Goal: Task Accomplishment & Management: Manage account settings

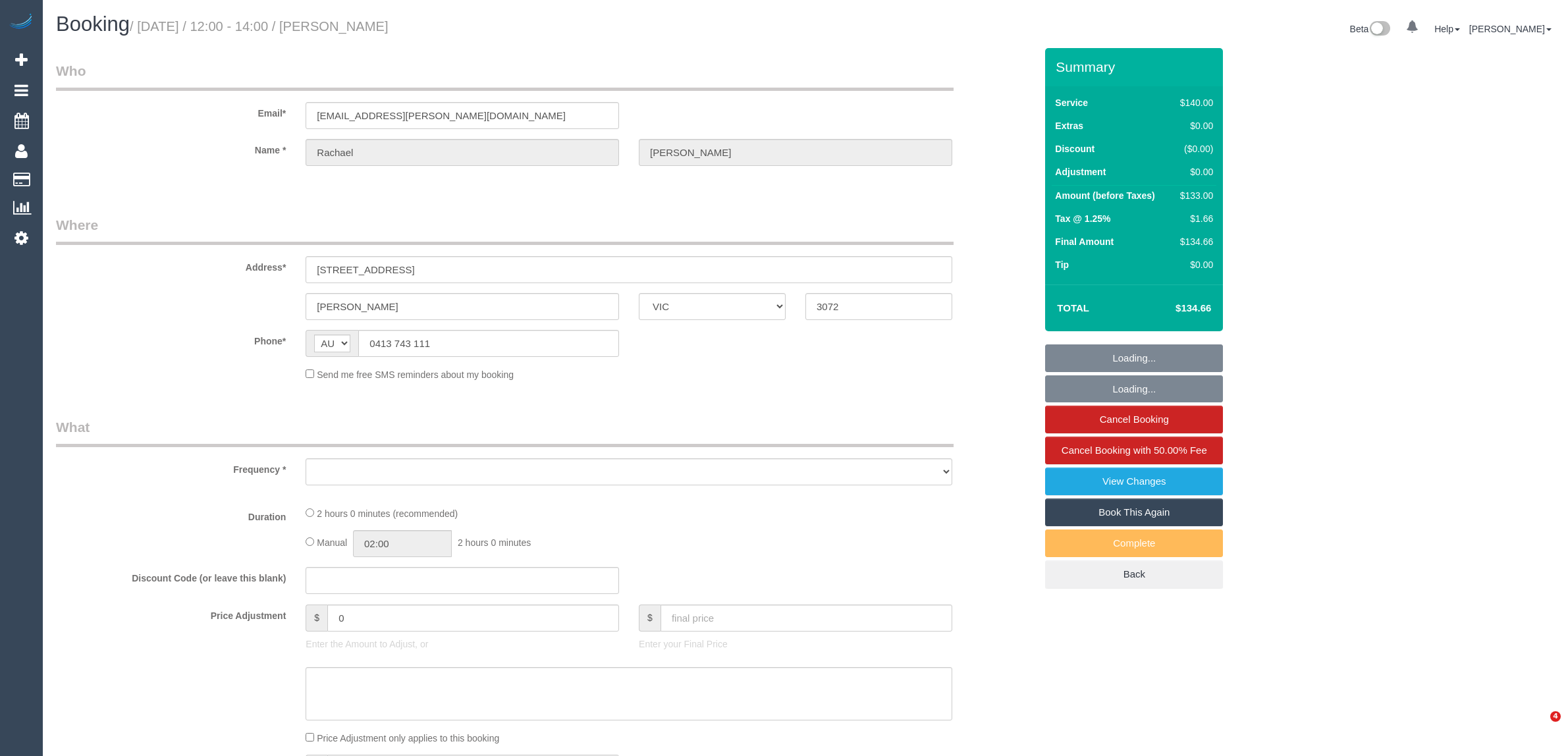
select select "VIC"
select select "number:27"
select select "number:14"
select select "number:19"
select select "number:24"
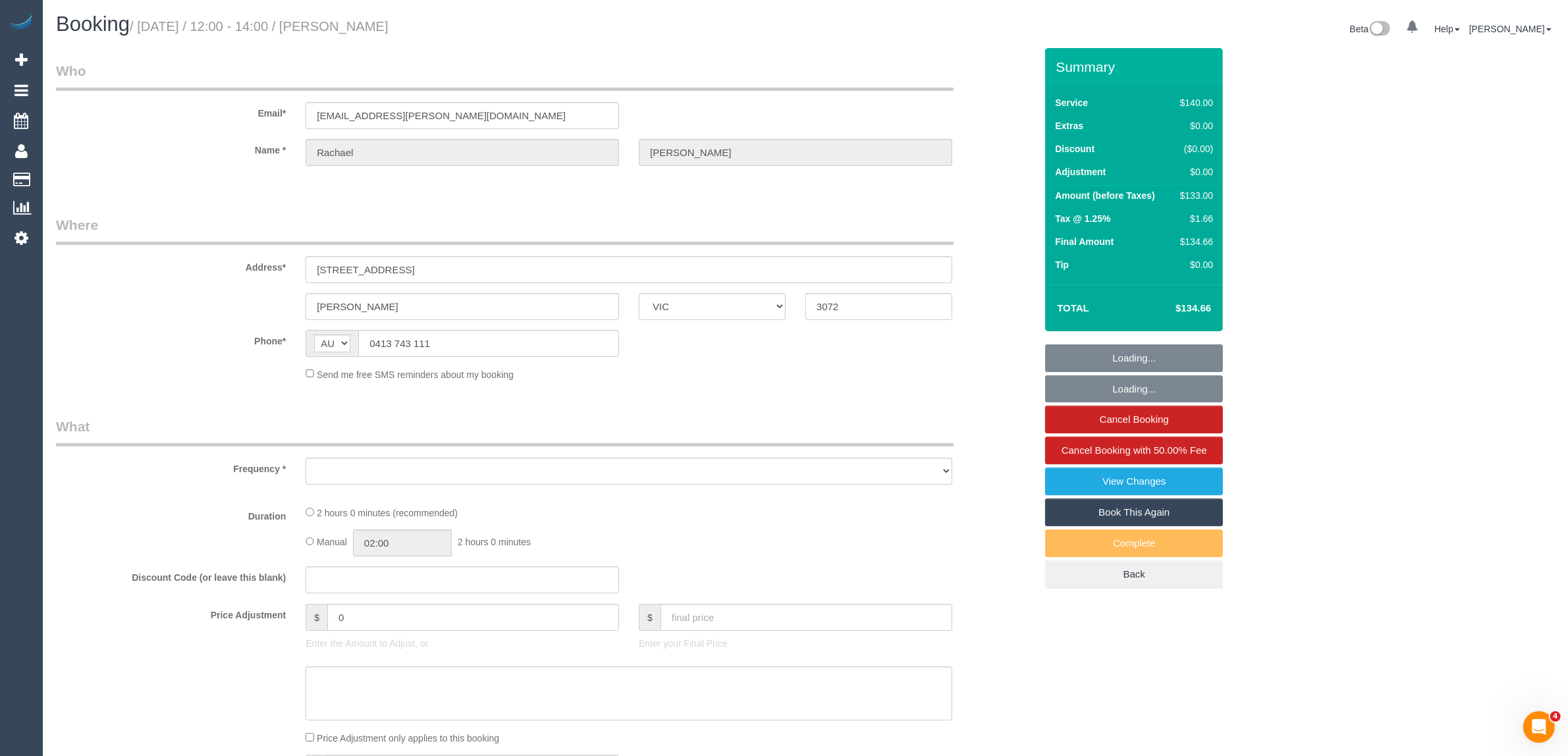
select select "number:33"
select select "number:11"
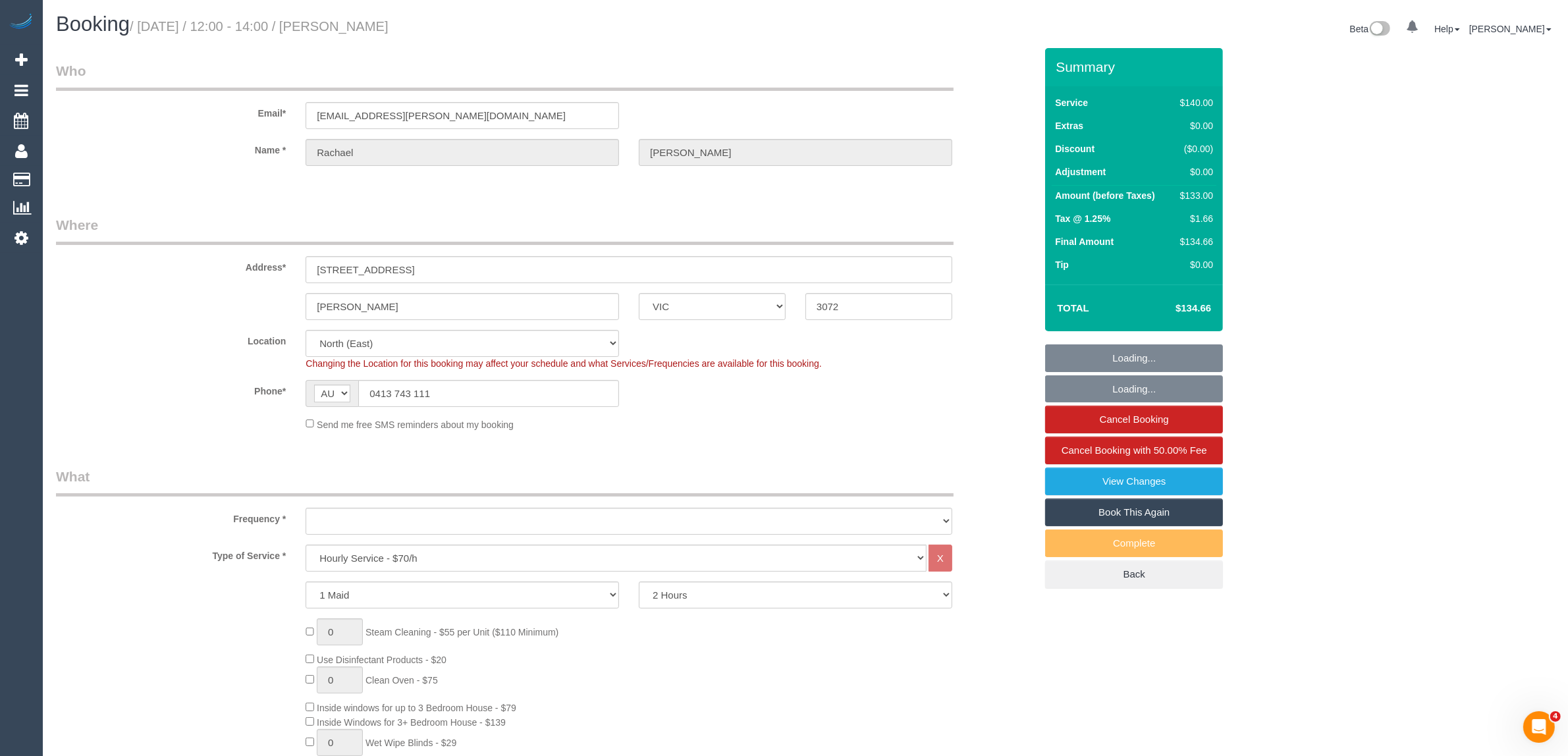
select select "object:931"
select select "string:stripe-pm_1NiSM42GScqysDRV2Pq4K9fJ"
select select "object:1579"
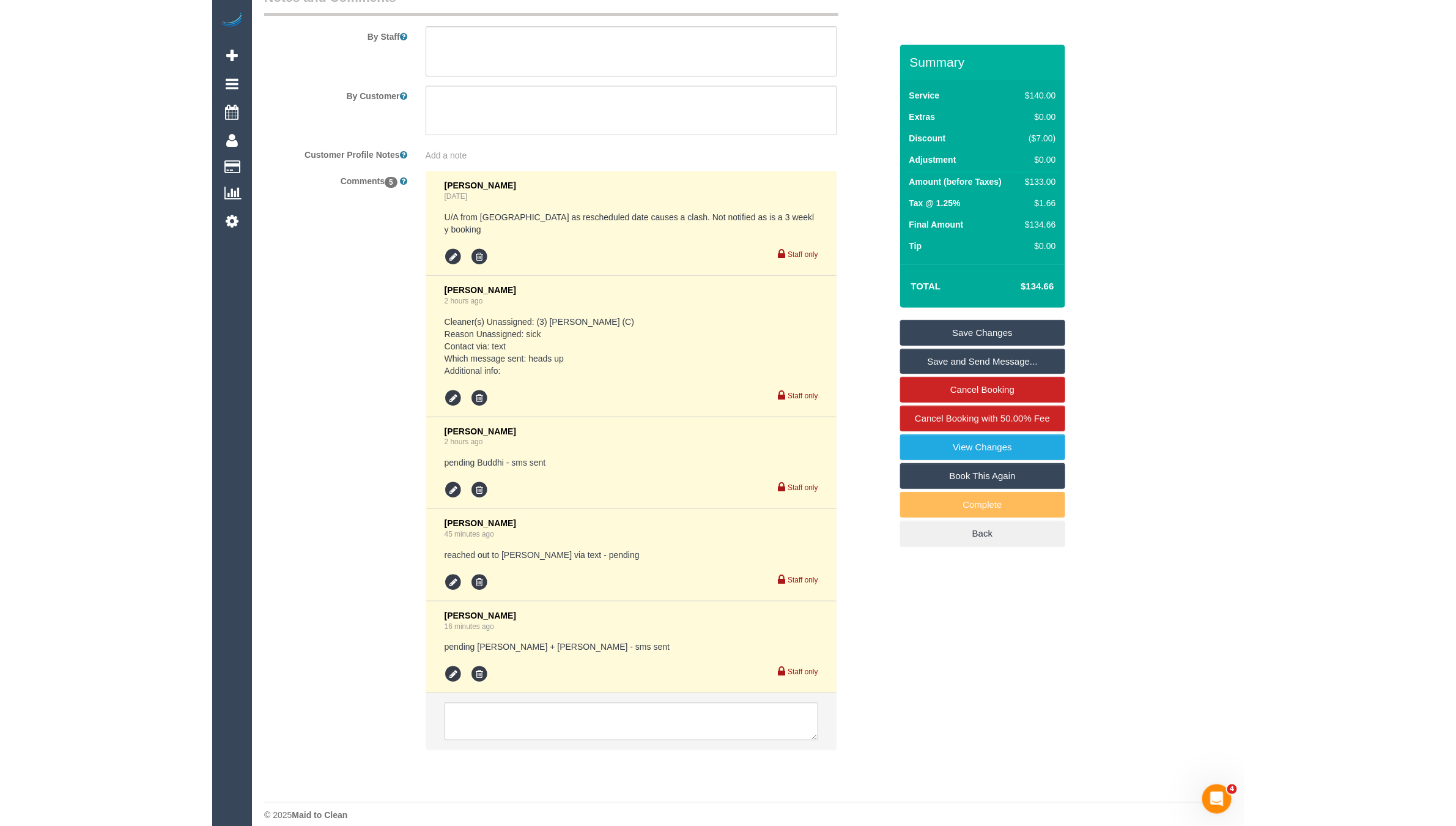
scroll to position [2051, 0]
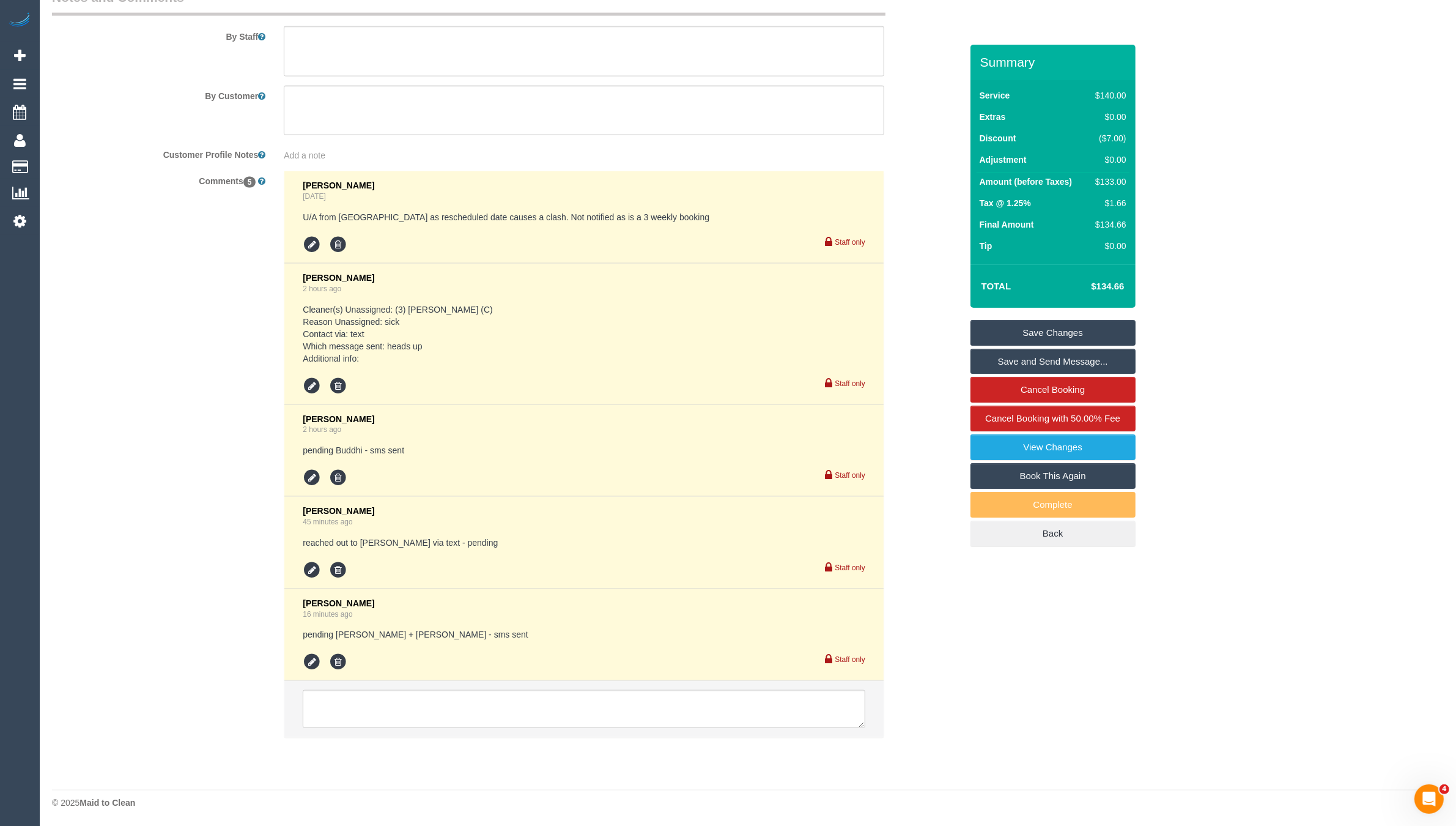
click at [108, 432] on div "Comments 5 Steve Cranston 5 days ago U/A from Binoy as rescheduled date causes …" at bounding box center [506, 460] width 927 height 580
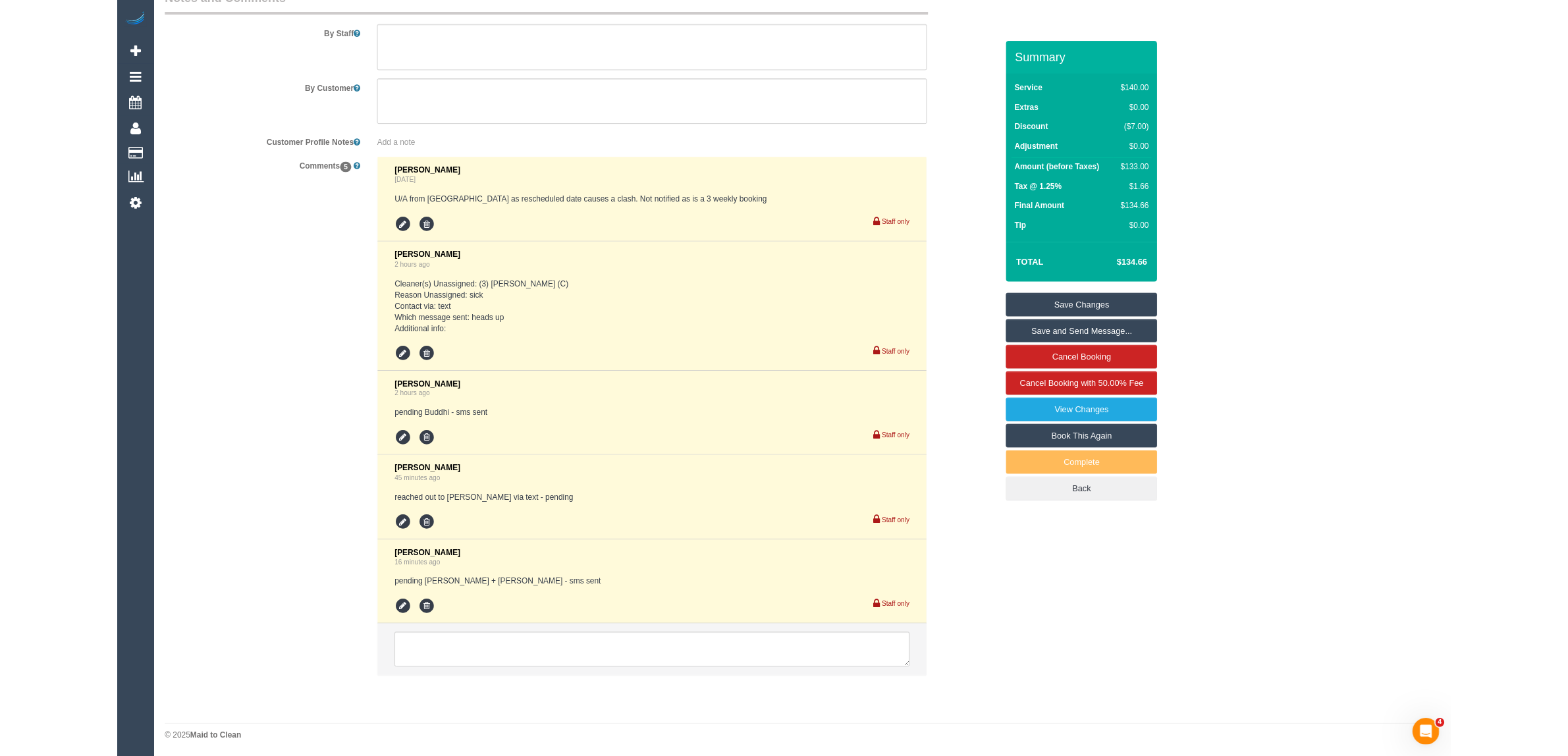
scroll to position [2340, 0]
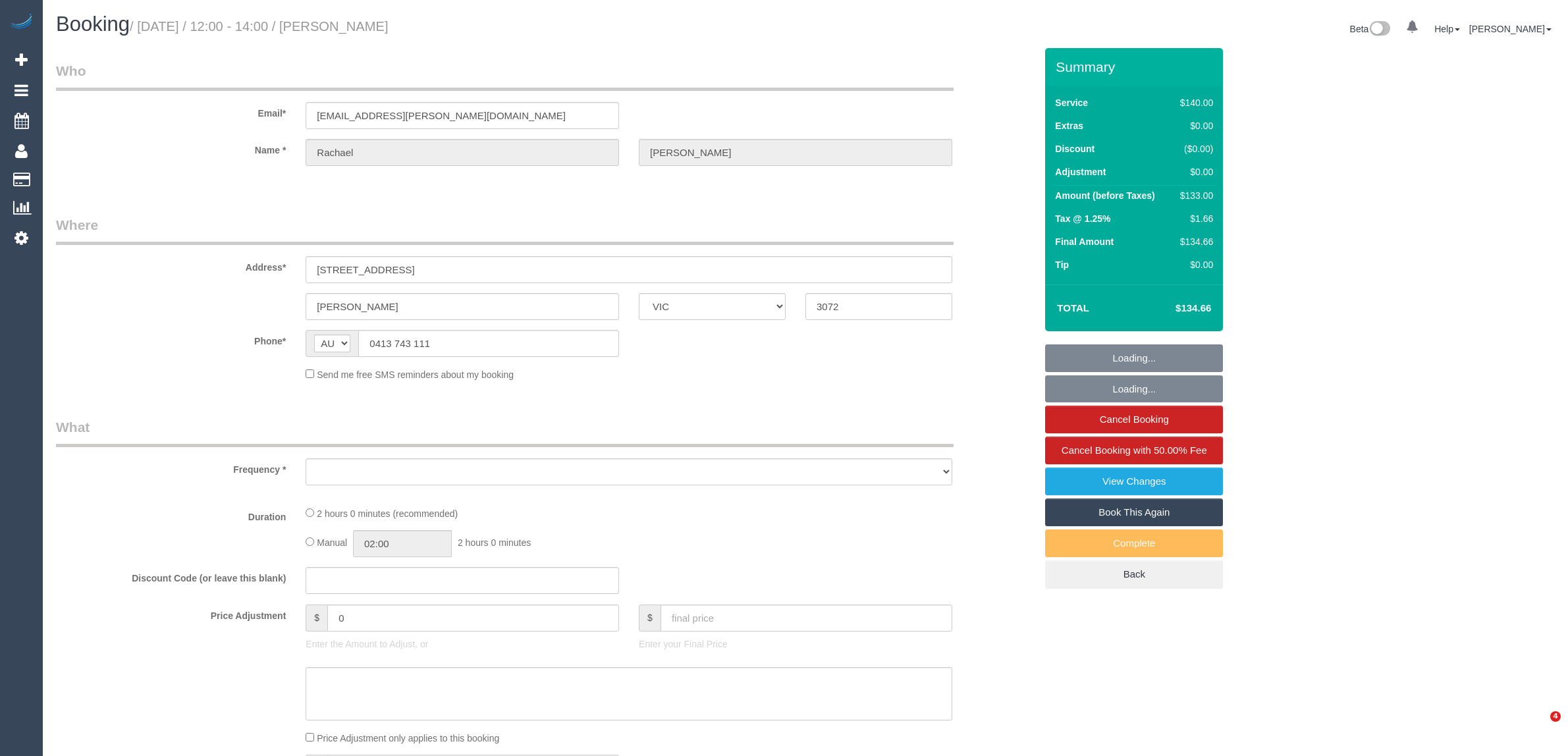
select select "VIC"
select select "object:619"
select select "string:stripe-pm_1NiSM42GScqysDRV2Pq4K9fJ"
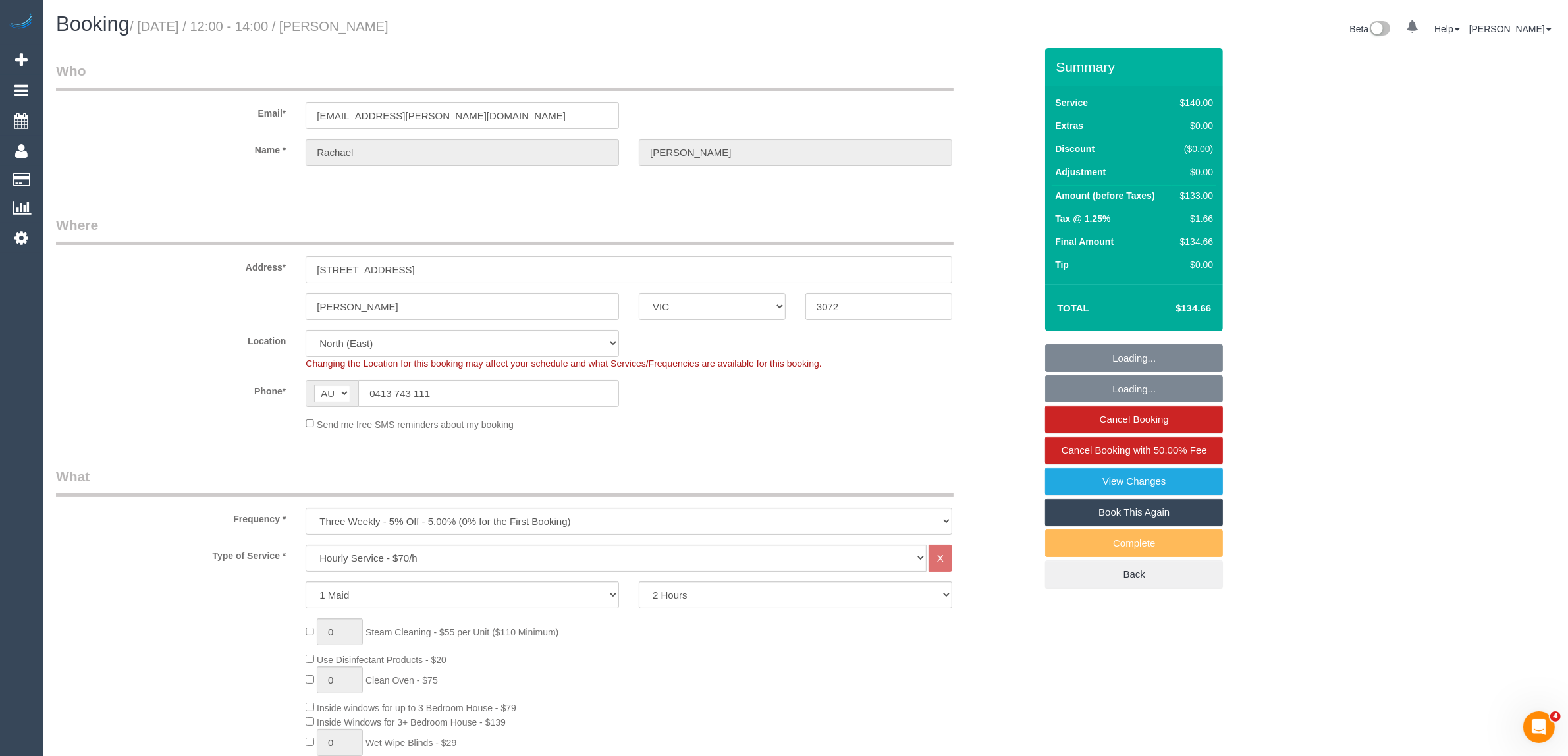
select select "object:790"
select select "number:27"
select select "number:14"
select select "number:19"
select select "number:24"
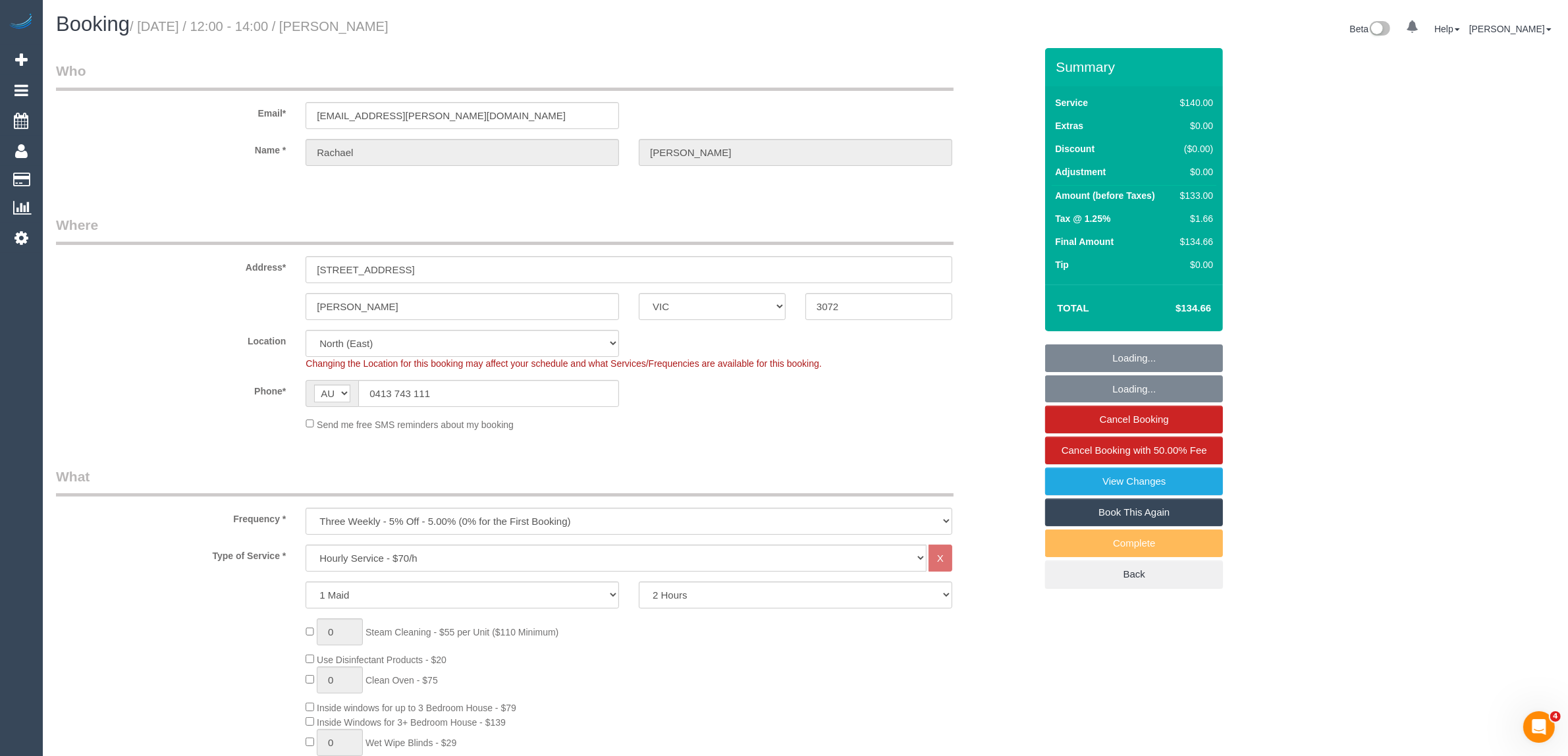
select select "number:33"
select select "number:11"
click at [854, 416] on div "Send me free SMS reminders about my booking" at bounding box center [629, 424] width 666 height 14
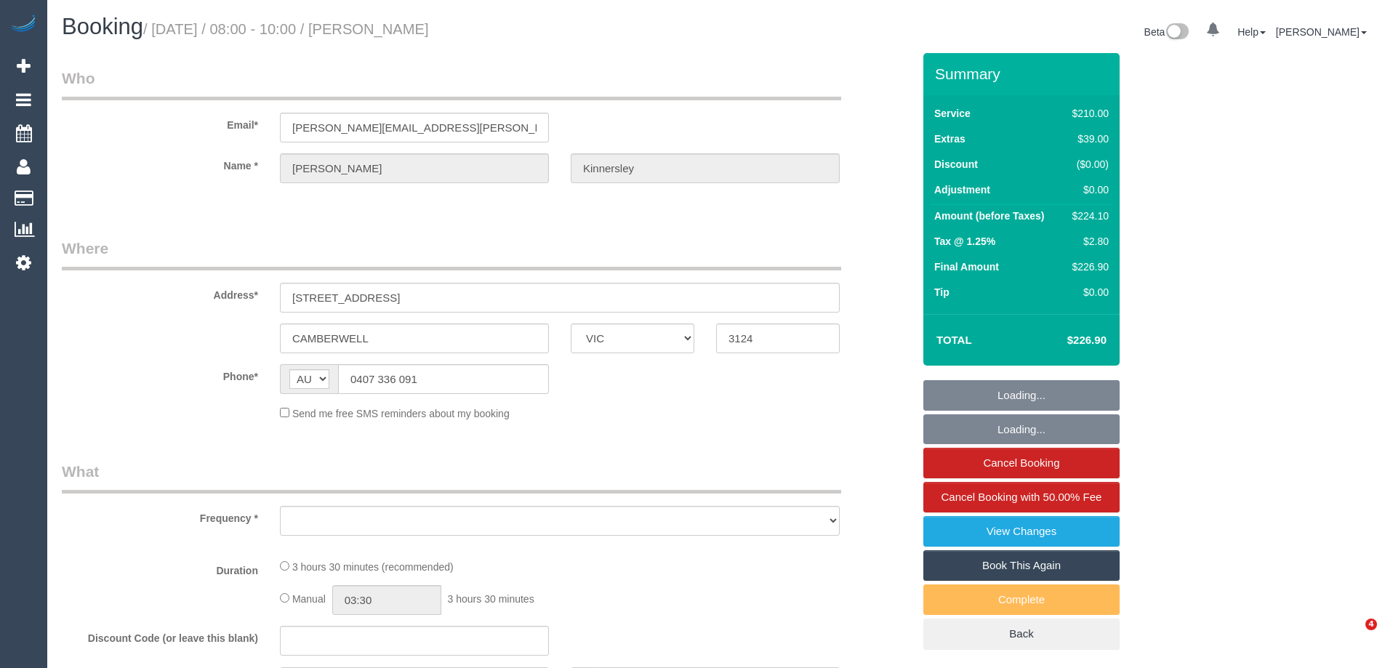
select select "VIC"
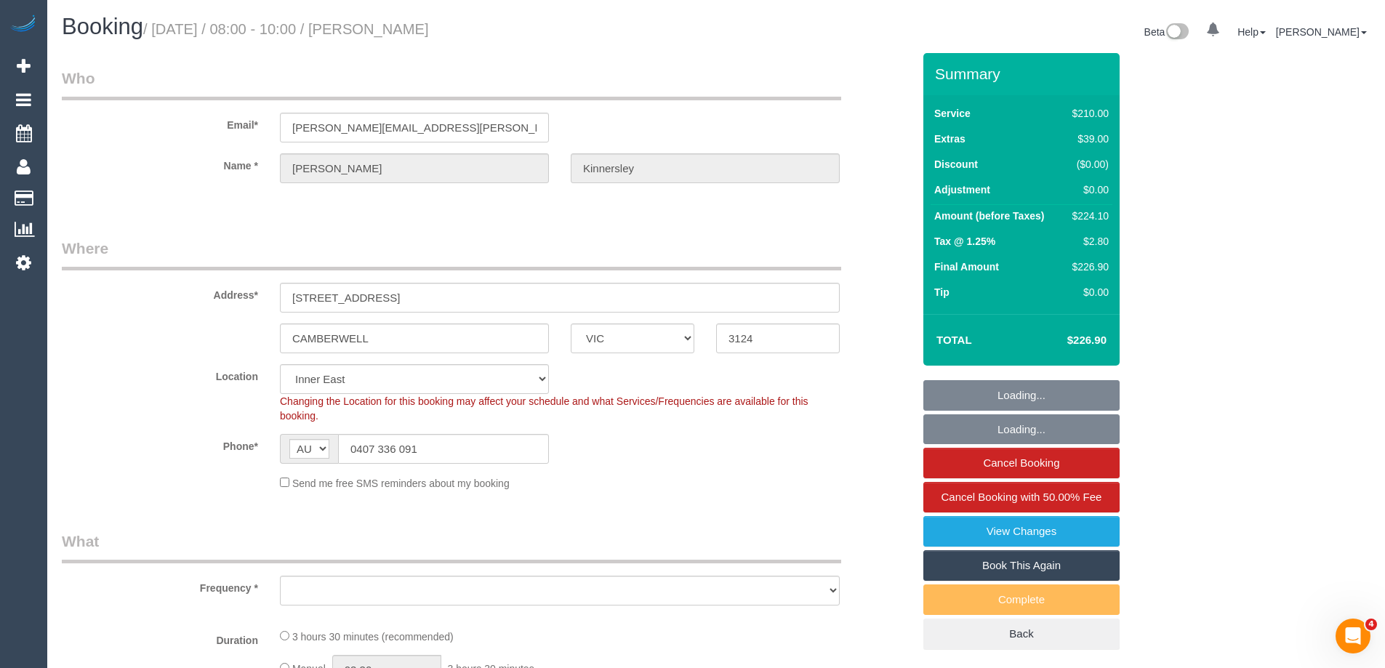
select select "object:563"
select select "string:stripe-pm_1RjrcA2GScqysDRVQneTCag3"
select select "number:30"
select select "number:14"
select select "number:18"
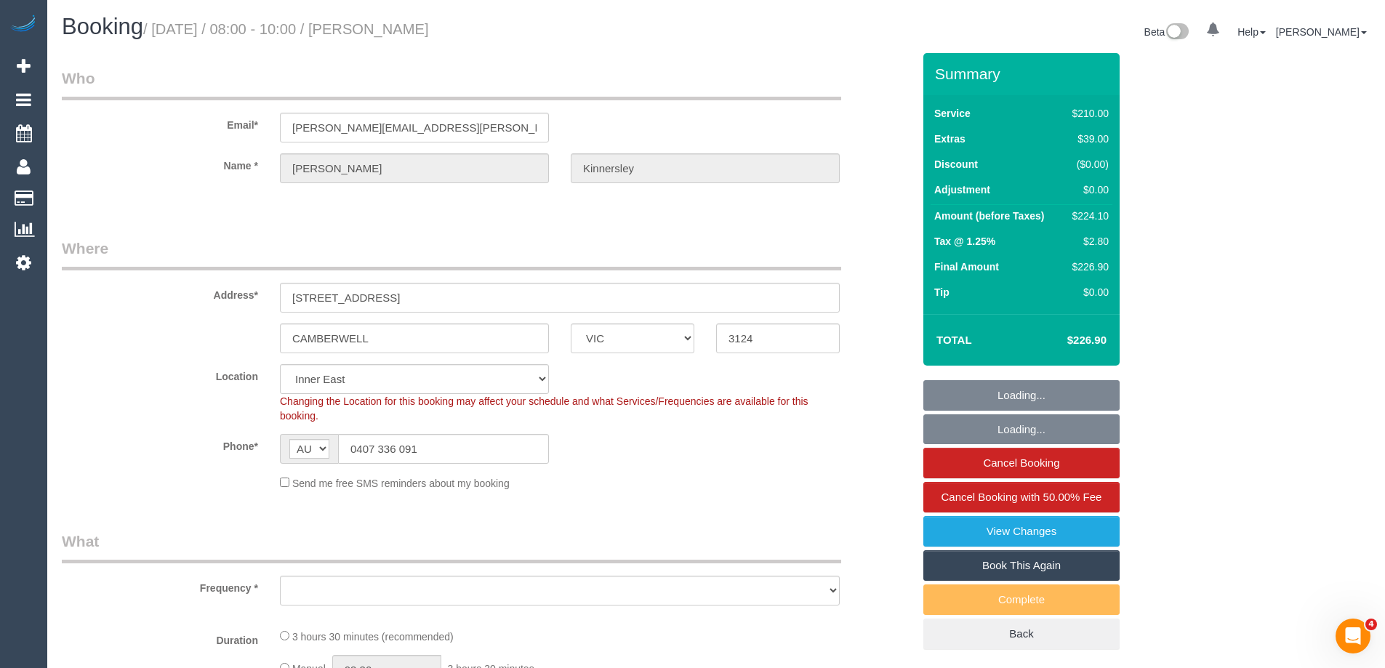
select select "number:22"
select select "number:34"
select select "number:26"
select select "180"
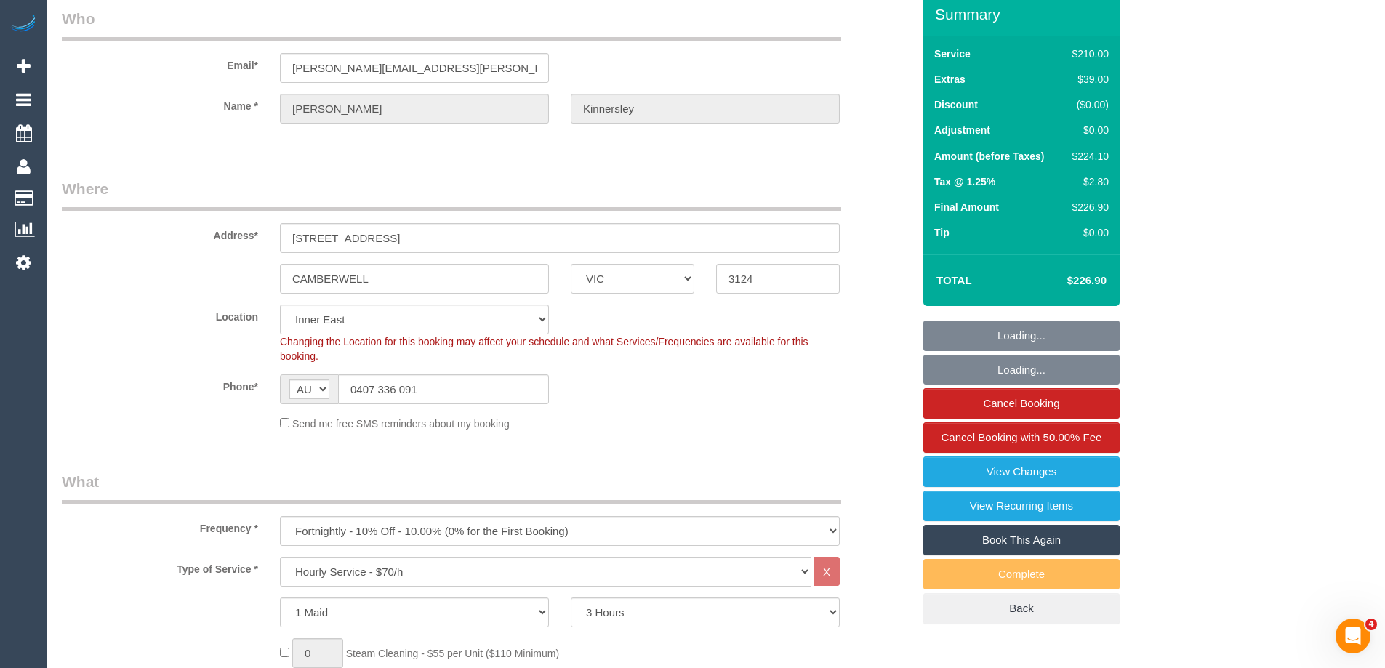
scroll to position [145, 0]
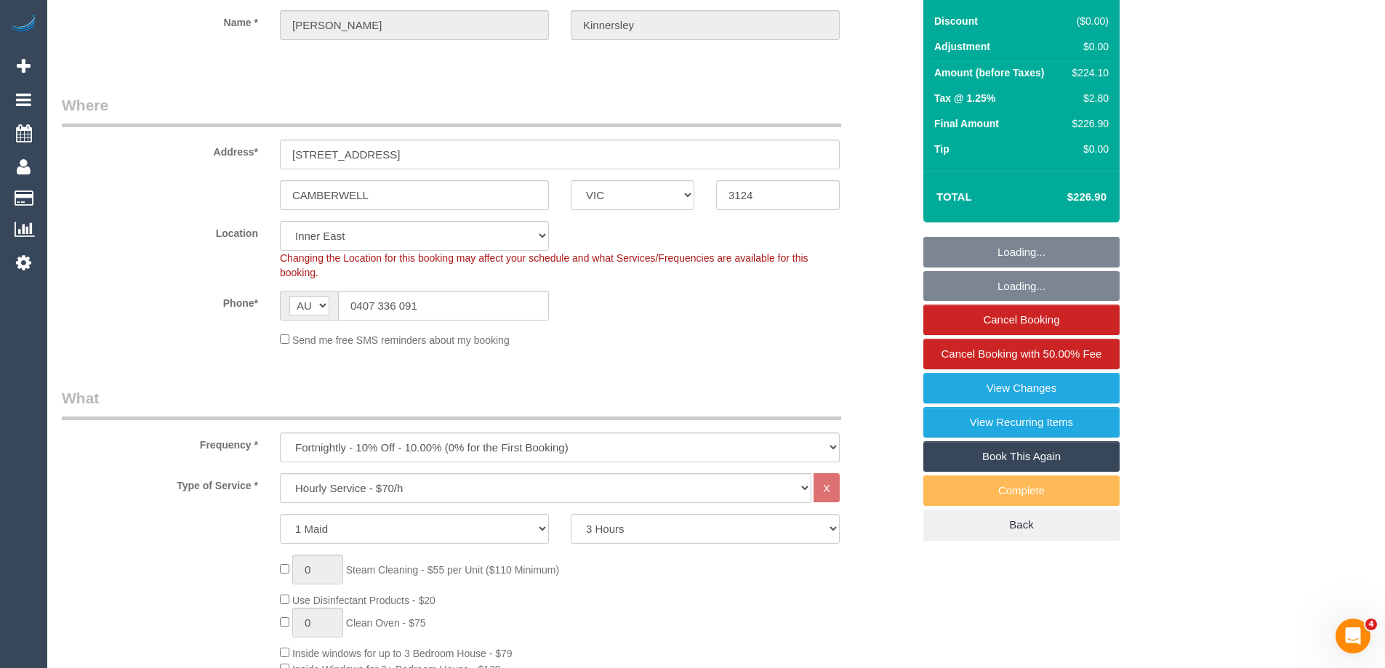
select select "object:1539"
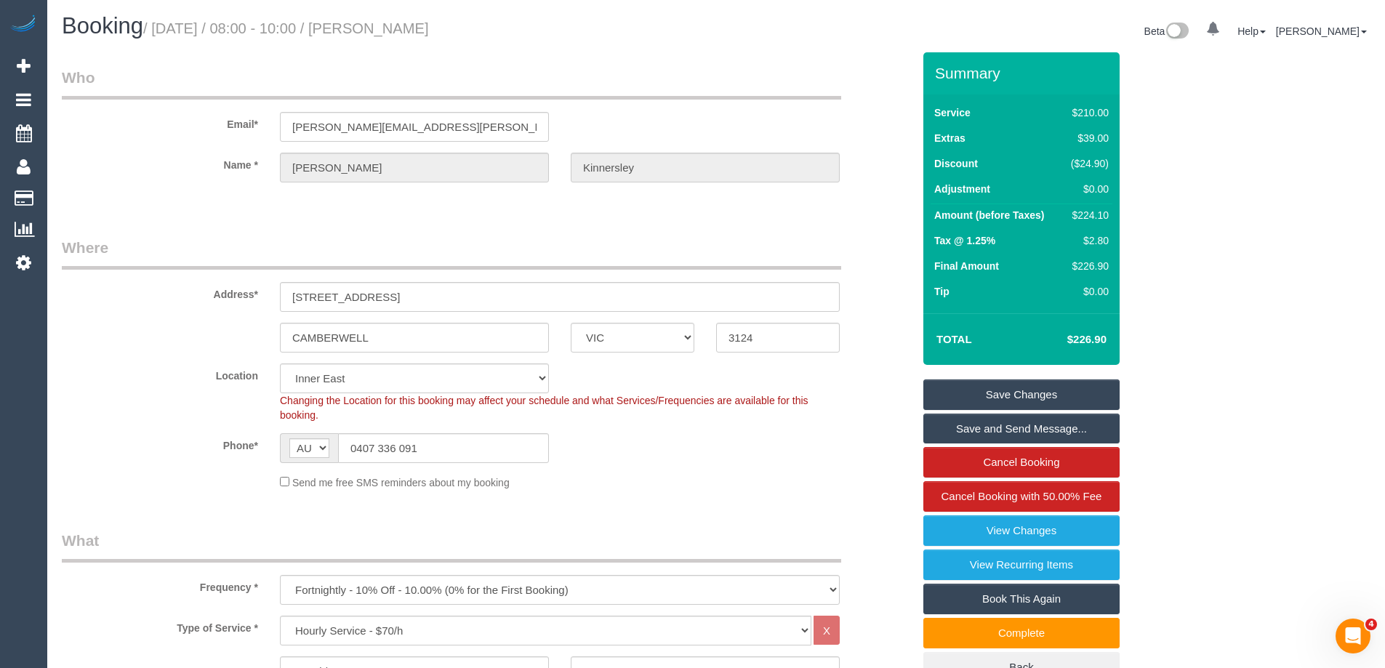
scroll to position [0, 0]
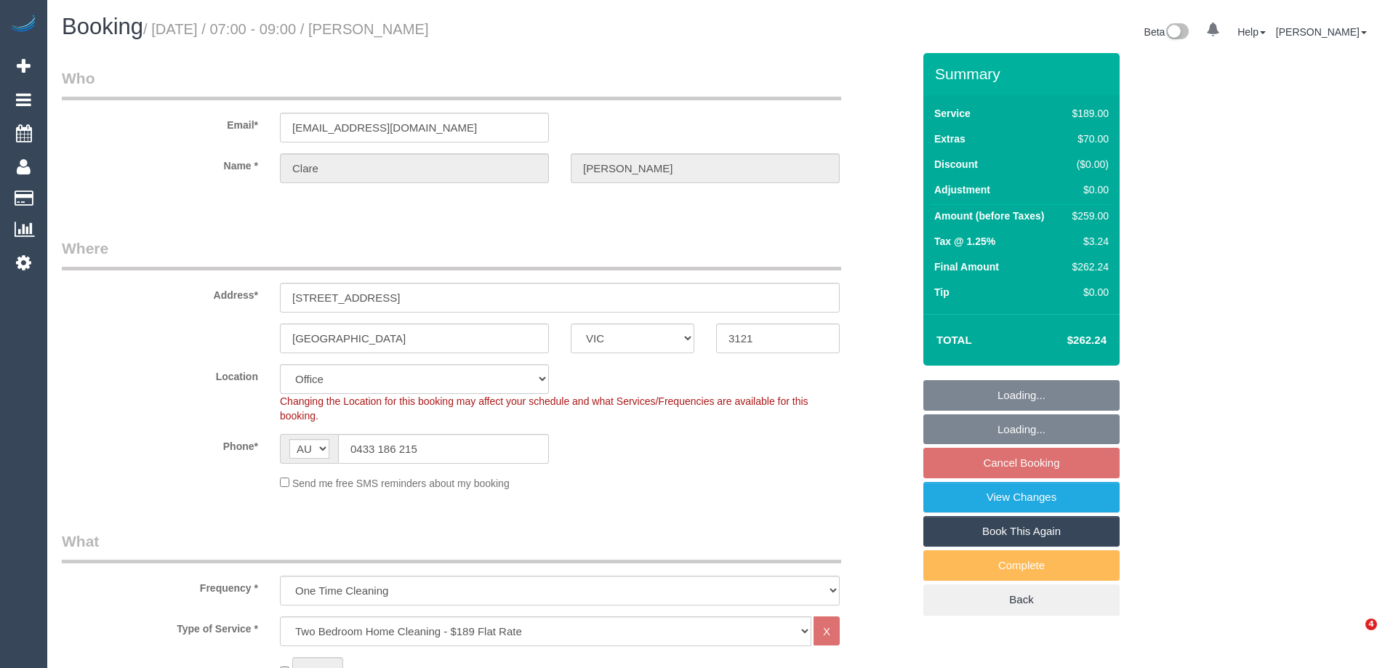
select select "VIC"
select select "object:664"
select select "number:29"
select select "number:14"
select select "number:19"
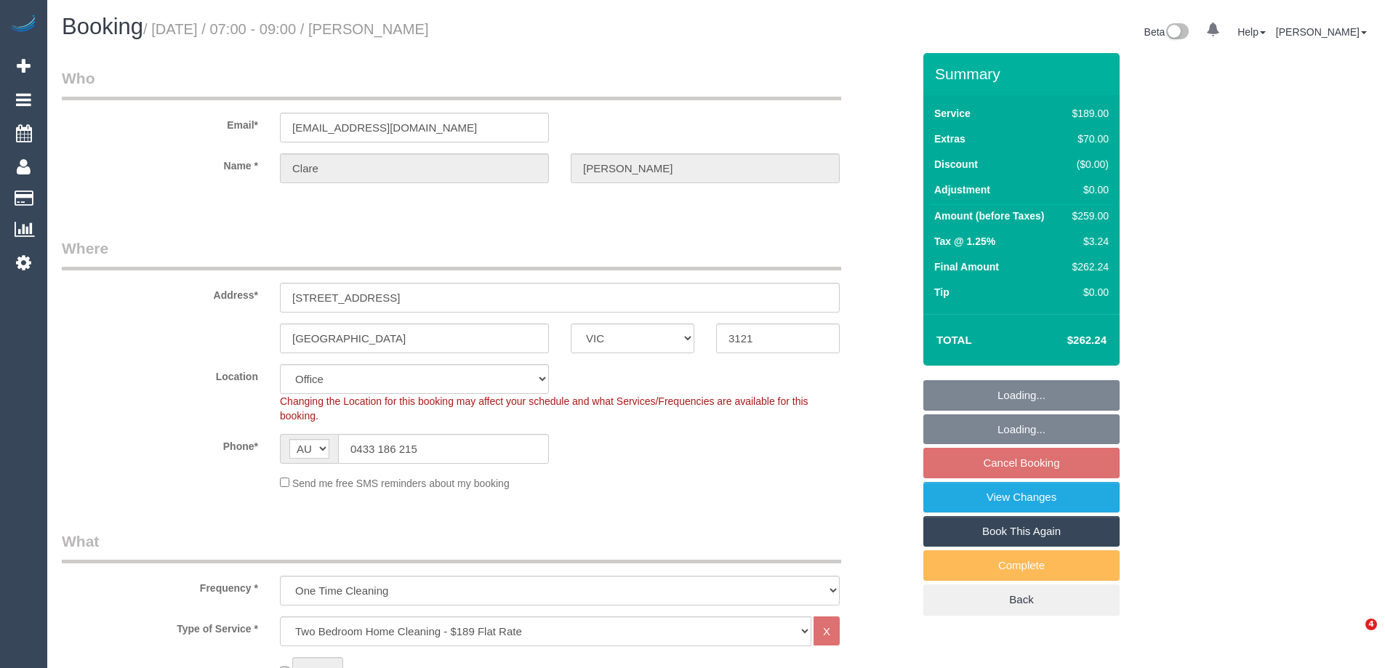
select select "number:22"
select select "number:13"
select select "string:stripe-pm_1SCVCK2GScqysDRVn9Pm1mvY"
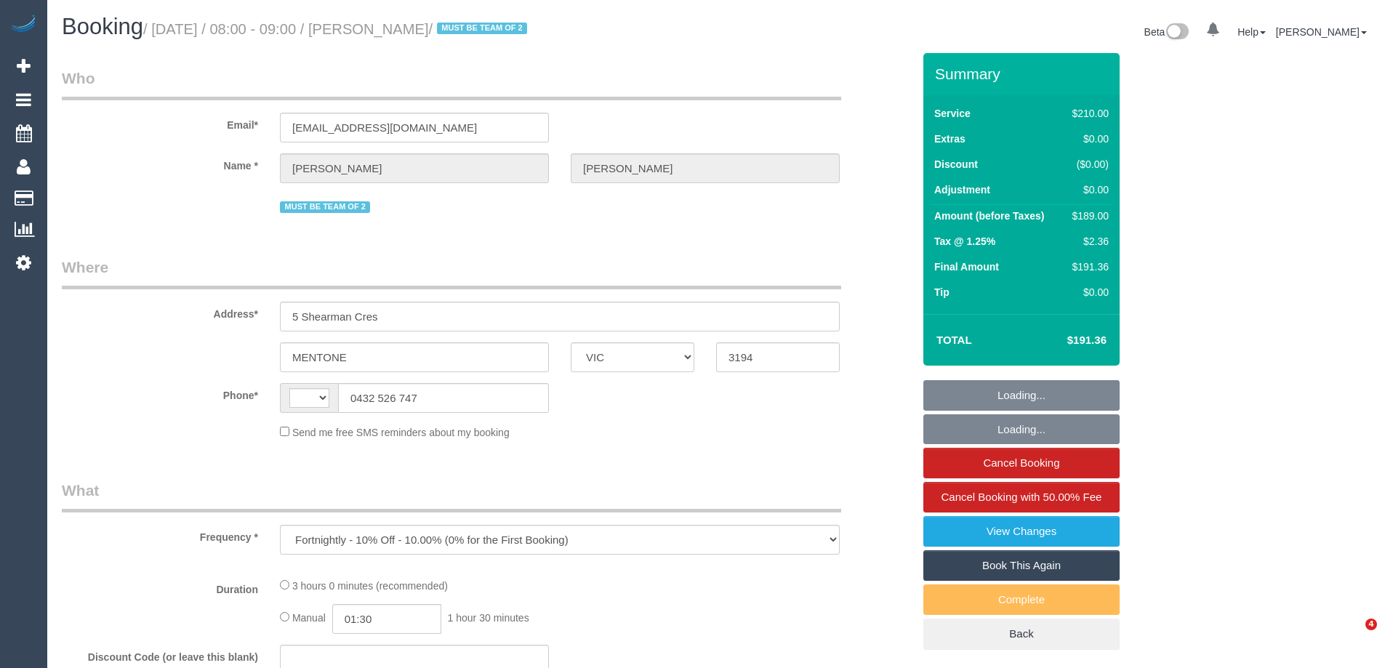
select select "VIC"
select select "string:stripe-pm_1Qradk2GScqysDRVNu1NuYHD"
select select "string:AU"
select select "180"
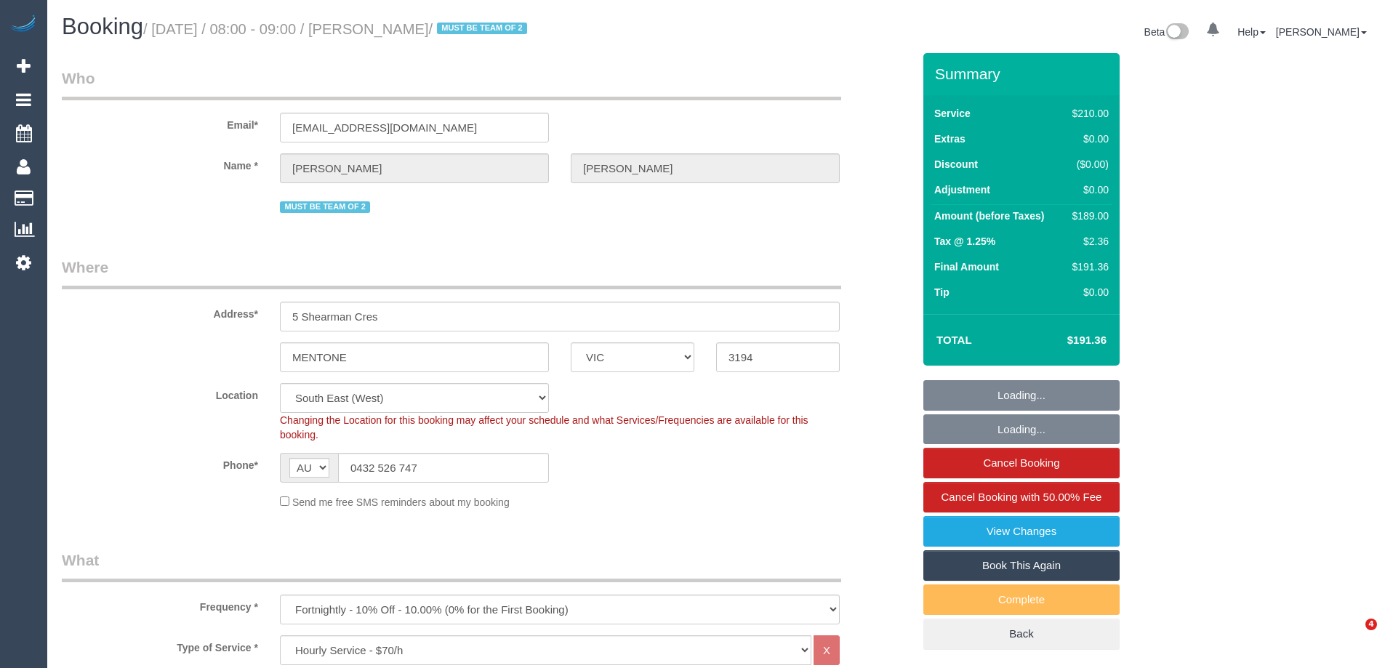
select select "number:27"
select select "number:14"
select select "number:18"
select select "number:22"
select select "number:34"
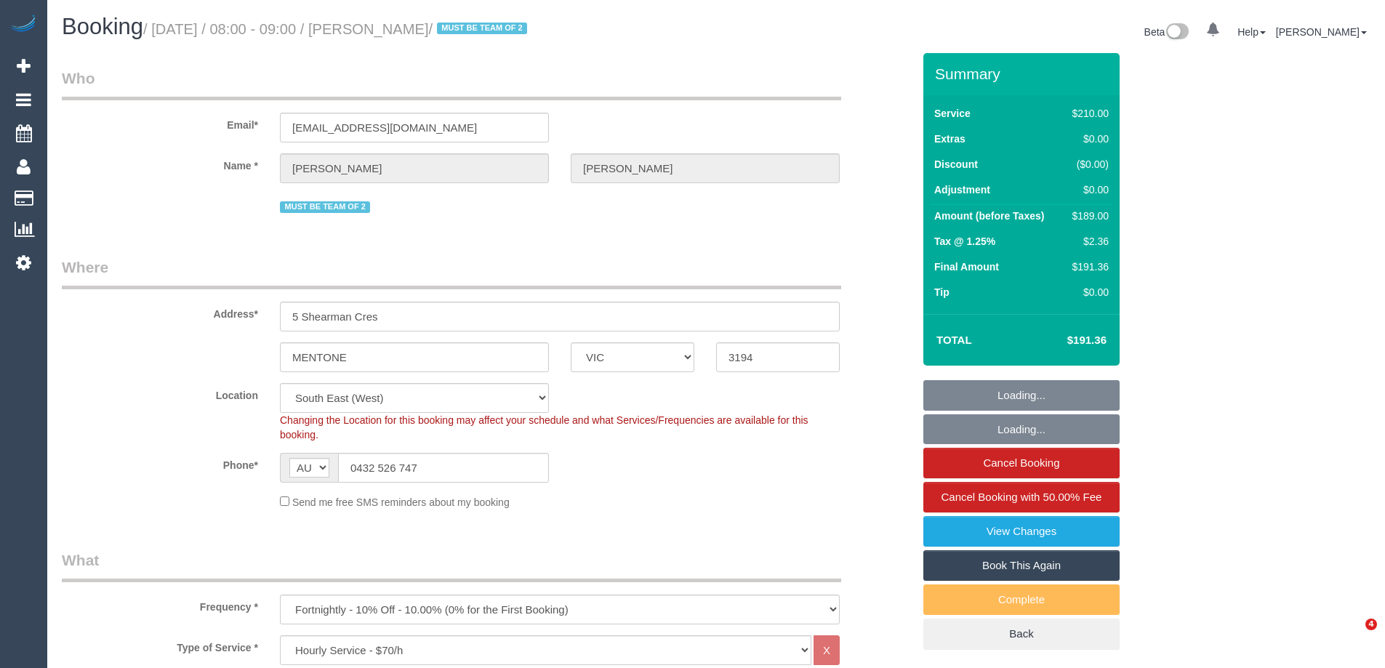
select select "number:12"
select select "object:1465"
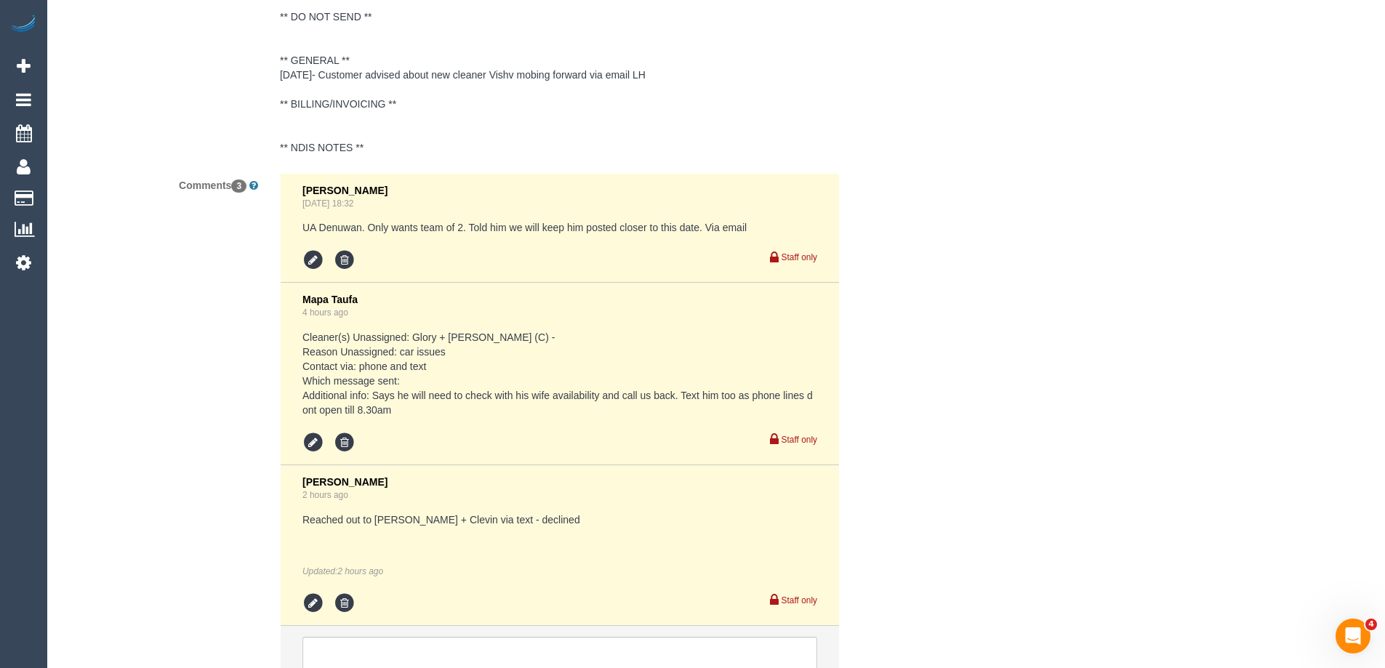
scroll to position [2909, 0]
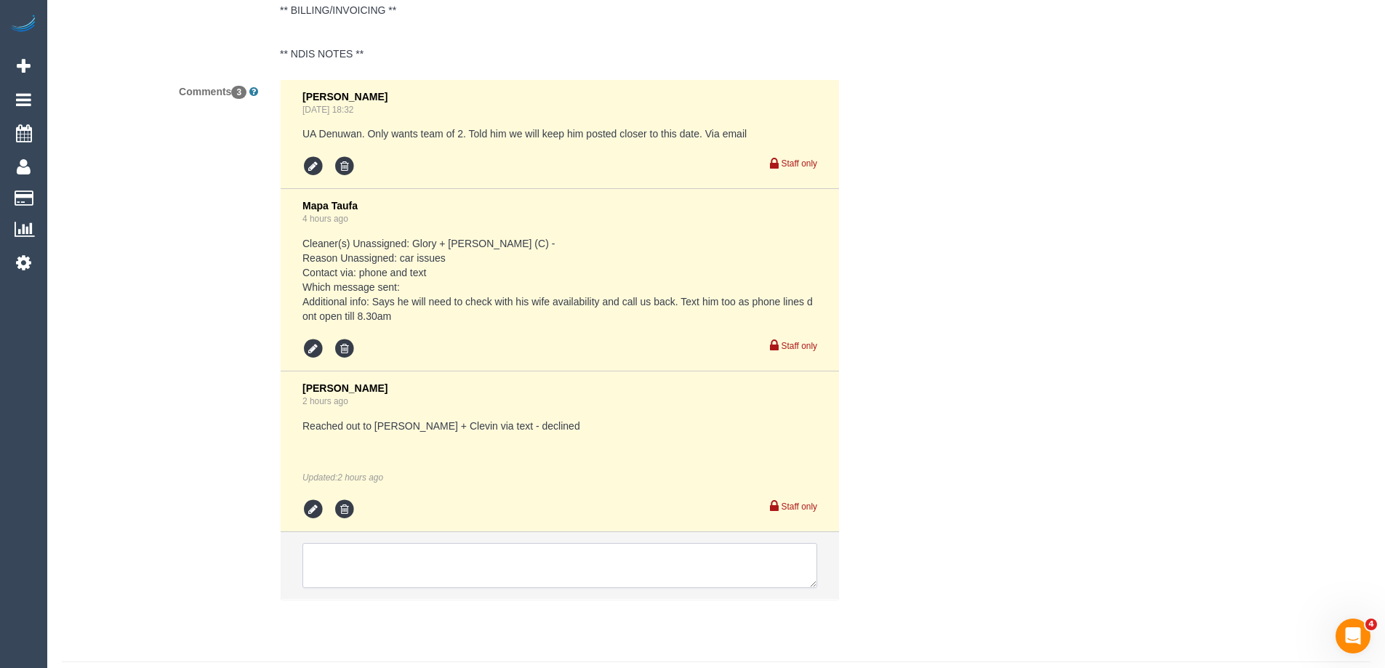
click at [364, 544] on textarea at bounding box center [560, 565] width 515 height 45
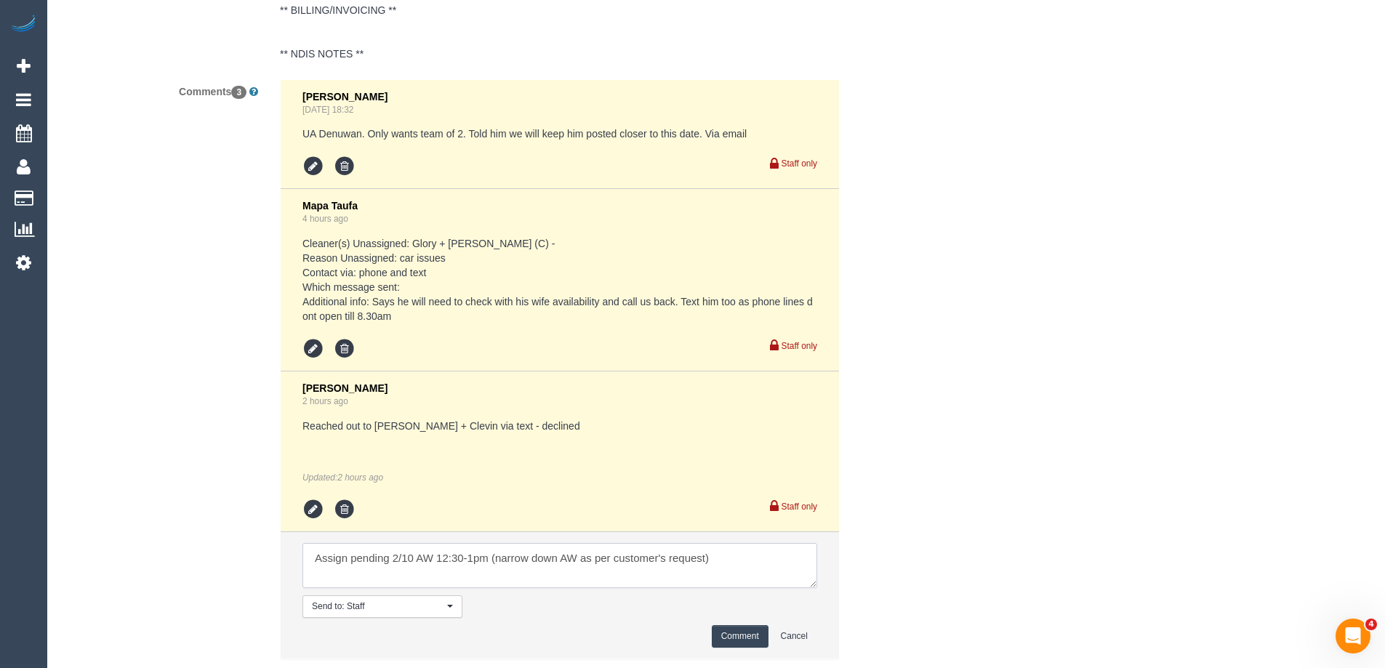
click at [347, 557] on textarea at bounding box center [560, 565] width 515 height 45
type textarea "Assigned pending 2/10 AW 12:30-1pm (narrow down AW as per customer's request)"
click at [720, 636] on button "Comment" at bounding box center [740, 636] width 57 height 23
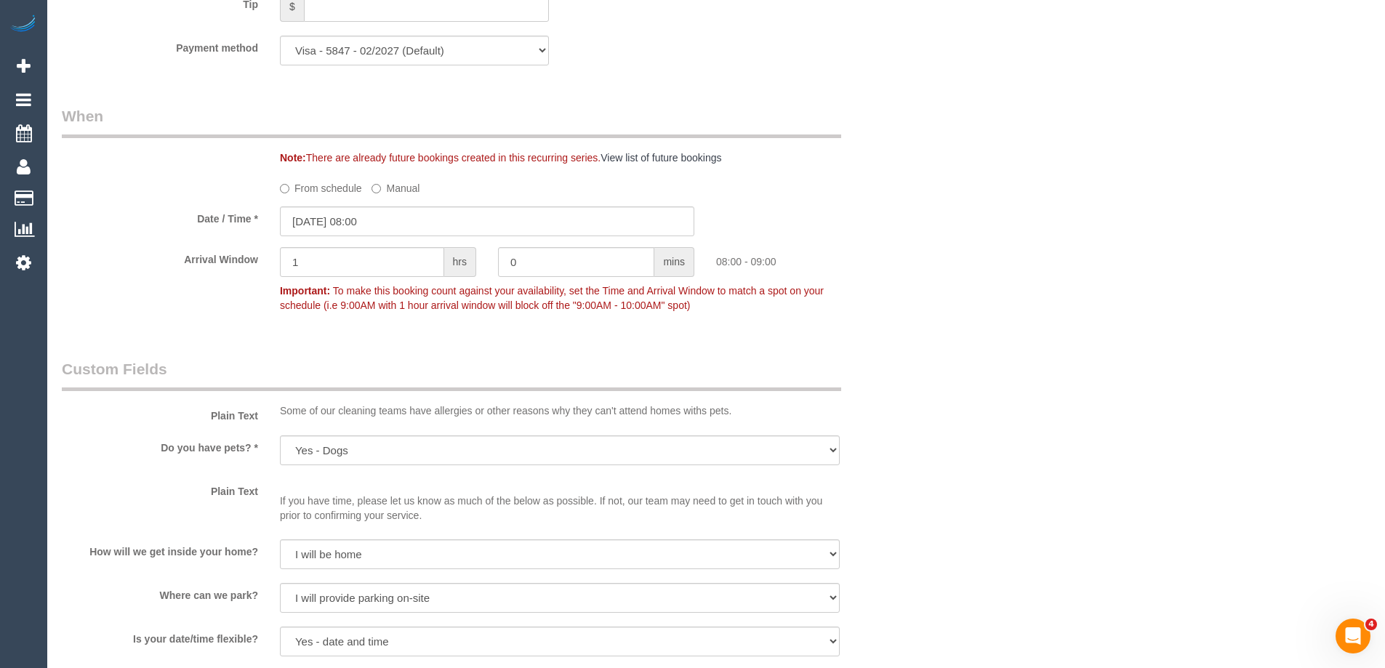
scroll to position [1455, 0]
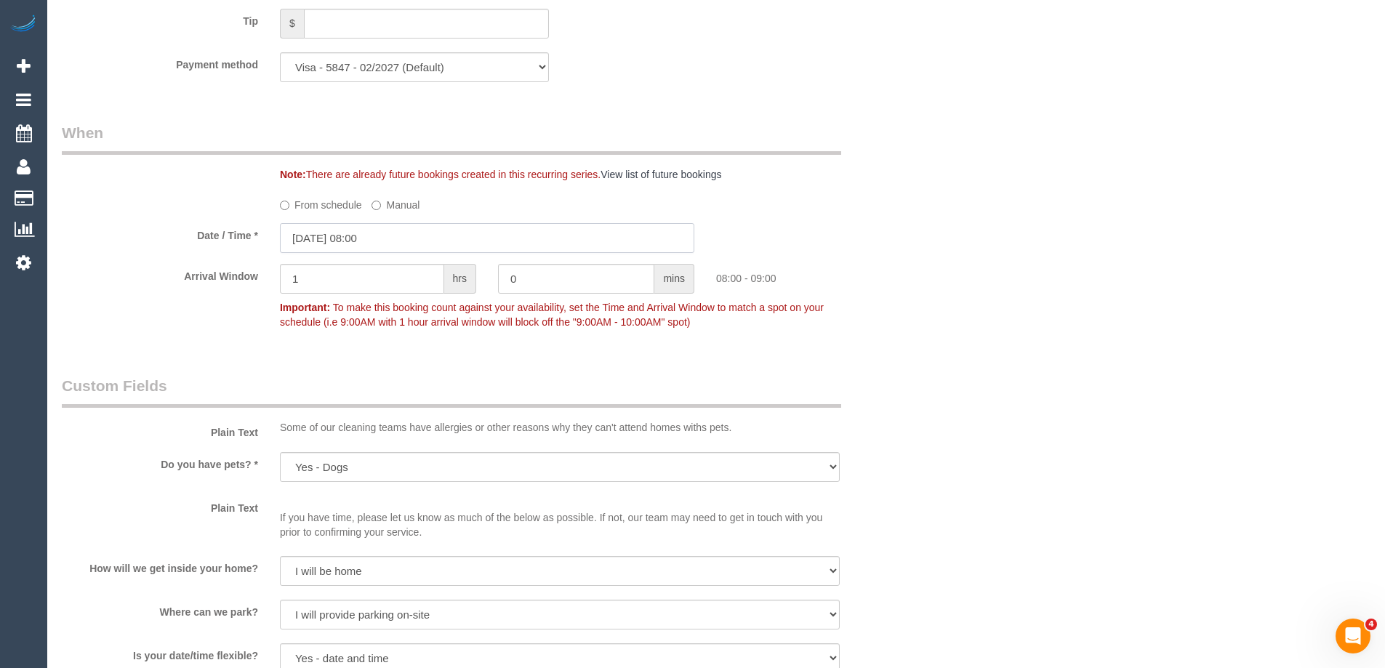
click at [354, 235] on input "[DATE] 08:00" at bounding box center [487, 238] width 415 height 30
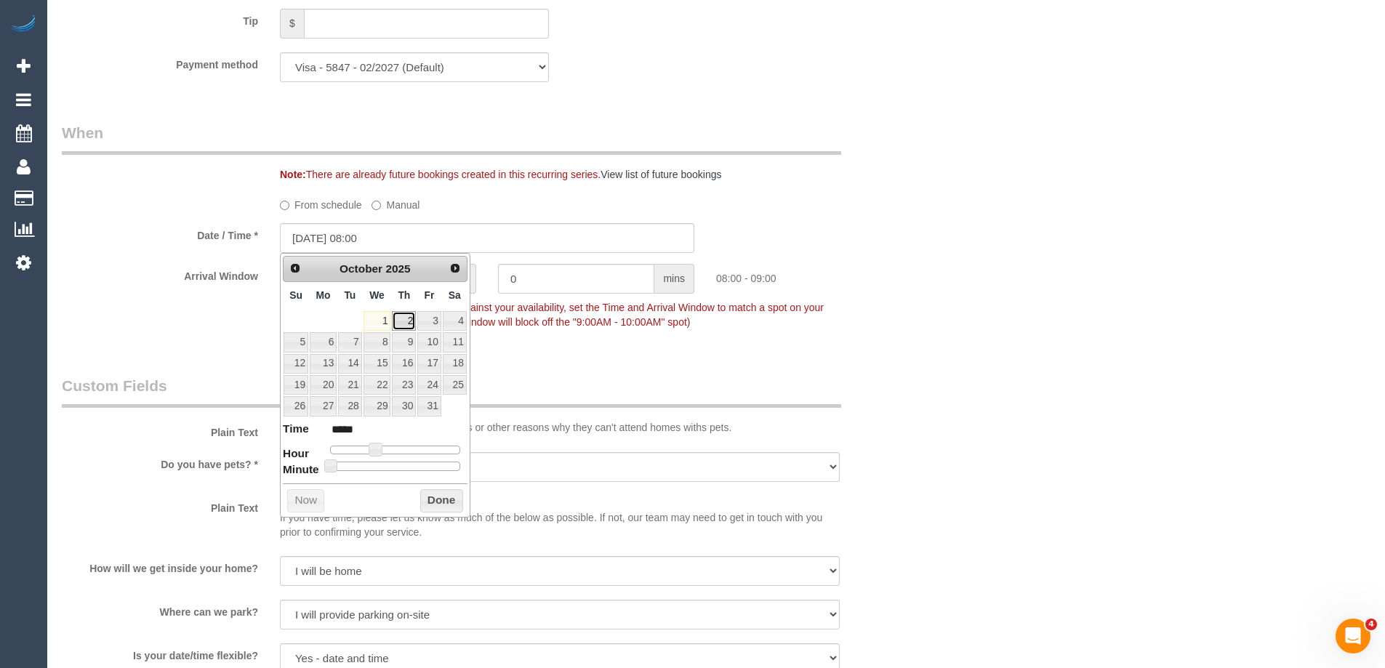
click at [400, 312] on link "2" at bounding box center [404, 321] width 24 height 20
type input "[DATE] 09:00"
type input "*****"
type input "[DATE] 10:00"
type input "*****"
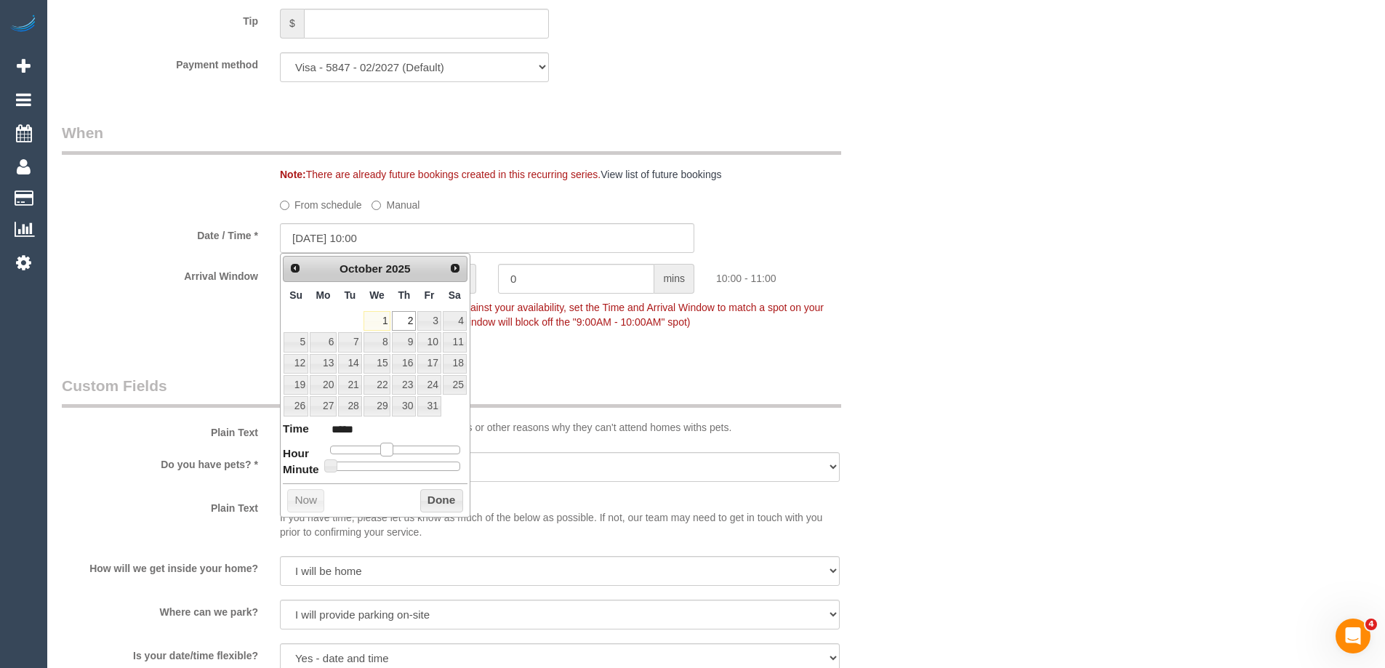
type input "[DATE] 11:00"
type input "*****"
type input "[DATE] 12:00"
type input "*****"
drag, startPoint x: 373, startPoint y: 449, endPoint x: 399, endPoint y: 450, distance: 25.5
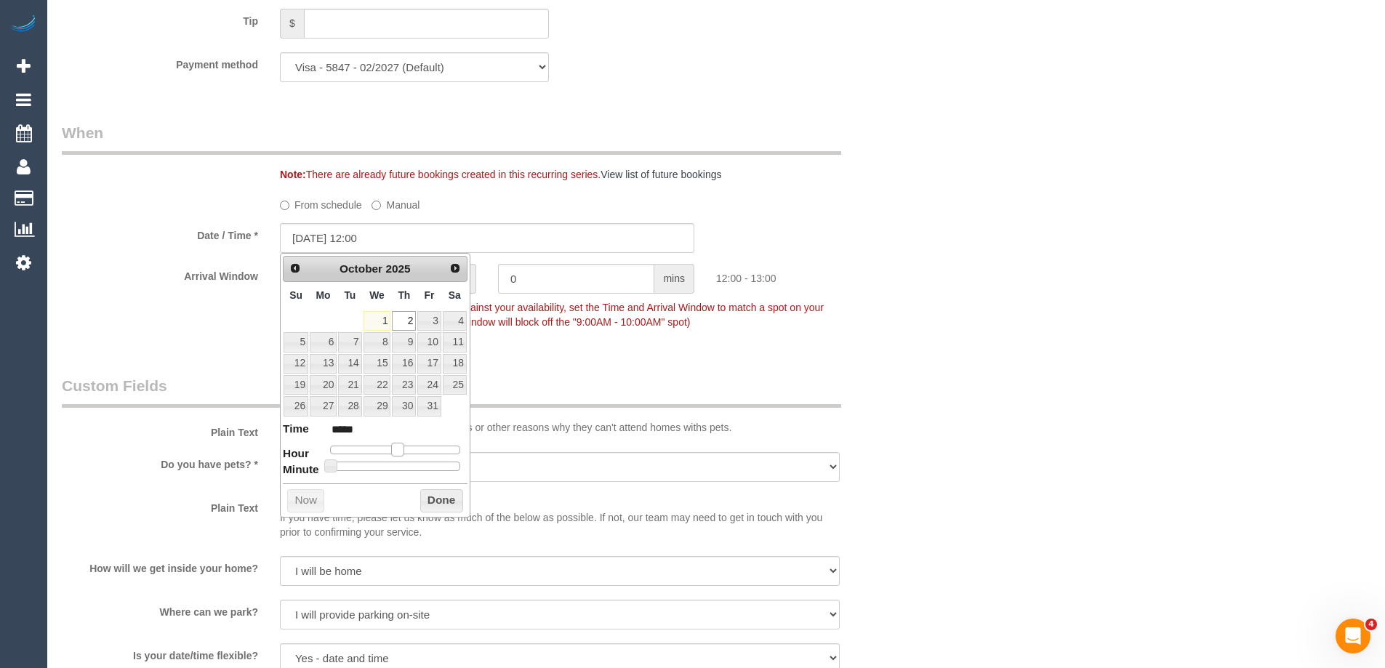
click at [399, 450] on span at bounding box center [397, 449] width 13 height 13
type input "[DATE] 12:05"
type input "*****"
type input "[DATE] 12:10"
type input "*****"
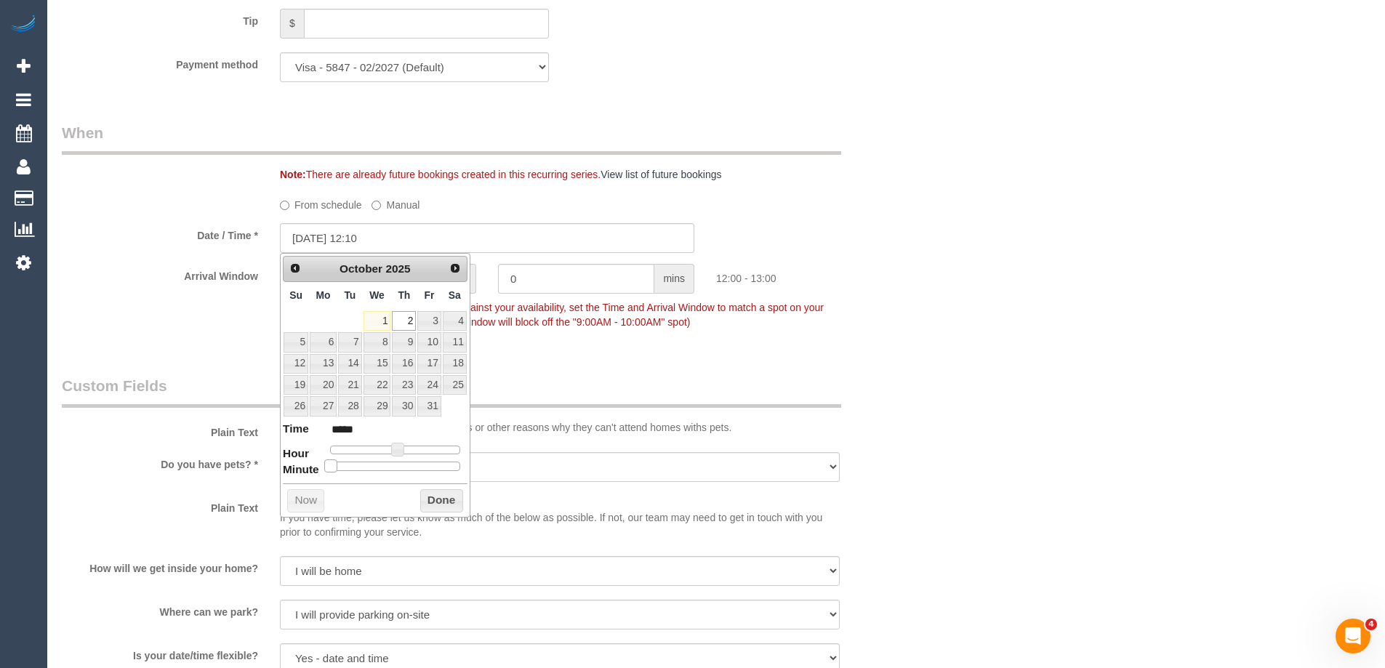
type input "[DATE] 12:15"
type input "*****"
type input "02/10/2025 12:20"
type input "*****"
type input "02/10/2025 12:25"
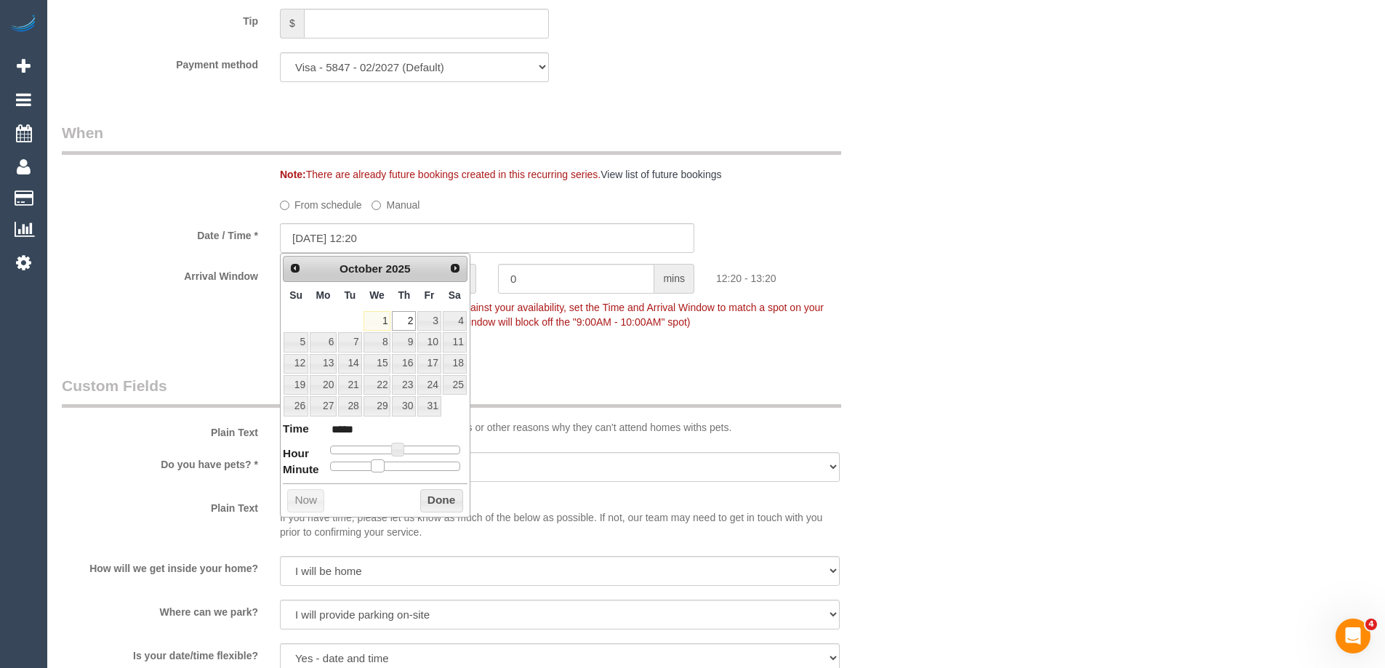
type input "*****"
type input "02/10/2025 12:30"
type input "*****"
drag, startPoint x: 332, startPoint y: 464, endPoint x: 399, endPoint y: 467, distance: 67.7
click at [399, 467] on span at bounding box center [400, 466] width 13 height 13
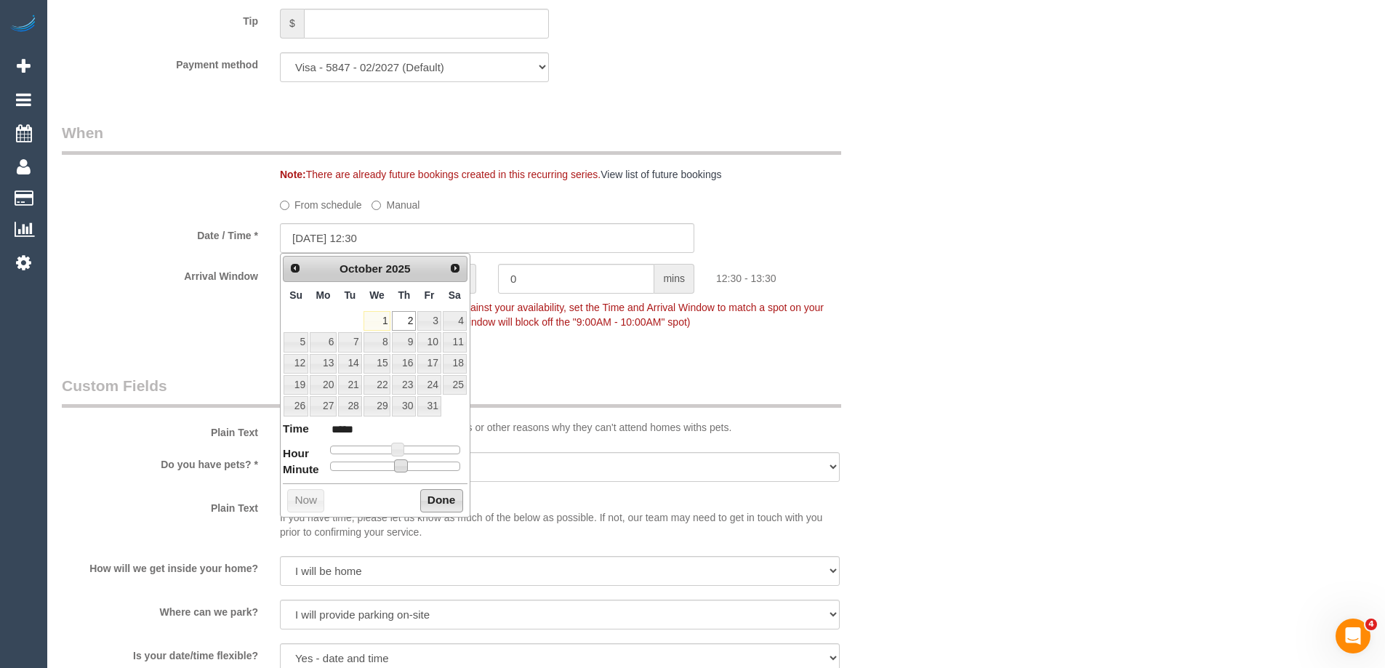
click at [434, 500] on button "Done" at bounding box center [441, 500] width 43 height 23
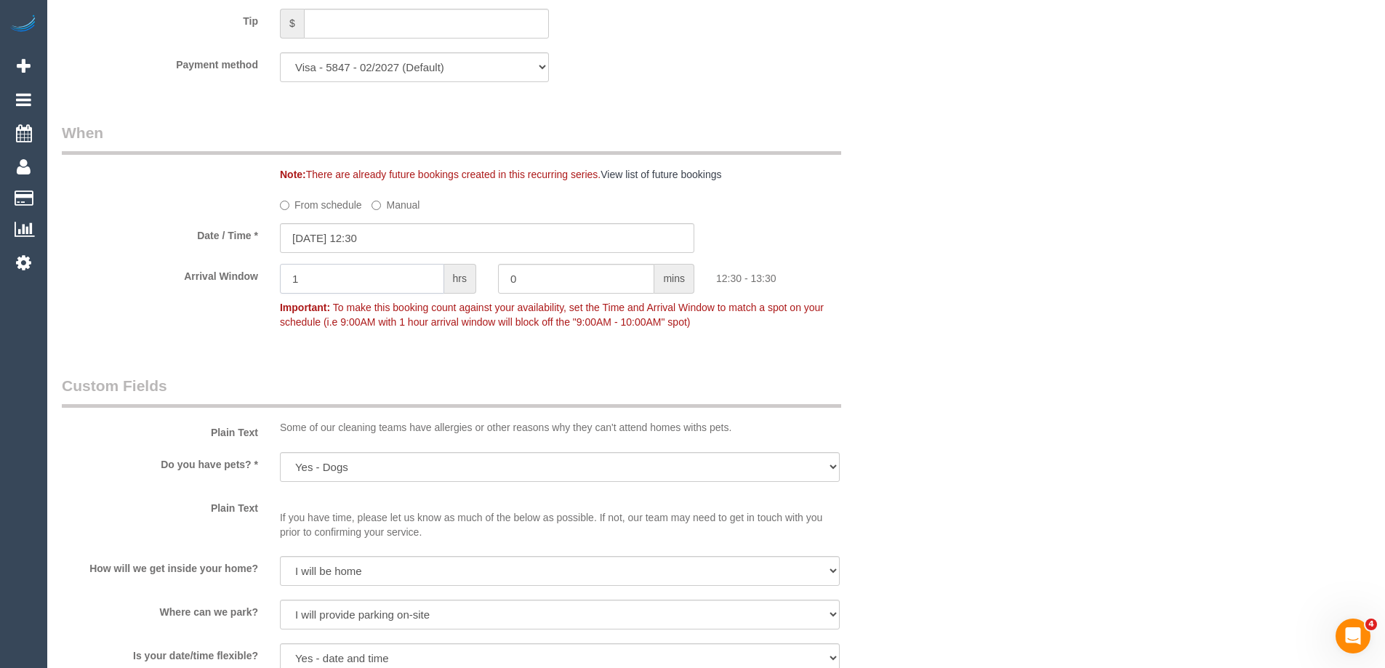
click at [337, 277] on input "1" at bounding box center [362, 279] width 164 height 30
type input "0"
type input "30"
click at [954, 331] on div "Who Email* clinton_fernandes@icloud.com Name * Clinton Fernandes MUST BE TEAM O…" at bounding box center [716, 409] width 1309 height 3620
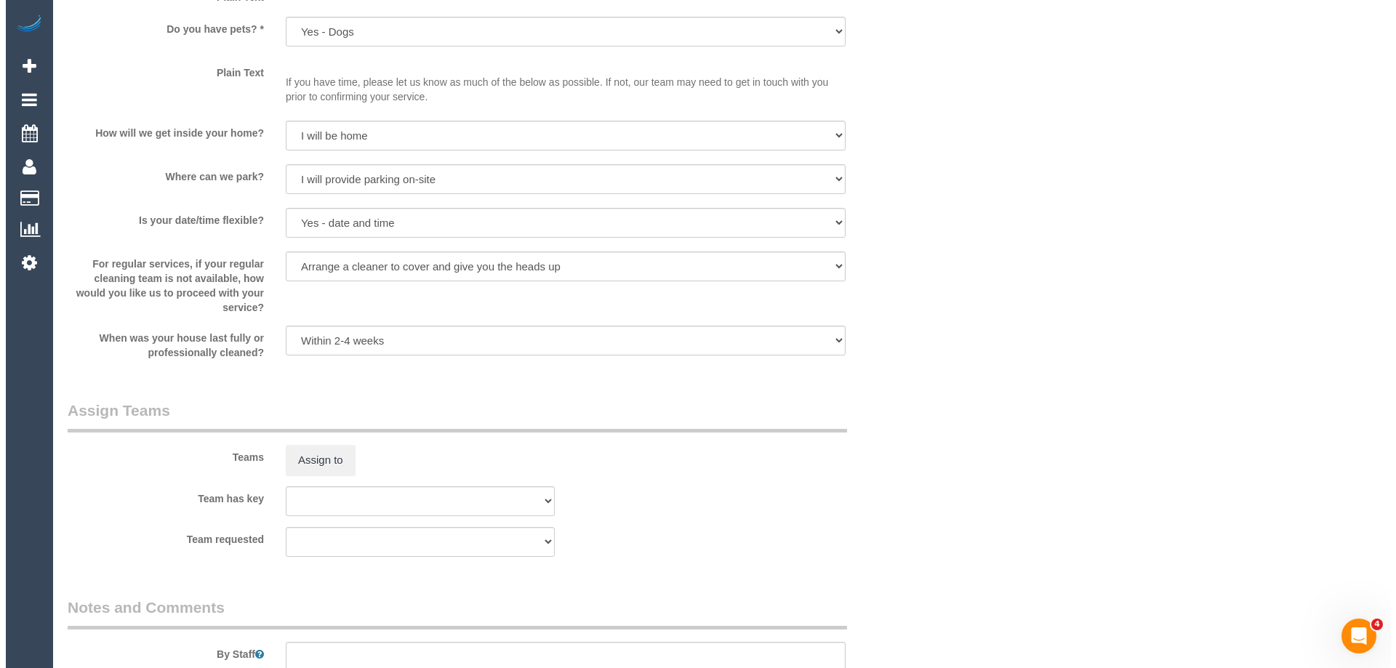
scroll to position [1891, 0]
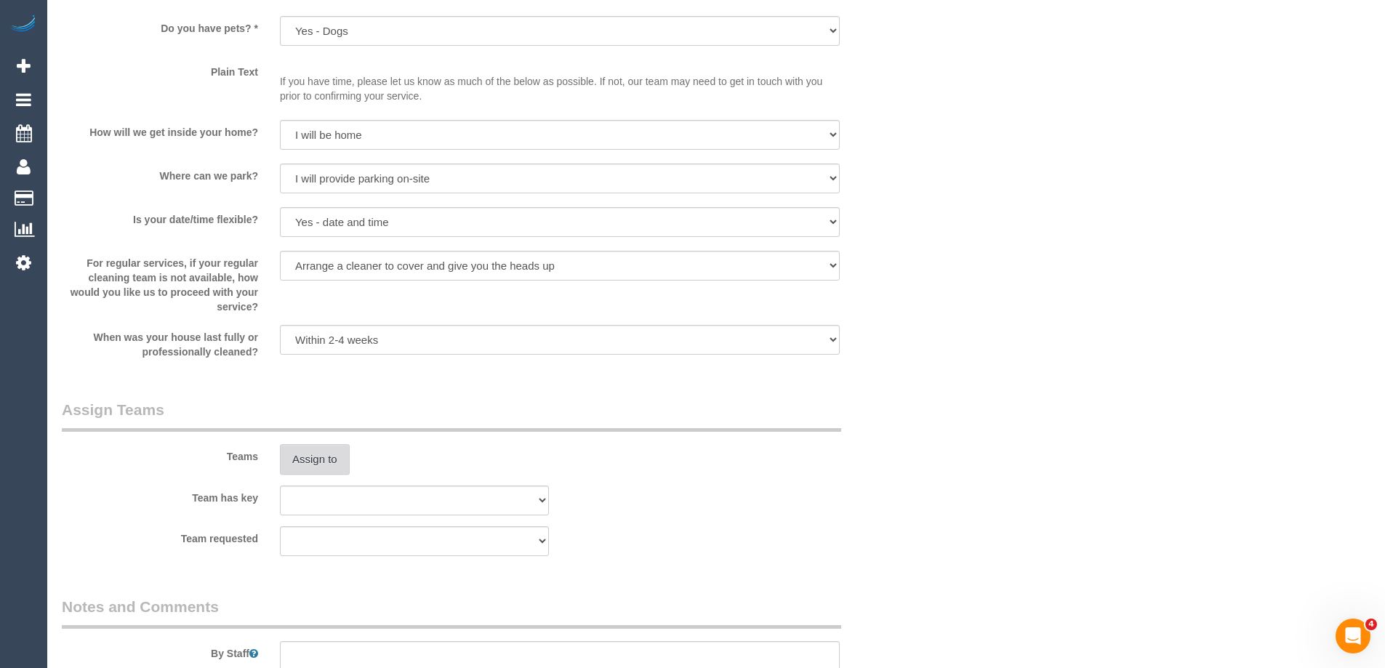
click at [321, 461] on button "Assign to" at bounding box center [315, 459] width 70 height 31
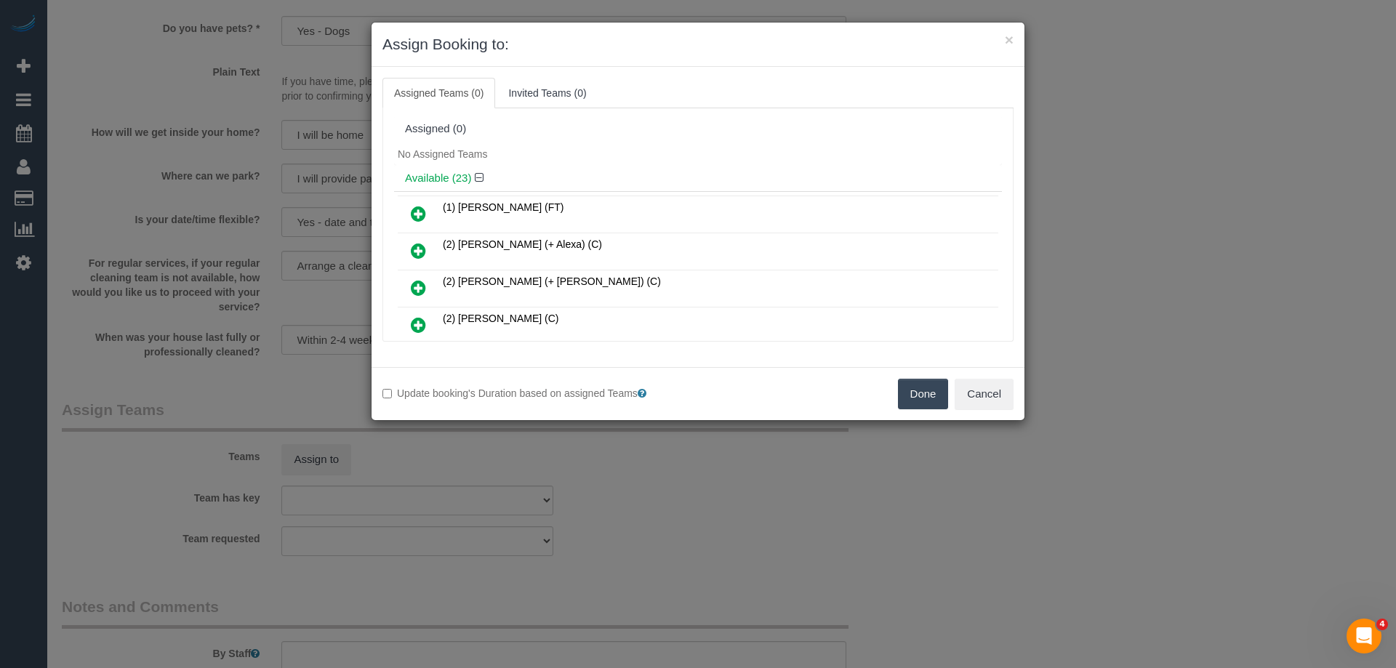
scroll to position [541, 0]
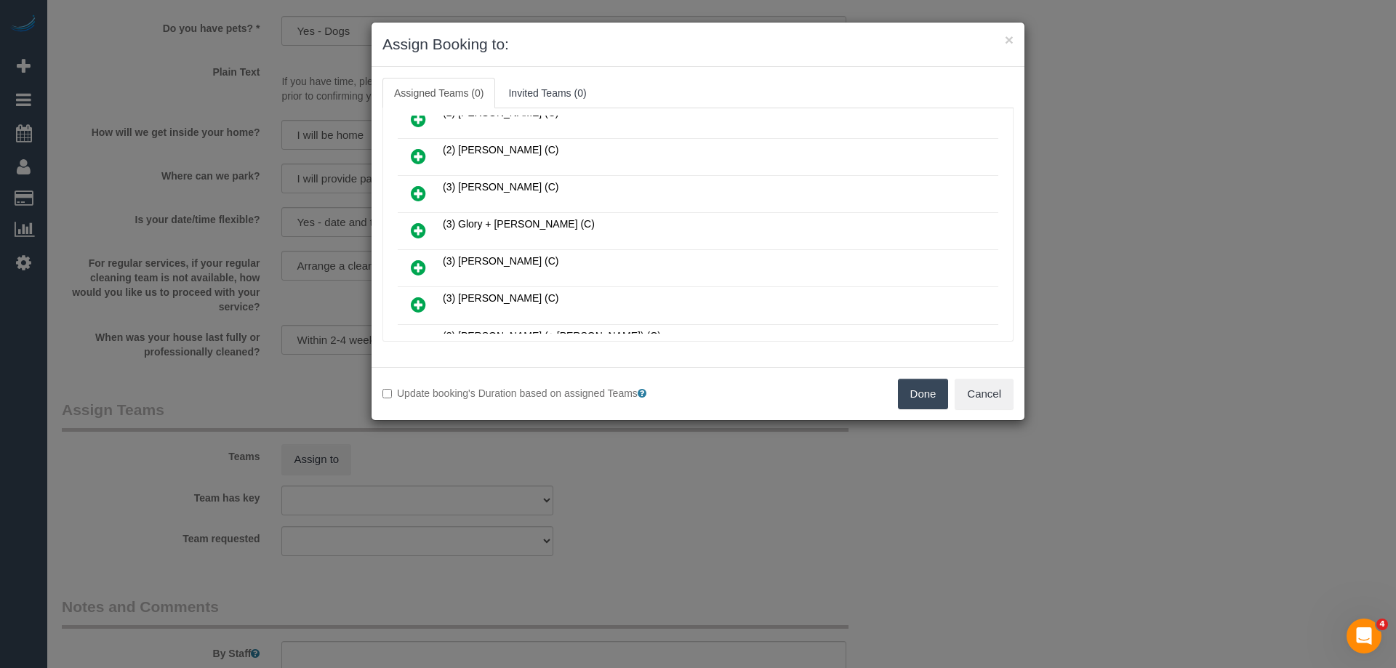
click at [424, 232] on icon at bounding box center [418, 230] width 15 height 17
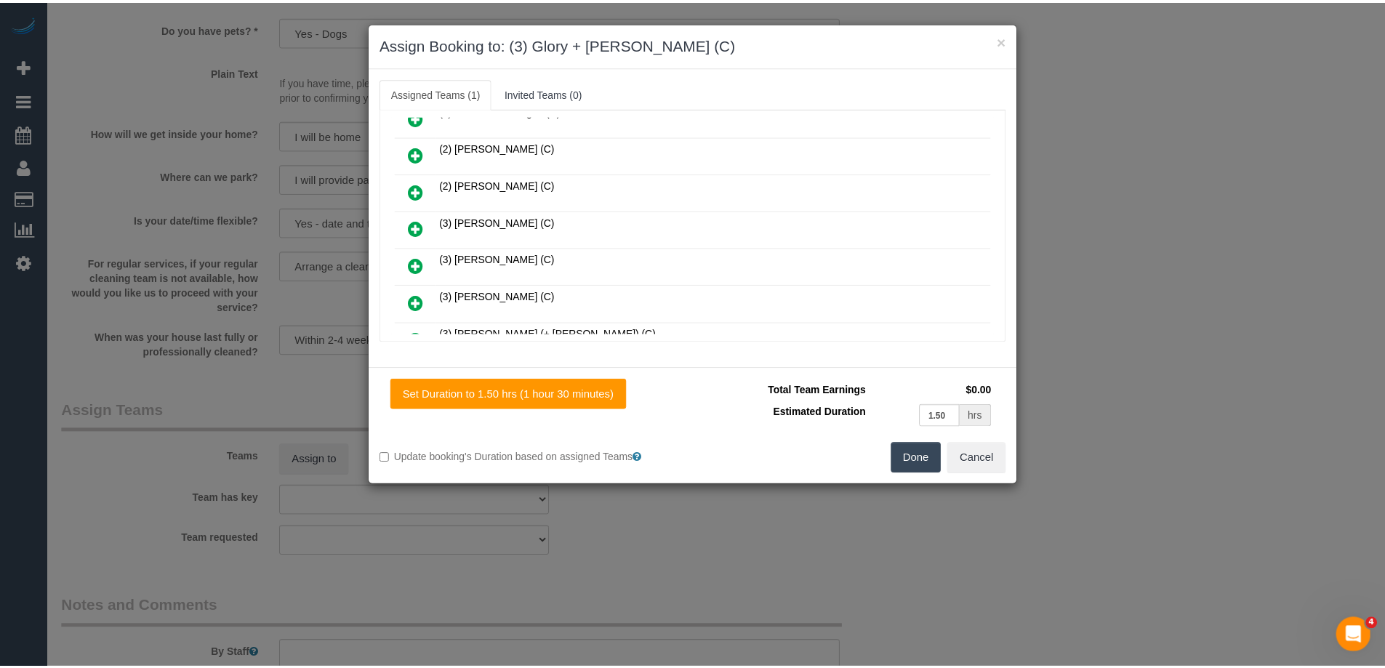
scroll to position [576, 0]
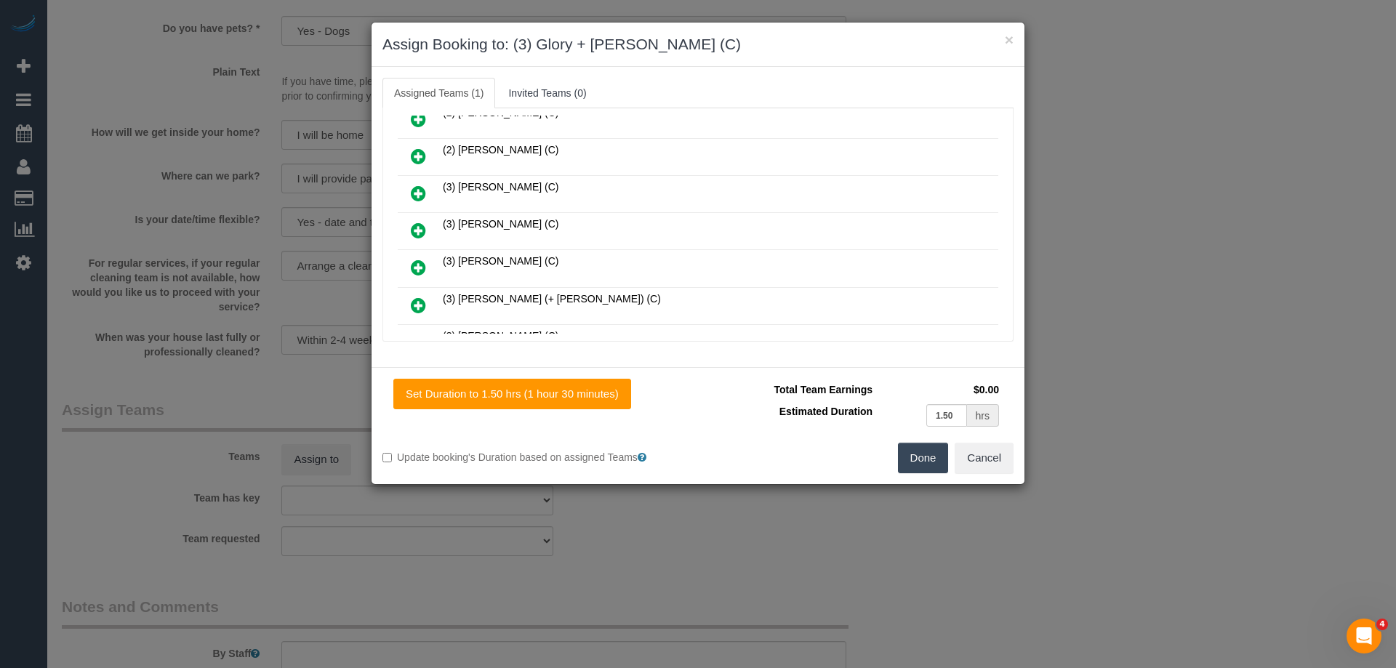
click at [905, 455] on button "Done" at bounding box center [923, 458] width 51 height 31
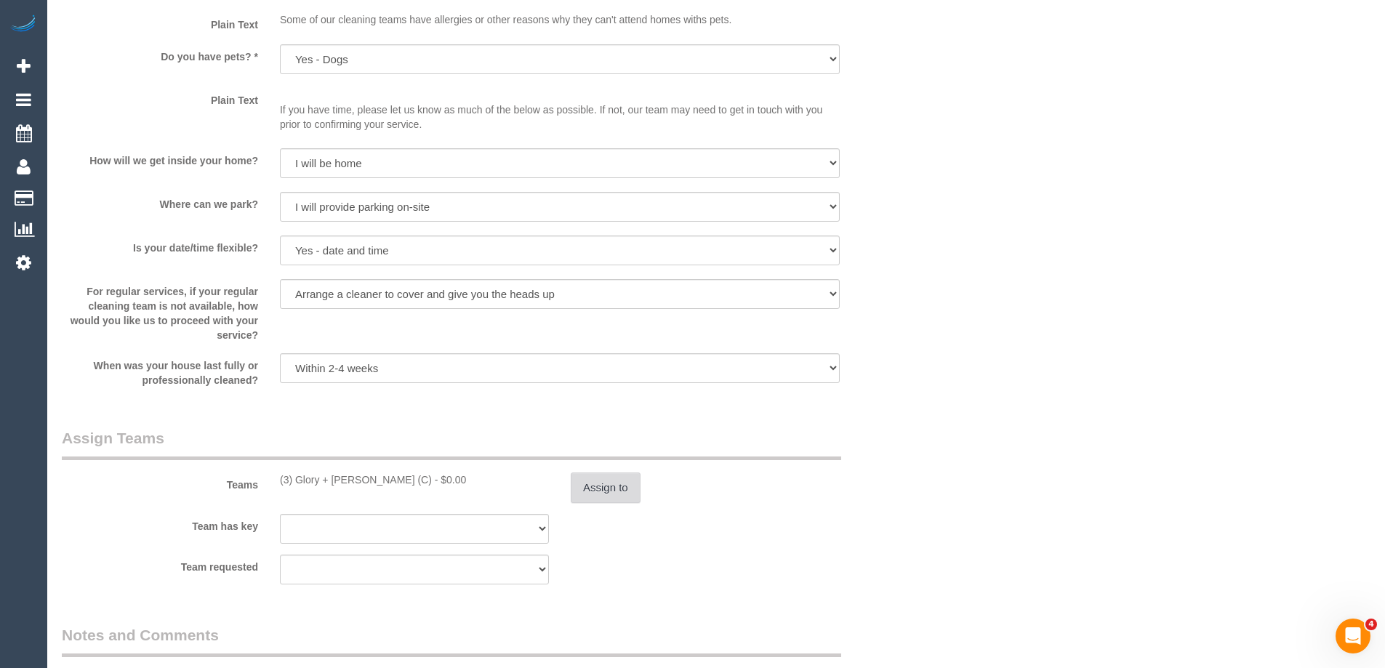
scroll to position [1891, 0]
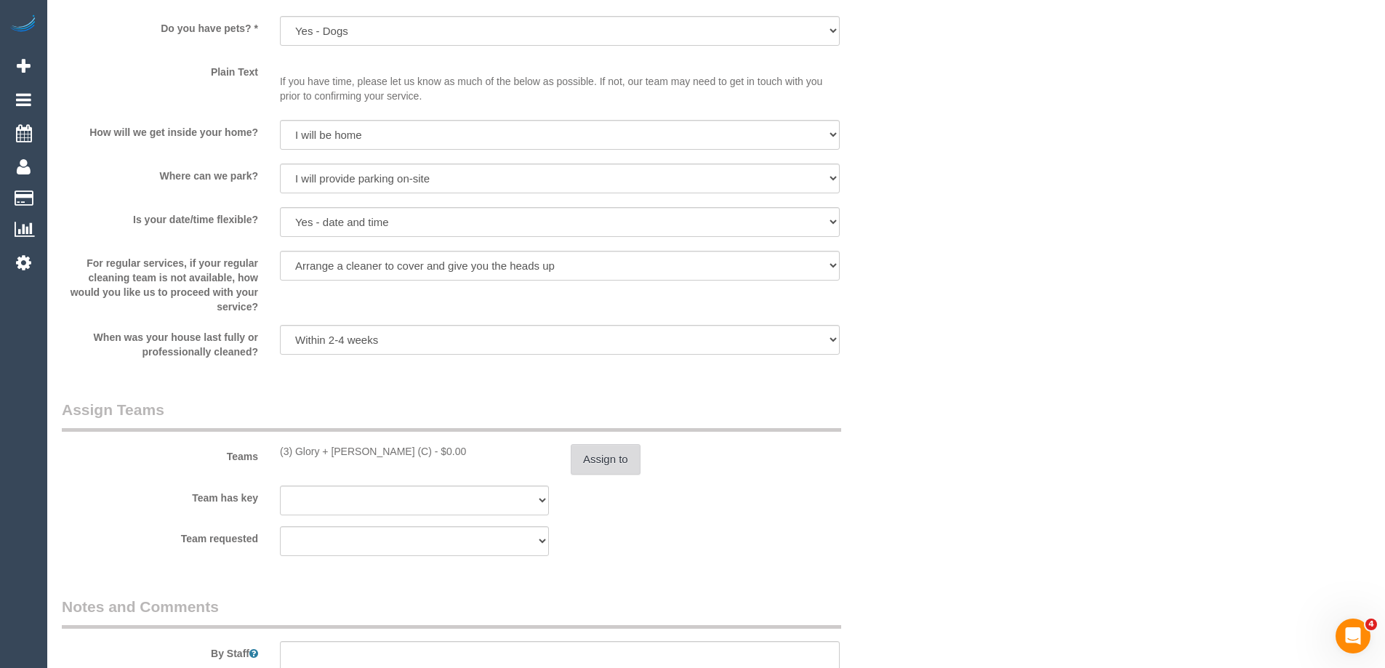
click at [607, 469] on button "Assign to" at bounding box center [606, 459] width 70 height 31
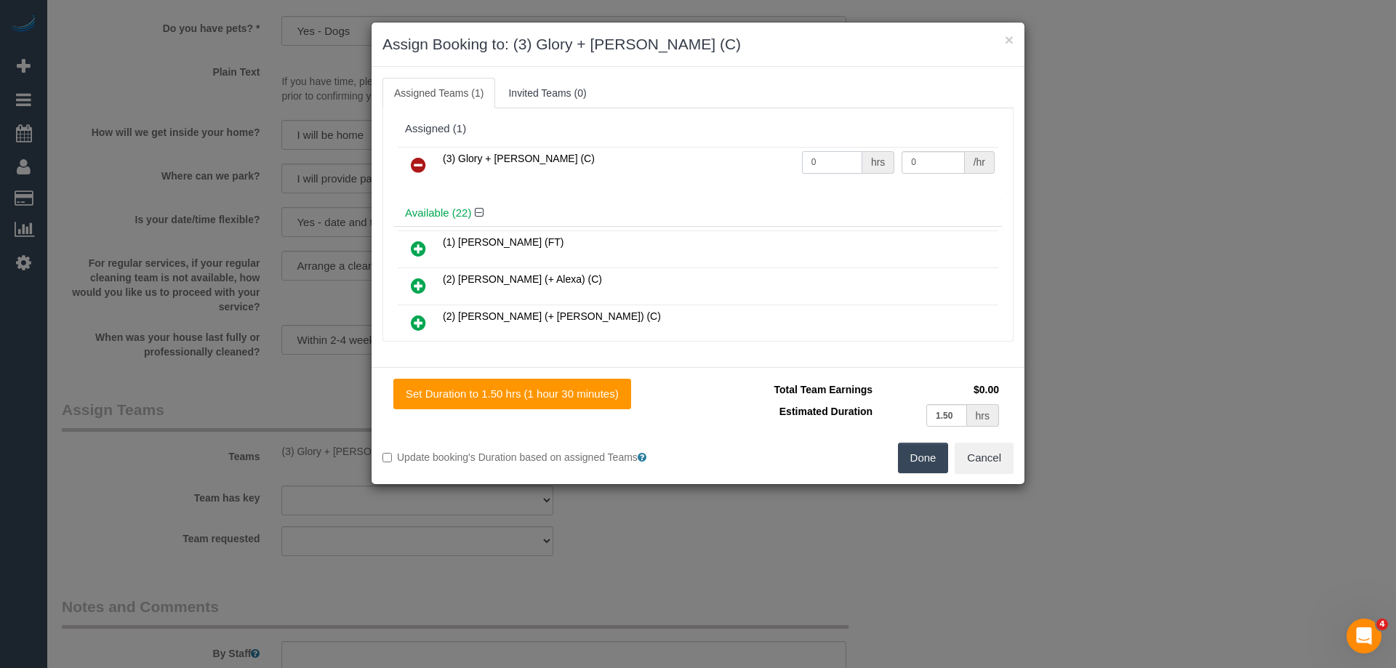
click at [822, 164] on input "0" at bounding box center [832, 162] width 60 height 23
type input "3"
type input "35"
click at [929, 462] on button "Done" at bounding box center [923, 458] width 51 height 31
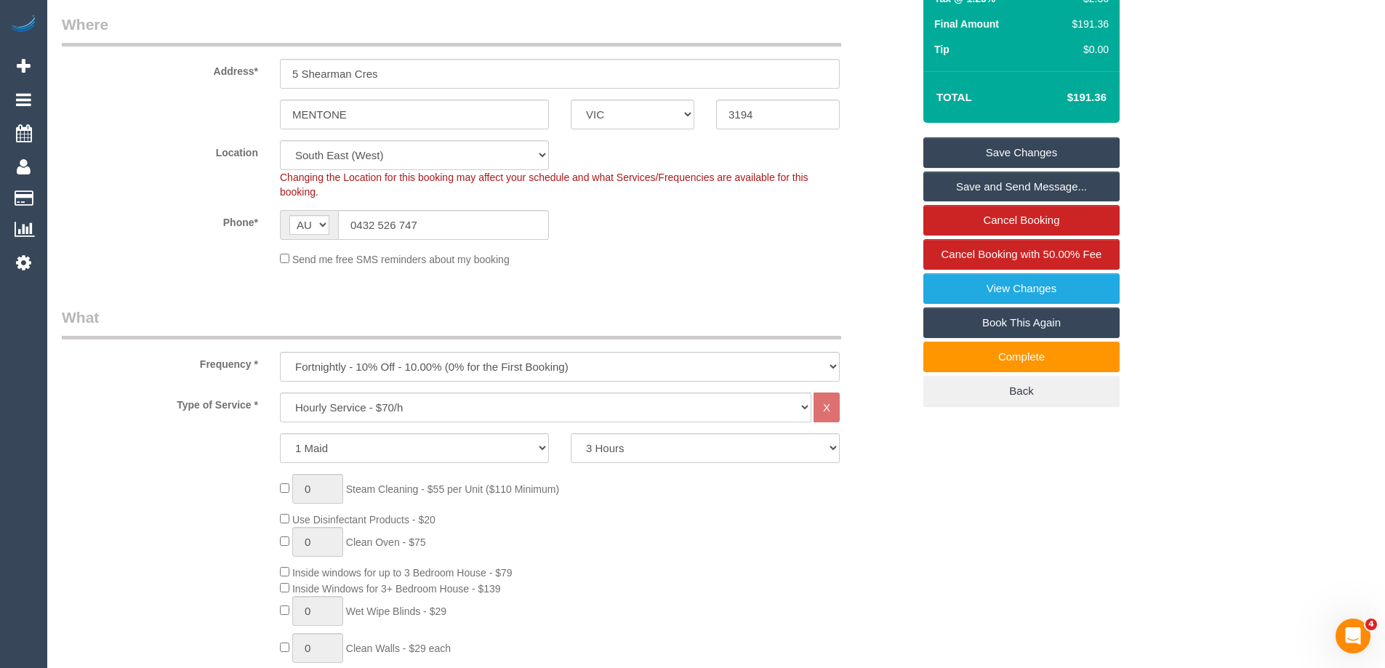
scroll to position [0, 0]
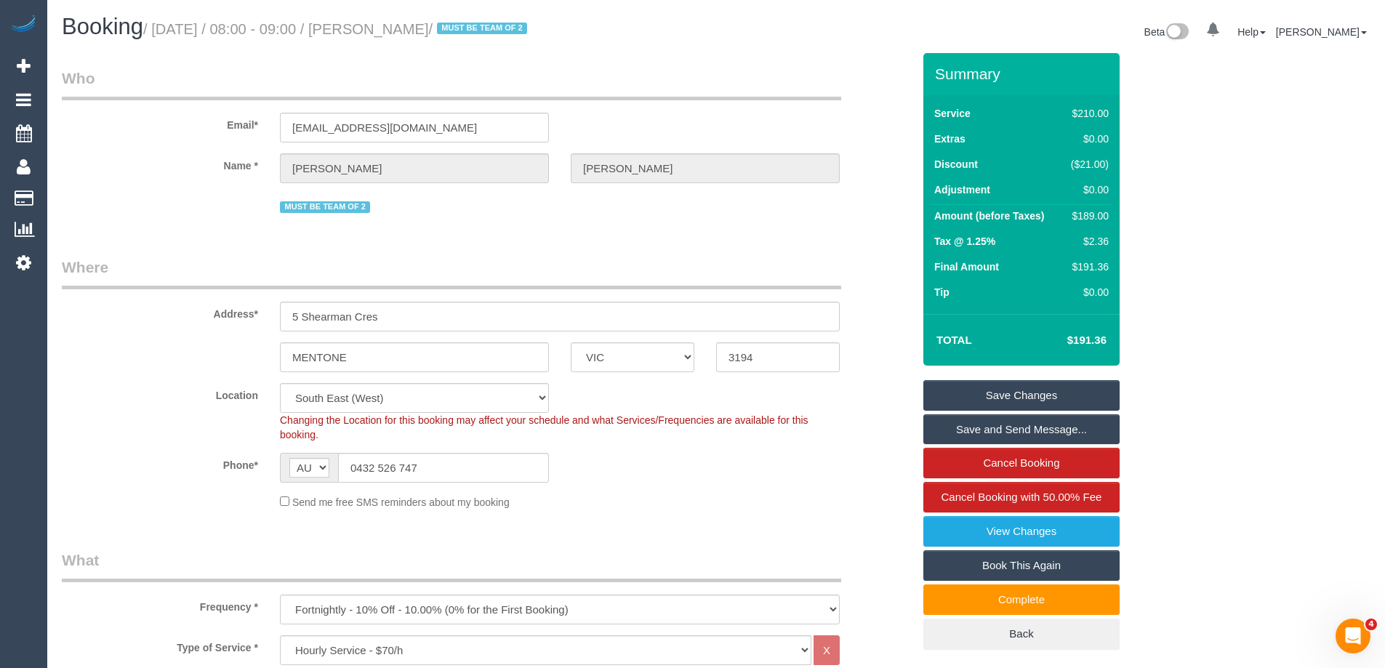
drag, startPoint x: 380, startPoint y: 30, endPoint x: 502, endPoint y: 24, distance: 121.6
click at [502, 24] on small "/ October 01, 2025 / 08:00 - 09:00 / Clinton Fernandes / MUST BE TEAM OF 2" at bounding box center [337, 29] width 388 height 16
copy small "Clinton Fernandes"
click at [1015, 392] on link "Save Changes" at bounding box center [1022, 395] width 196 height 31
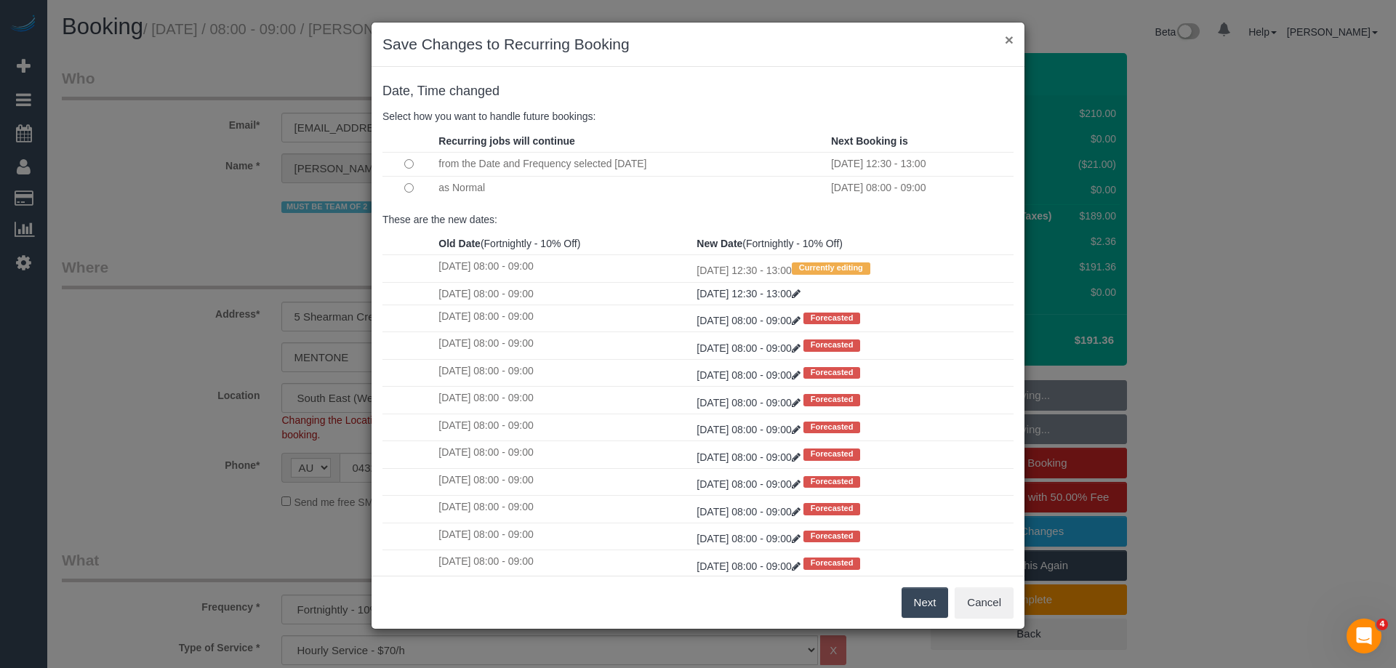
click at [1012, 41] on button "×" at bounding box center [1009, 39] width 9 height 15
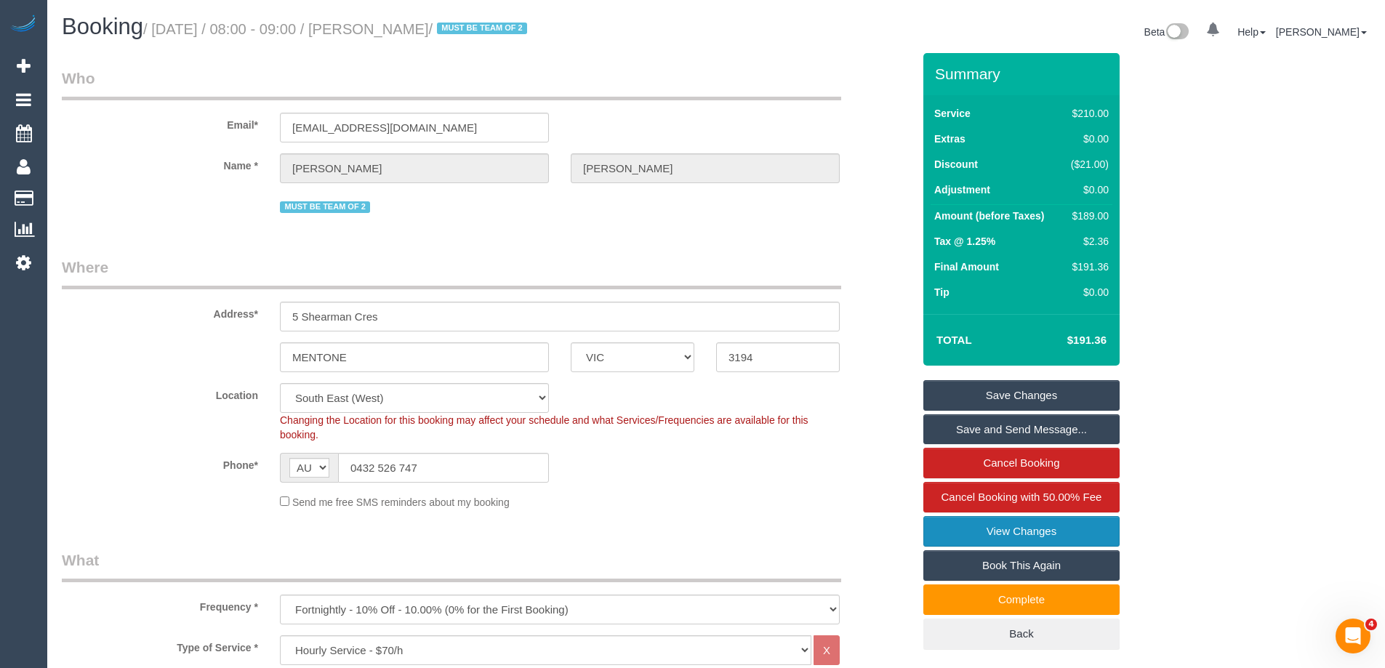
click at [996, 528] on link "View Changes" at bounding box center [1022, 531] width 196 height 31
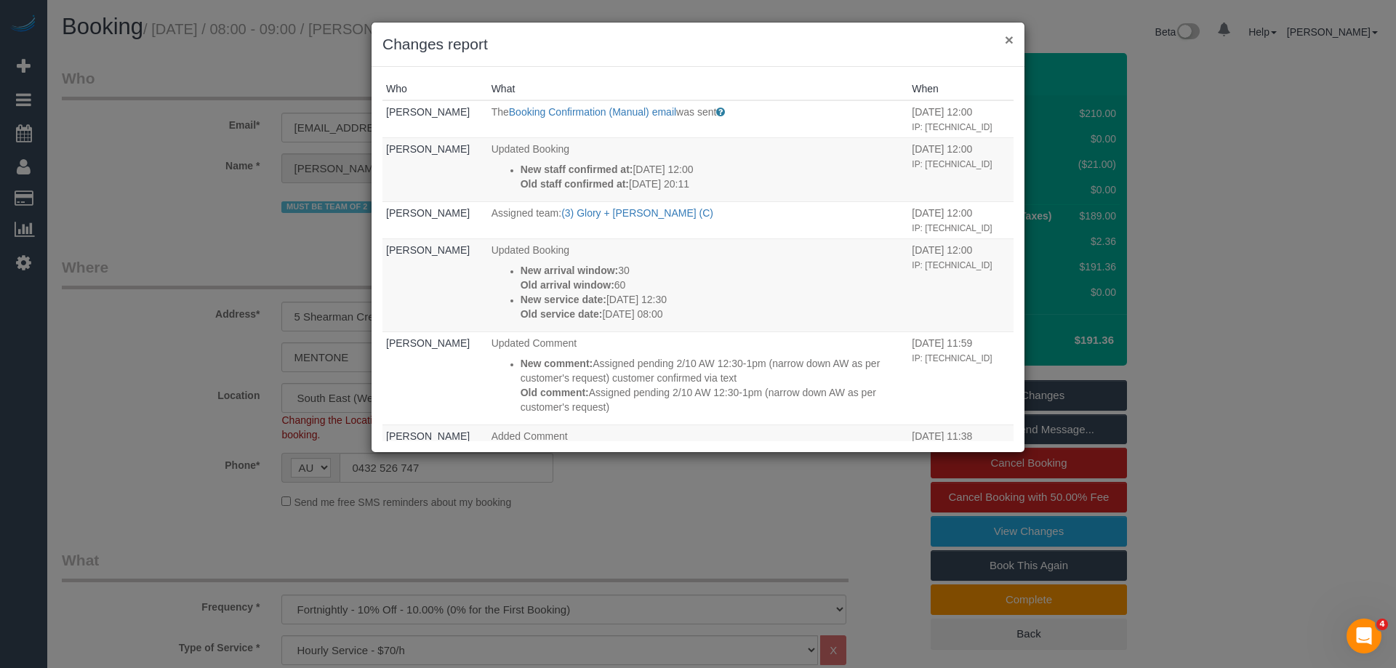
click at [1010, 36] on button "×" at bounding box center [1009, 39] width 9 height 15
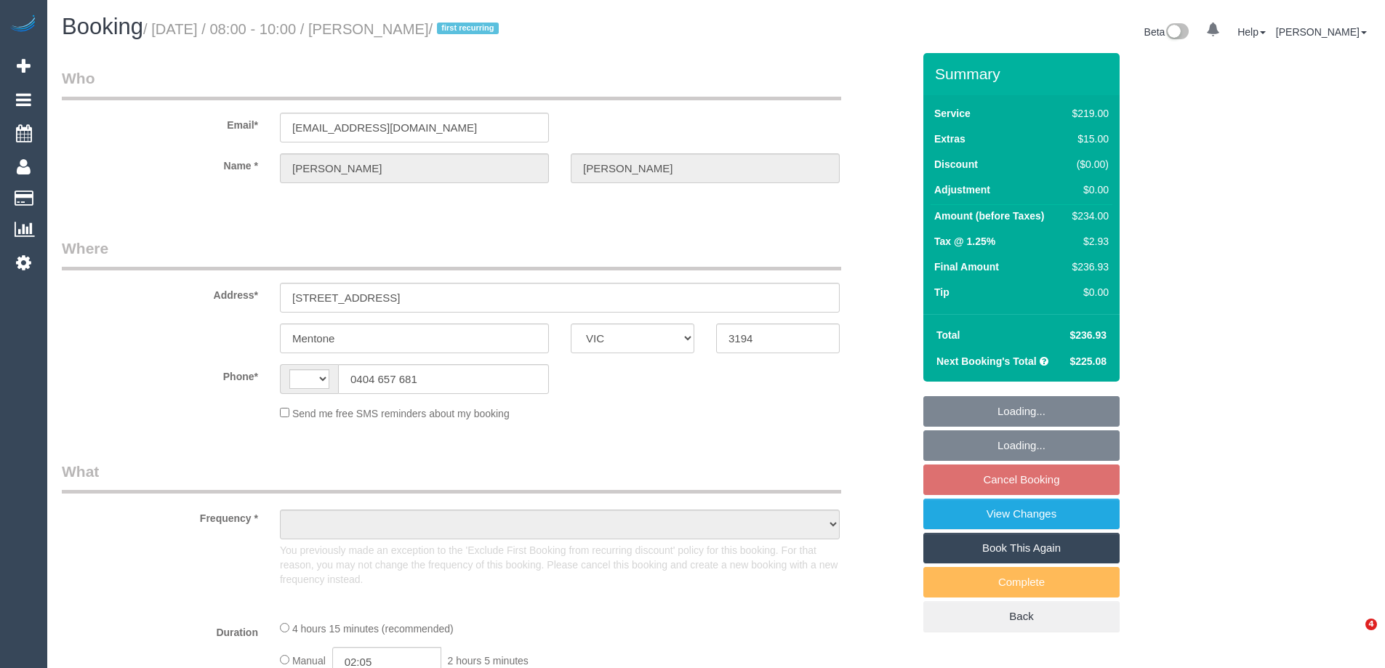
select select "VIC"
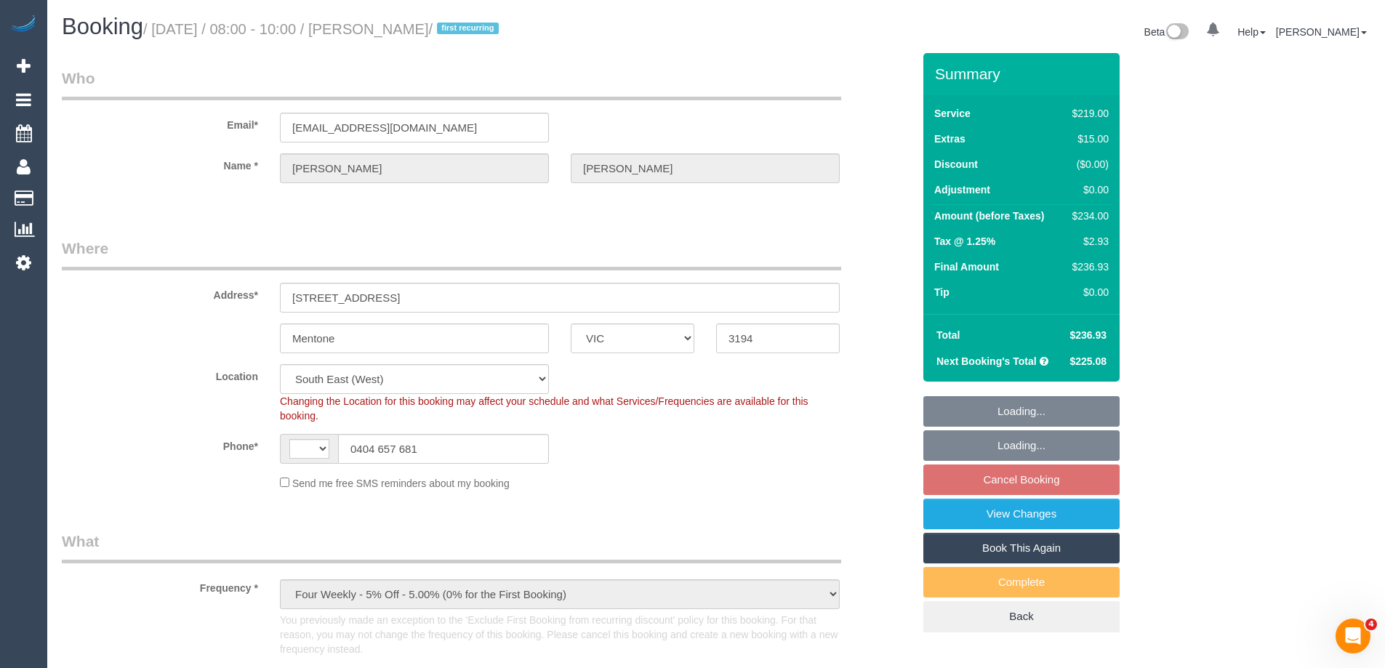
select select "object:666"
select select "string:AU"
select select "string:stripe-pm_1NljCs2GScqysDRVwF2iZOCg"
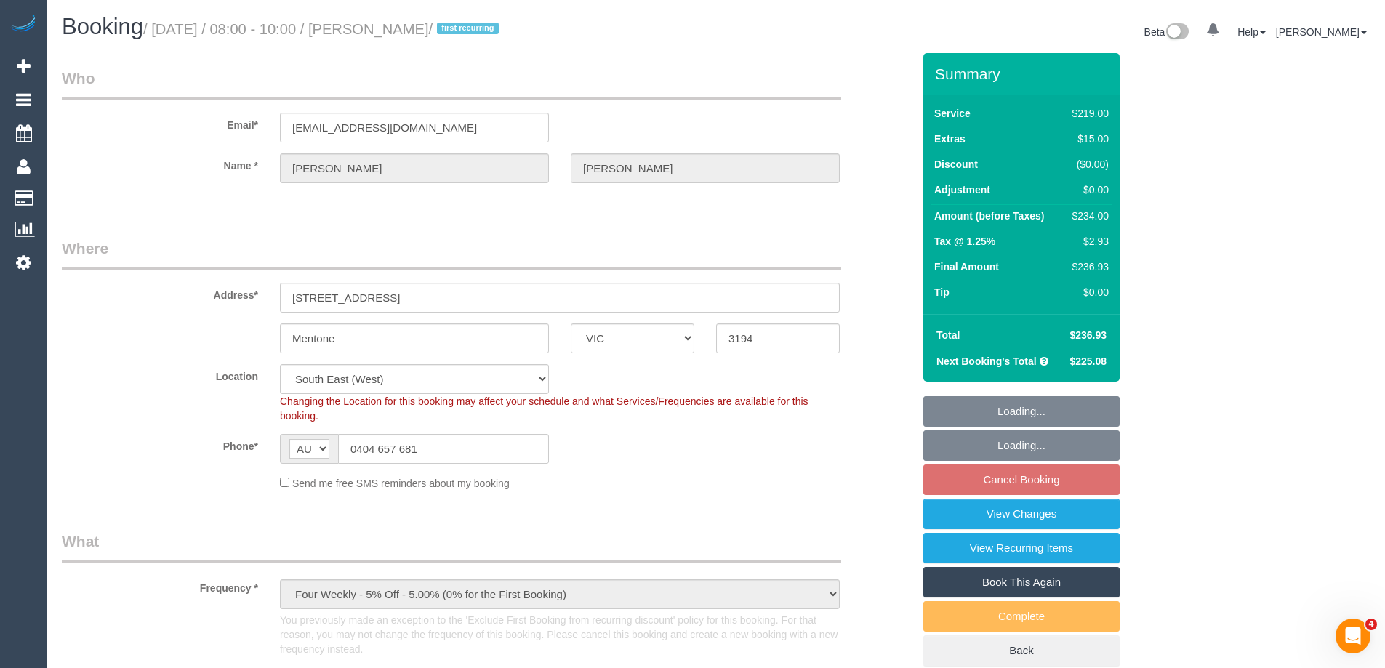
select select "number:28"
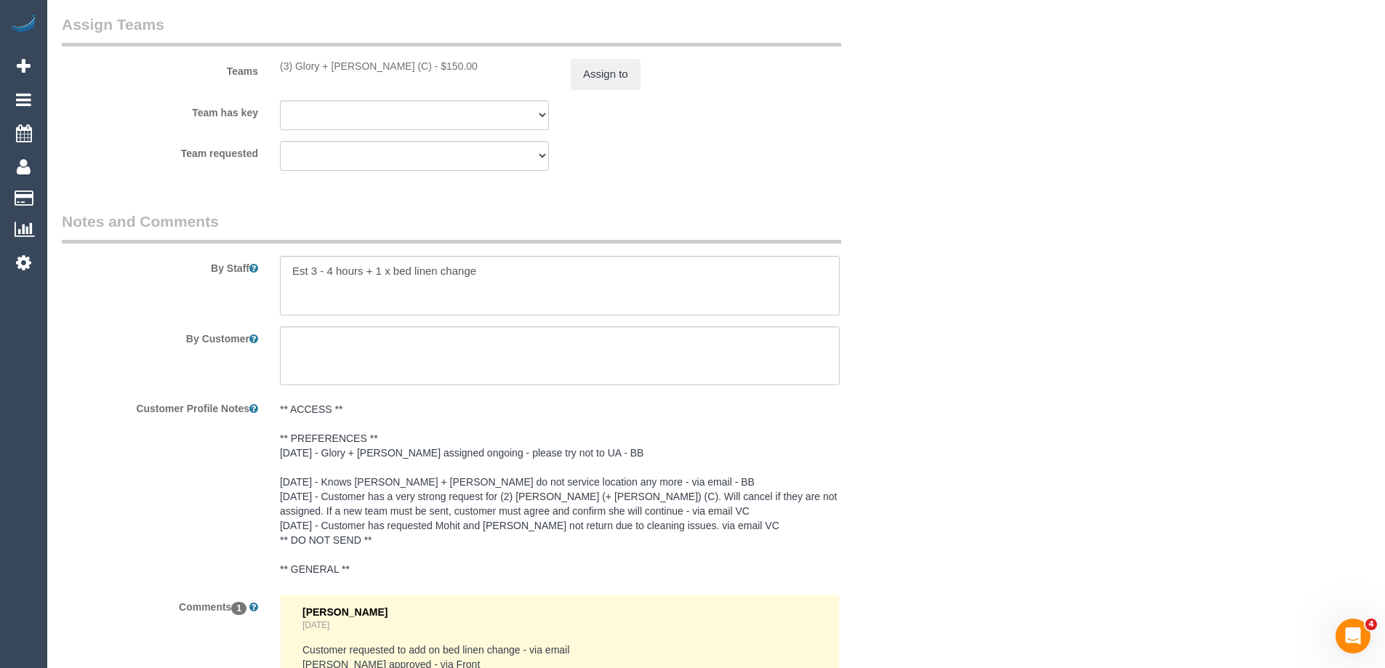
scroll to position [2473, 0]
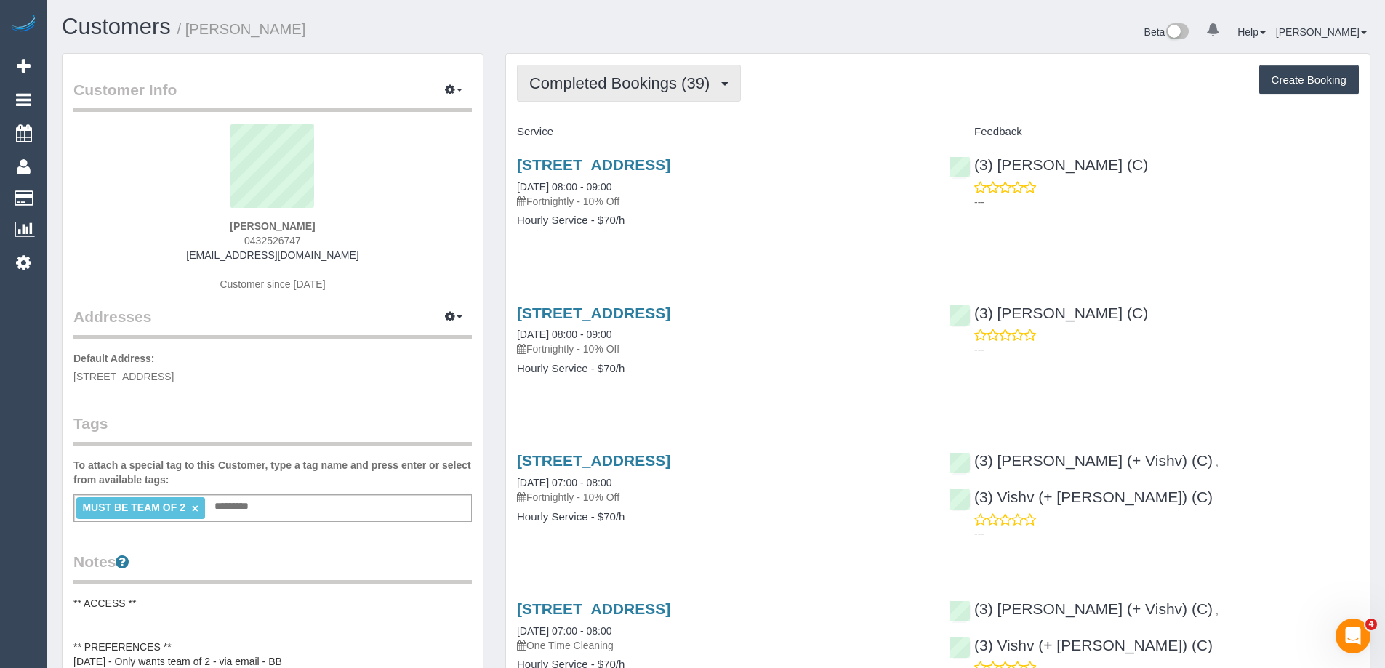
click at [632, 76] on span "Completed Bookings (39)" at bounding box center [623, 83] width 188 height 18
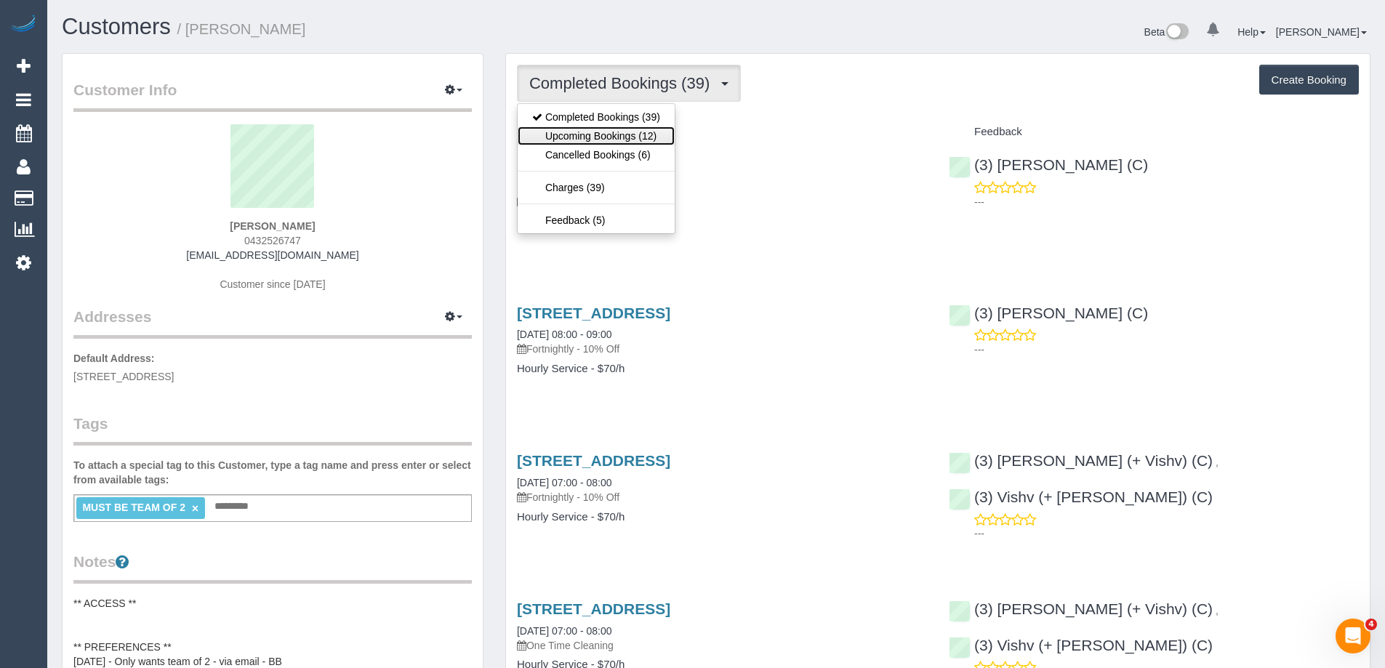
click at [629, 133] on link "Upcoming Bookings (12)" at bounding box center [596, 136] width 157 height 19
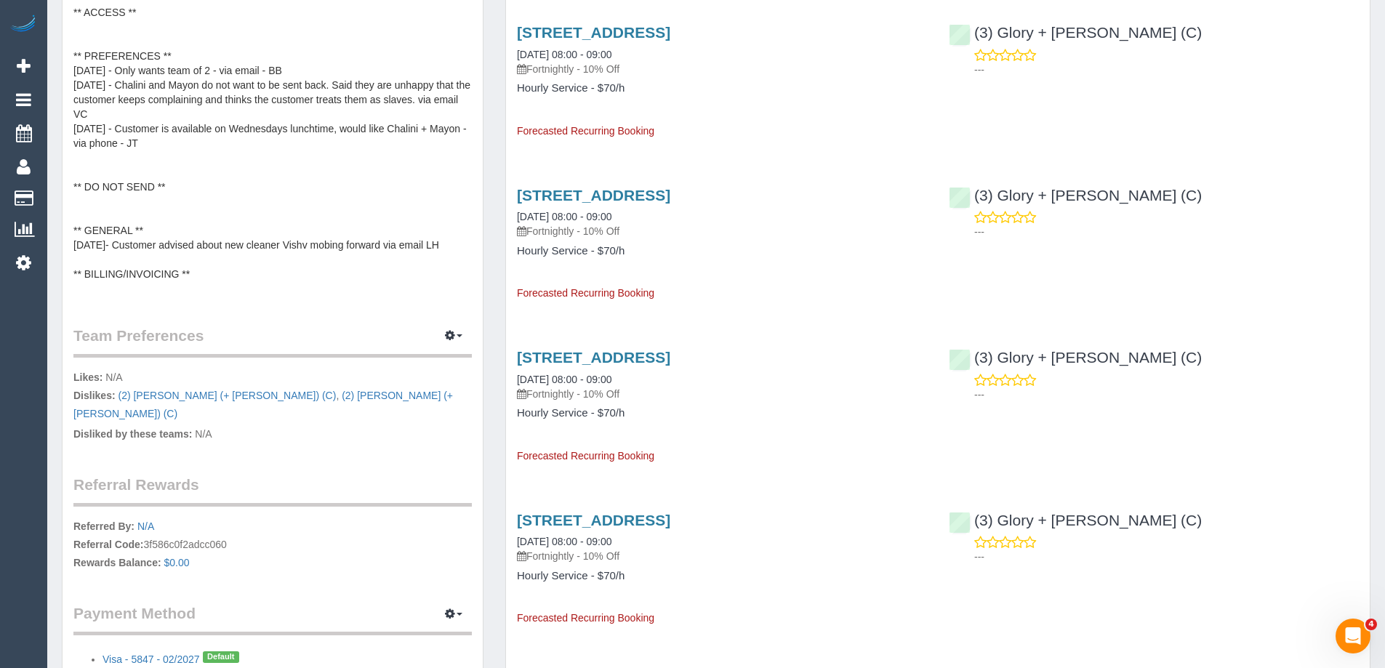
scroll to position [582, 0]
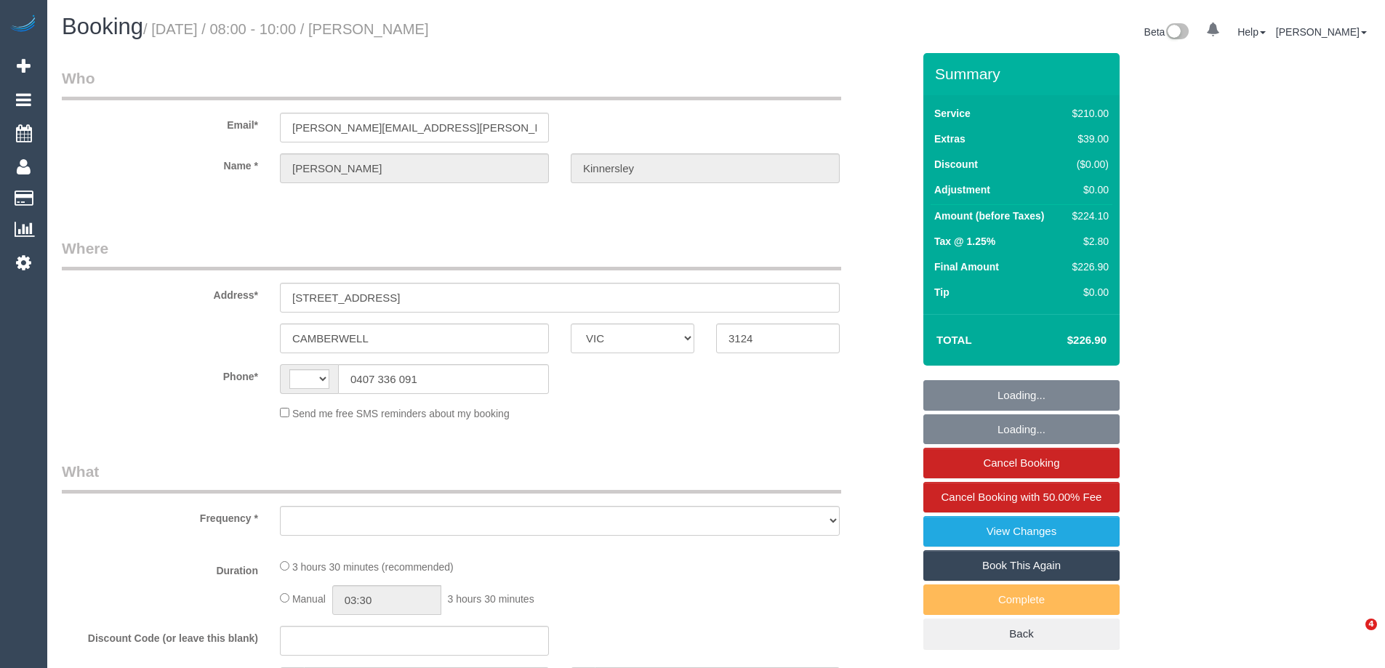
select select "VIC"
select select "string:stripe-pm_1RjrcA2GScqysDRVQneTCag3"
select select "string:AU"
select select "object:859"
select select "180"
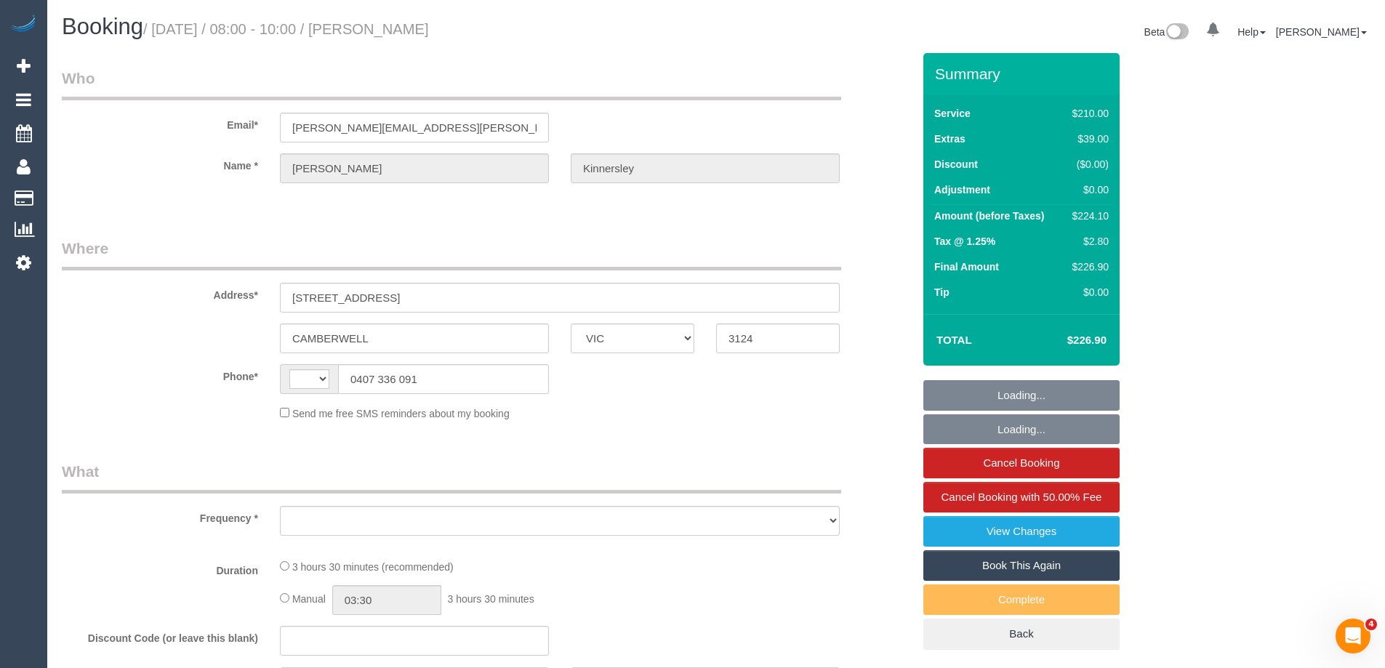
select select "number:30"
select select "number:14"
select select "number:18"
select select "number:22"
select select "number:34"
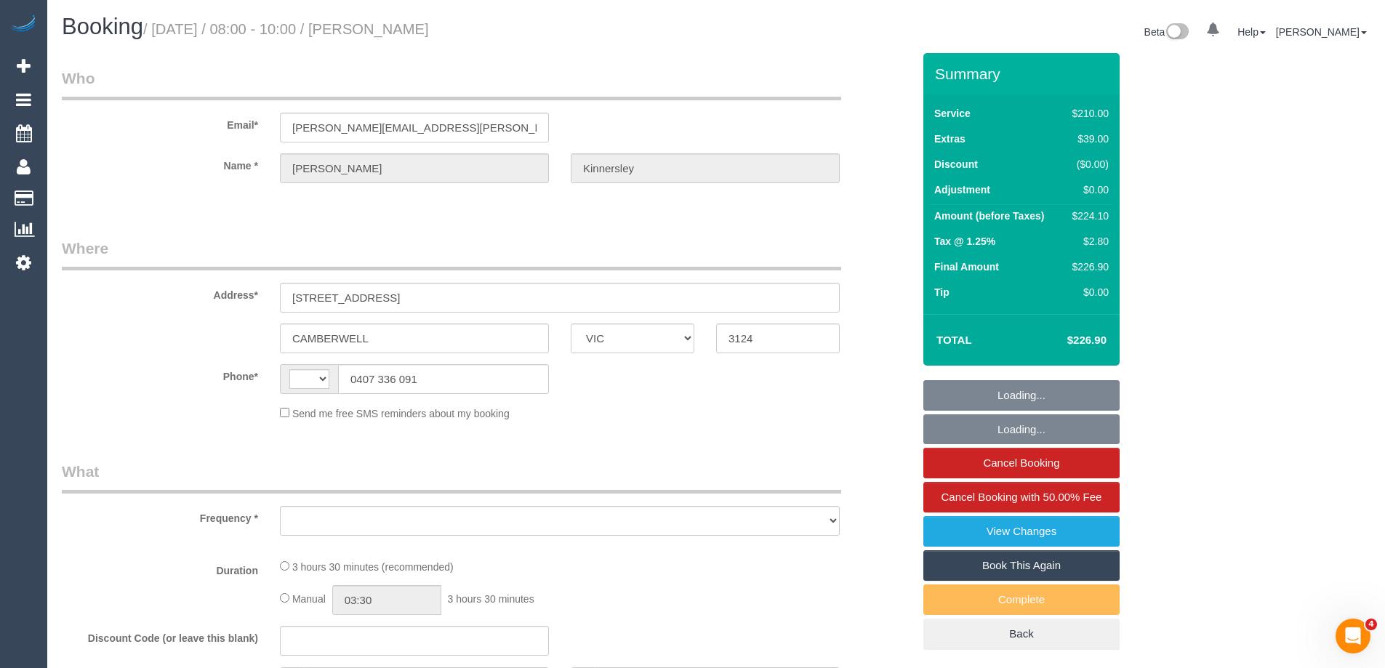
select select "number:26"
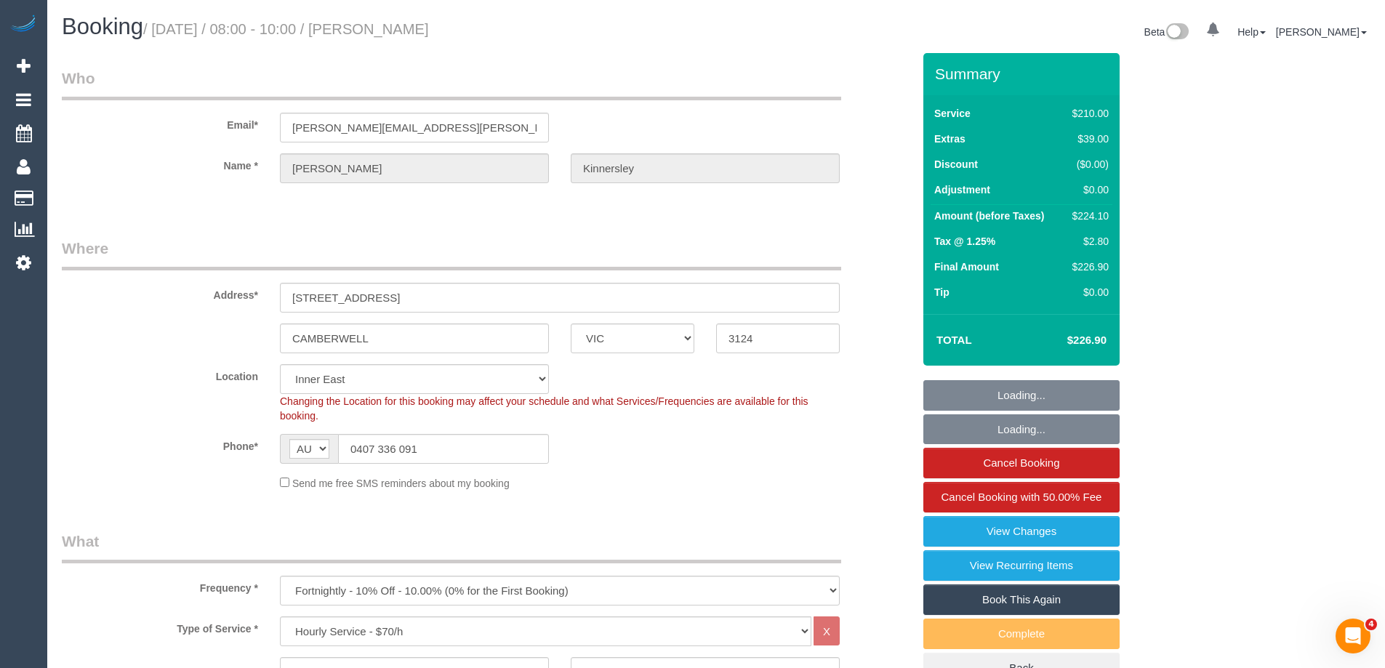
select select "object:883"
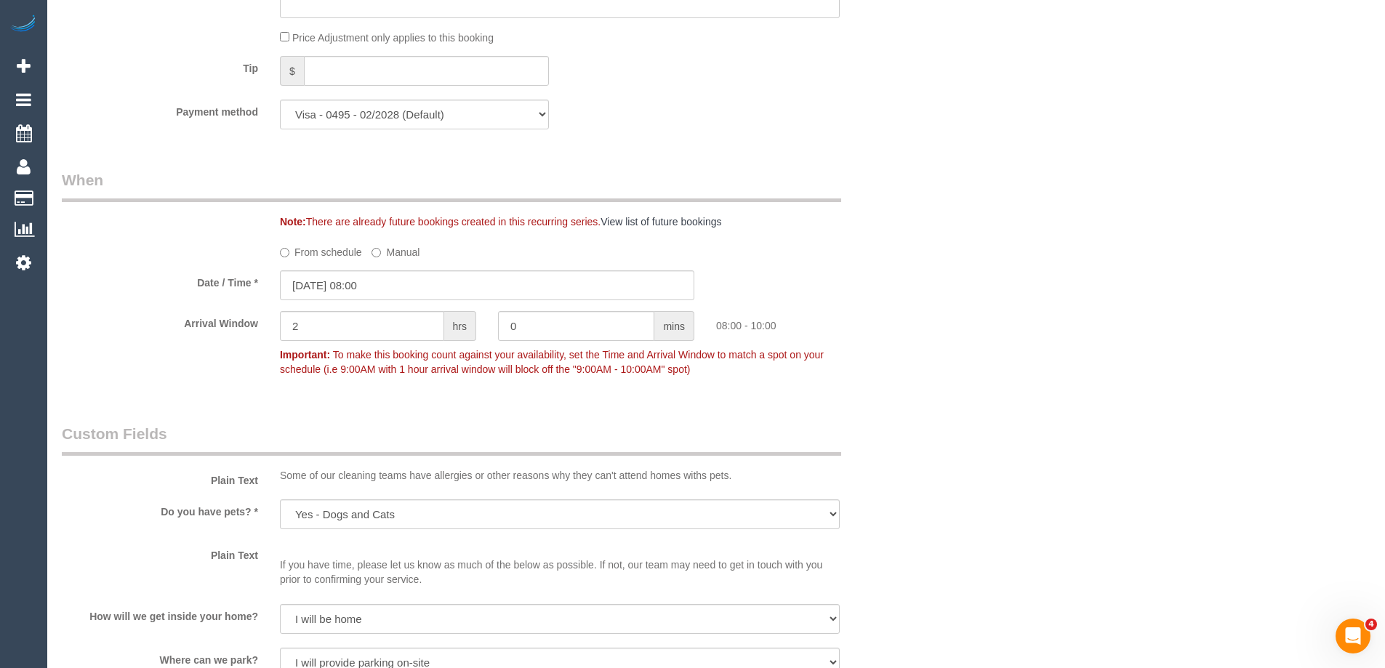
scroll to position [1309, 0]
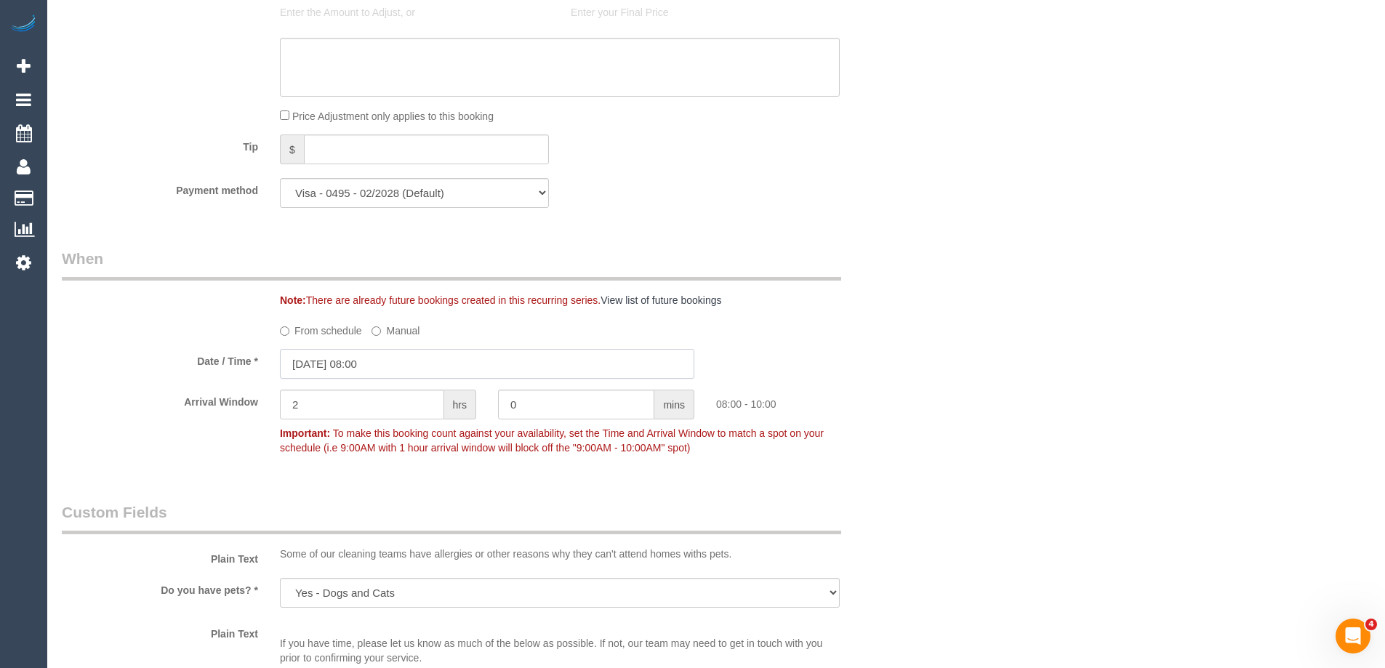
click at [337, 356] on input "01/10/2025 08:00" at bounding box center [487, 364] width 415 height 30
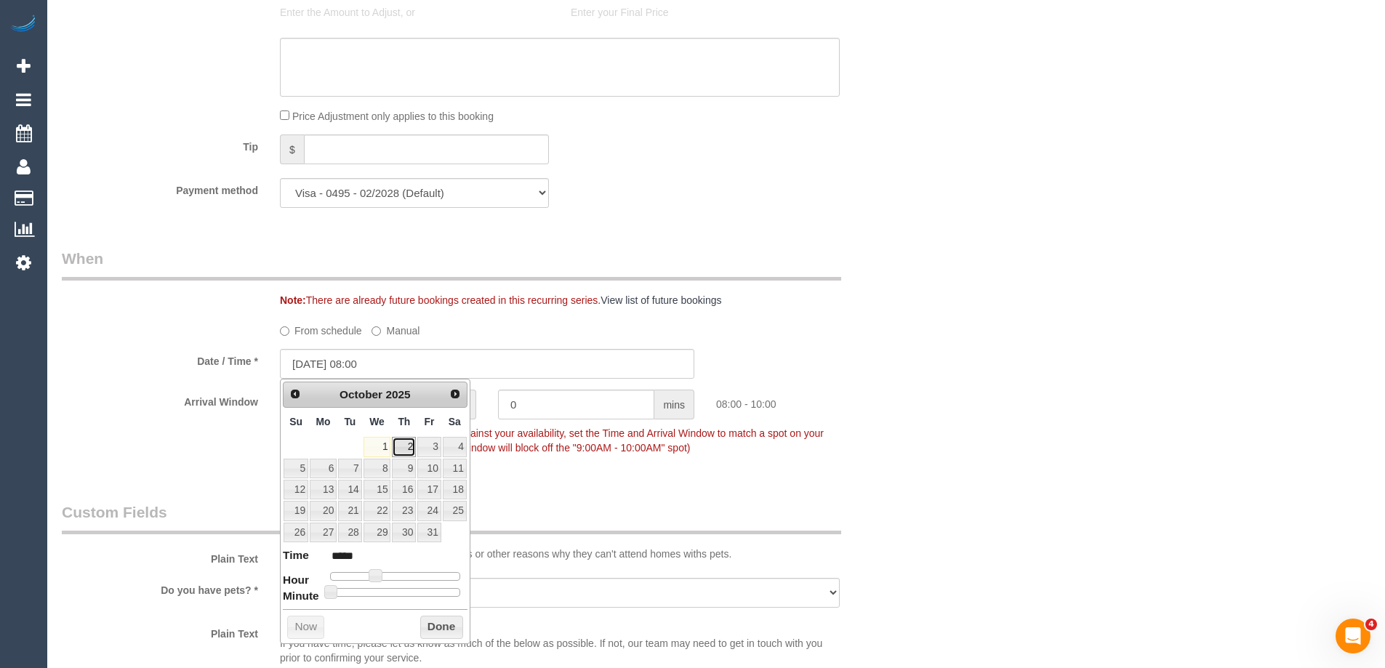
click at [406, 445] on link "2" at bounding box center [404, 447] width 24 height 20
type input "[DATE] 09:00"
type input "*****"
type input "[DATE] 10:00"
type input "*****"
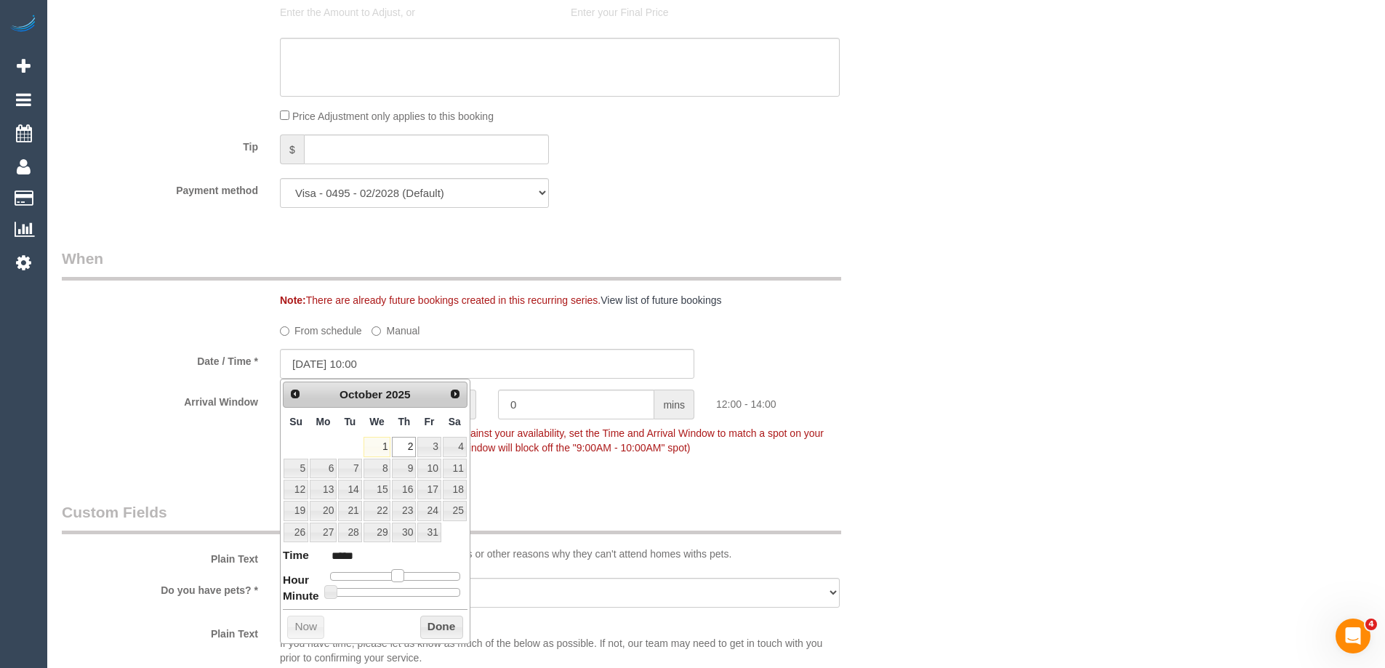
type input "[DATE] 12:00"
type input "*****"
drag, startPoint x: 375, startPoint y: 578, endPoint x: 400, endPoint y: 577, distance: 25.5
click at [400, 577] on span at bounding box center [397, 575] width 13 height 13
click at [439, 626] on button "Done" at bounding box center [441, 627] width 43 height 23
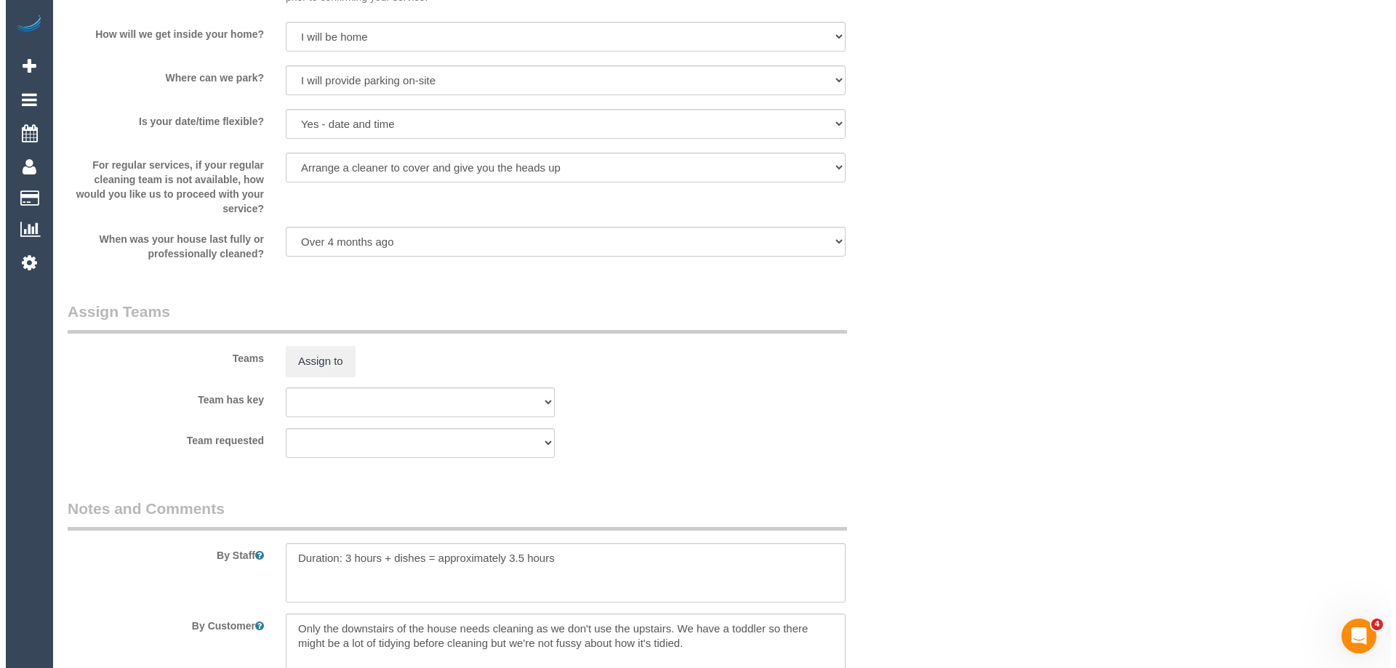
scroll to position [2036, 0]
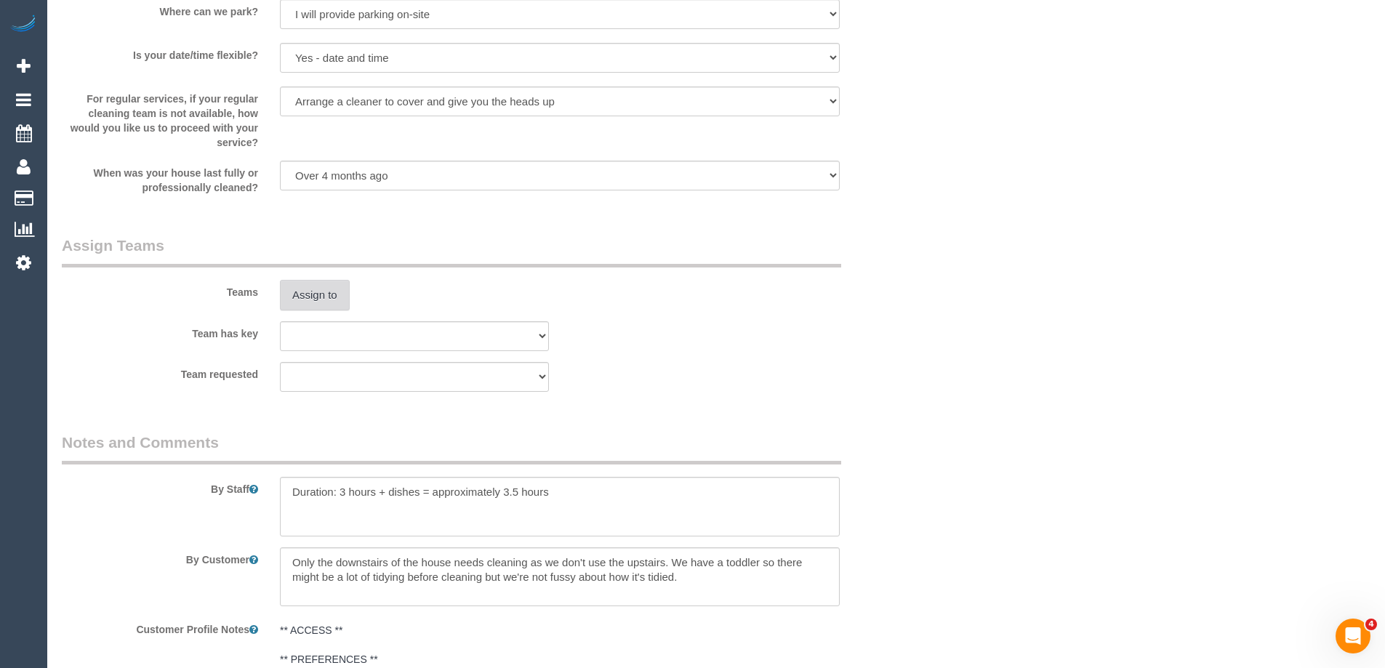
click at [316, 306] on button "Assign to" at bounding box center [315, 295] width 70 height 31
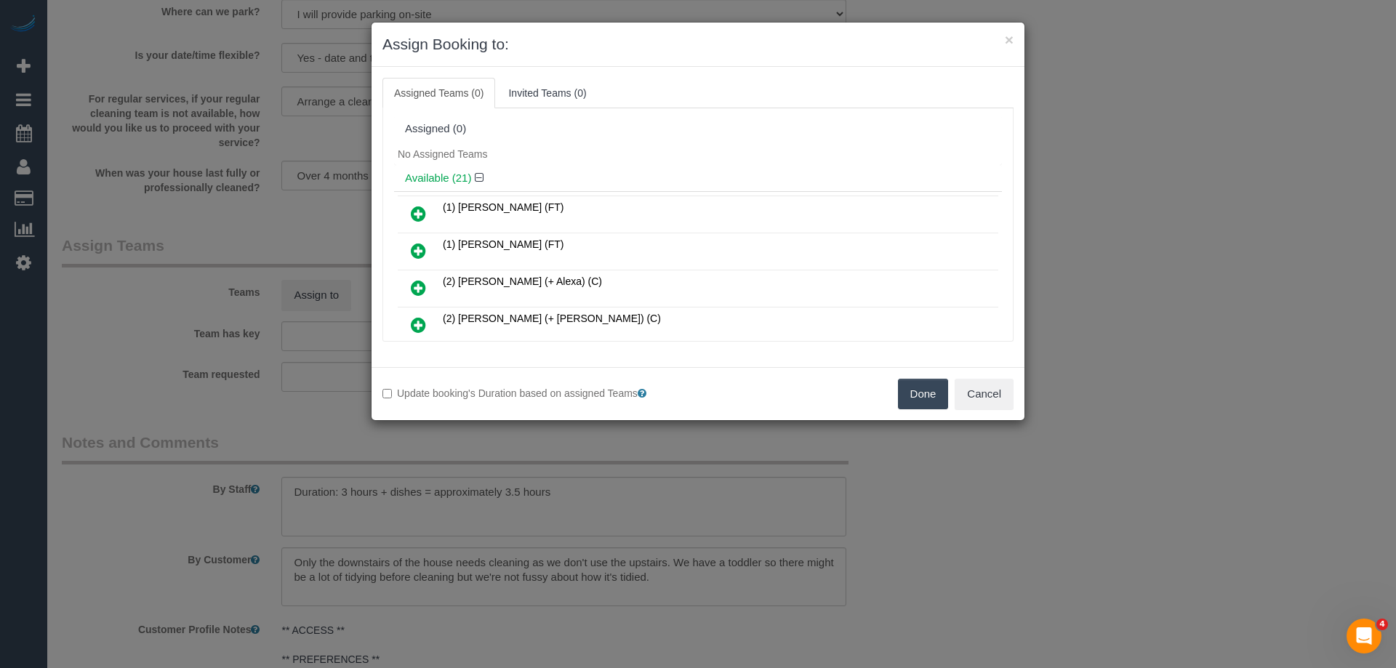
scroll to position [466, 0]
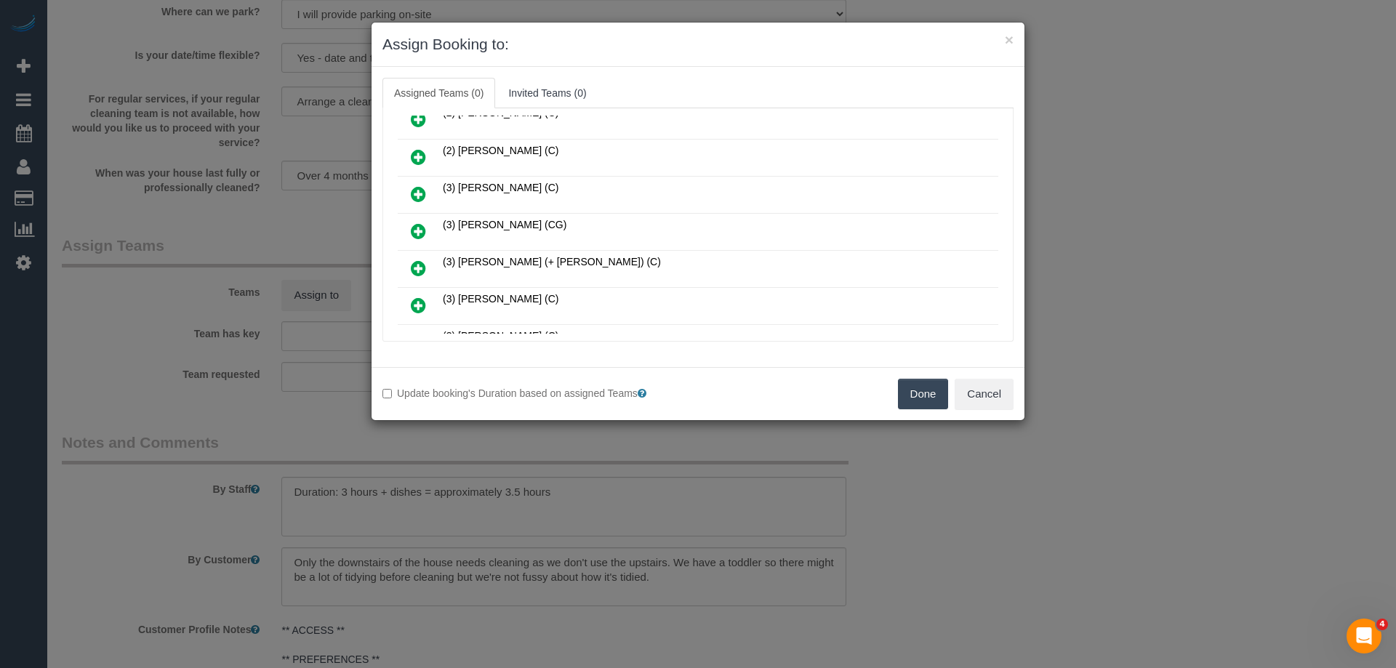
click at [418, 228] on icon at bounding box center [418, 231] width 15 height 17
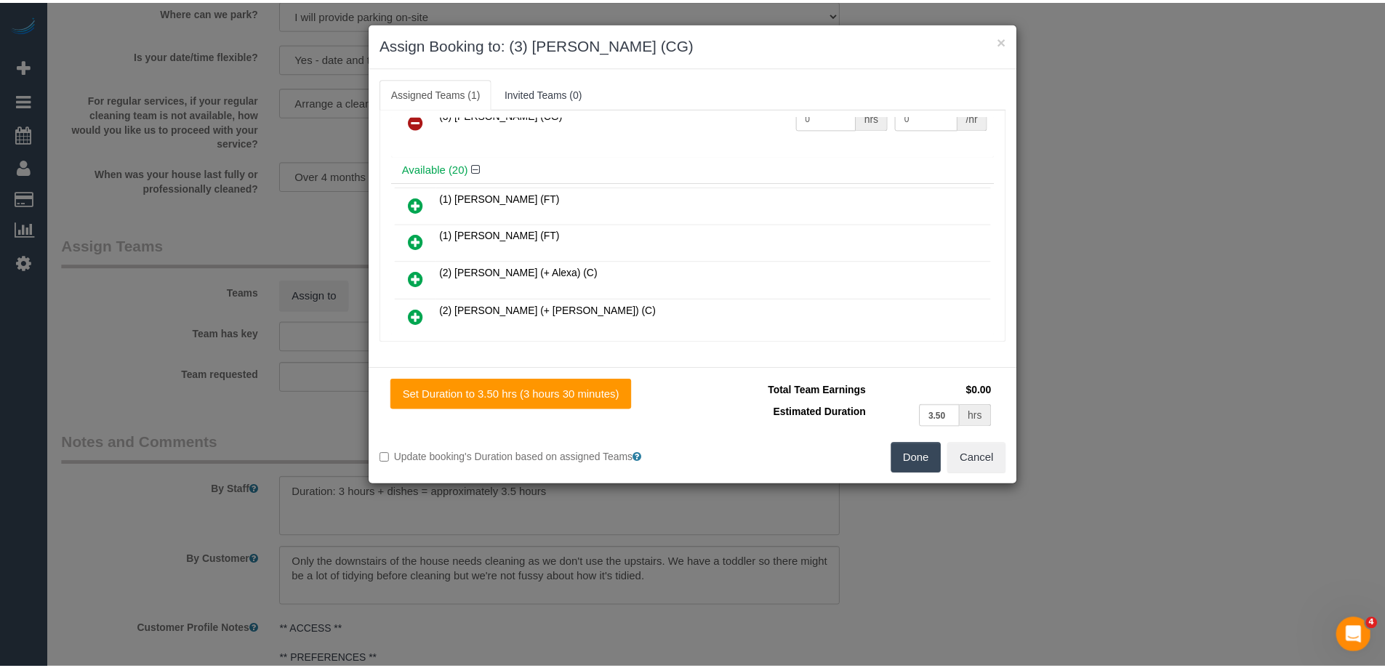
scroll to position [0, 0]
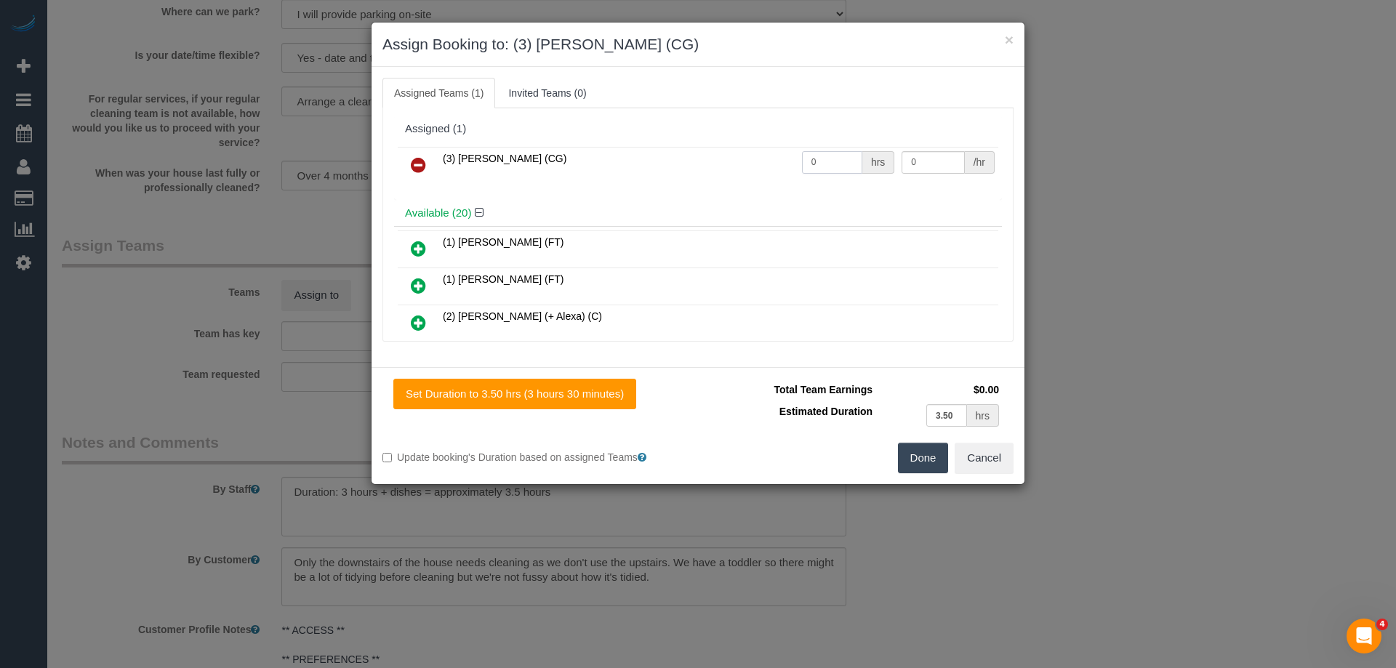
click at [820, 158] on input "0" at bounding box center [832, 162] width 60 height 23
type input "3.5"
type input "35"
click at [925, 455] on button "Done" at bounding box center [923, 458] width 51 height 31
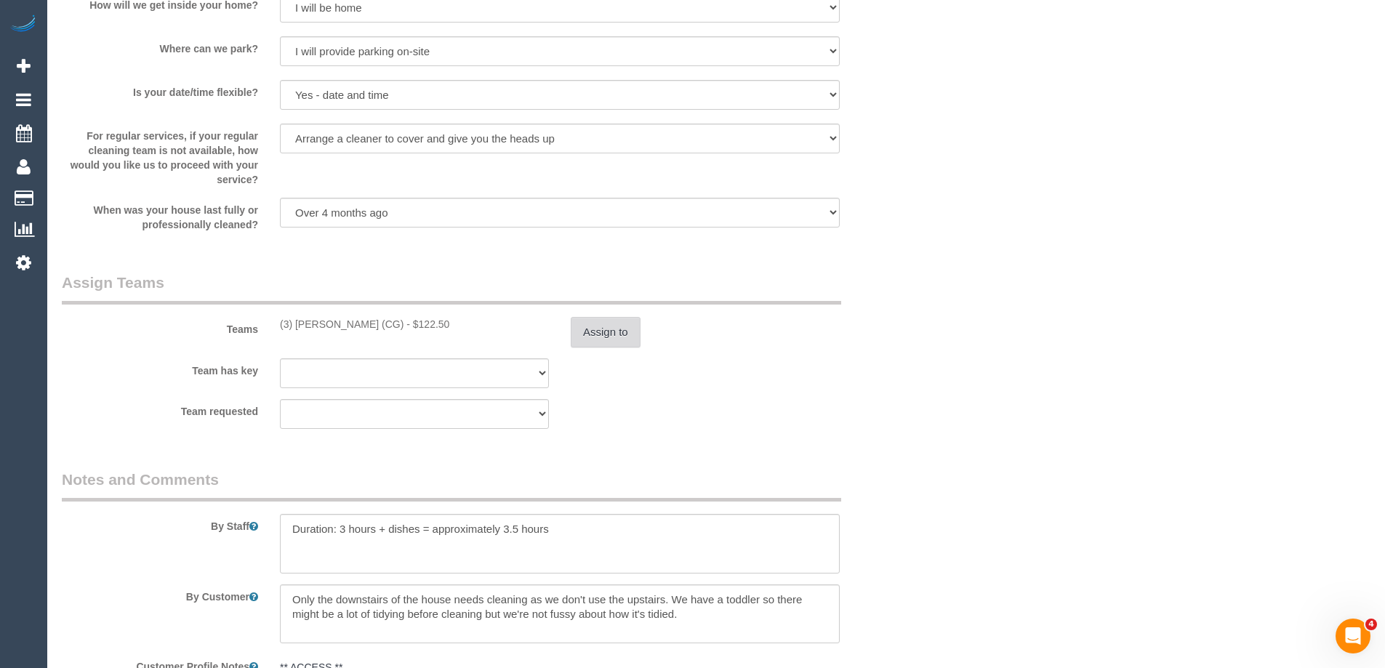
scroll to position [1964, 0]
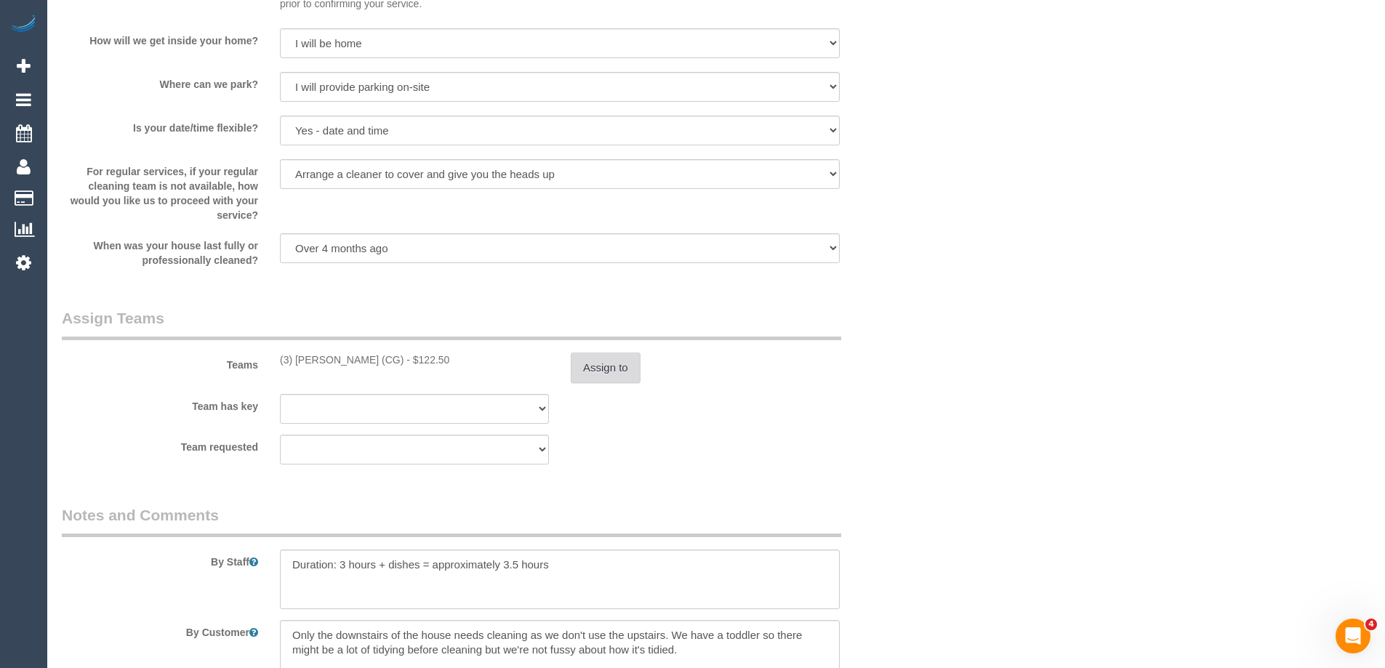
click at [599, 375] on button "Assign to" at bounding box center [606, 368] width 70 height 31
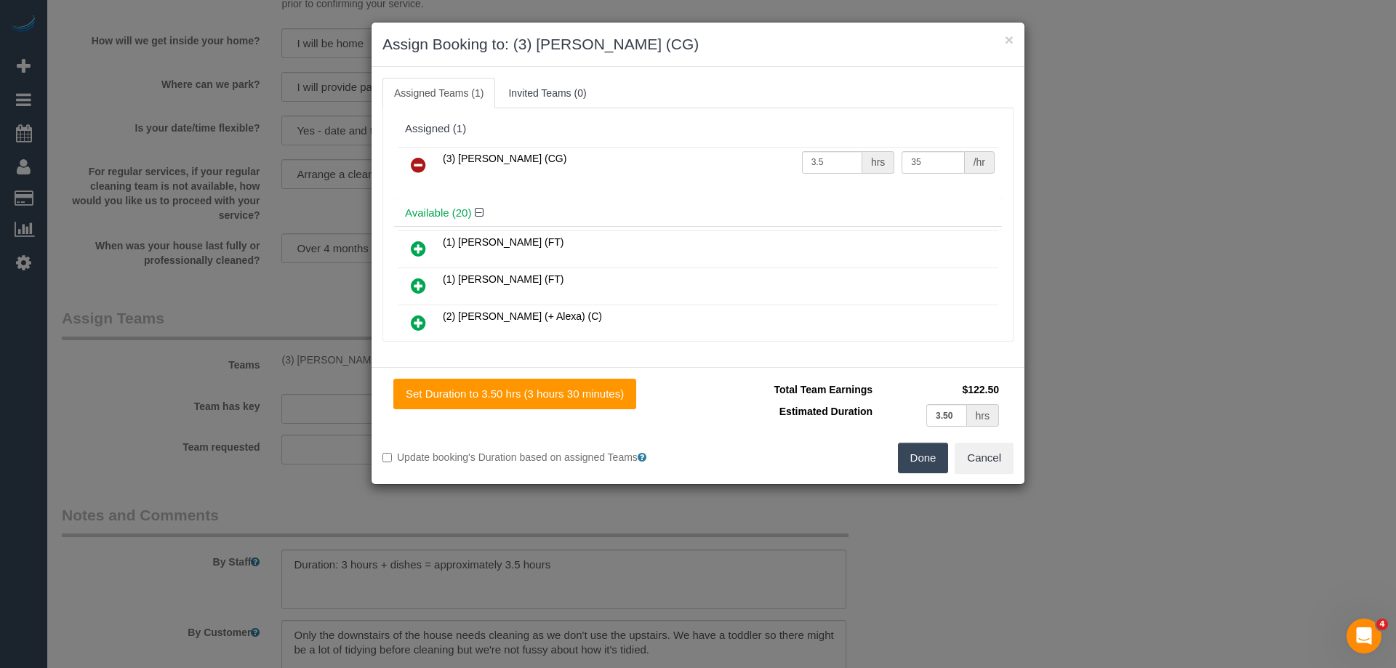
click at [926, 456] on button "Done" at bounding box center [923, 458] width 51 height 31
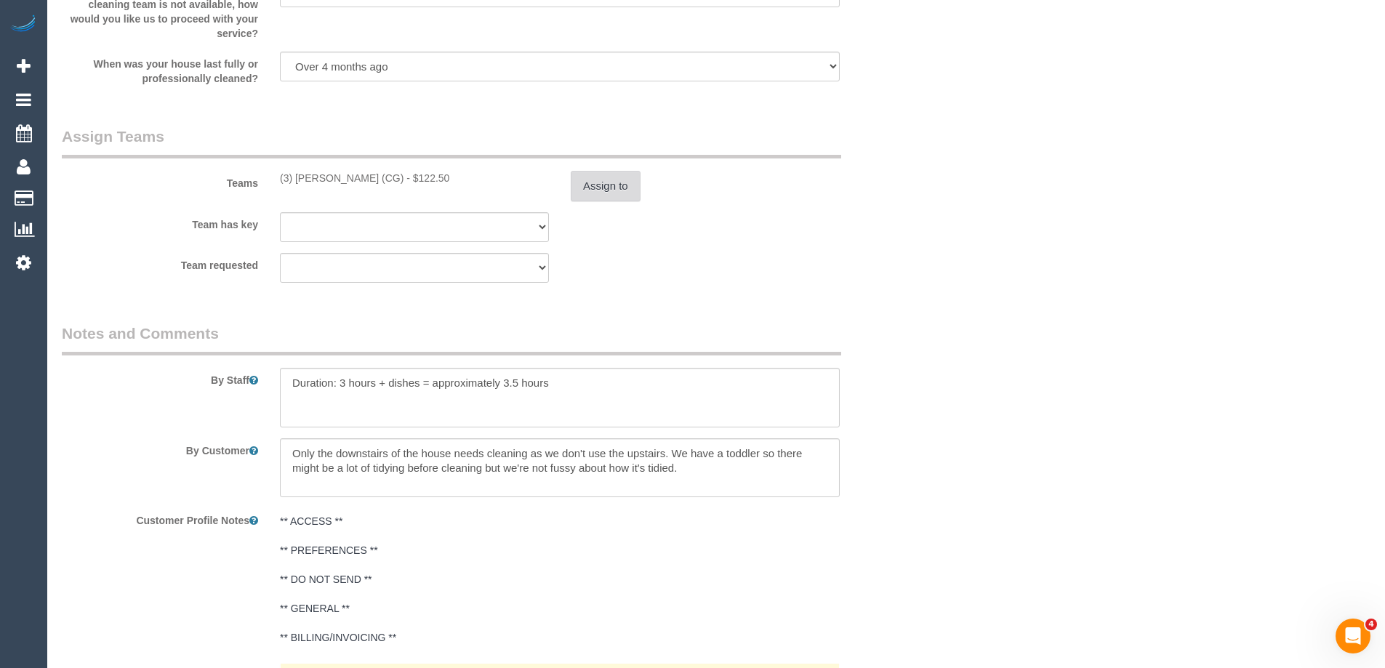
scroll to position [2482, 0]
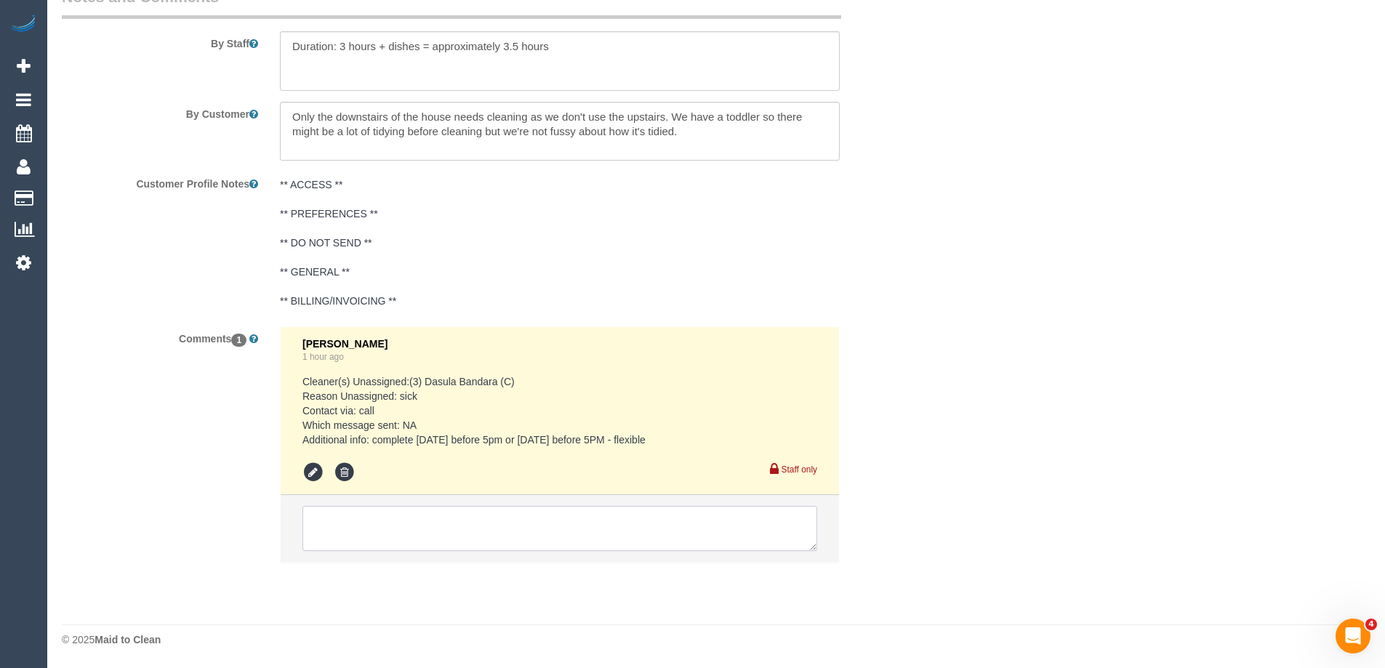
click at [602, 540] on textarea at bounding box center [560, 528] width 515 height 45
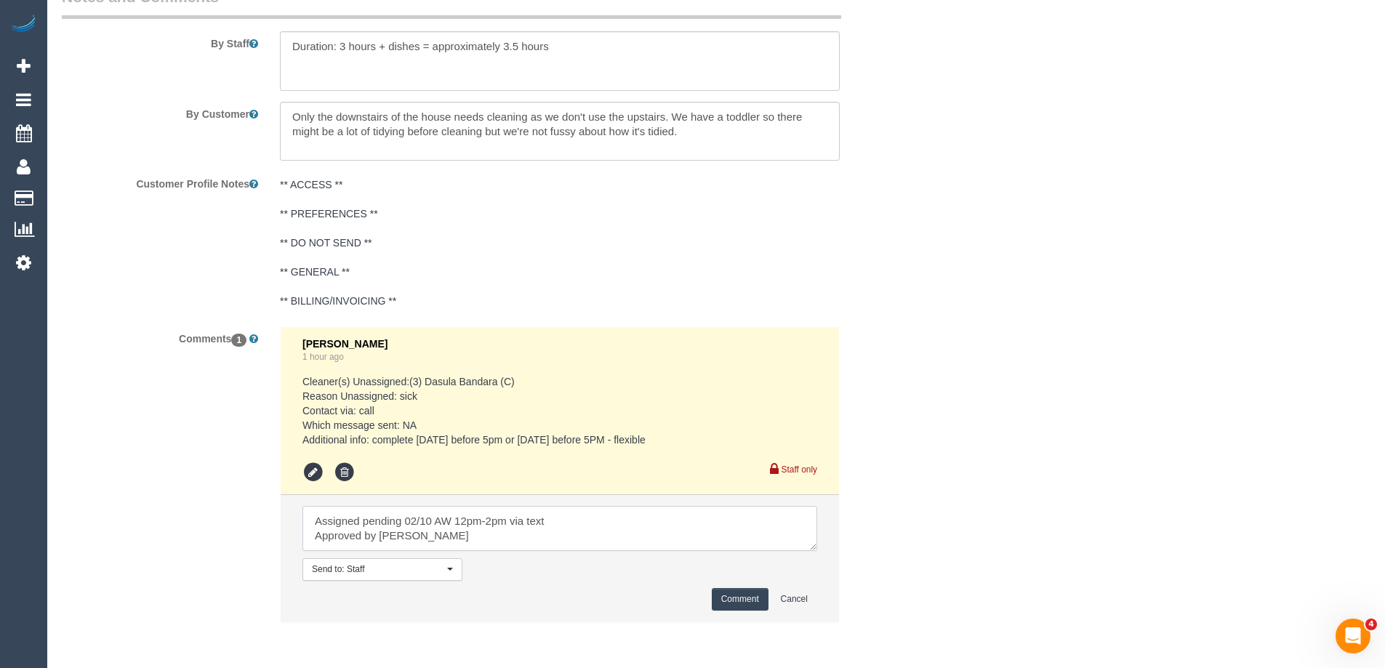
type textarea "Assigned pending 02/10 AW 12pm-2pm via text Approved by Laura"
click at [743, 597] on button "Comment" at bounding box center [740, 599] width 57 height 23
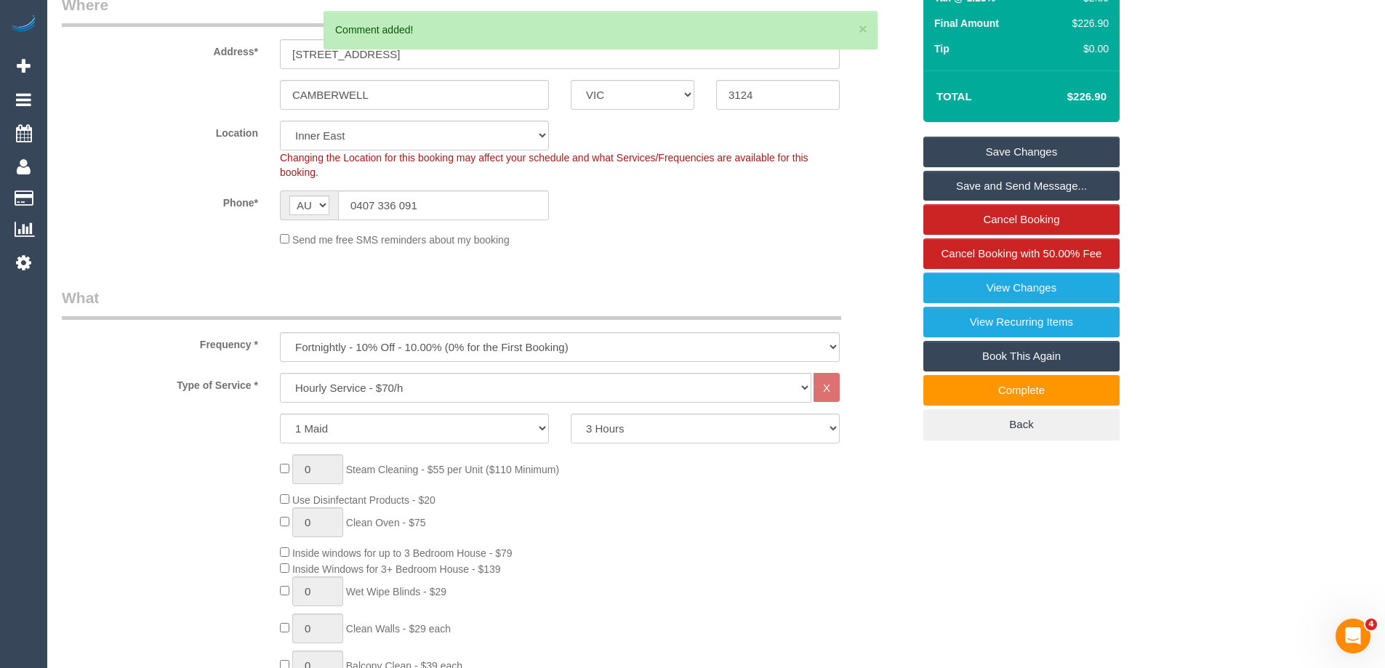
scroll to position [0, 0]
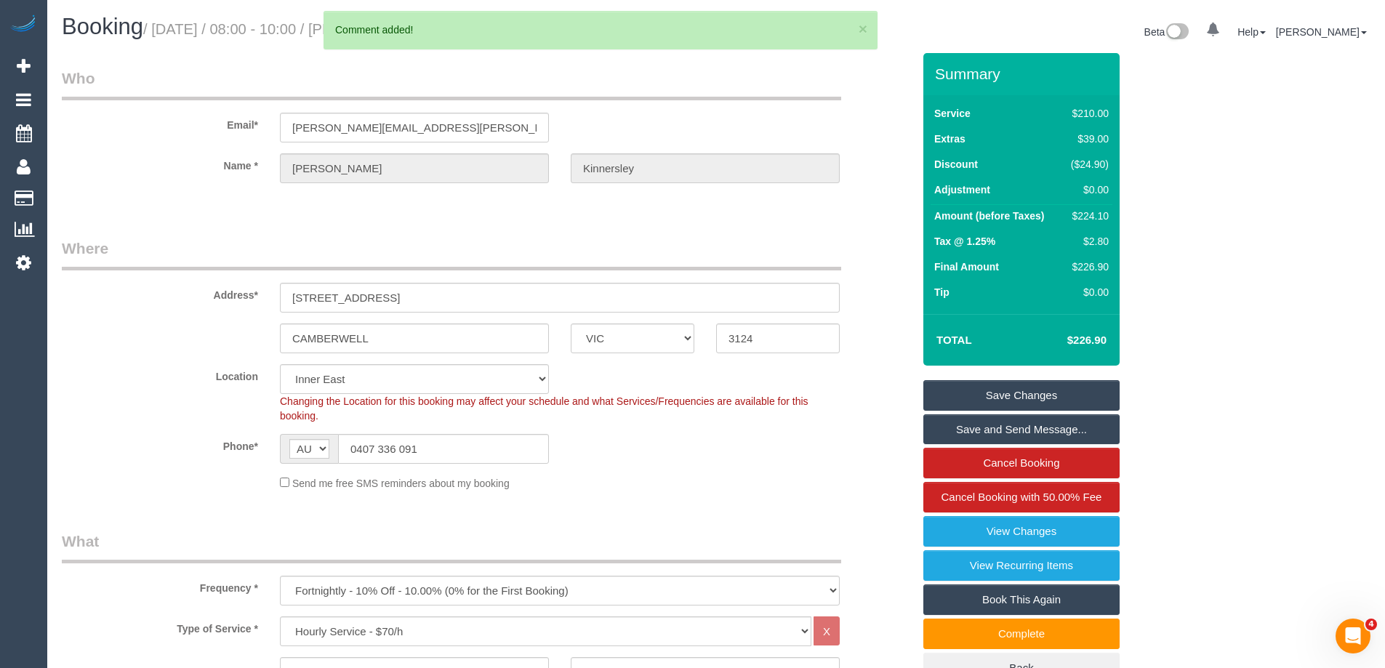
click at [263, 68] on legend "Who" at bounding box center [452, 84] width 780 height 33
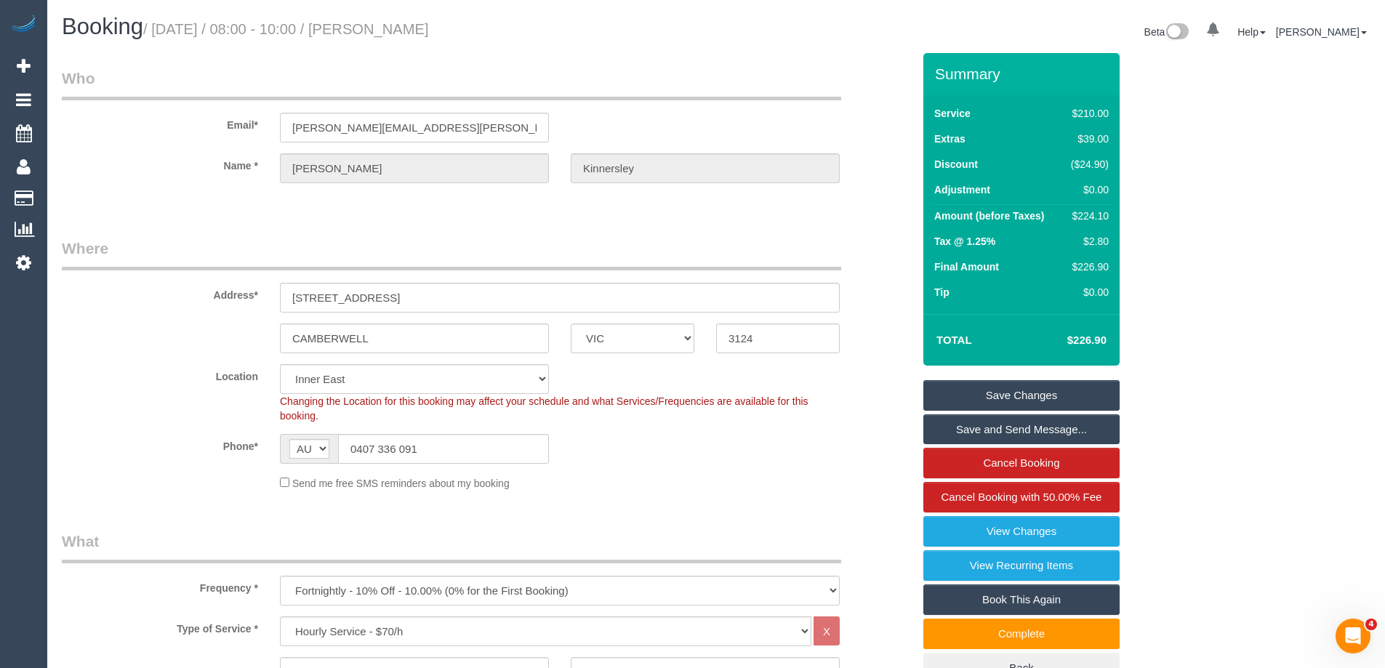
drag, startPoint x: 383, startPoint y: 28, endPoint x: 505, endPoint y: 25, distance: 122.2
click at [505, 25] on h1 "Booking / October 01, 2025 / 08:00 - 10:00 / Jodie Kinnersley" at bounding box center [384, 27] width 644 height 25
copy small "Jodie Kinnersley"
click at [1039, 392] on link "Save Changes" at bounding box center [1022, 395] width 196 height 31
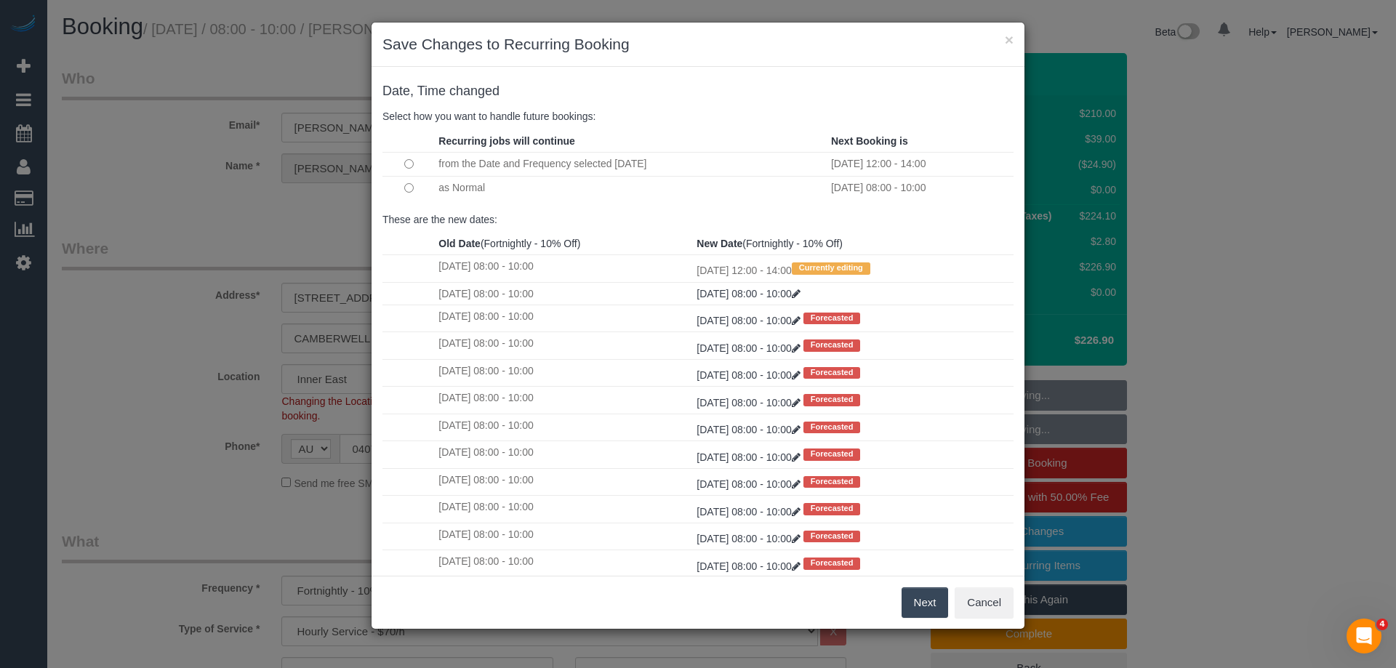
click at [917, 599] on button "Next" at bounding box center [925, 603] width 47 height 31
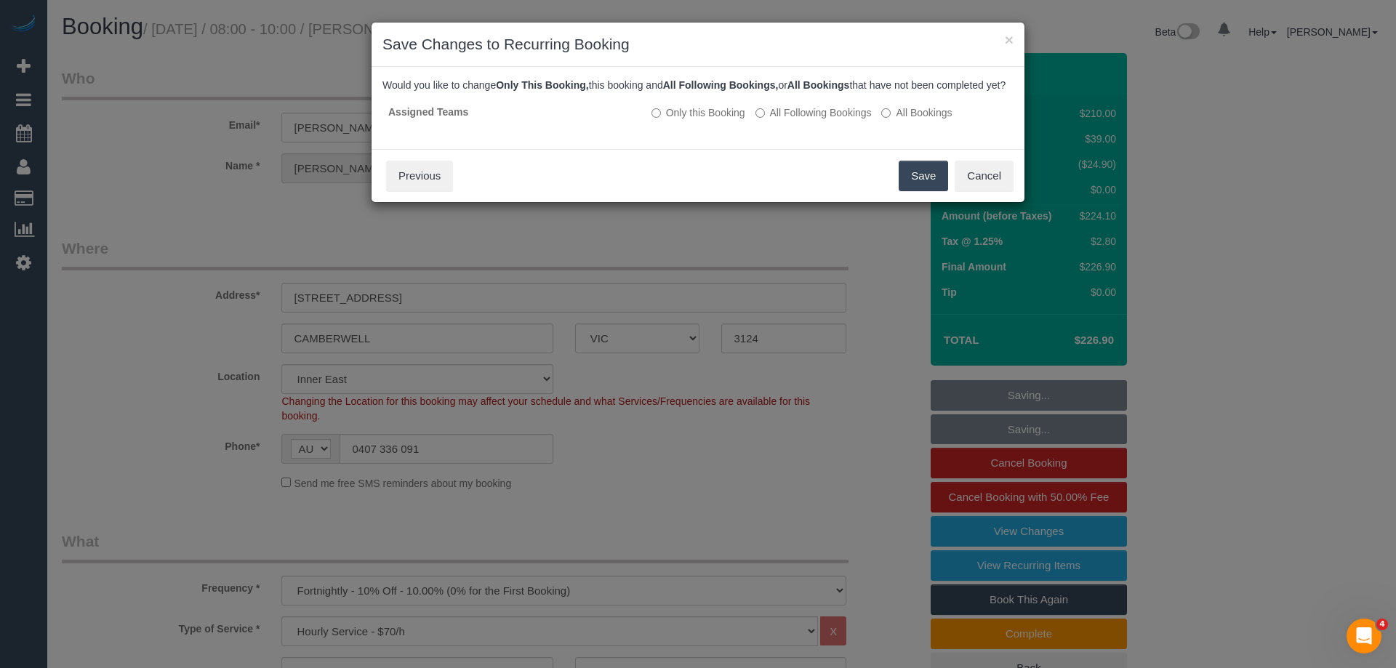
click at [909, 191] on button "Save" at bounding box center [923, 176] width 49 height 31
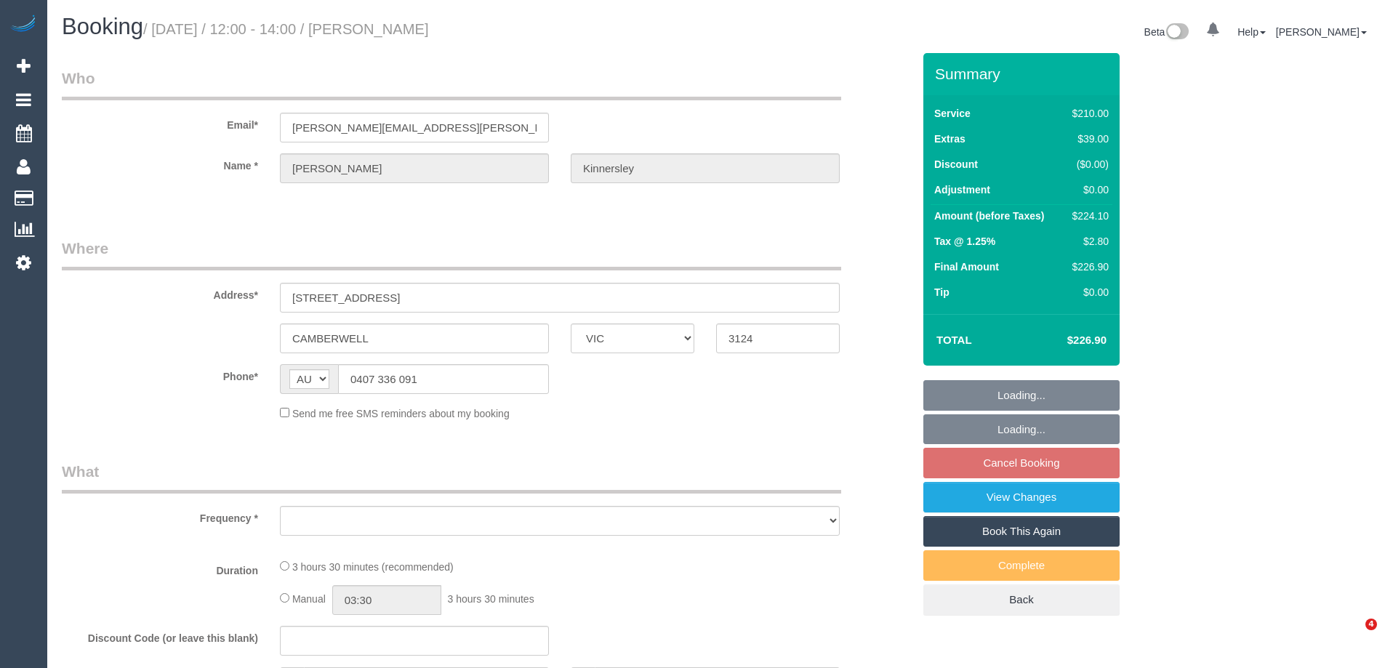
select select "VIC"
select select "object:567"
select select "string:stripe-pm_1RjrcA2GScqysDRVQneTCag3"
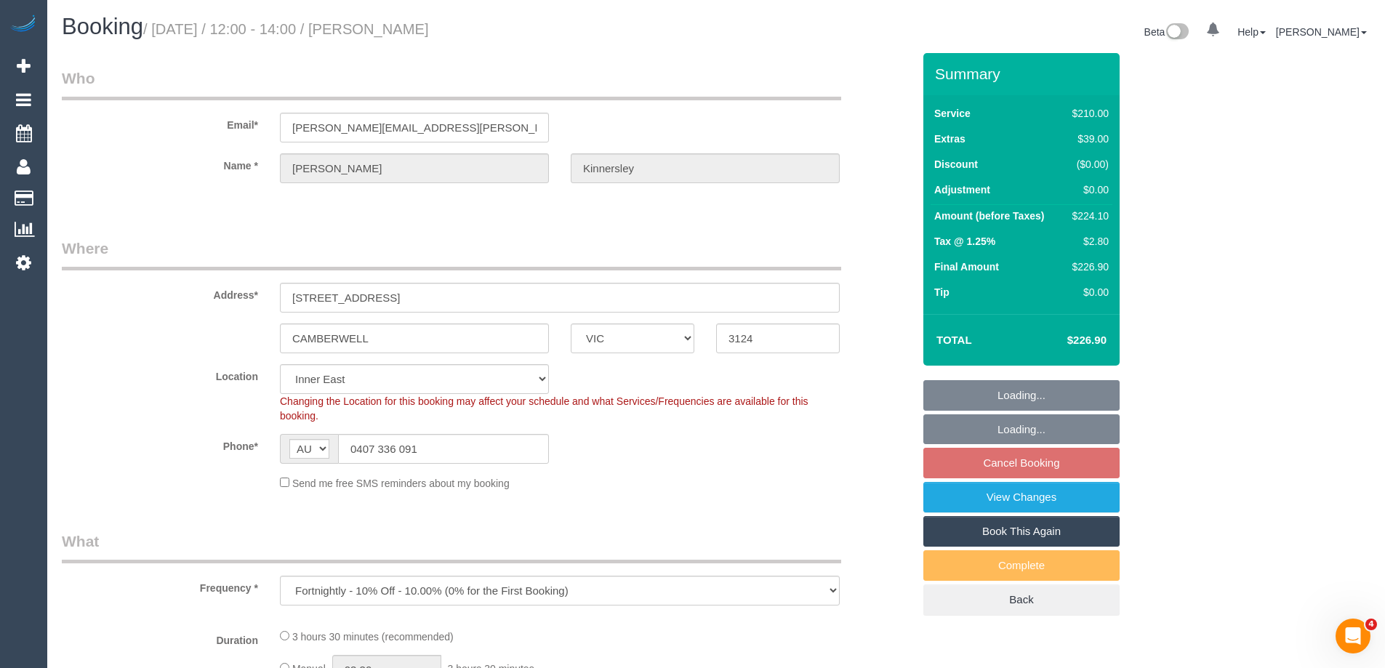
select select "object:574"
select select "180"
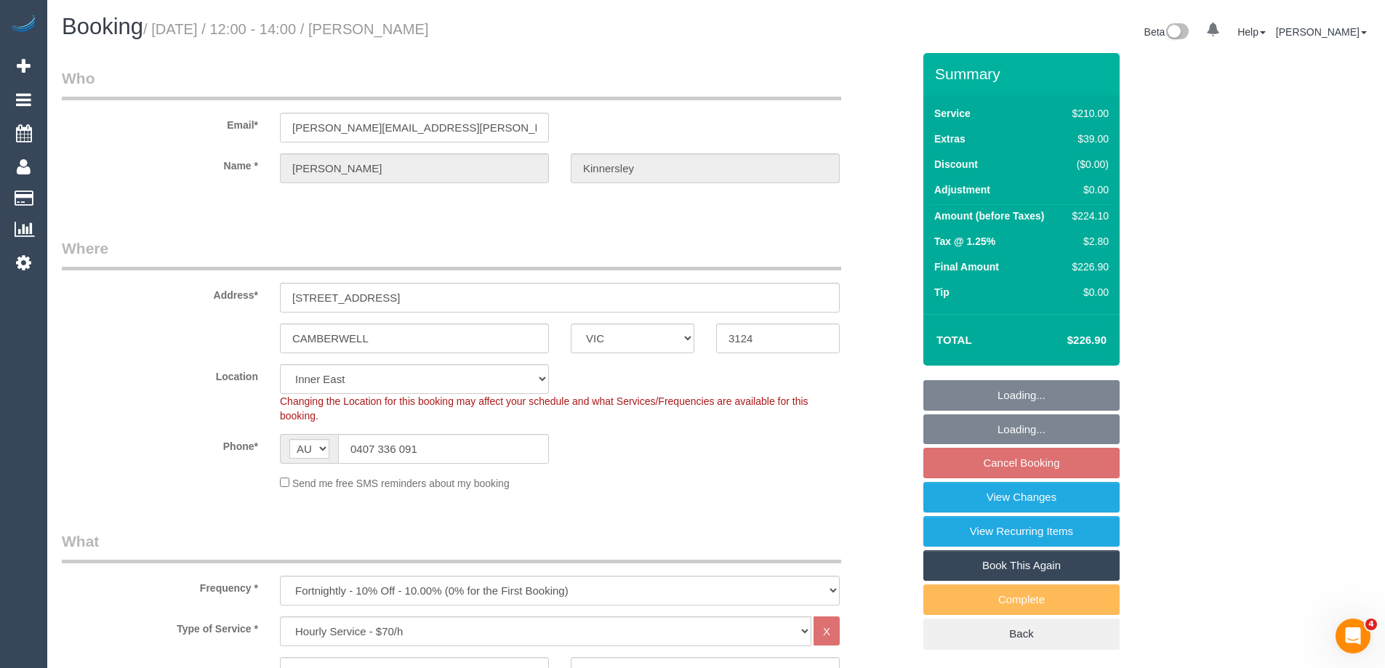
select select "number:30"
select select "number:14"
select select "number:18"
select select "number:22"
select select "number:34"
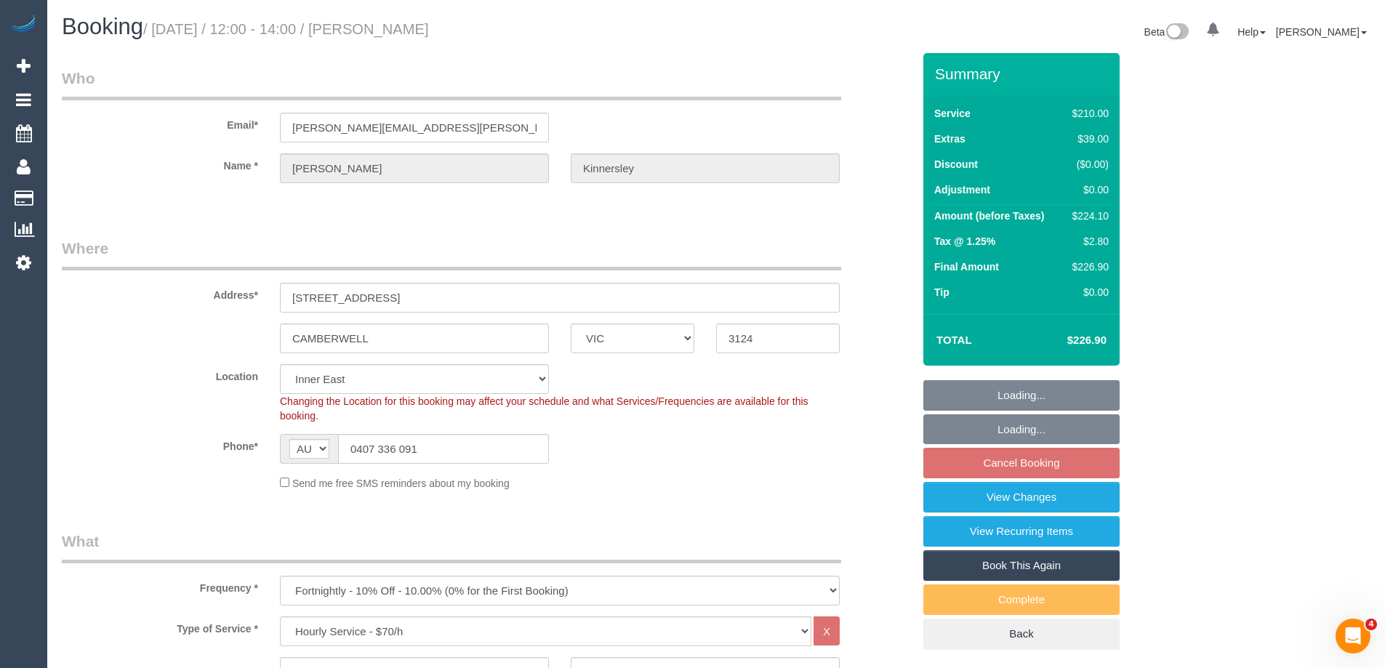
select select "number:26"
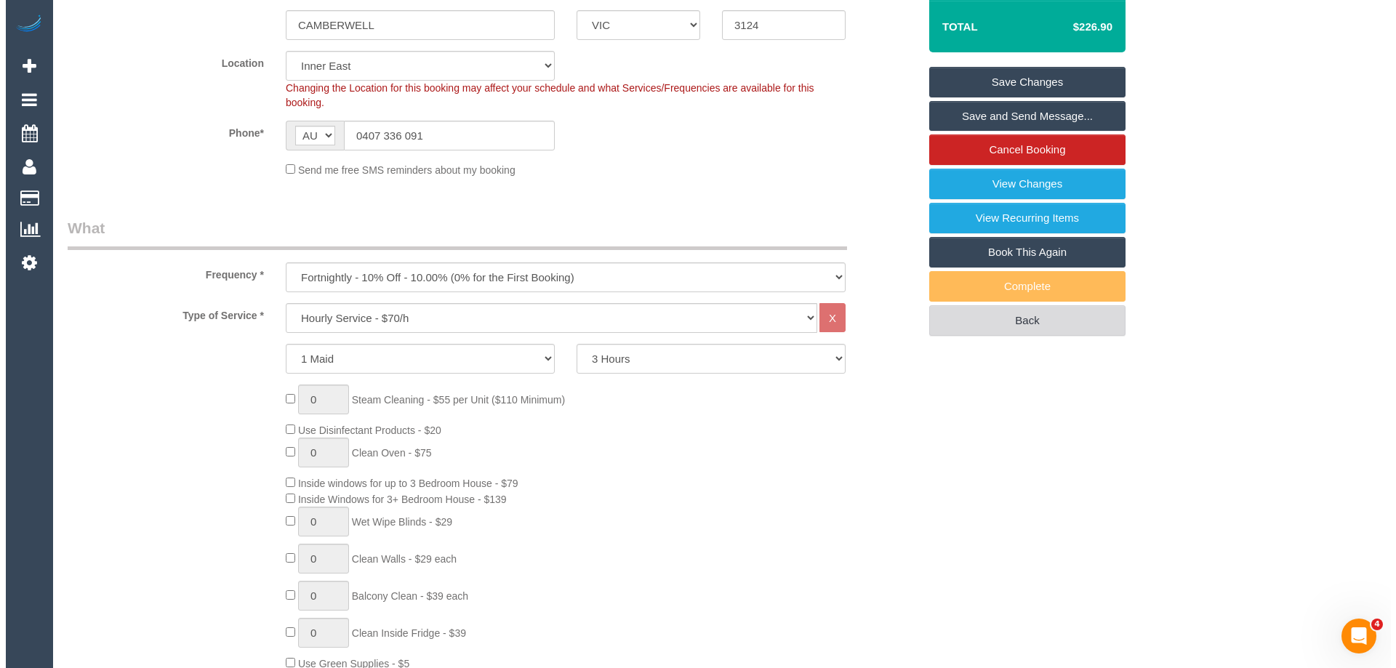
scroll to position [291, 0]
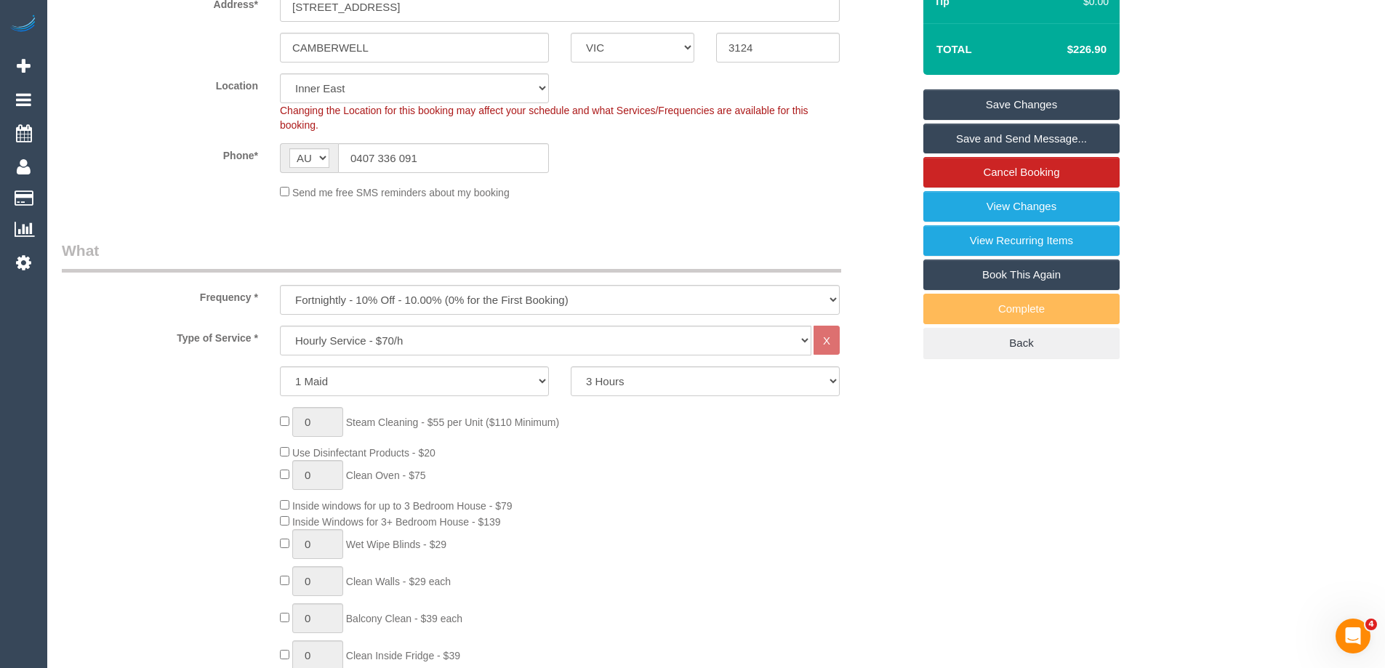
click at [990, 141] on link "Save and Send Message..." at bounding box center [1022, 139] width 196 height 31
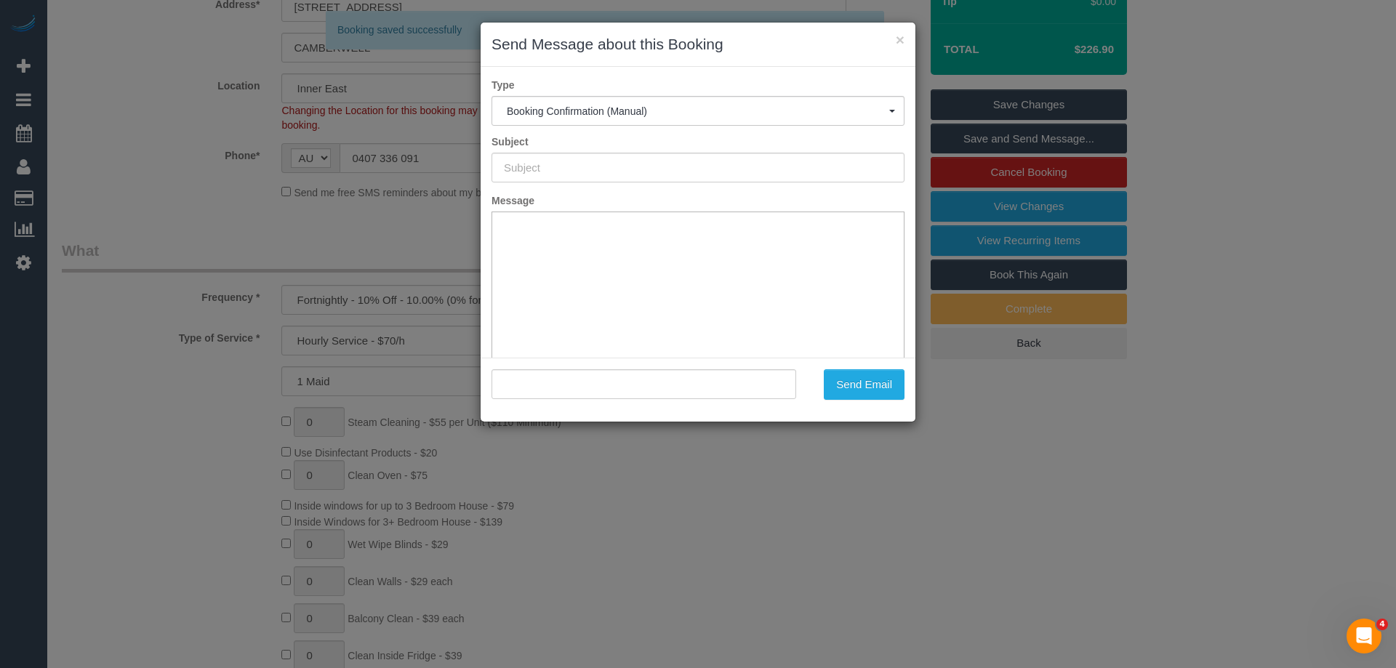
type input "Booking Confirmed"
type input ""Jodie Kinnersley" <jodie.kinnersley@gmail.com>"
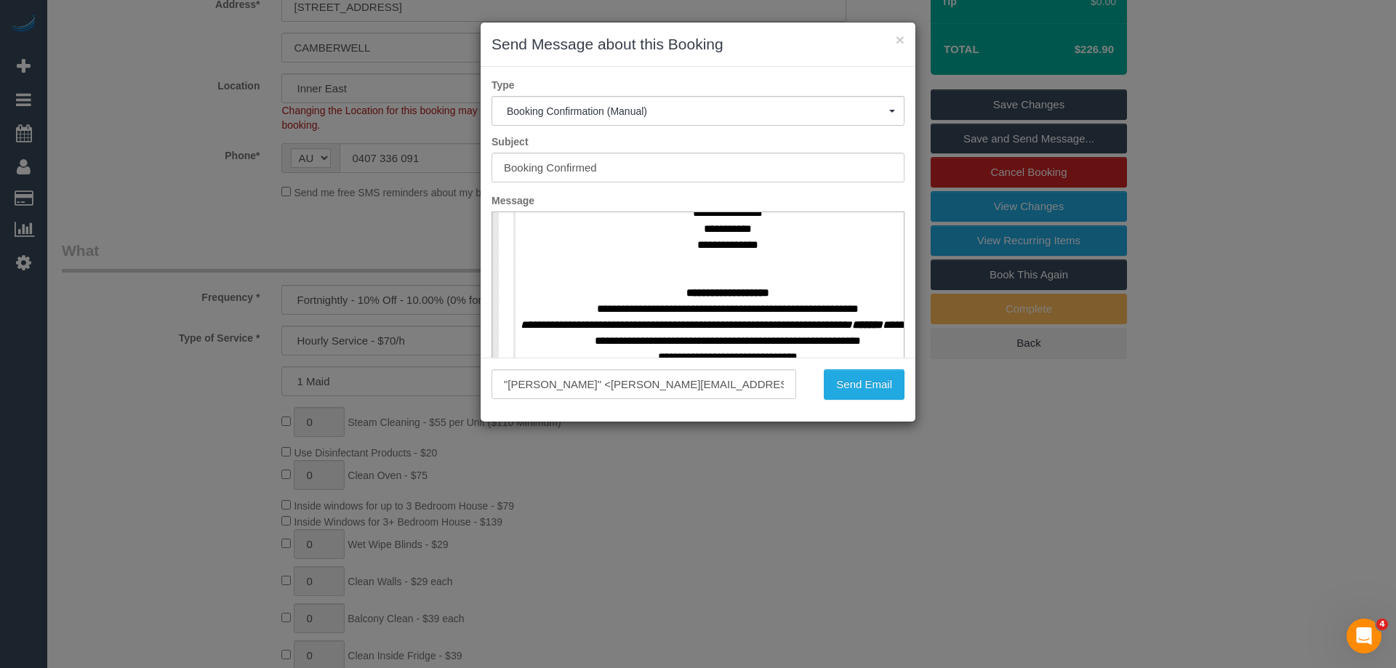
scroll to position [655, 0]
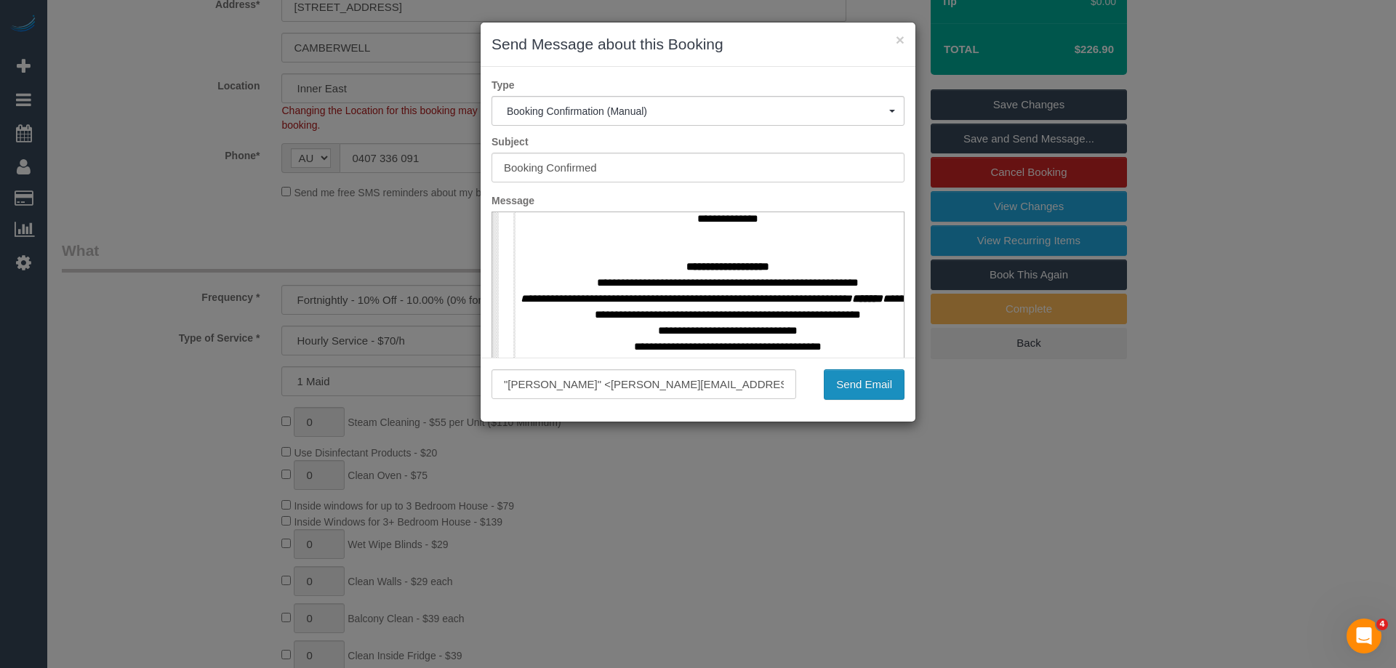
click at [855, 383] on button "Send Email" at bounding box center [864, 384] width 81 height 31
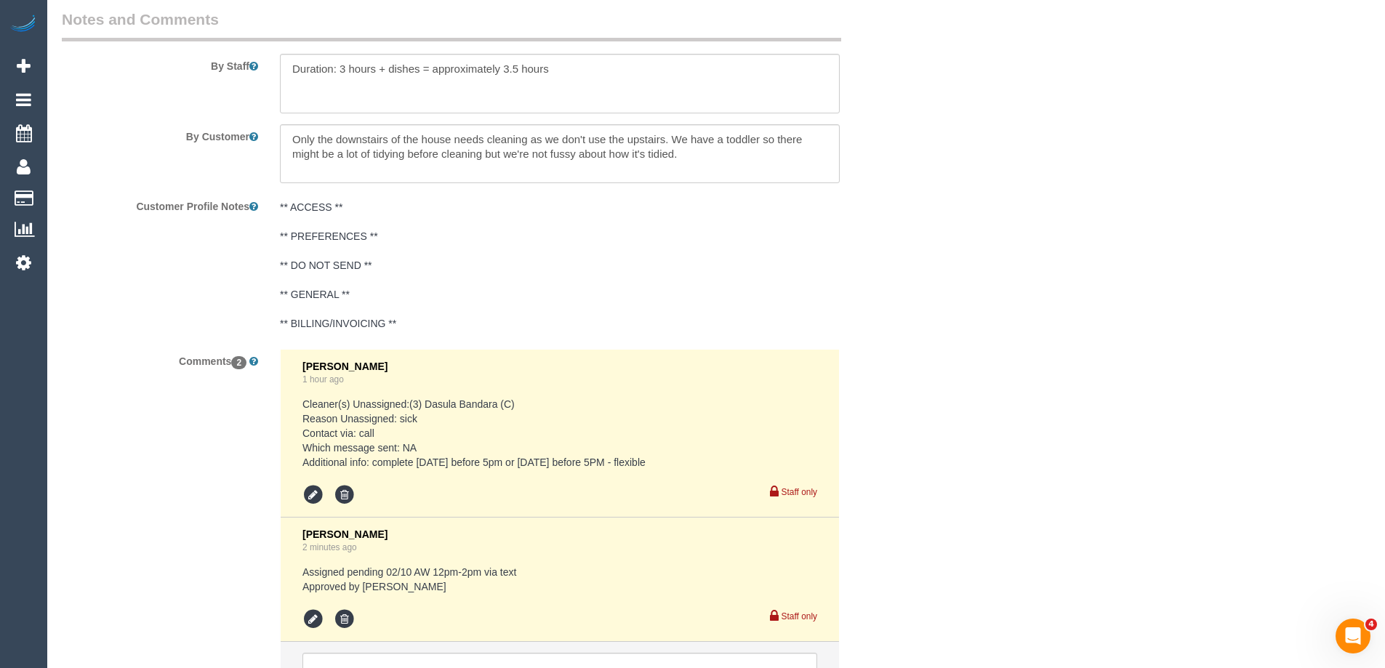
scroll to position [2658, 0]
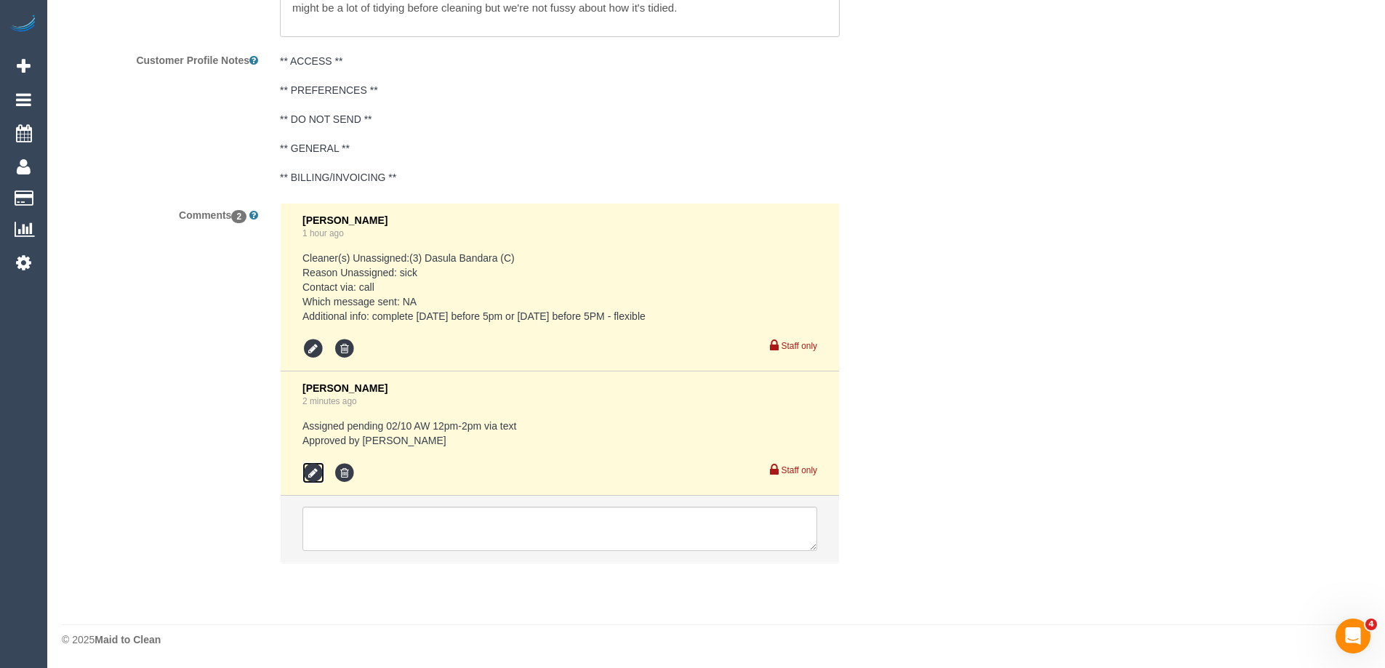
click at [316, 467] on icon at bounding box center [314, 474] width 22 height 22
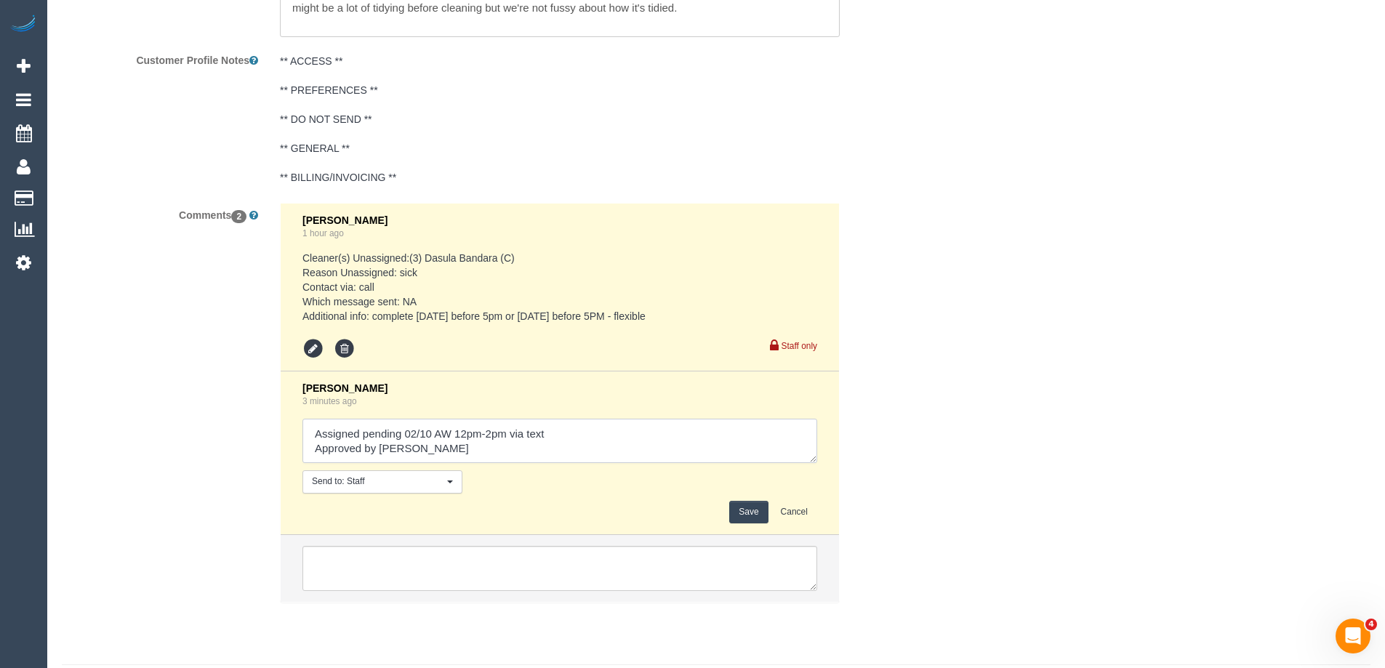
click at [561, 433] on textarea at bounding box center [560, 441] width 515 height 45
type textarea "Assigned pending 02/10 AW 12pm-2pm via text - cust confirmed via text Approved …"
click at [735, 508] on button "Save" at bounding box center [748, 512] width 39 height 23
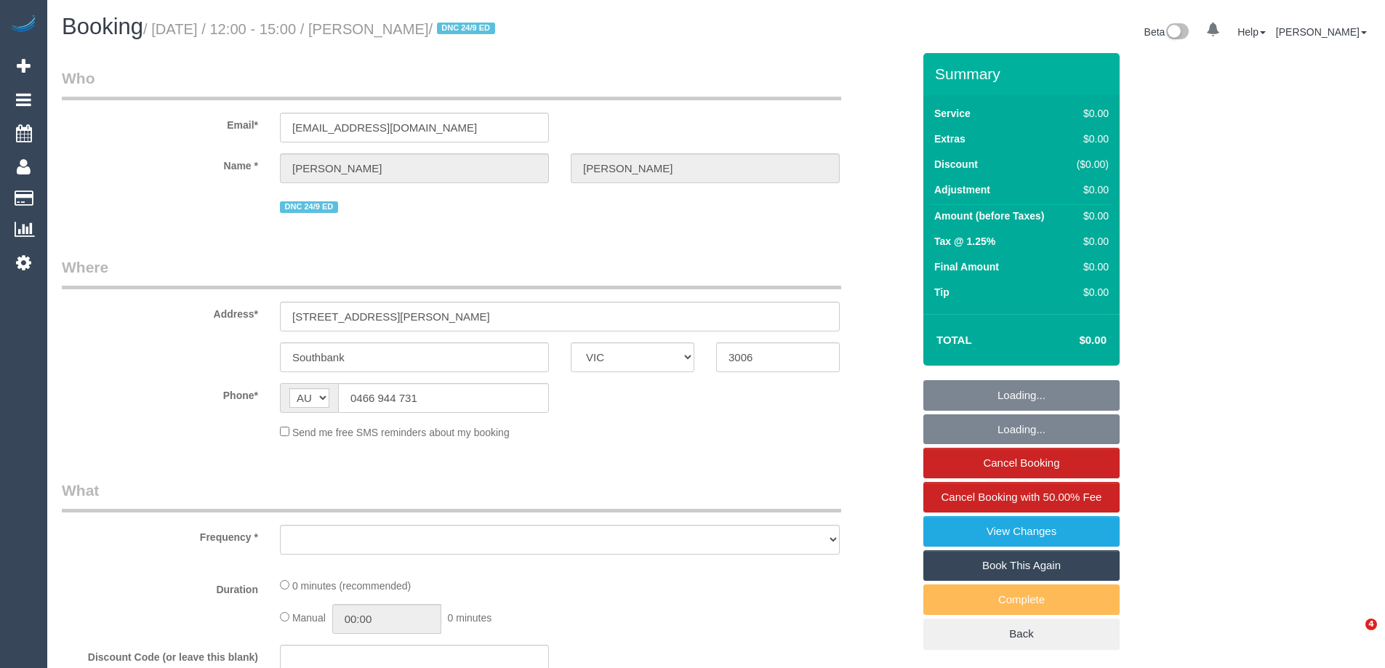
select select "VIC"
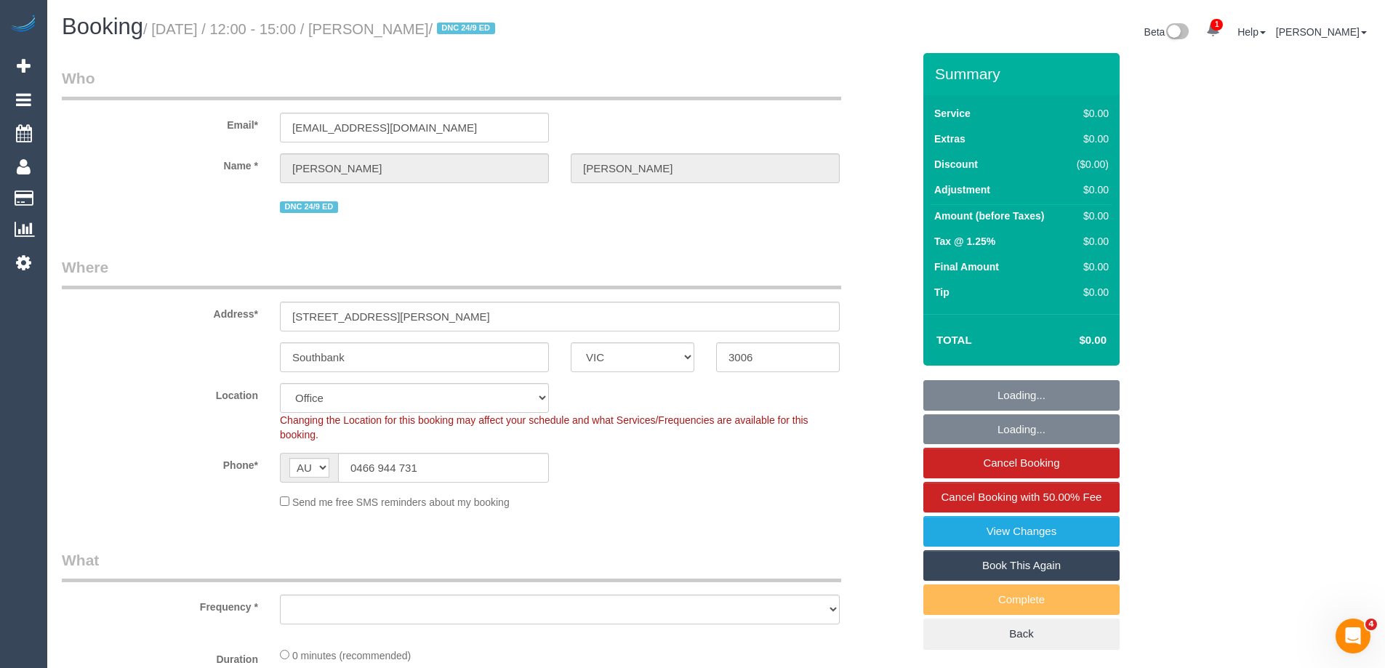
select select "object:727"
select select "number:28"
select select "number:15"
select select "number:20"
select select "number:24"
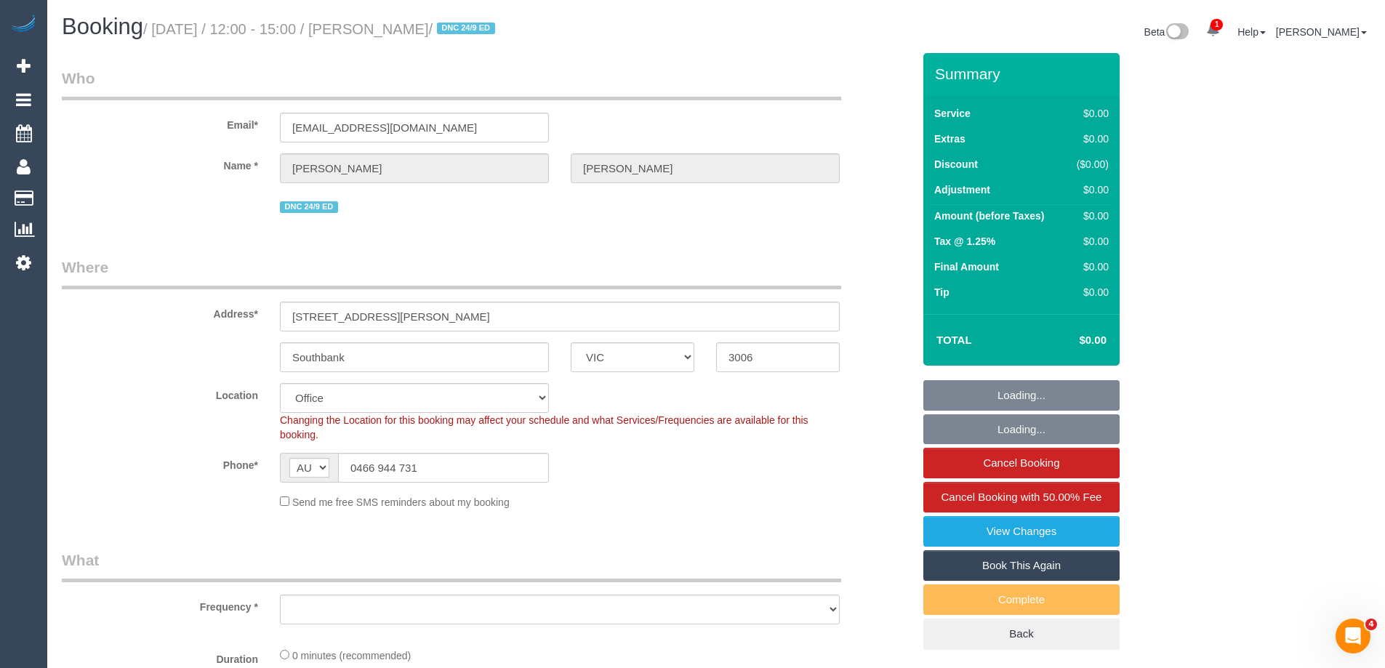
select select "number:26"
select select "string:stripe-pm_1S5iy12GScqysDRVieydaqK8"
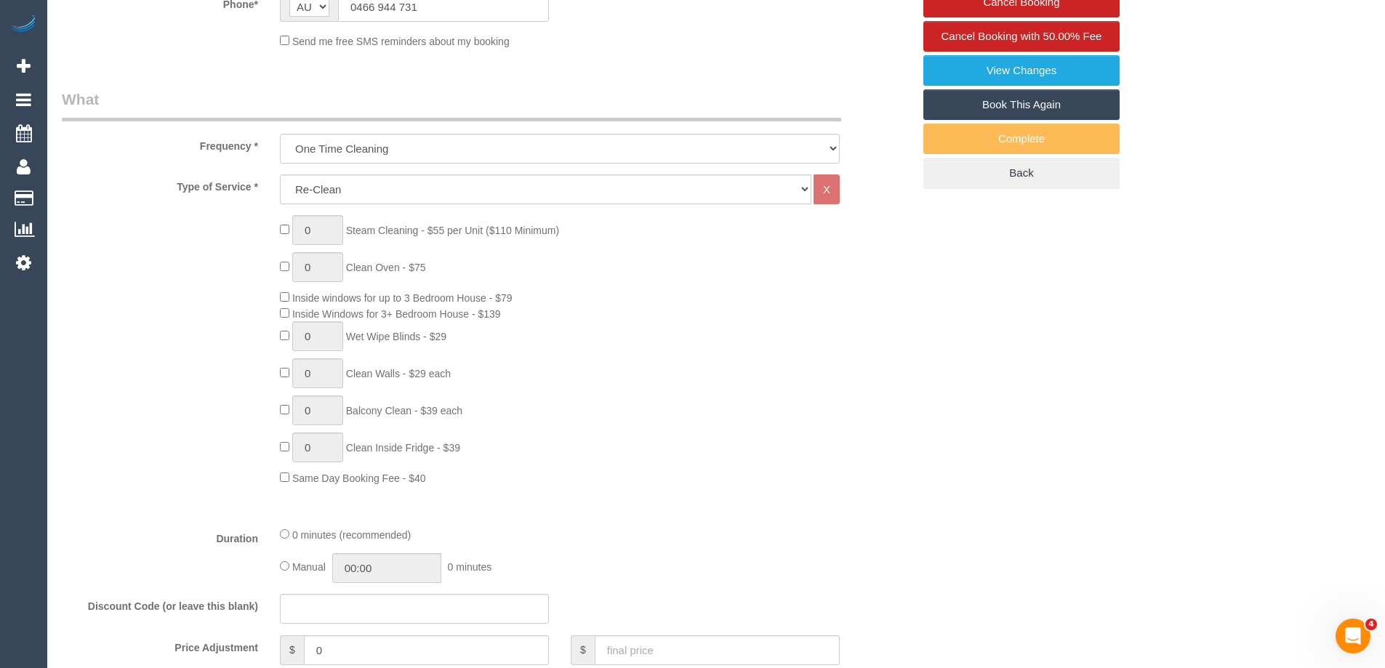
select select "object:789"
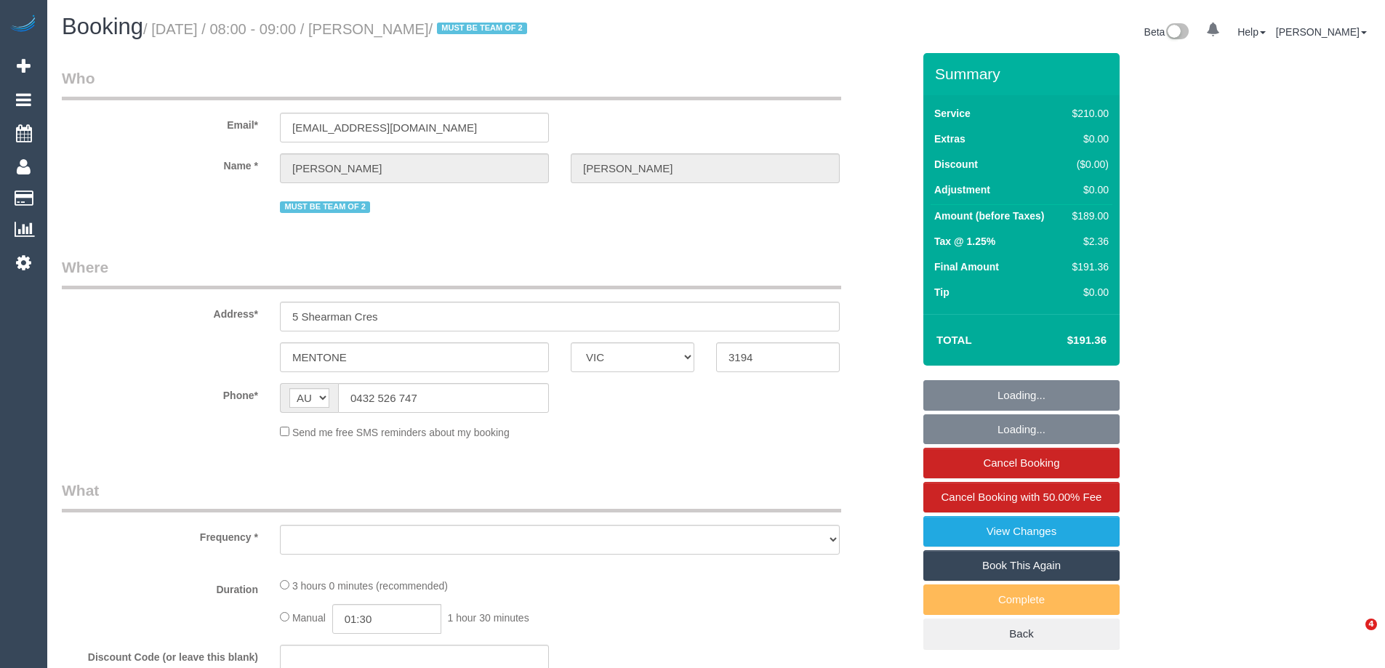
select select "VIC"
select select "object:544"
select select "string:stripe-pm_1Qradk2GScqysDRVNu1NuYHD"
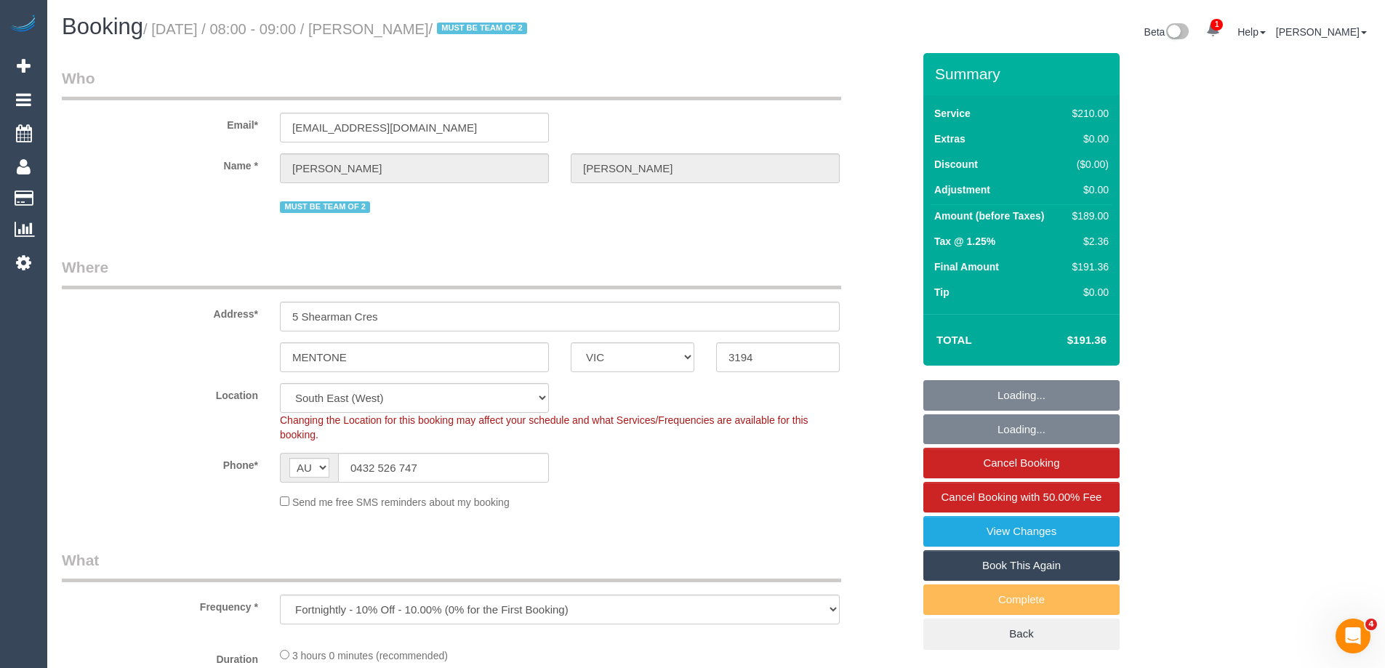
select select "object:793"
select select "180"
select select "number:27"
select select "number:14"
select select "number:18"
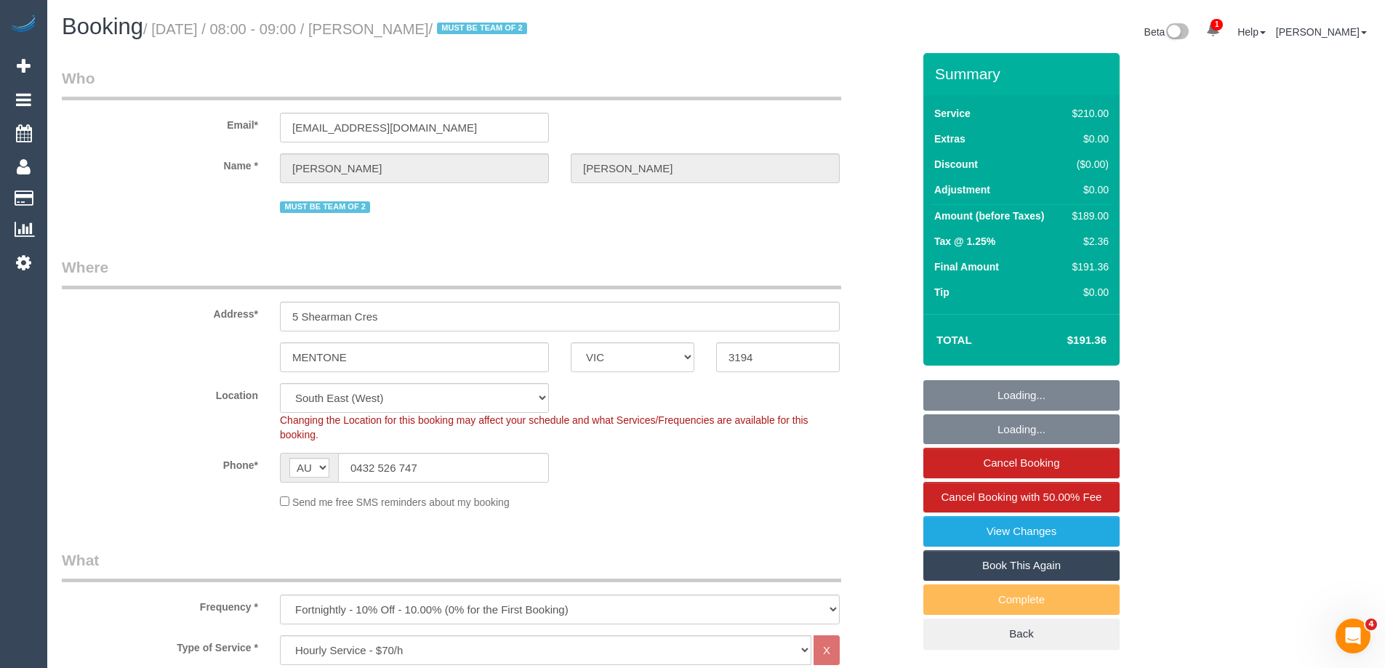
select select "number:22"
select select "number:34"
select select "number:12"
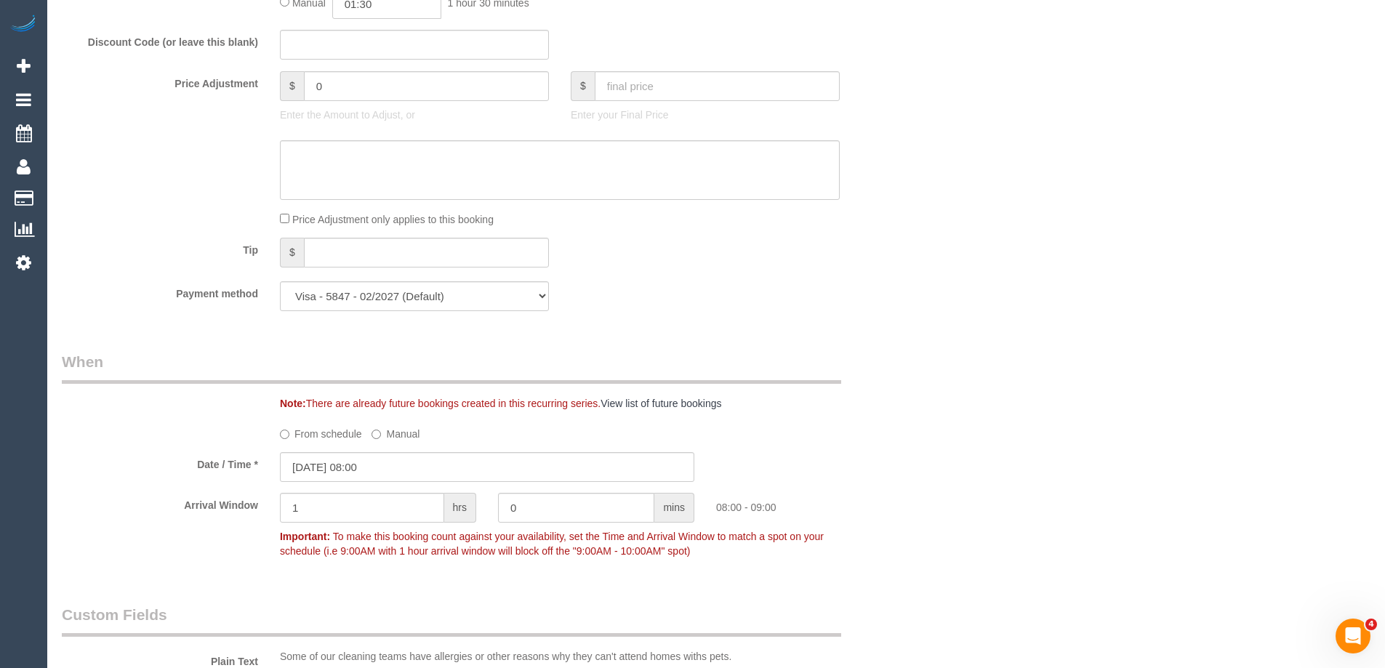
scroll to position [1236, 0]
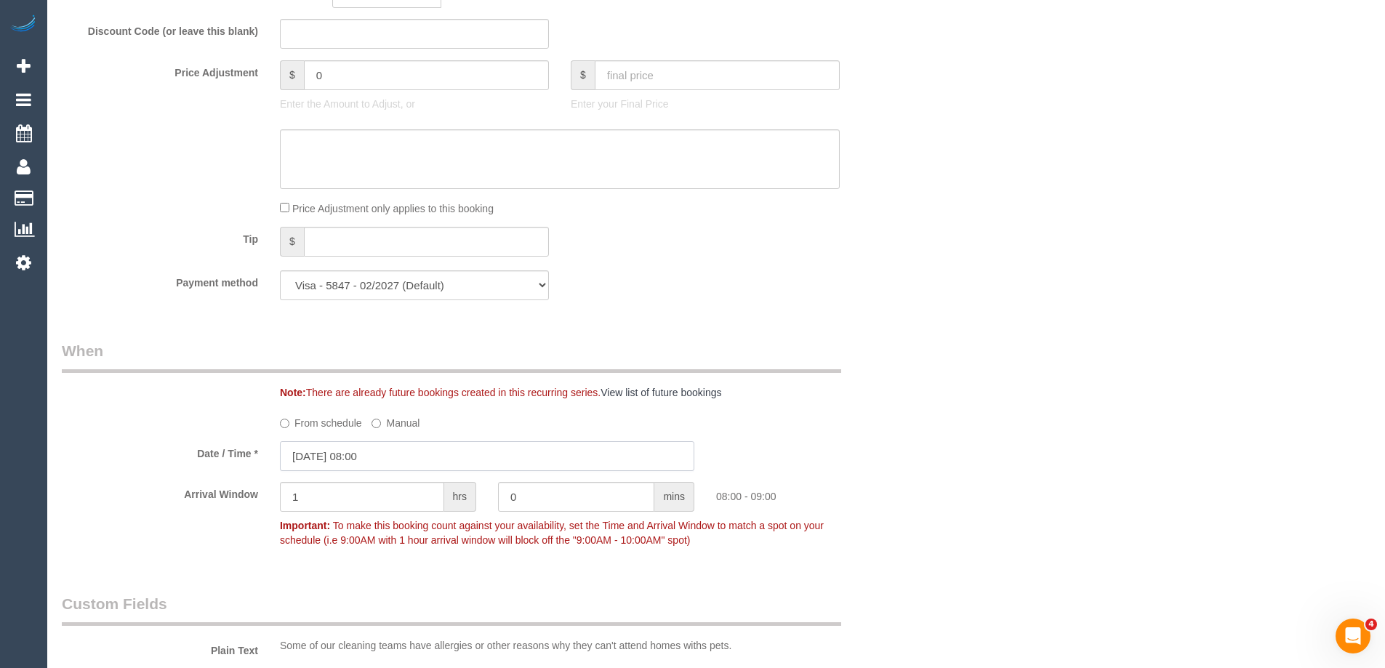
click at [577, 452] on input "[DATE] 08:00" at bounding box center [487, 456] width 415 height 30
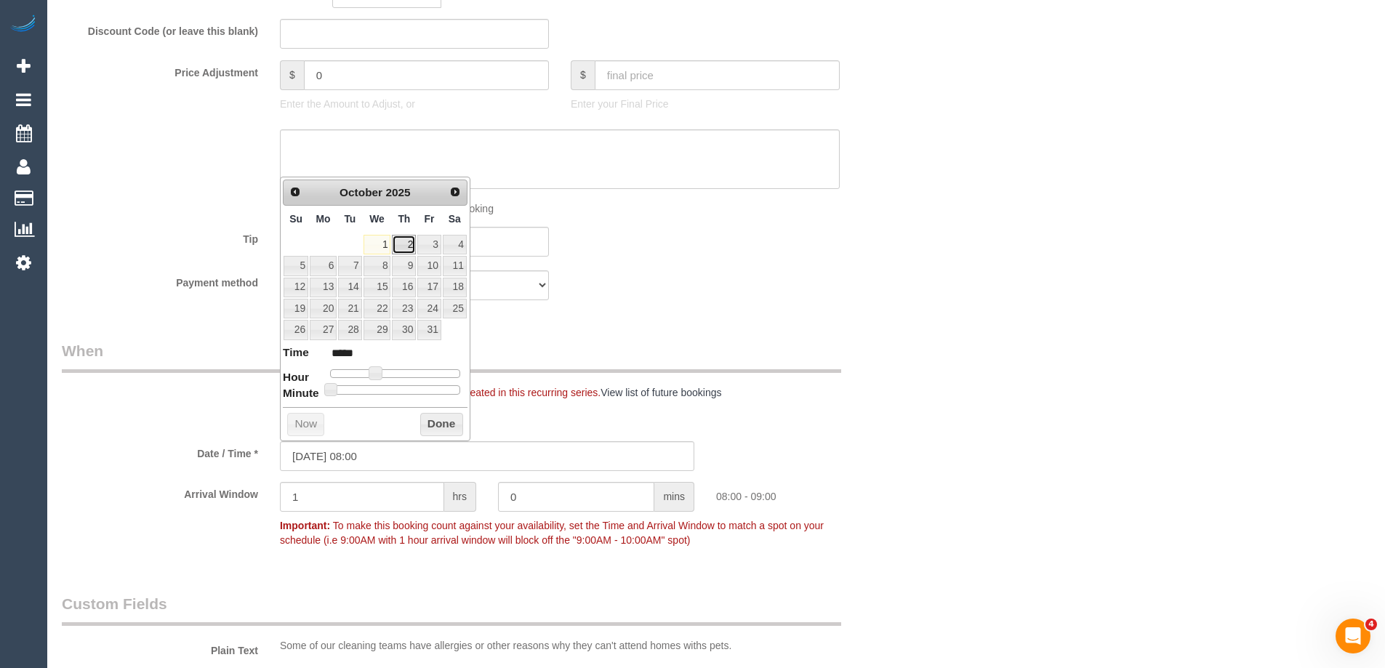
click at [404, 241] on link "2" at bounding box center [404, 245] width 24 height 20
type input "[DATE] 09:00"
type input "*****"
type input "[DATE] 10:00"
type input "*****"
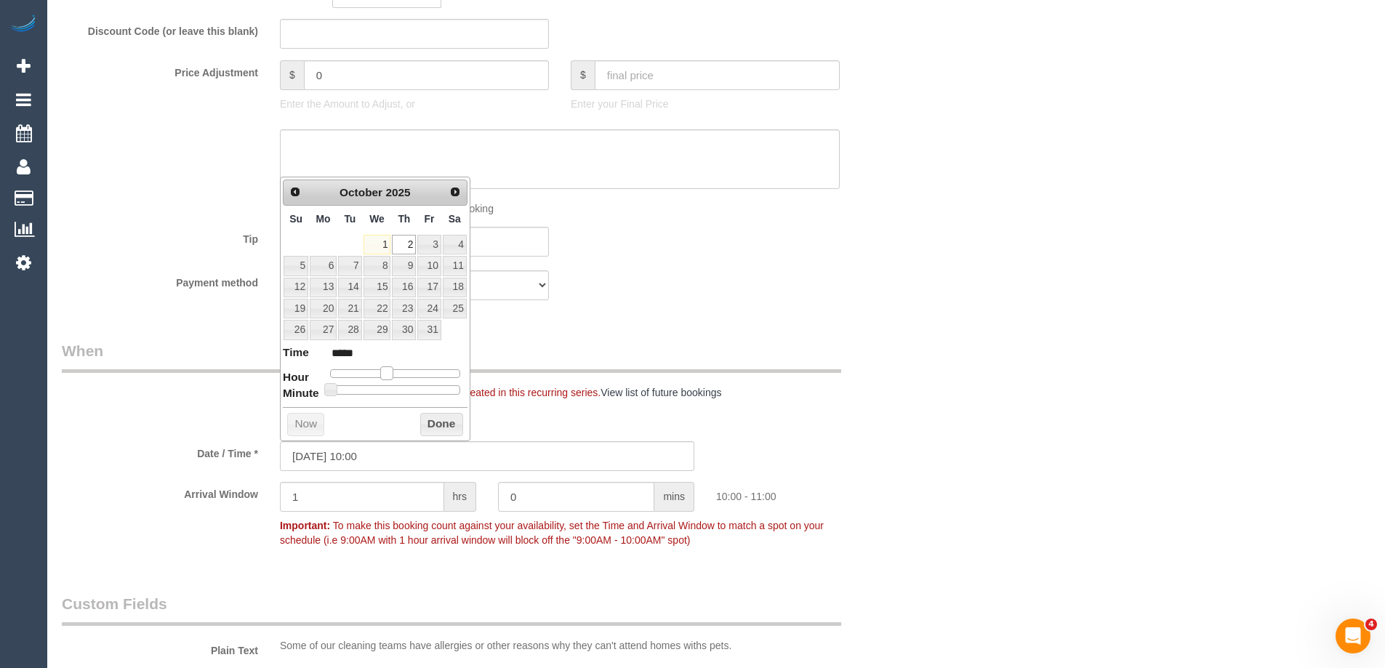
type input "[DATE] 11:00"
type input "*****"
type input "[DATE] 12:00"
type input "*****"
type input "[DATE] 13:00"
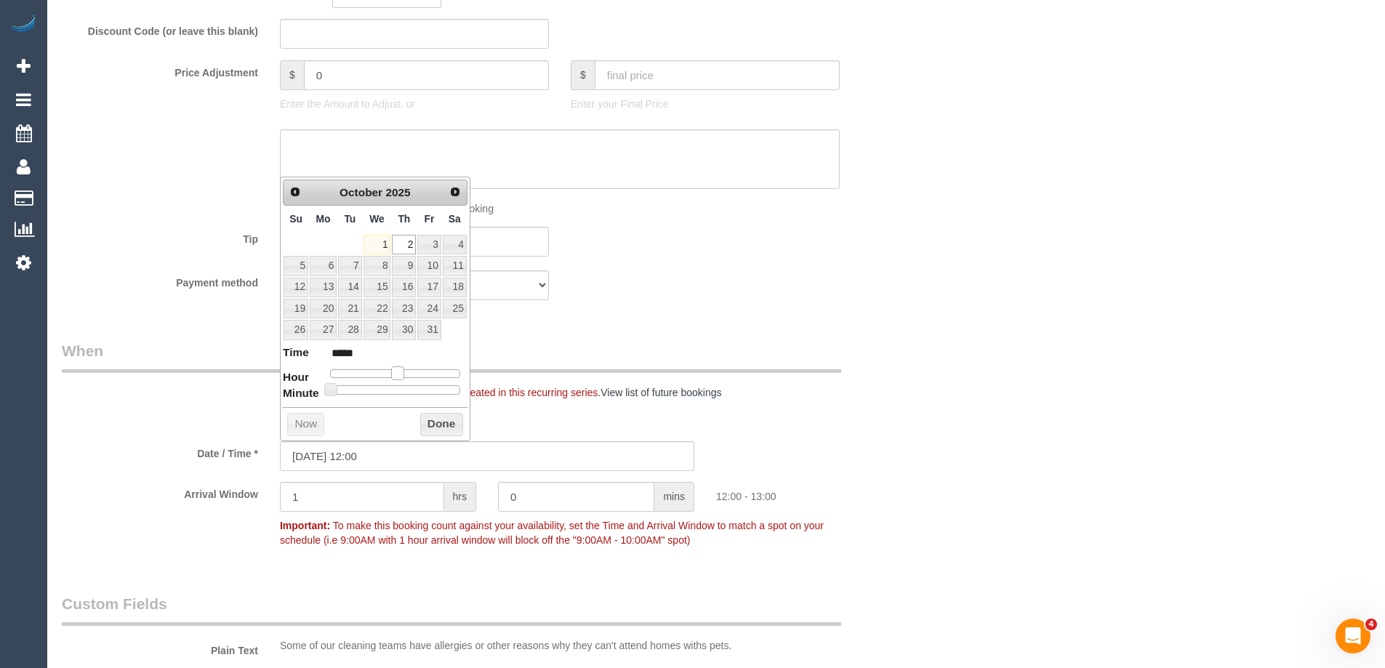
type input "*****"
type input "[DATE] 12:00"
type input "*****"
drag, startPoint x: 376, startPoint y: 374, endPoint x: 400, endPoint y: 370, distance: 24.3
click at [400, 370] on span at bounding box center [397, 373] width 13 height 13
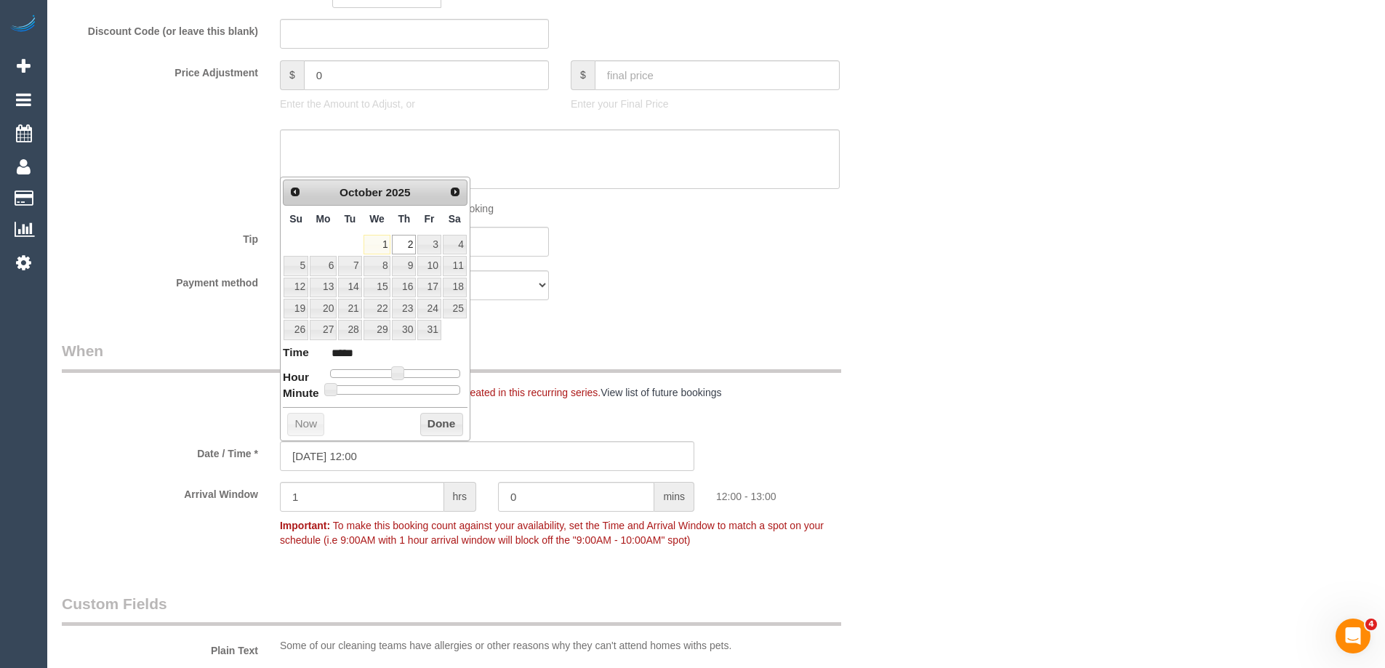
drag, startPoint x: 337, startPoint y: 382, endPoint x: 352, endPoint y: 388, distance: 16.6
click at [379, 388] on dl "Time ***** Hour Minute Second Millisecond Microsecond Time Zone ***** ***** ***…" at bounding box center [375, 370] width 185 height 50
type input "02/10/2025 12:05"
type input "*****"
type input "02/10/2025 12:10"
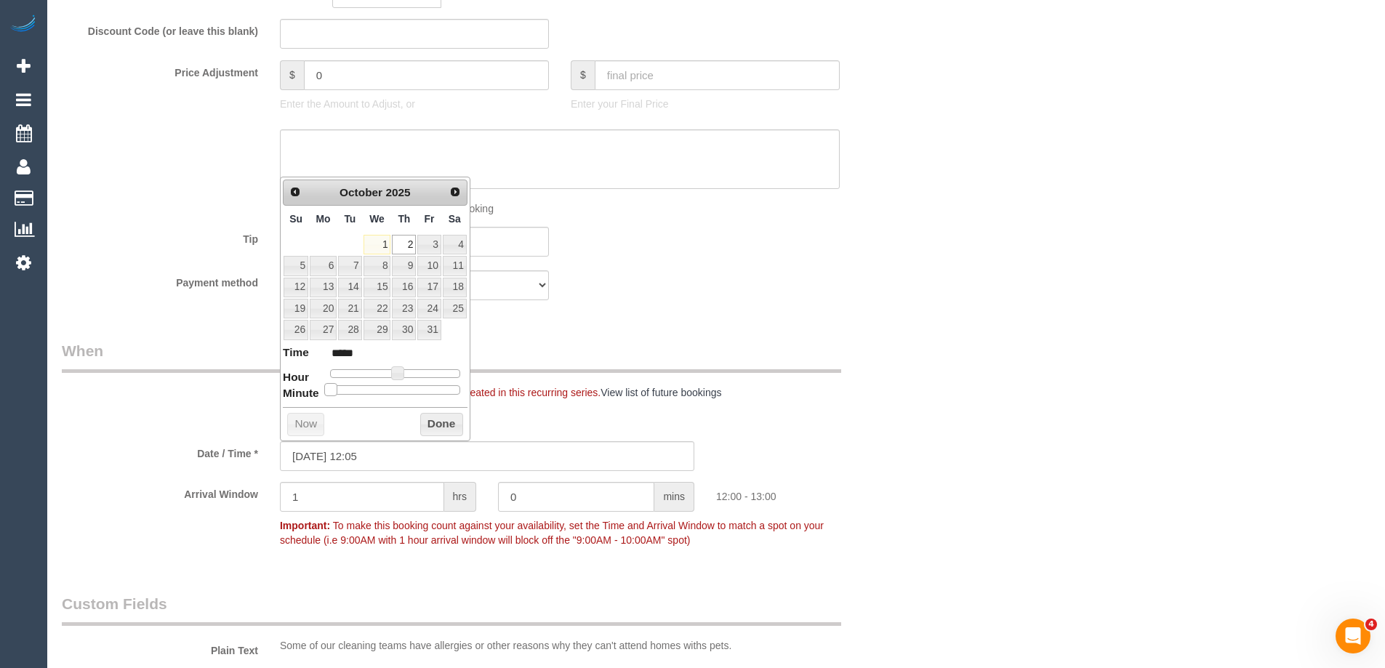
type input "*****"
type input "02/10/2025 12:15"
type input "*****"
type input "02/10/2025 12:20"
type input "*****"
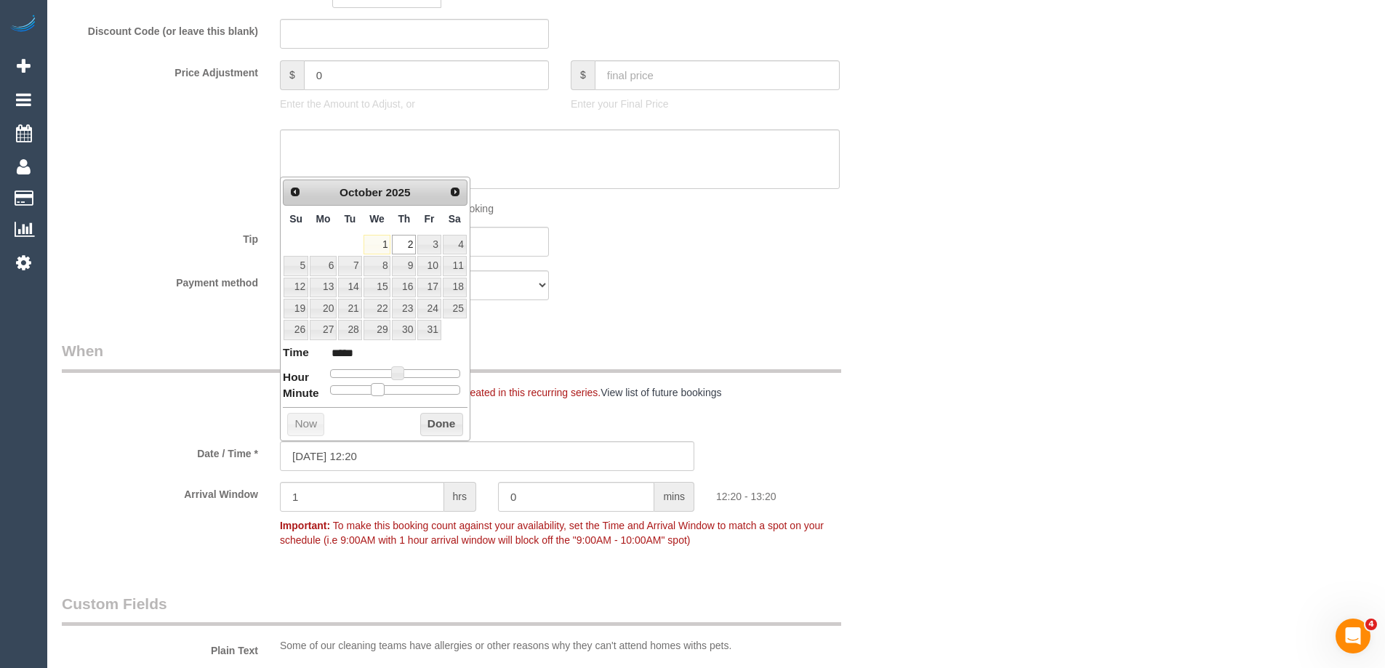
type input "02/10/2025 12:25"
type input "*****"
drag, startPoint x: 333, startPoint y: 389, endPoint x: 390, endPoint y: 393, distance: 56.9
click at [390, 393] on span at bounding box center [389, 389] width 13 height 13
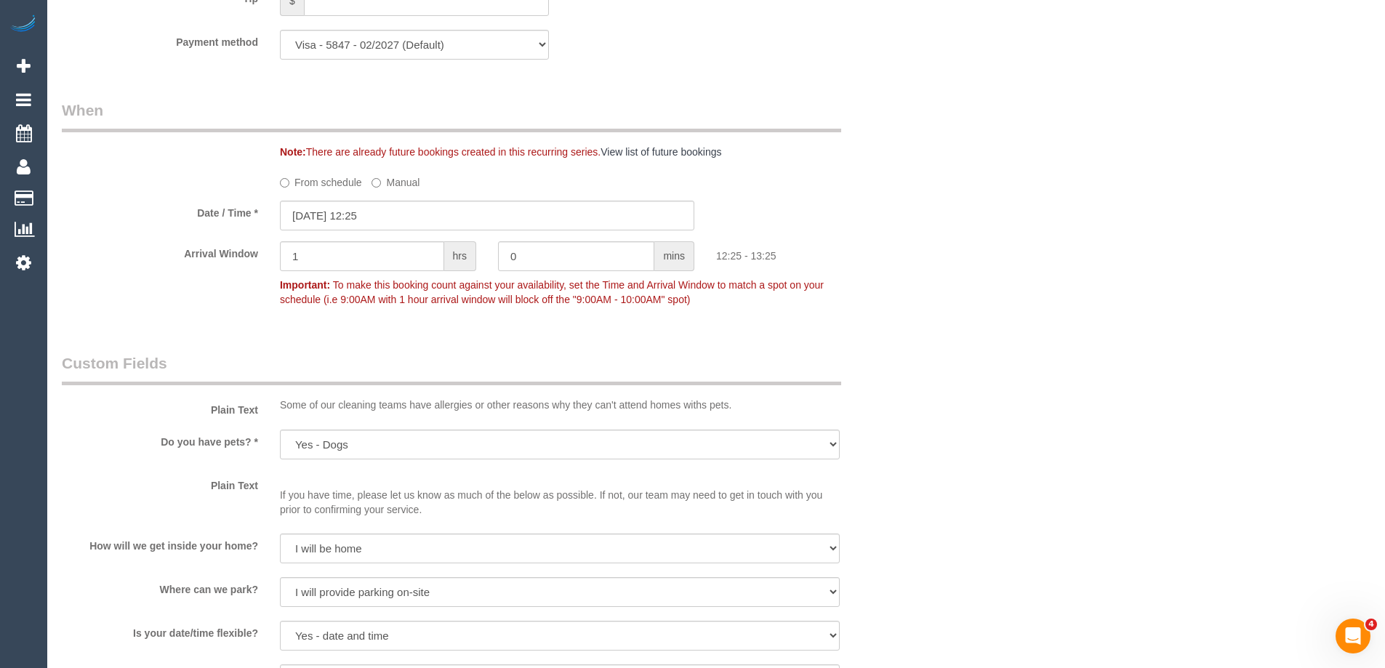
scroll to position [1457, 0]
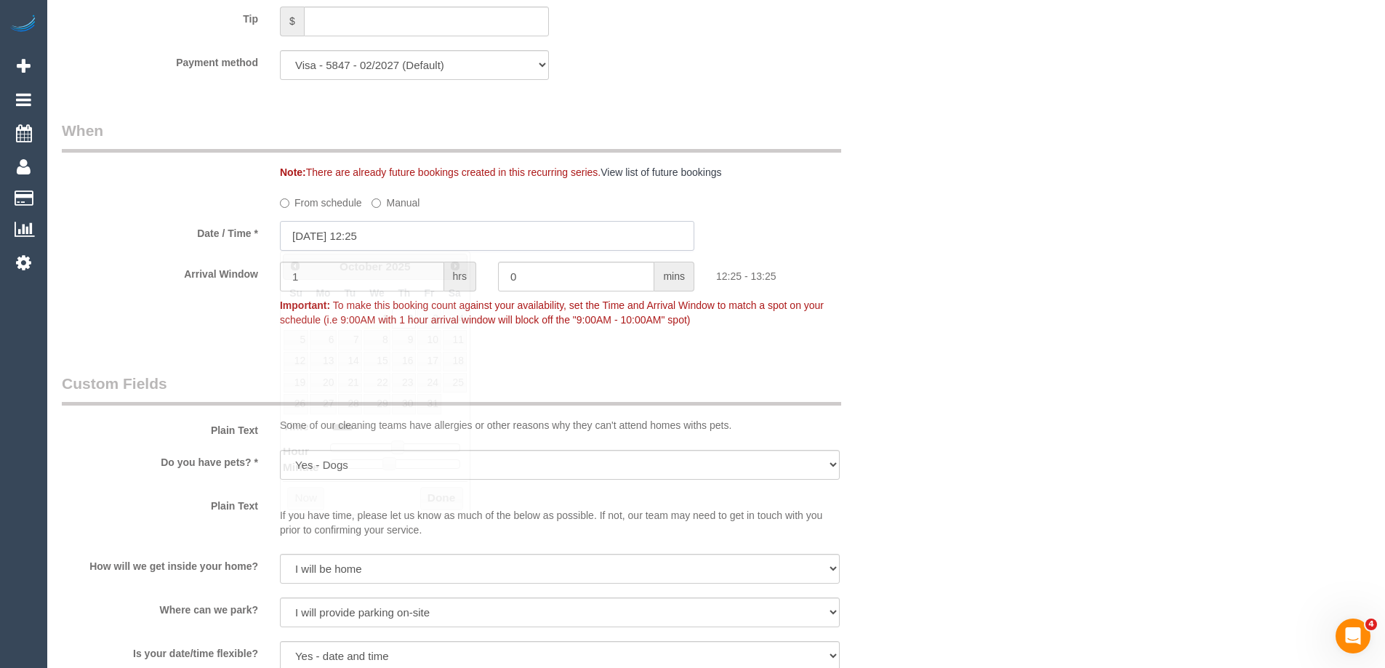
click at [388, 235] on input "02/10/2025 12:25" at bounding box center [487, 236] width 415 height 30
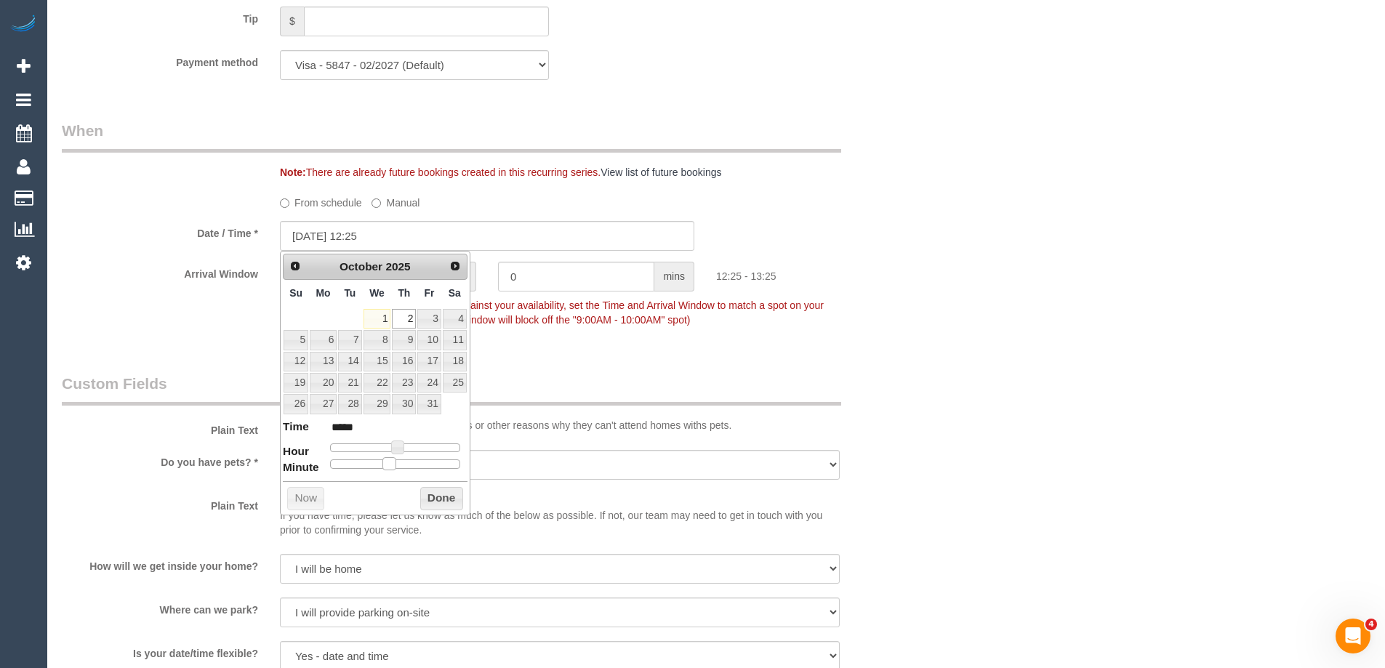
click at [398, 465] on div at bounding box center [395, 464] width 130 height 9
type input "02/10/2025 12:30"
type input "*****"
drag, startPoint x: 386, startPoint y: 465, endPoint x: 397, endPoint y: 464, distance: 10.9
click at [397, 464] on span at bounding box center [400, 463] width 13 height 13
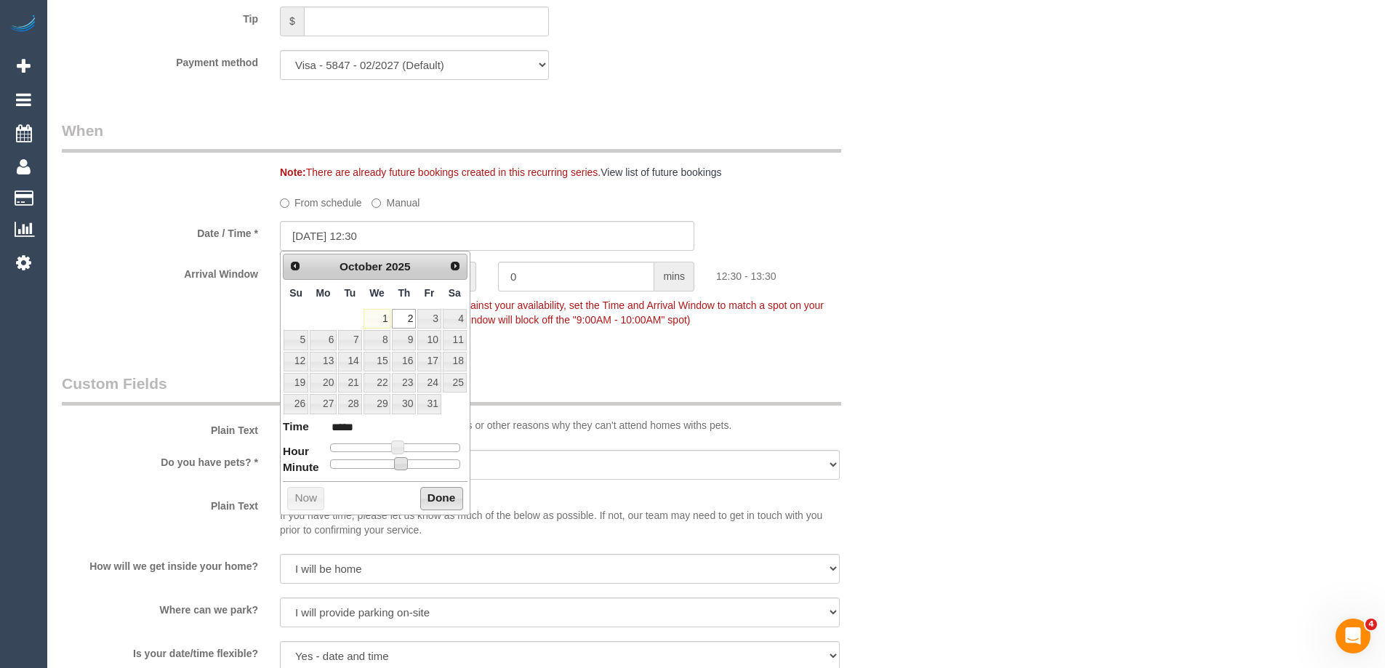
click at [436, 497] on button "Done" at bounding box center [441, 498] width 43 height 23
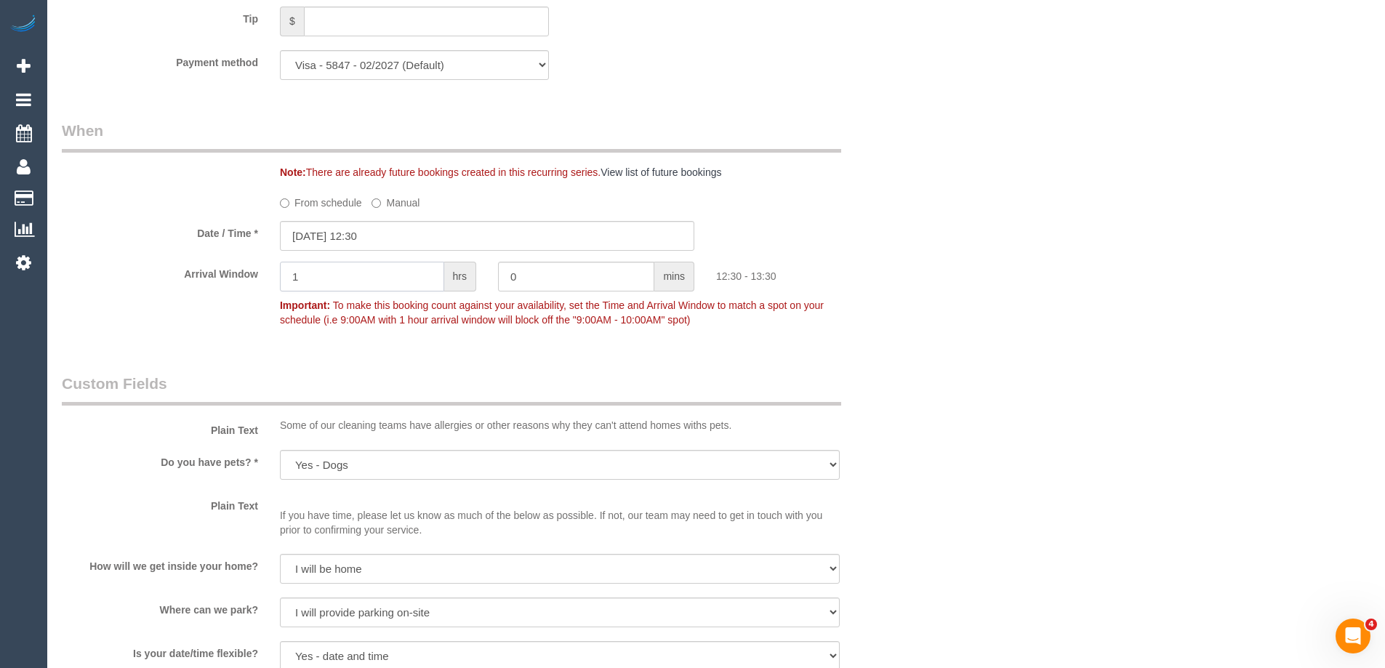
click at [325, 277] on input "1" at bounding box center [362, 277] width 164 height 30
type input "30"
click at [300, 275] on input "text" at bounding box center [362, 277] width 164 height 30
click at [408, 373] on legend "Custom Fields" at bounding box center [452, 389] width 780 height 33
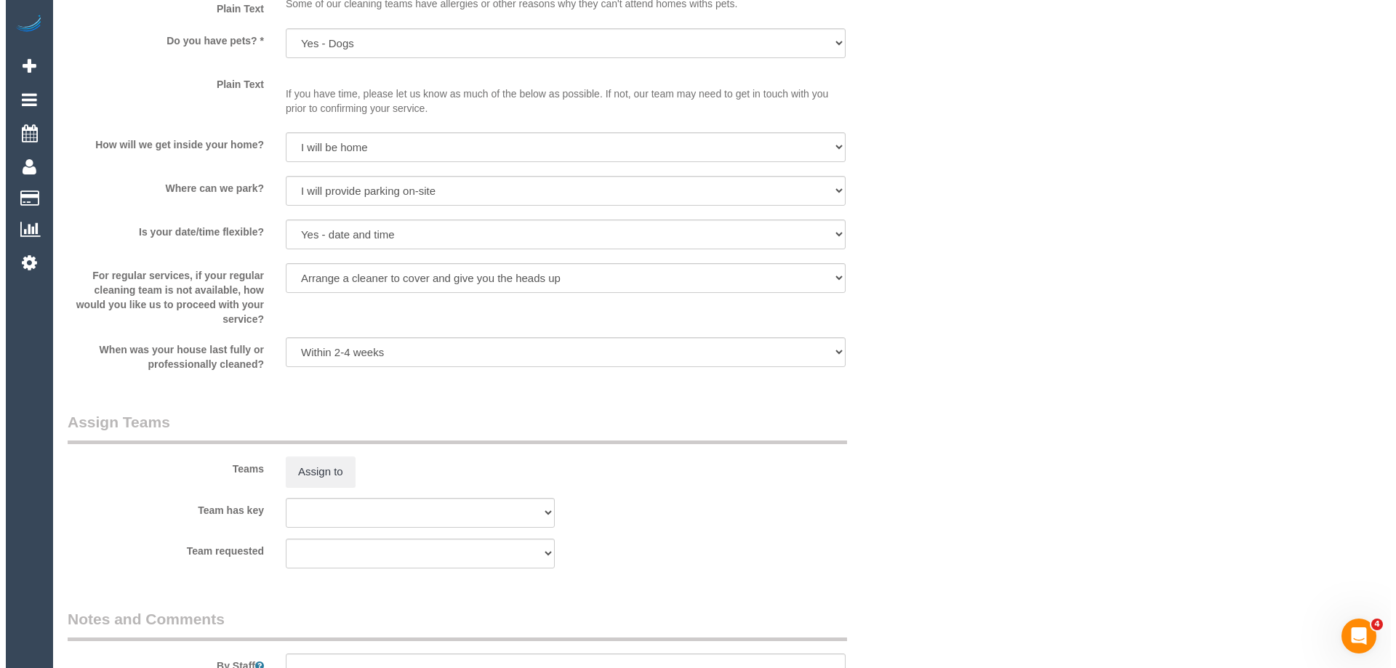
scroll to position [1893, 0]
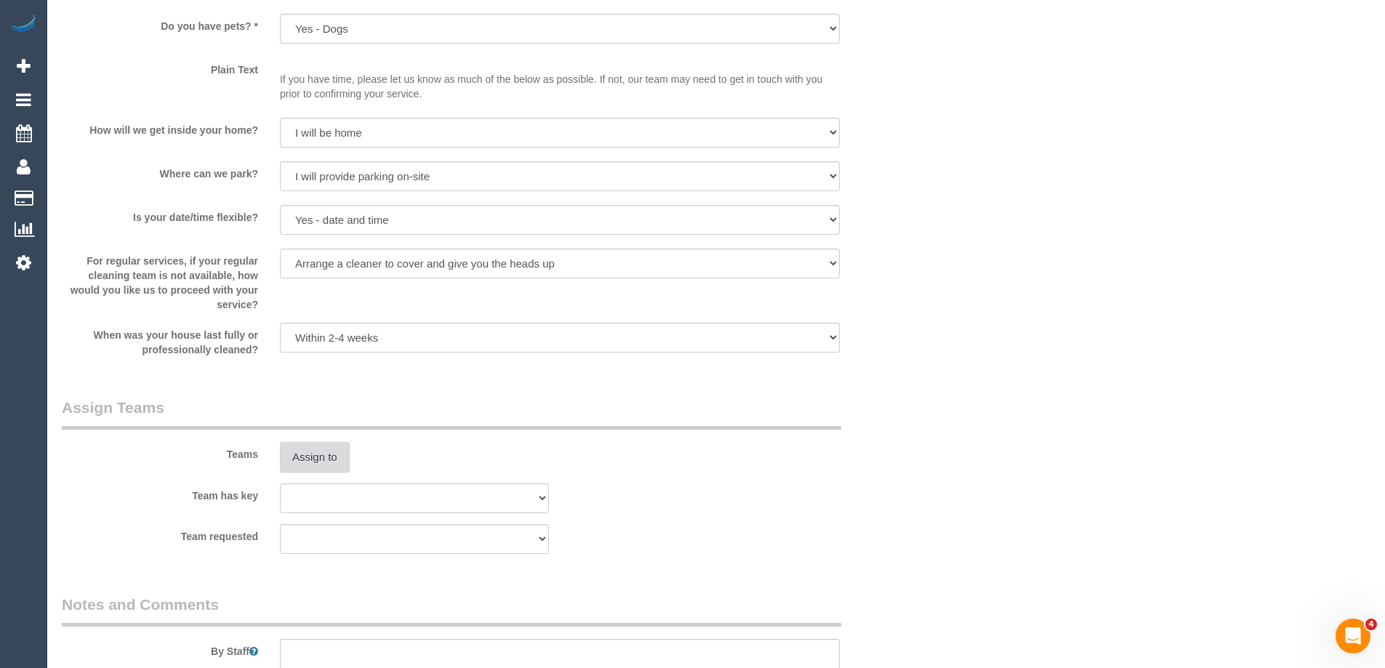
click at [302, 462] on button "Assign to" at bounding box center [315, 457] width 70 height 31
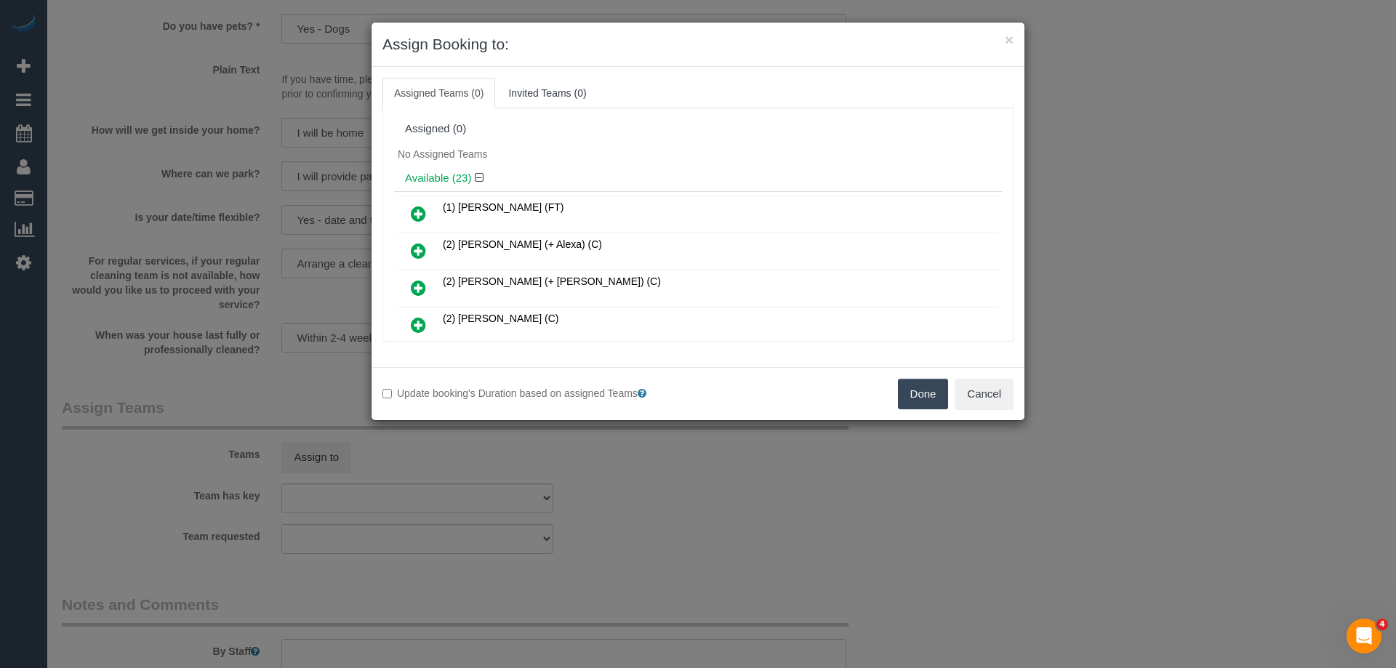
scroll to position [541, 0]
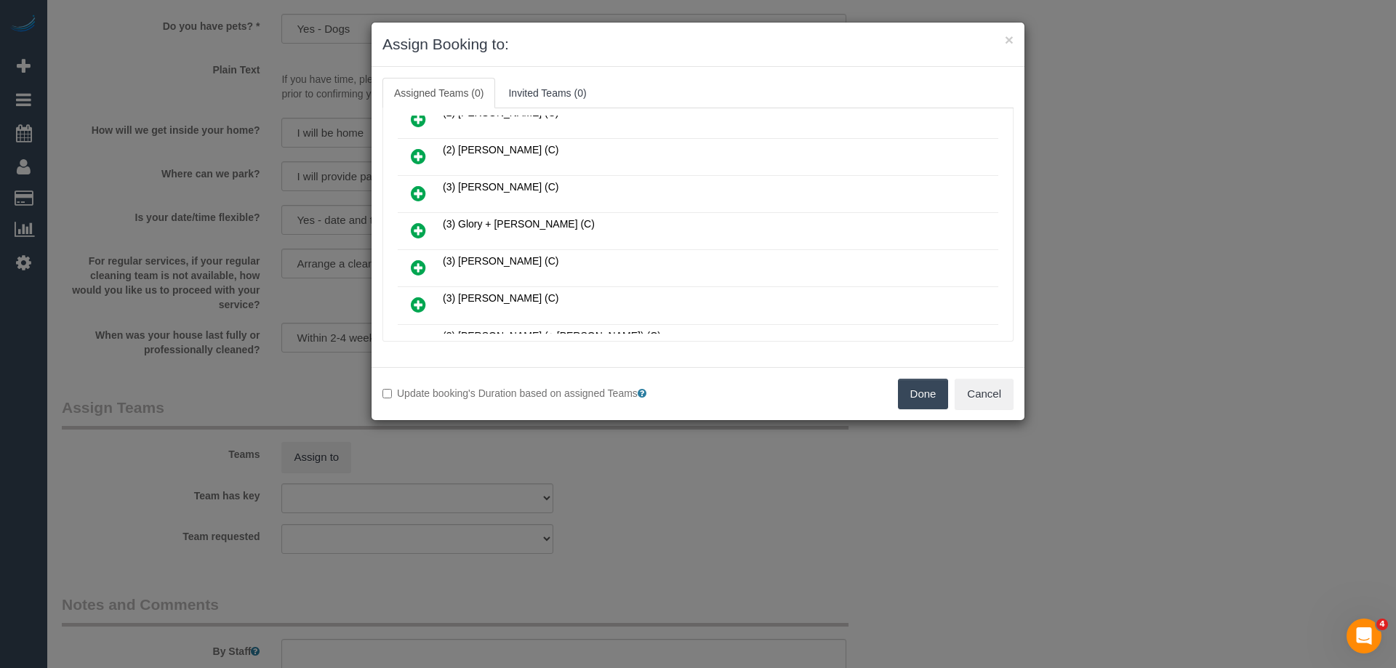
click at [420, 231] on icon at bounding box center [418, 230] width 15 height 17
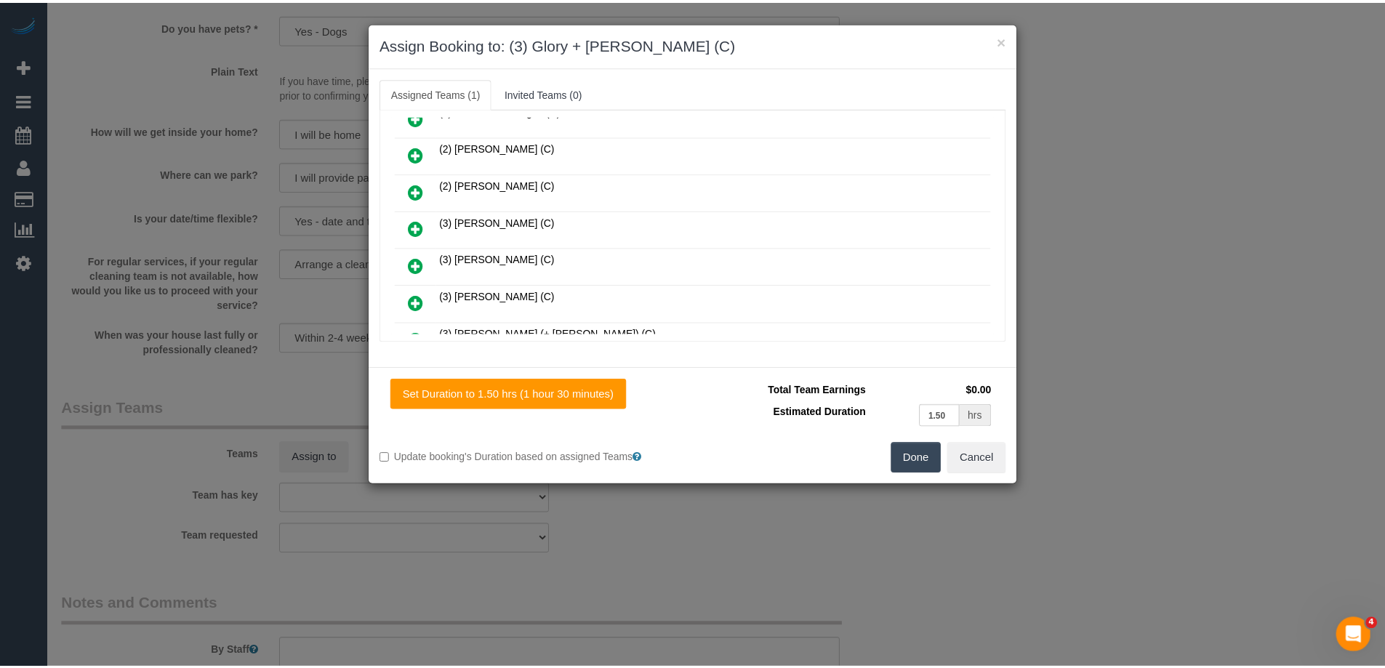
scroll to position [576, 0]
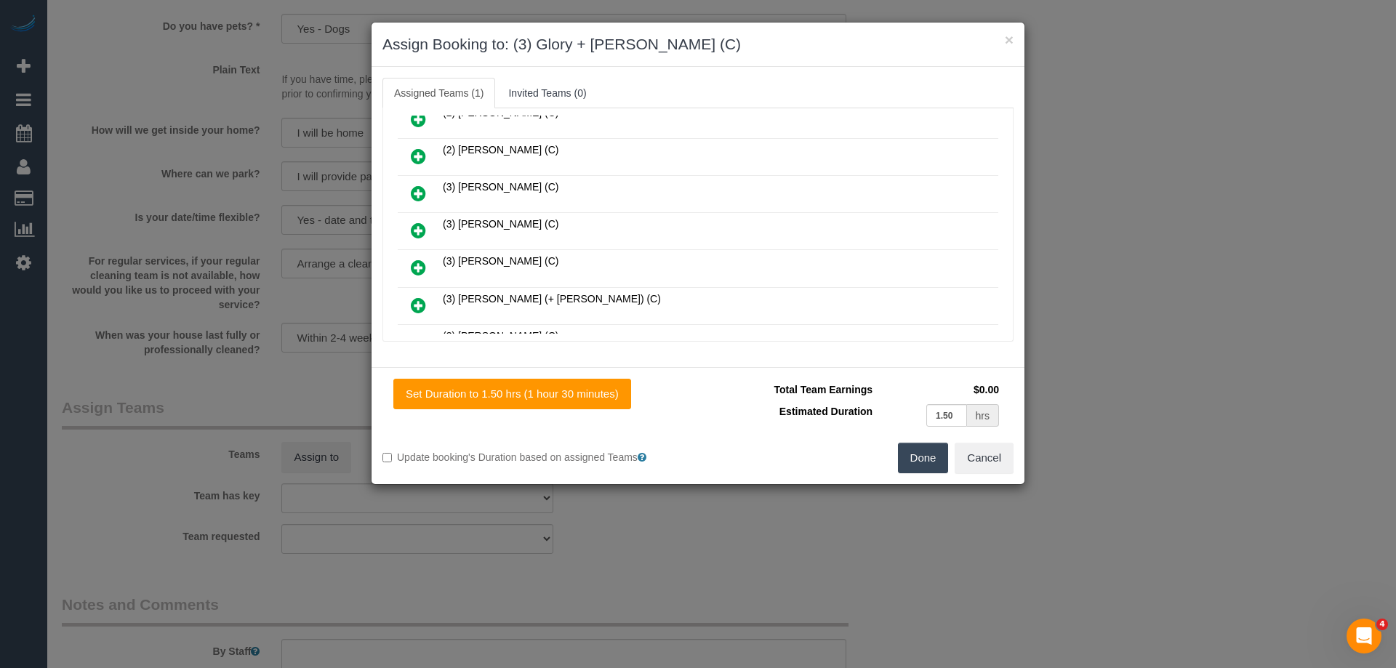
click at [907, 455] on button "Done" at bounding box center [923, 458] width 51 height 31
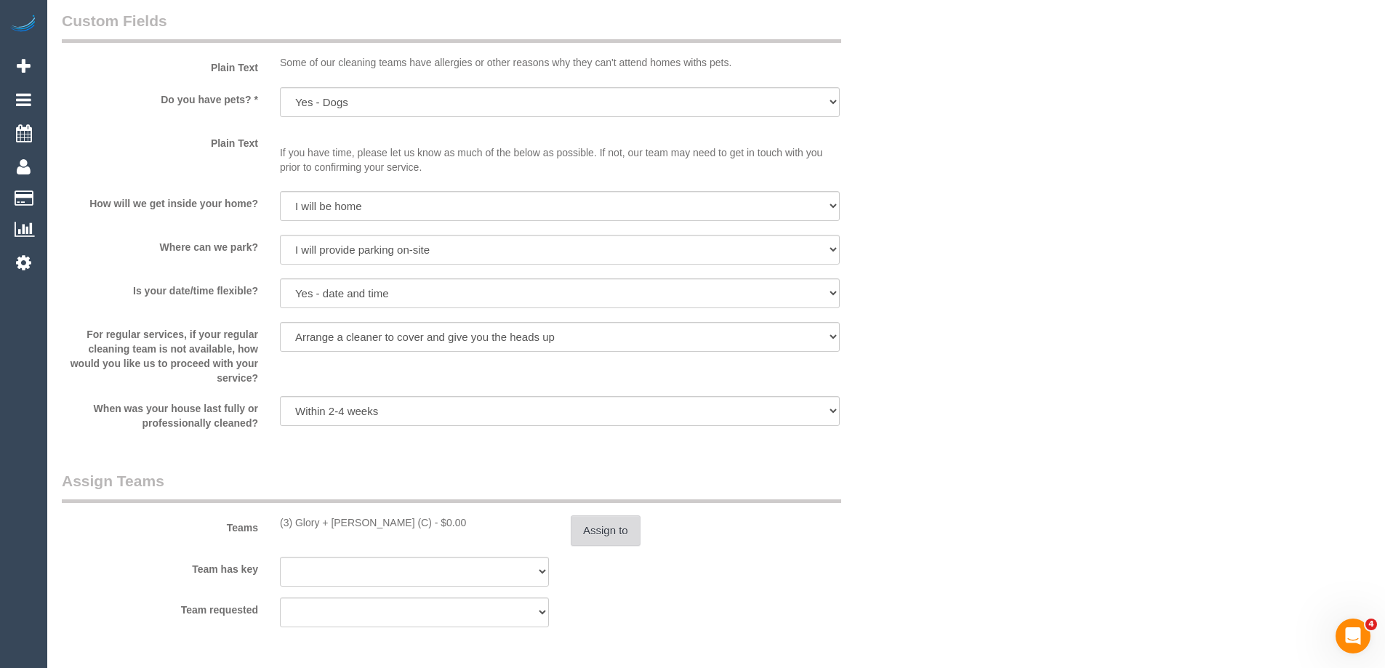
scroll to position [1820, 0]
click at [601, 531] on button "Assign to" at bounding box center [606, 530] width 70 height 31
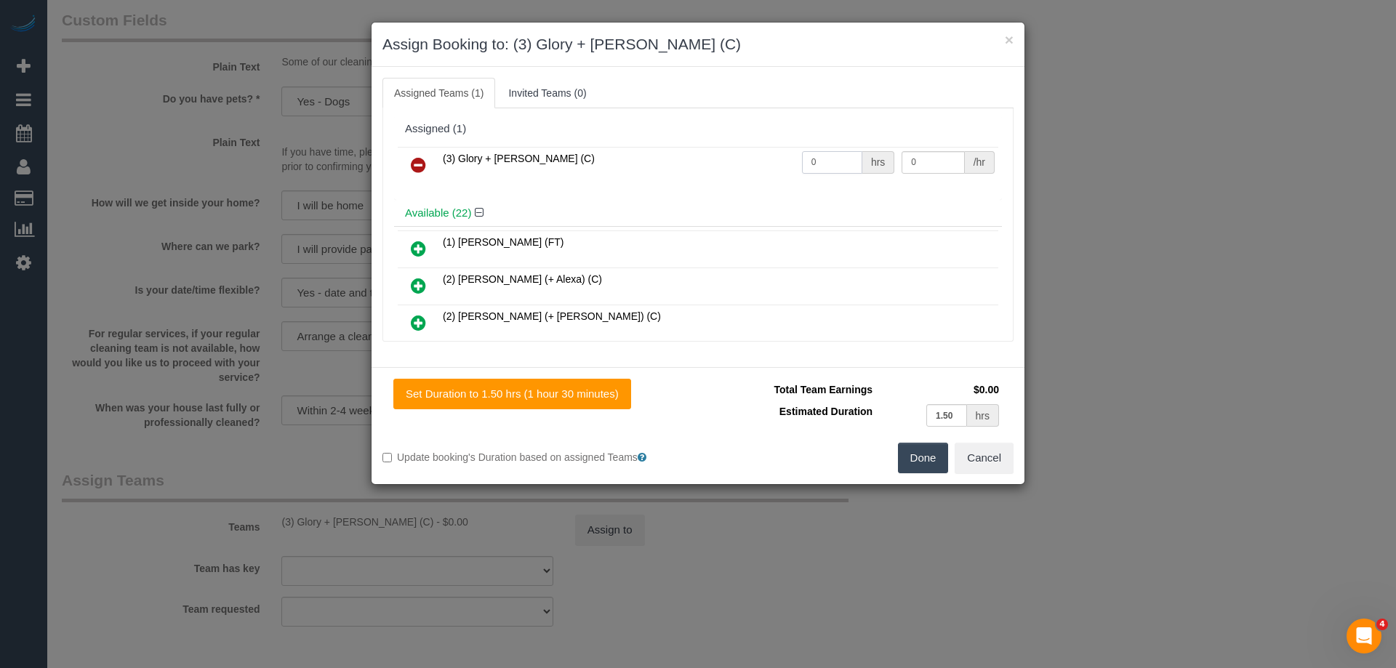
click at [830, 156] on input "0" at bounding box center [832, 162] width 60 height 23
type input "3"
type input "35"
click at [918, 467] on button "Done" at bounding box center [923, 458] width 51 height 31
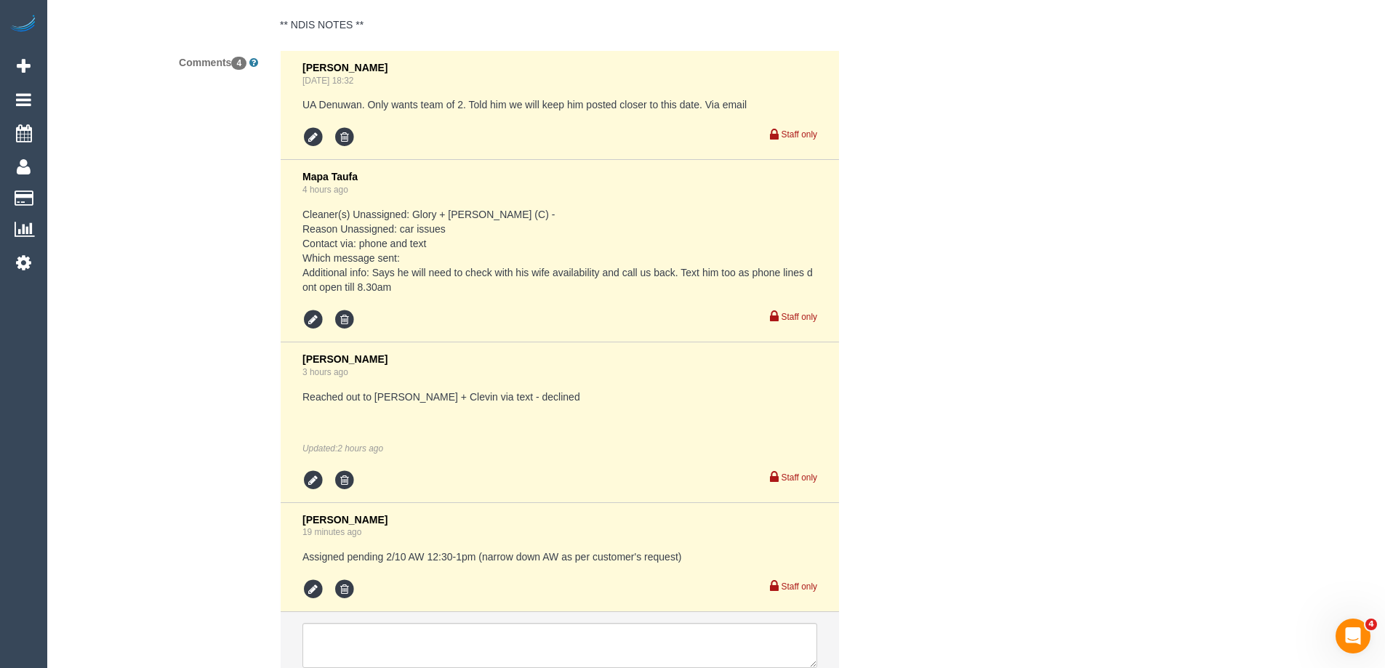
scroll to position [2984, 0]
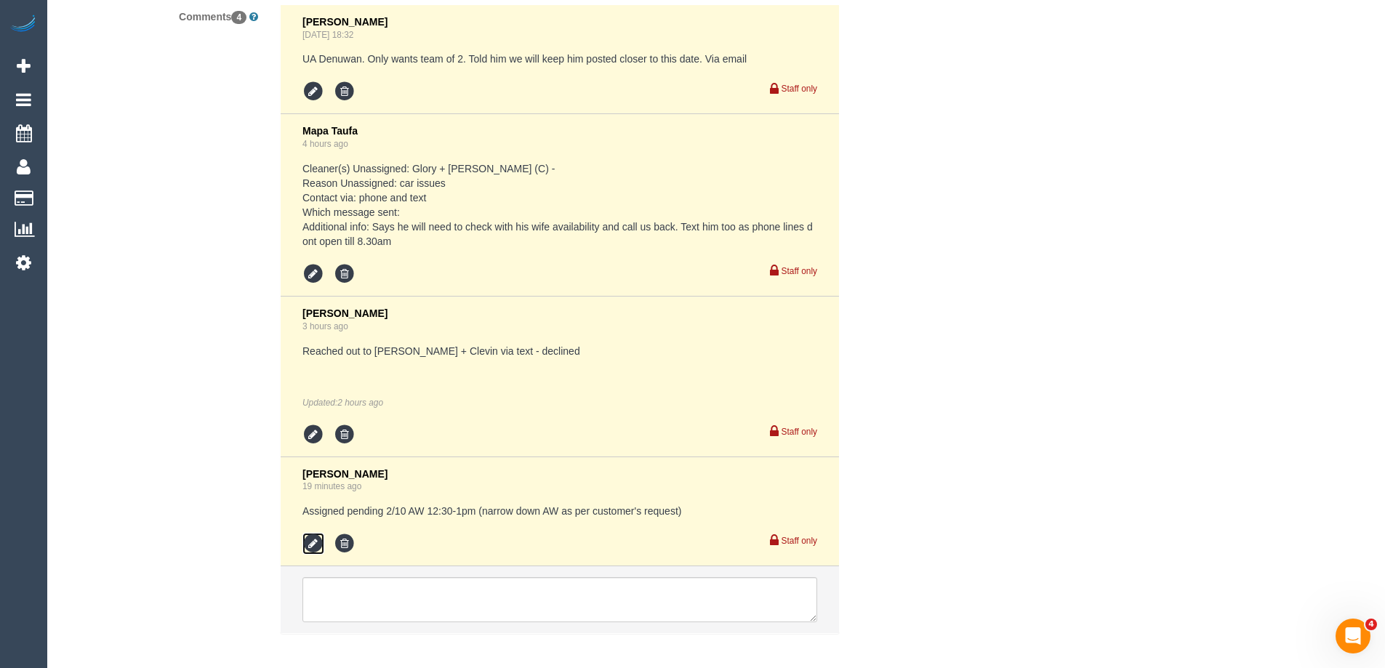
click at [311, 545] on icon at bounding box center [314, 544] width 22 height 22
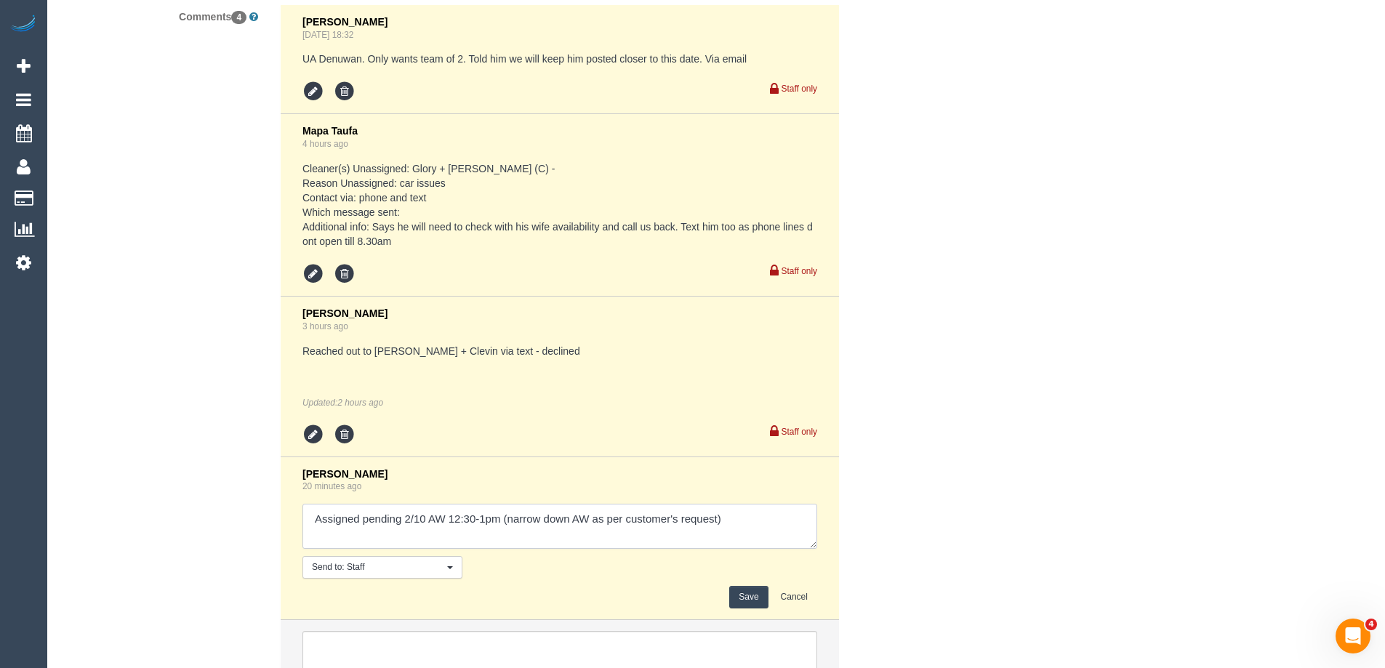
click at [739, 525] on textarea at bounding box center [560, 526] width 515 height 45
type textarea "Assigned pending 2/10 AW 12:30-1pm (narrow down AW as per customer's request) c…"
click at [742, 595] on button "Save" at bounding box center [748, 597] width 39 height 23
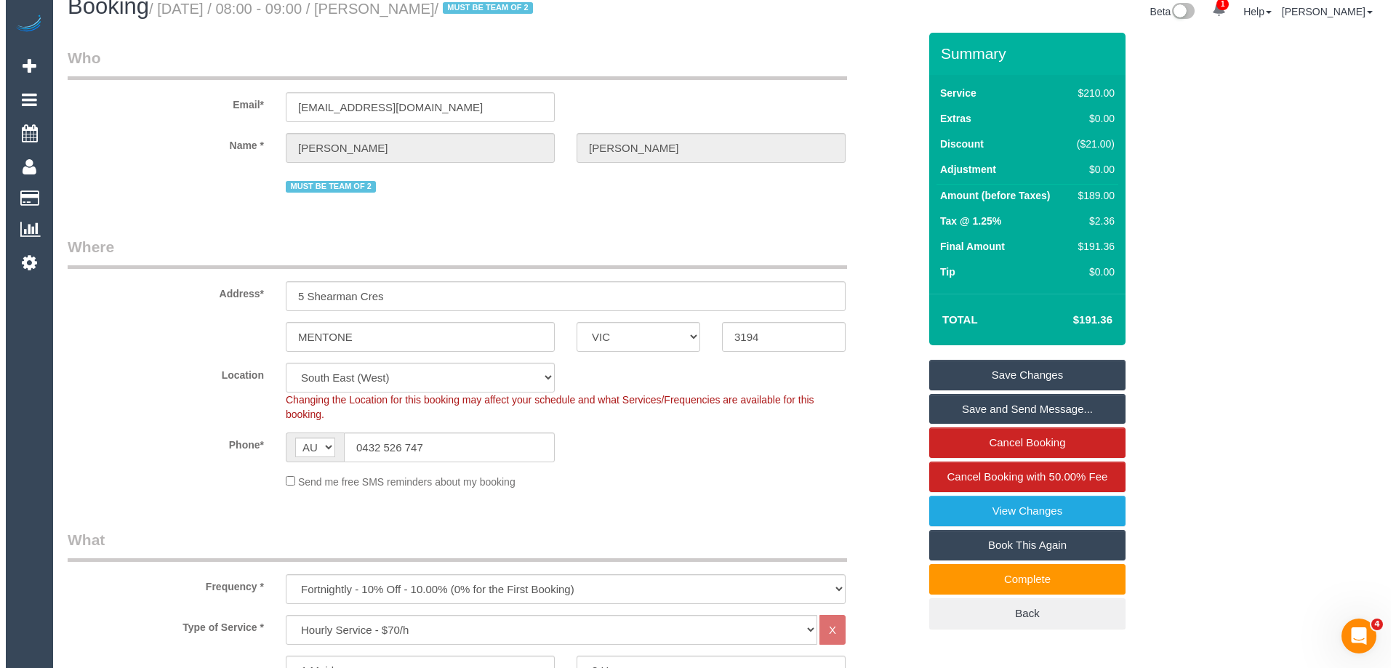
scroll to position [0, 0]
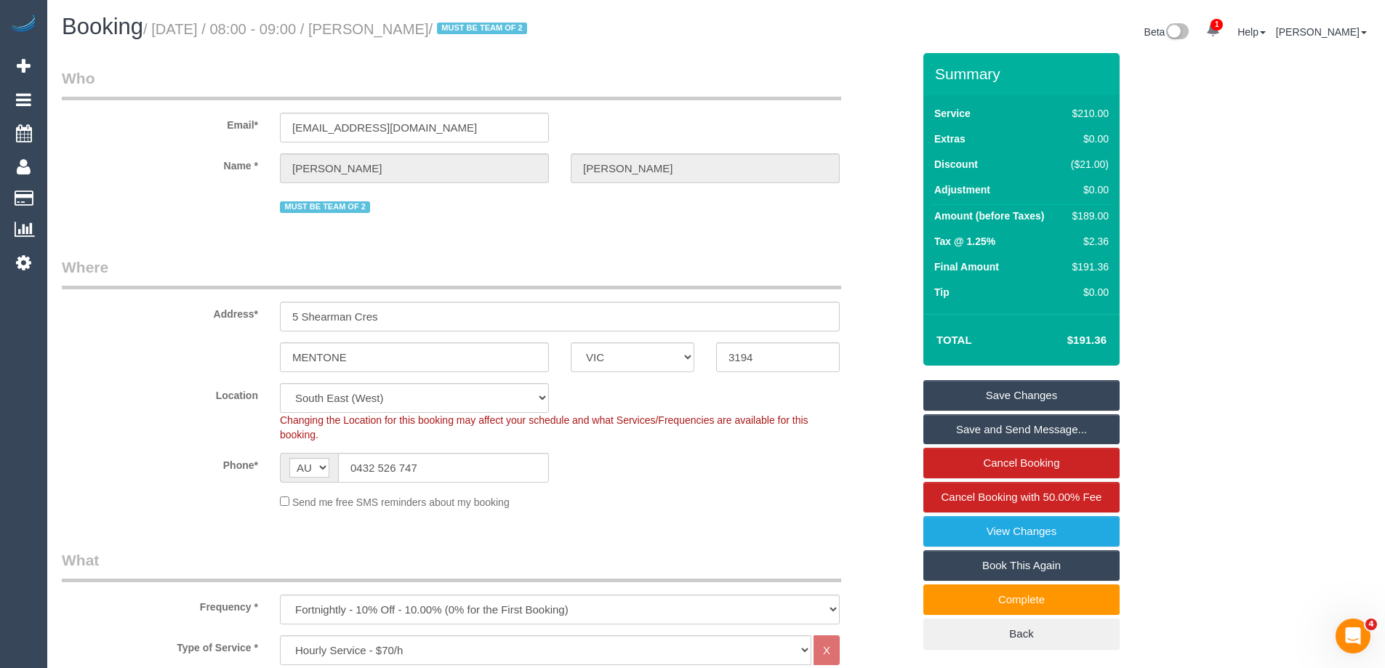
click at [1053, 427] on link "Save and Send Message..." at bounding box center [1022, 430] width 196 height 31
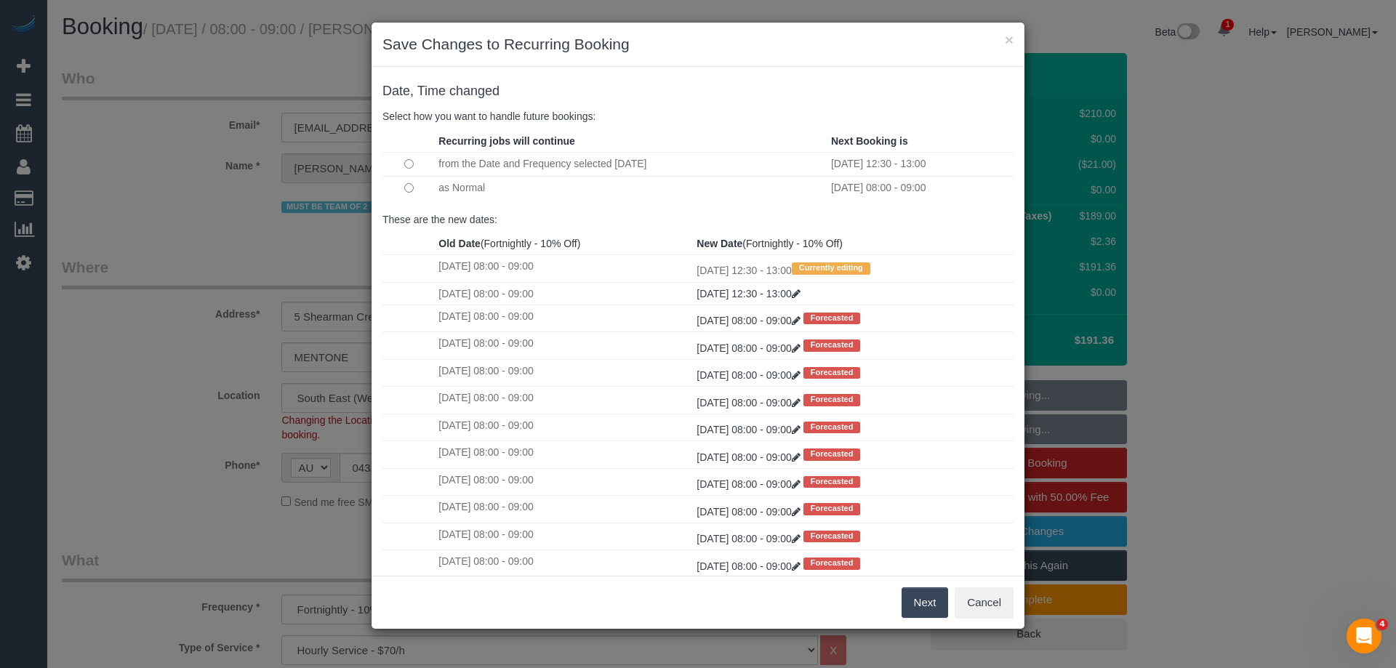
click at [415, 189] on td at bounding box center [409, 188] width 52 height 24
click at [919, 597] on button "Next" at bounding box center [925, 603] width 47 height 31
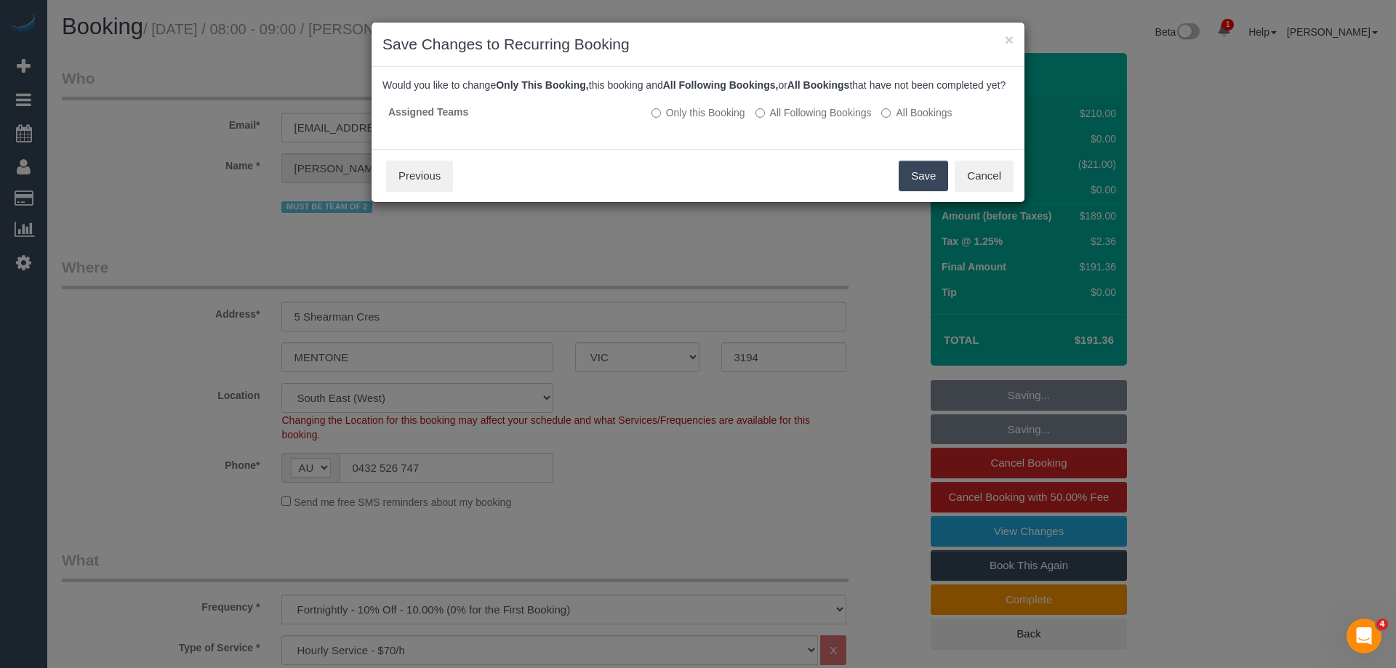
click at [925, 191] on button "Save" at bounding box center [923, 176] width 49 height 31
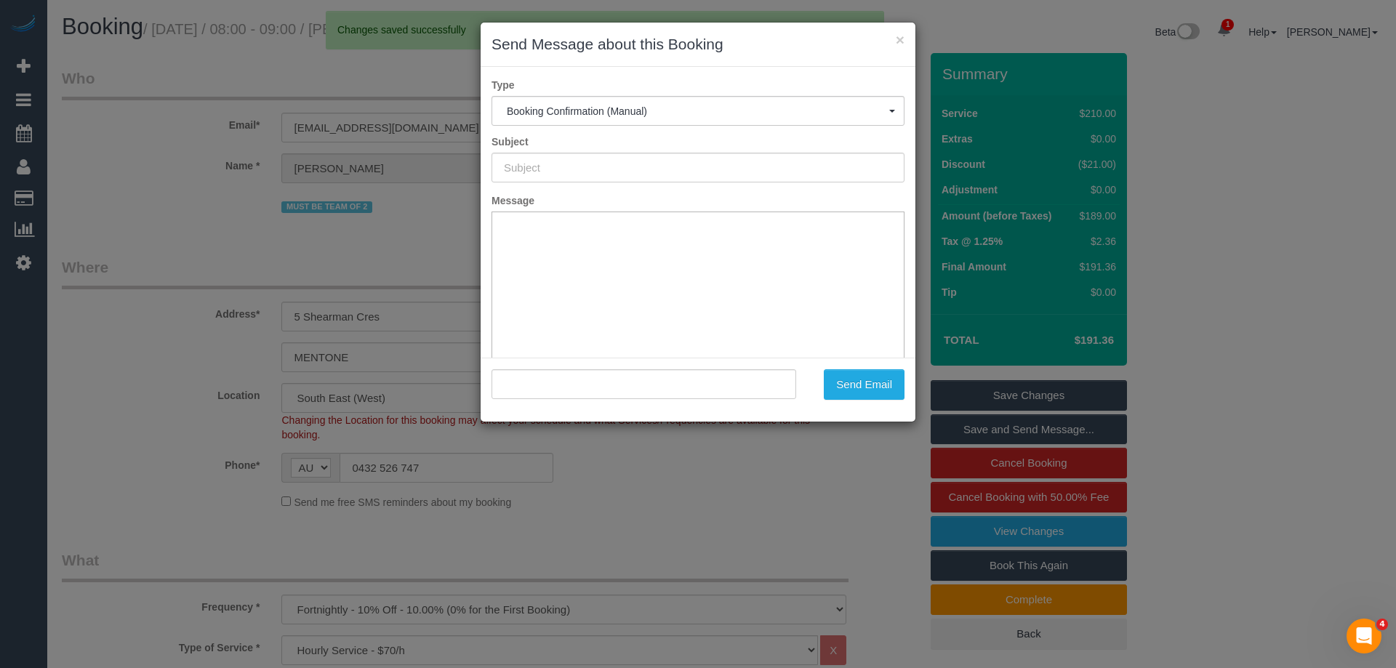
type input "Booking Confirmed"
type input ""Clinton Fernandes" <clinton_fernandes@icloud.com>"
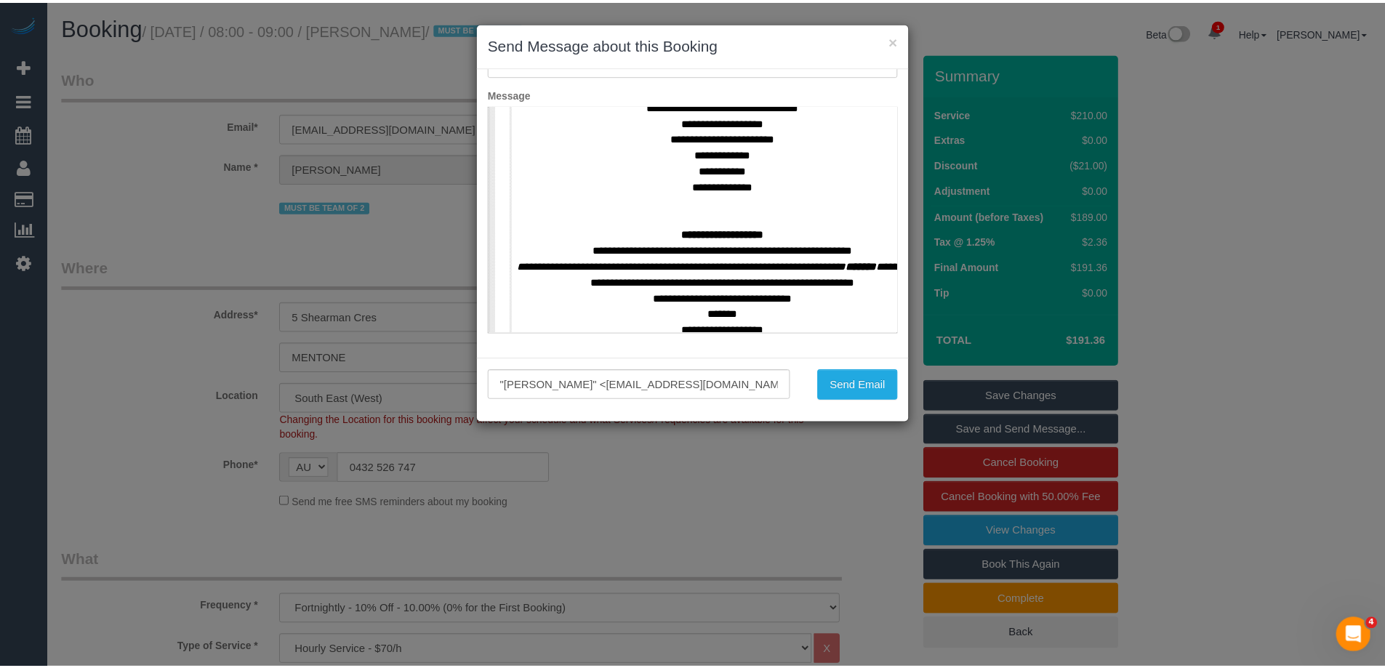
scroll to position [582, 0]
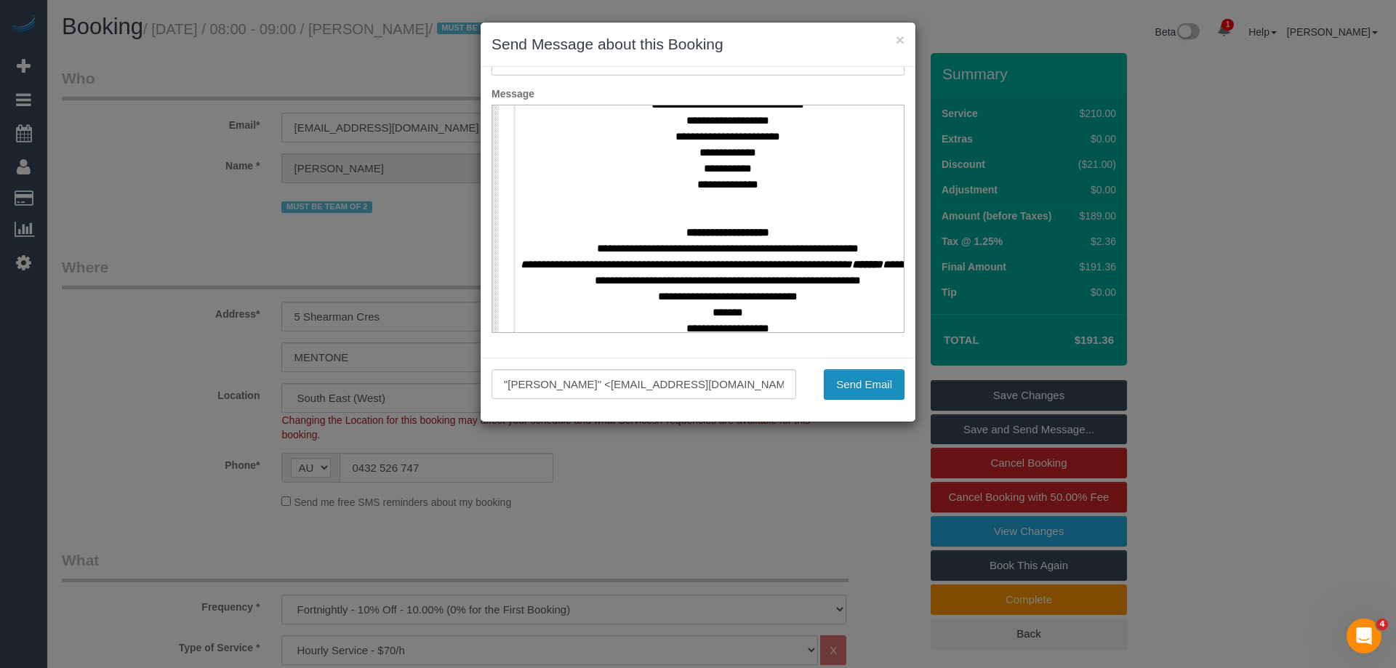
click at [857, 388] on button "Send Email" at bounding box center [864, 384] width 81 height 31
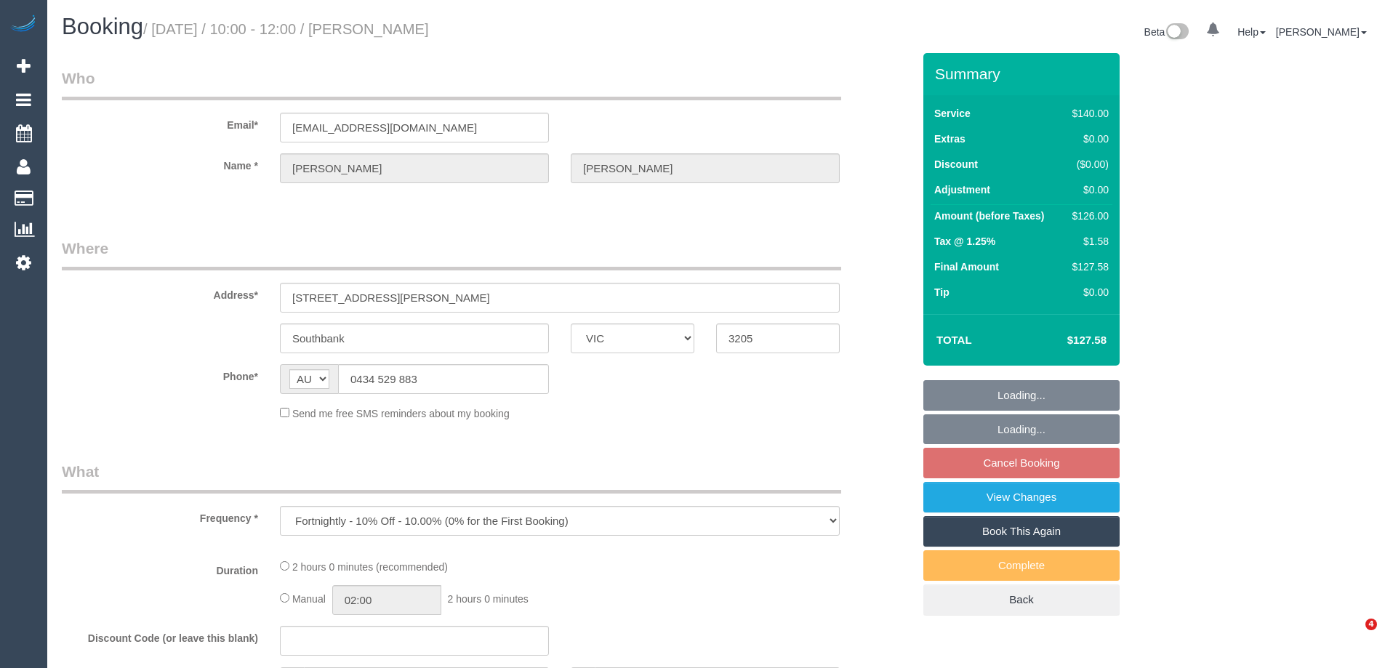
select select "VIC"
select select "string:stripe-pm_1Ledih2GScqysDRVSYQmfykY"
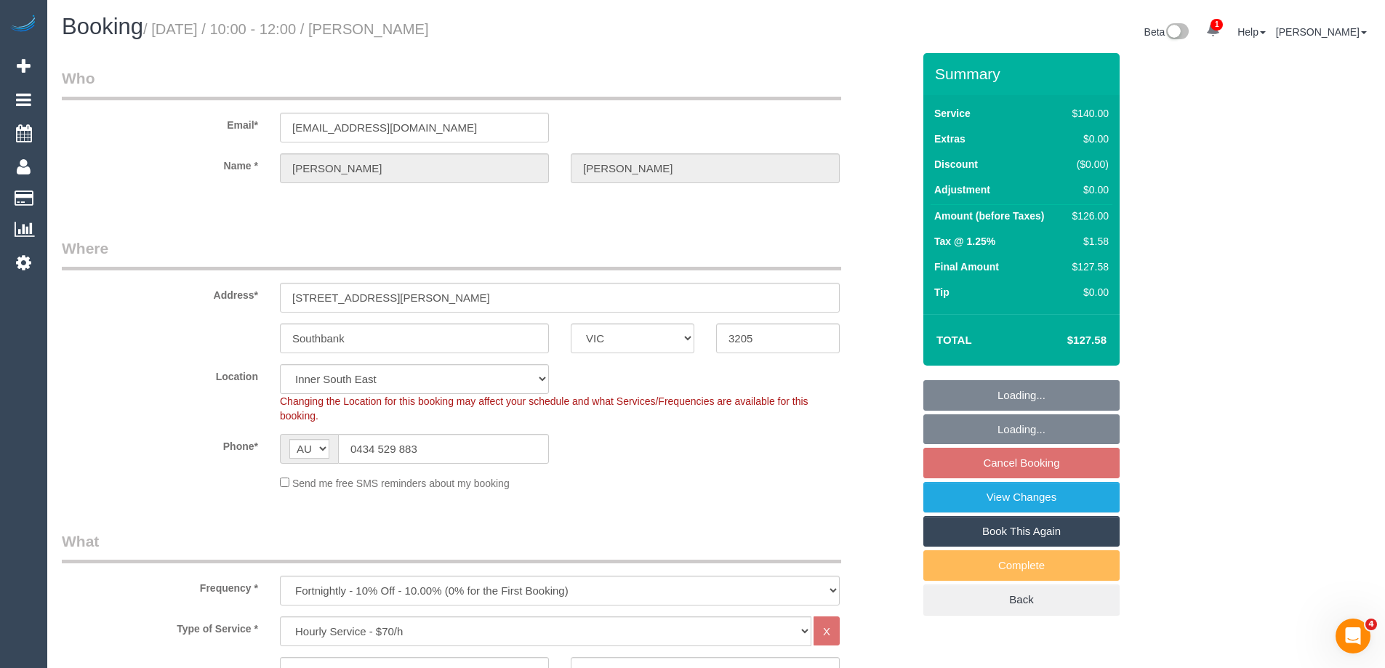
select select "object:750"
select select "number:28"
select select "number:14"
select select "number:18"
select select "number:22"
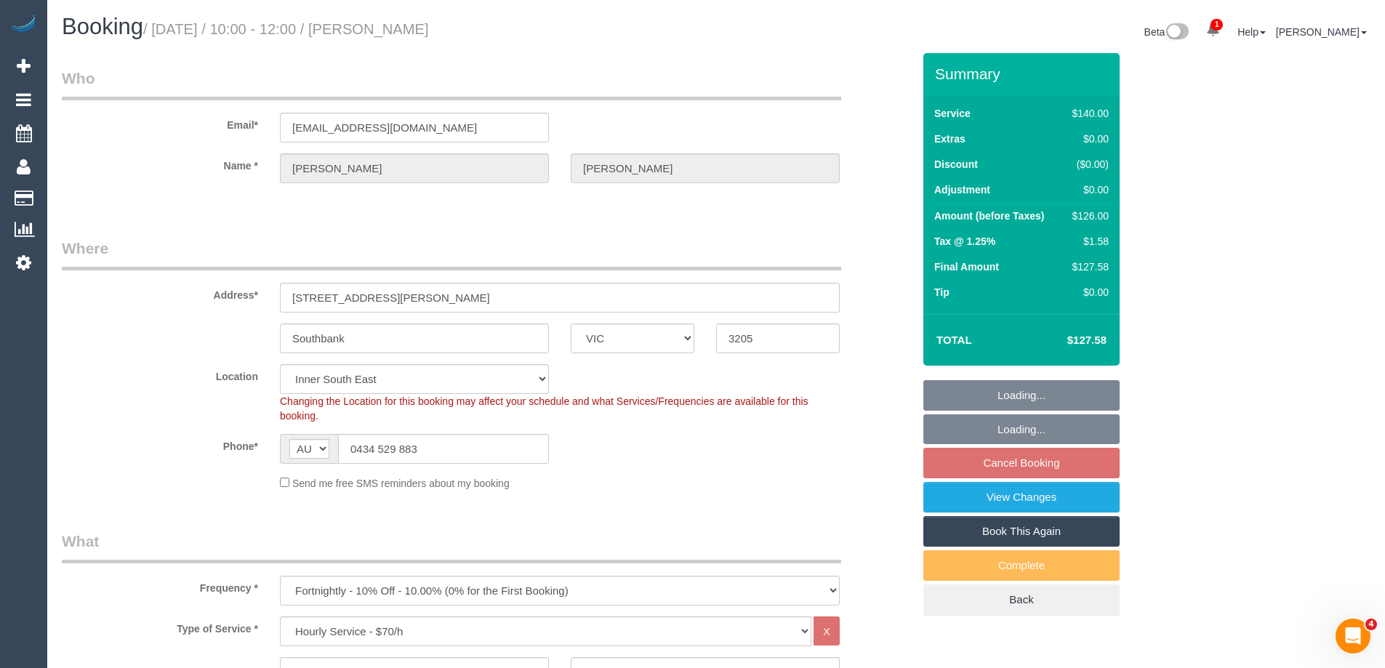
select select "number:34"
select select "number:26"
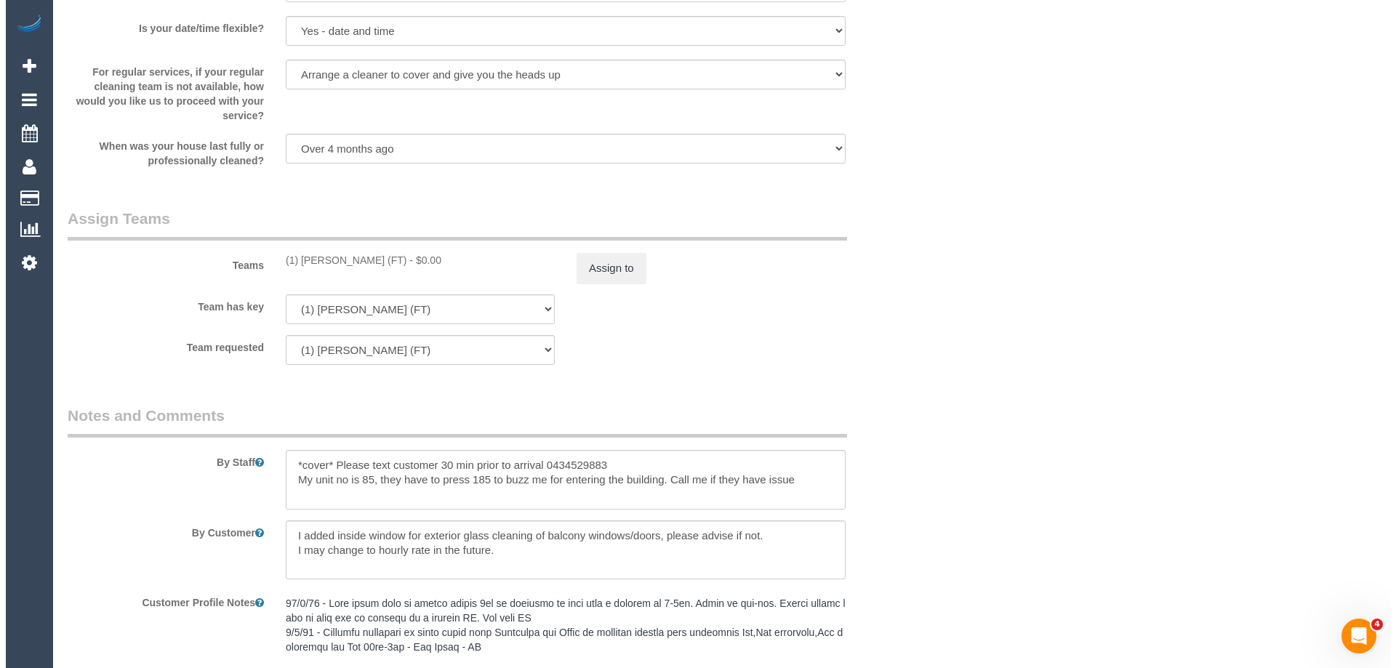
scroll to position [2109, 0]
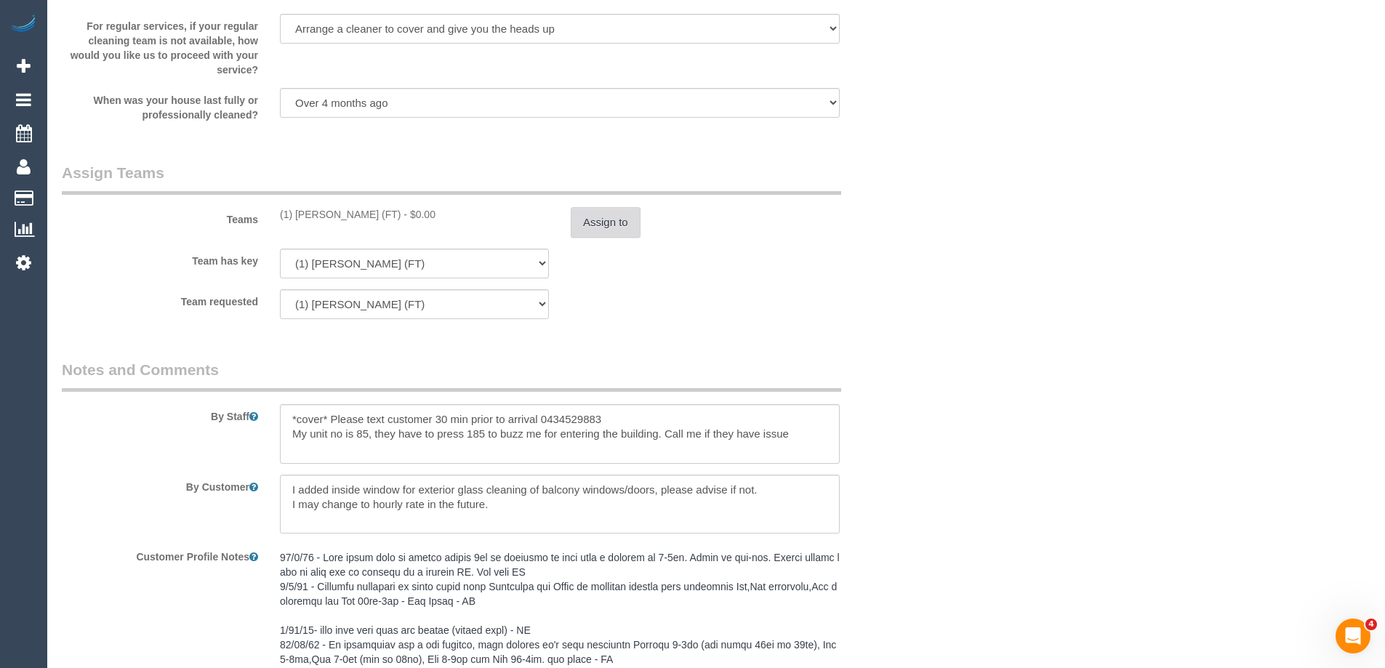
click at [604, 216] on button "Assign to" at bounding box center [606, 222] width 70 height 31
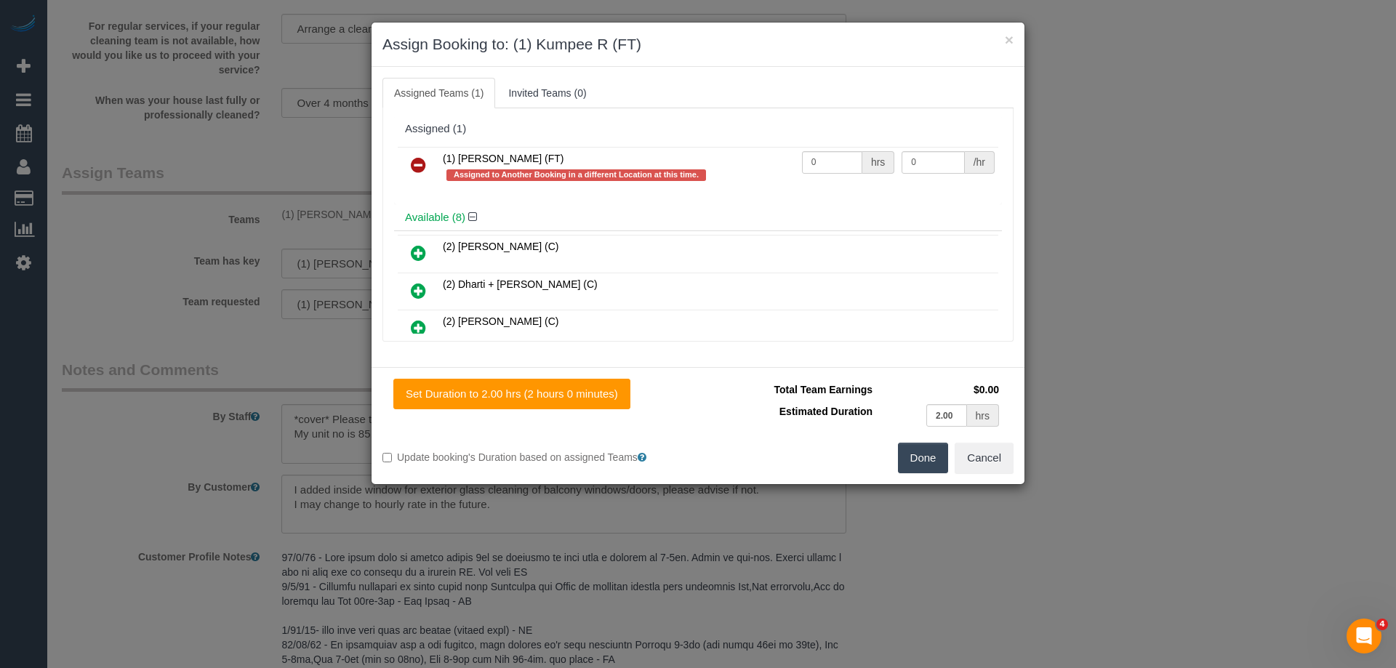
click at [417, 159] on icon at bounding box center [418, 164] width 15 height 17
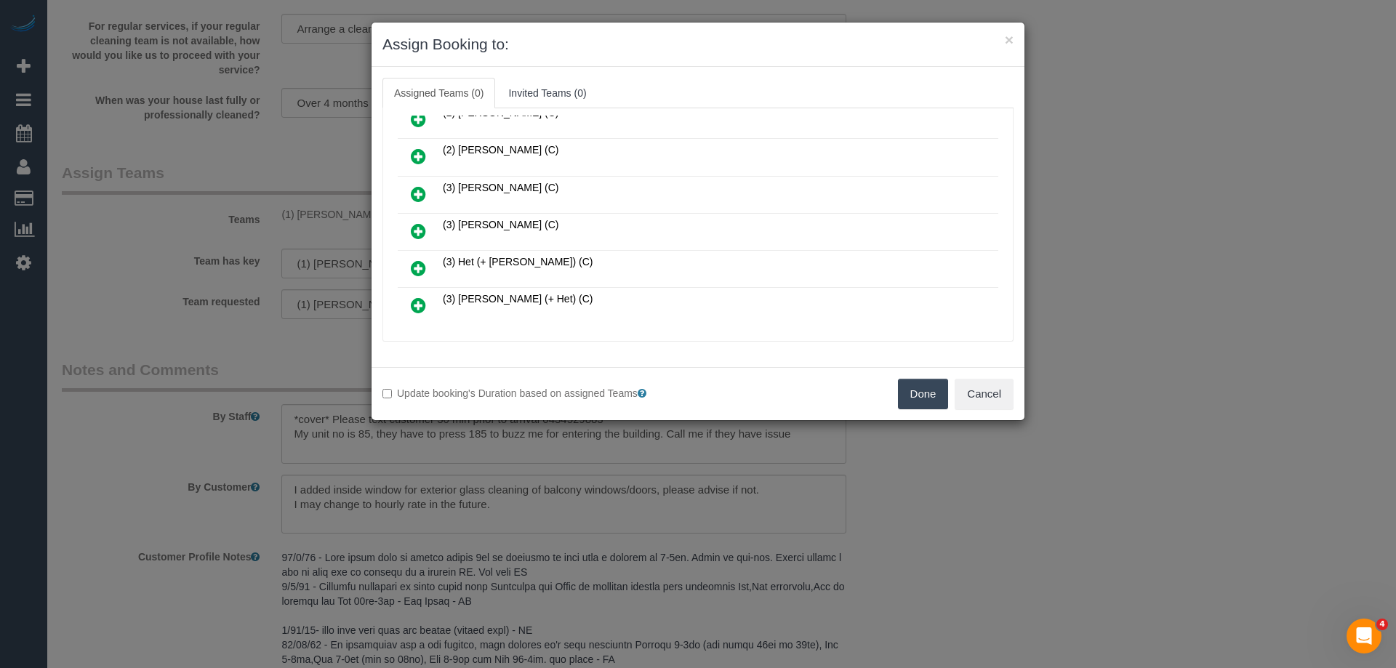
scroll to position [3647, 0]
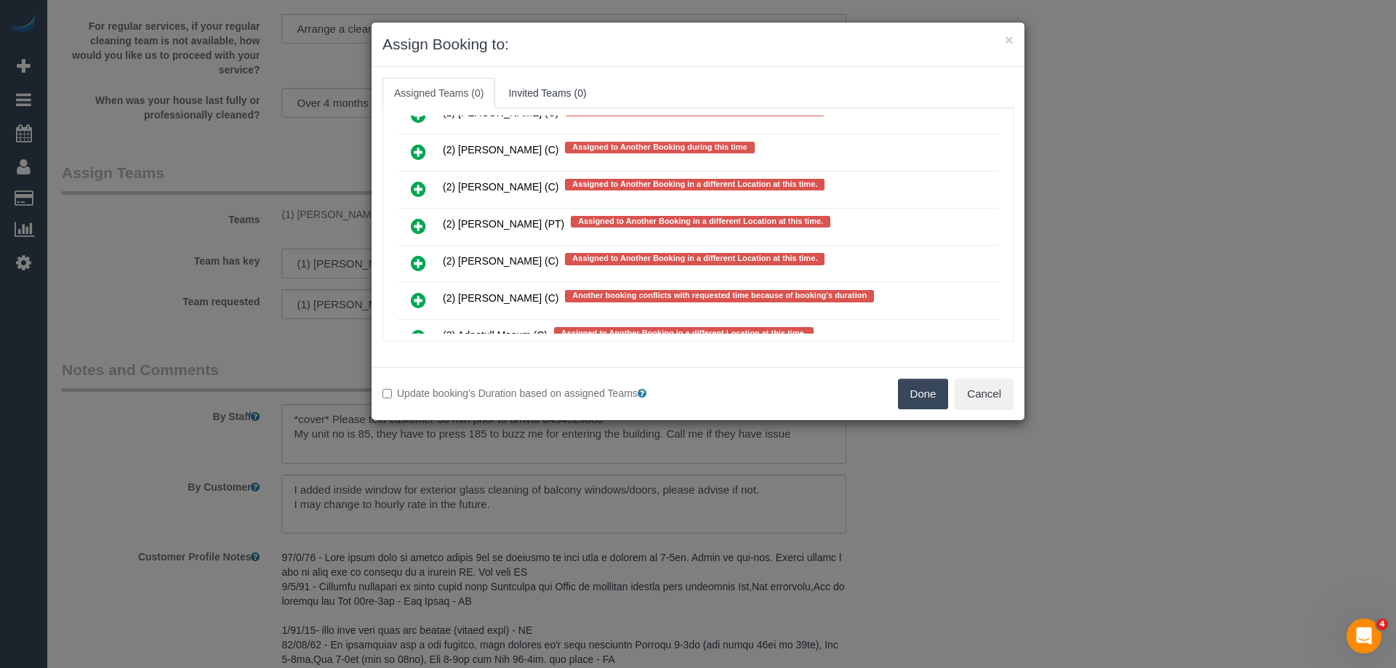
click at [421, 223] on icon at bounding box center [418, 225] width 15 height 17
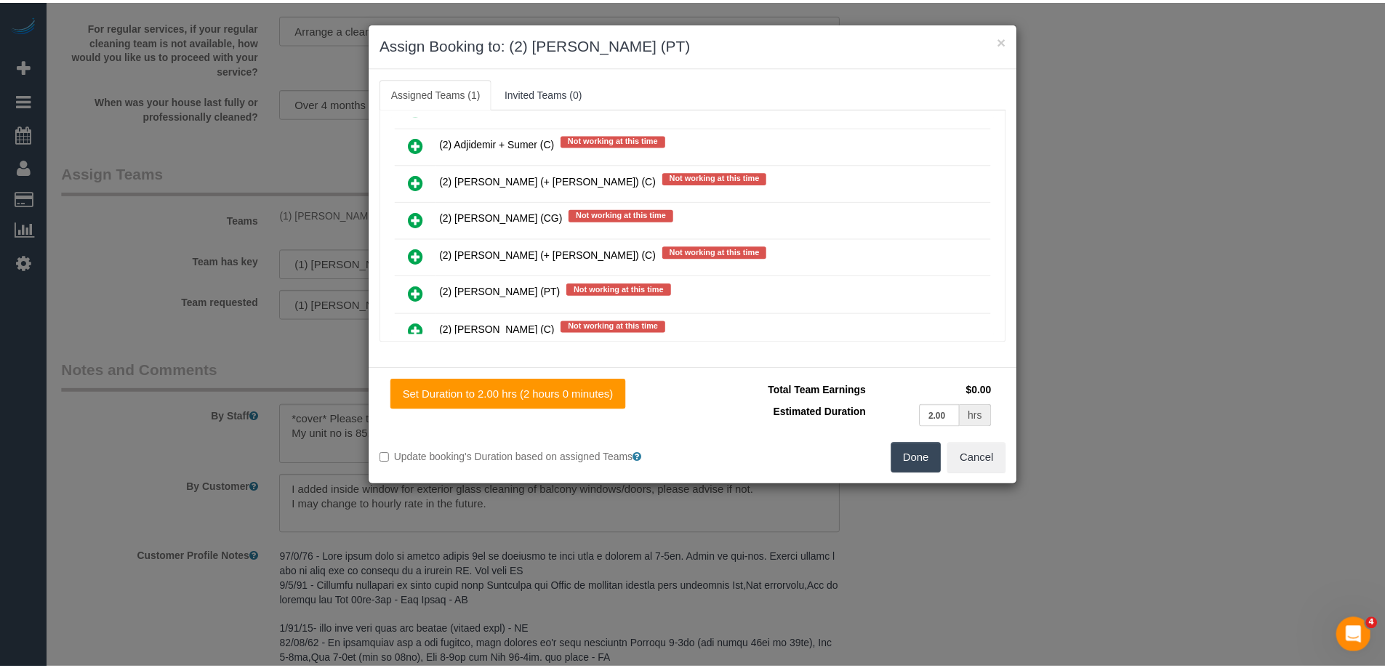
scroll to position [0, 0]
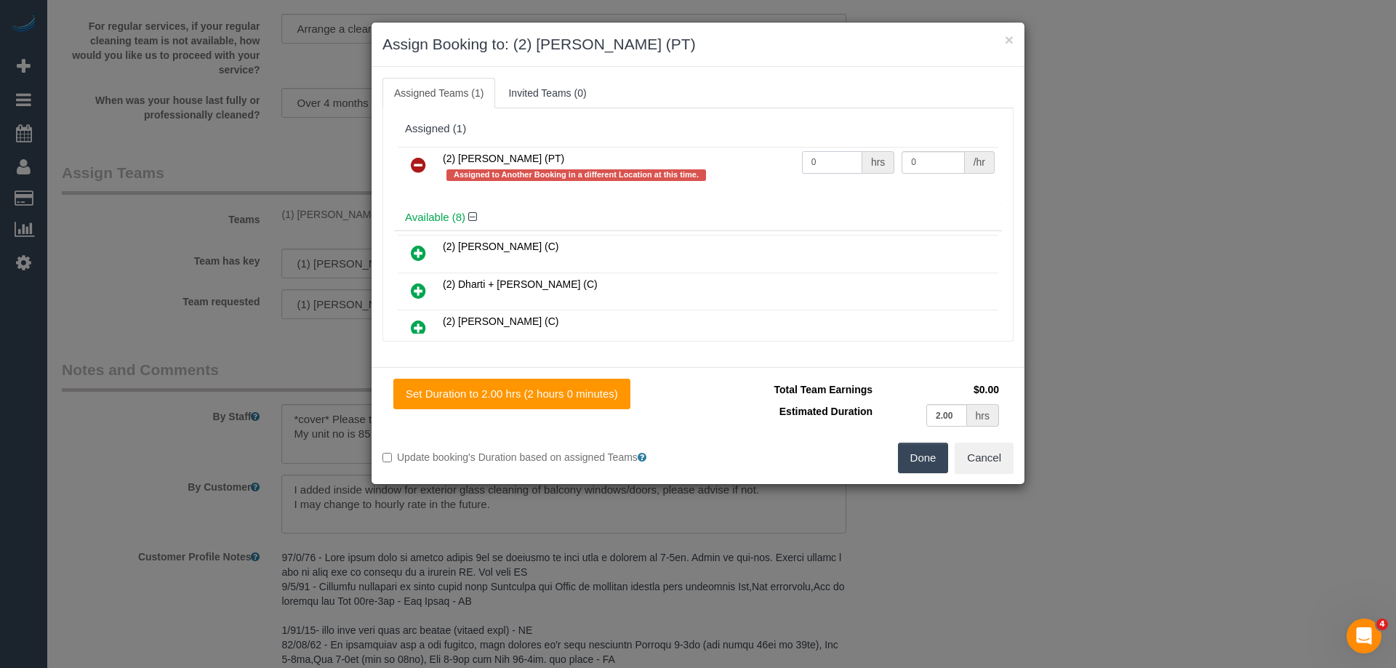
click at [831, 161] on input "0" at bounding box center [832, 162] width 60 height 23
type input "2"
type input "37.5"
click at [927, 456] on button "Done" at bounding box center [923, 458] width 51 height 31
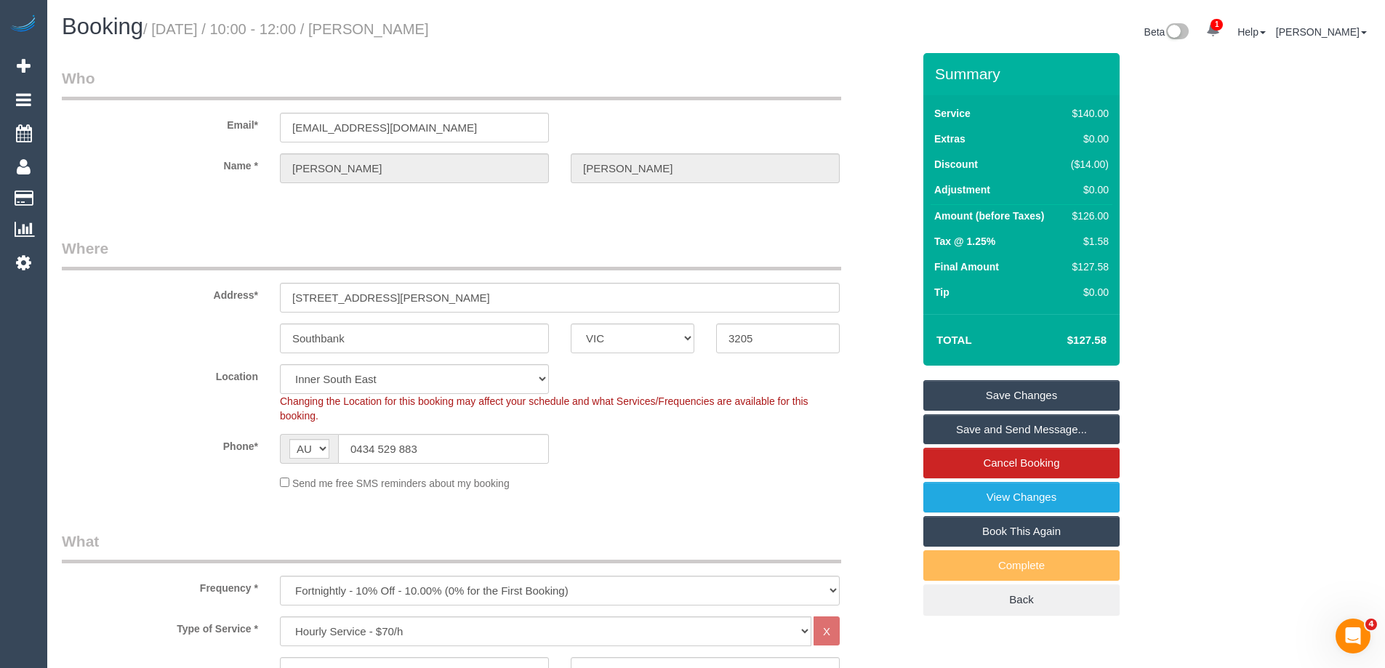
drag, startPoint x: 382, startPoint y: 32, endPoint x: 461, endPoint y: 20, distance: 80.2
click at [461, 20] on h1 "Booking / [DATE] / 10:00 - 12:00 / [PERSON_NAME]" at bounding box center [384, 27] width 644 height 25
copy small "[PERSON_NAME]"
click at [428, 240] on legend "Where" at bounding box center [452, 254] width 780 height 33
click at [1038, 400] on link "Save Changes" at bounding box center [1022, 395] width 196 height 31
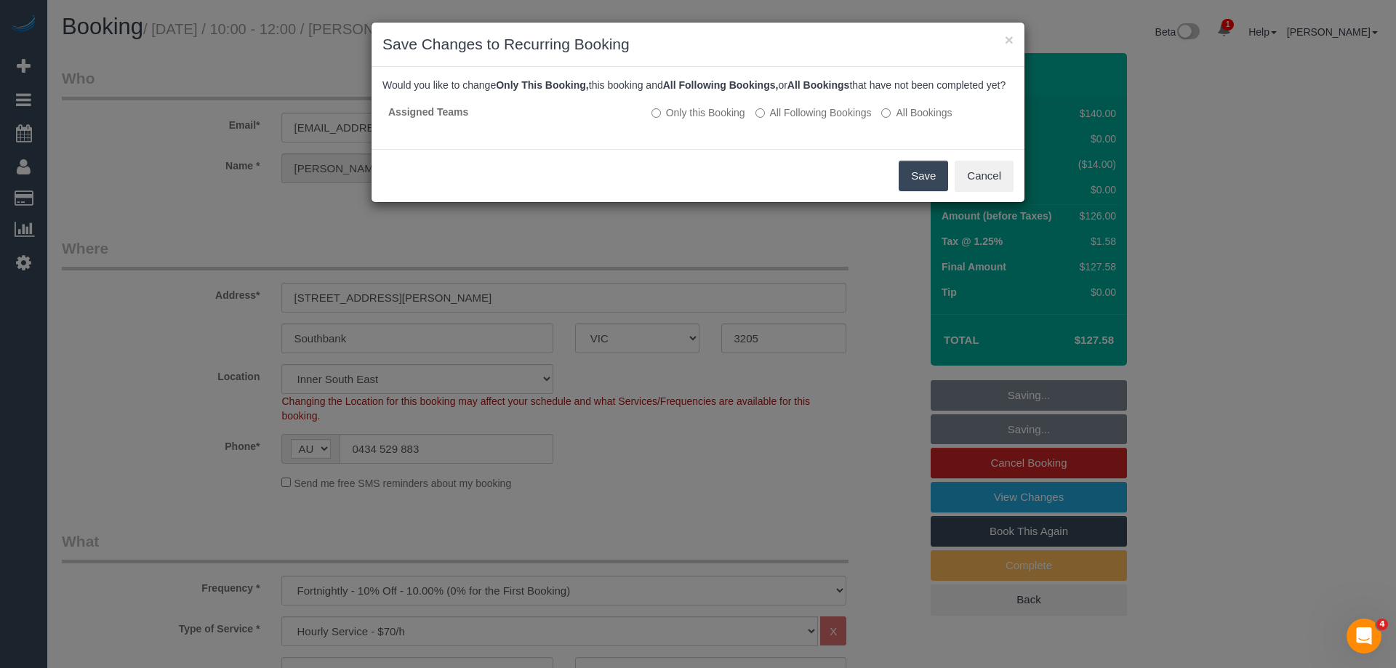
click at [909, 191] on button "Save" at bounding box center [923, 176] width 49 height 31
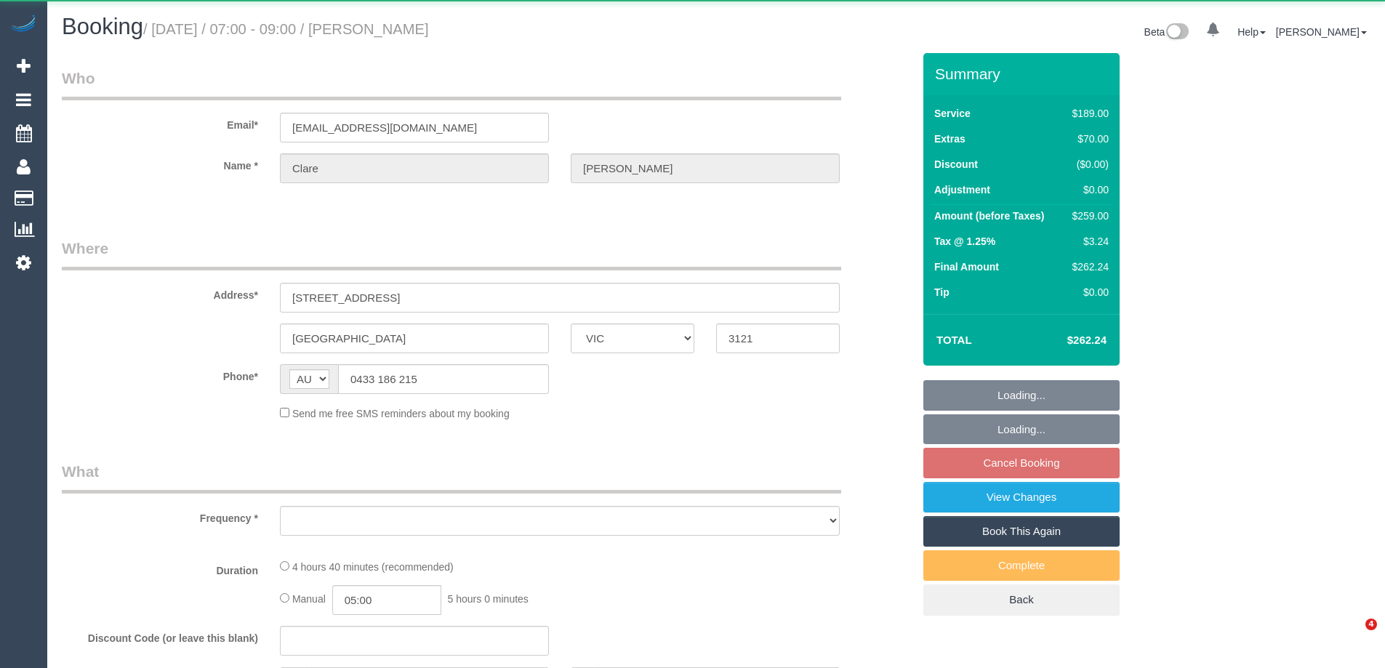
select select "VIC"
select select "object:13879"
click at [383, 20] on h1 "Booking / October 02, 2025 / 07:00 - 09:00 / Clare Richards" at bounding box center [384, 27] width 644 height 25
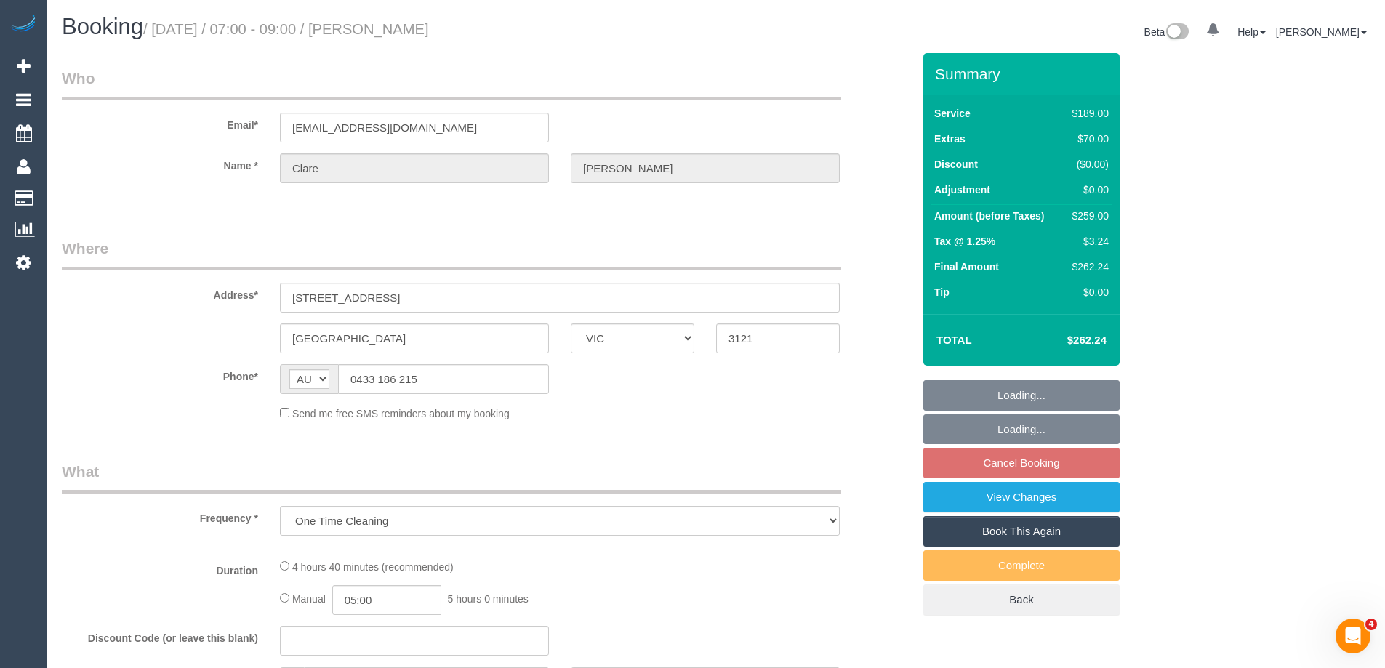
drag, startPoint x: 381, startPoint y: 24, endPoint x: 517, endPoint y: 24, distance: 136.0
click at [517, 24] on h1 "Booking / October 02, 2025 / 07:00 - 09:00 / Clare Richards" at bounding box center [384, 27] width 644 height 25
copy small "Clare Richards"
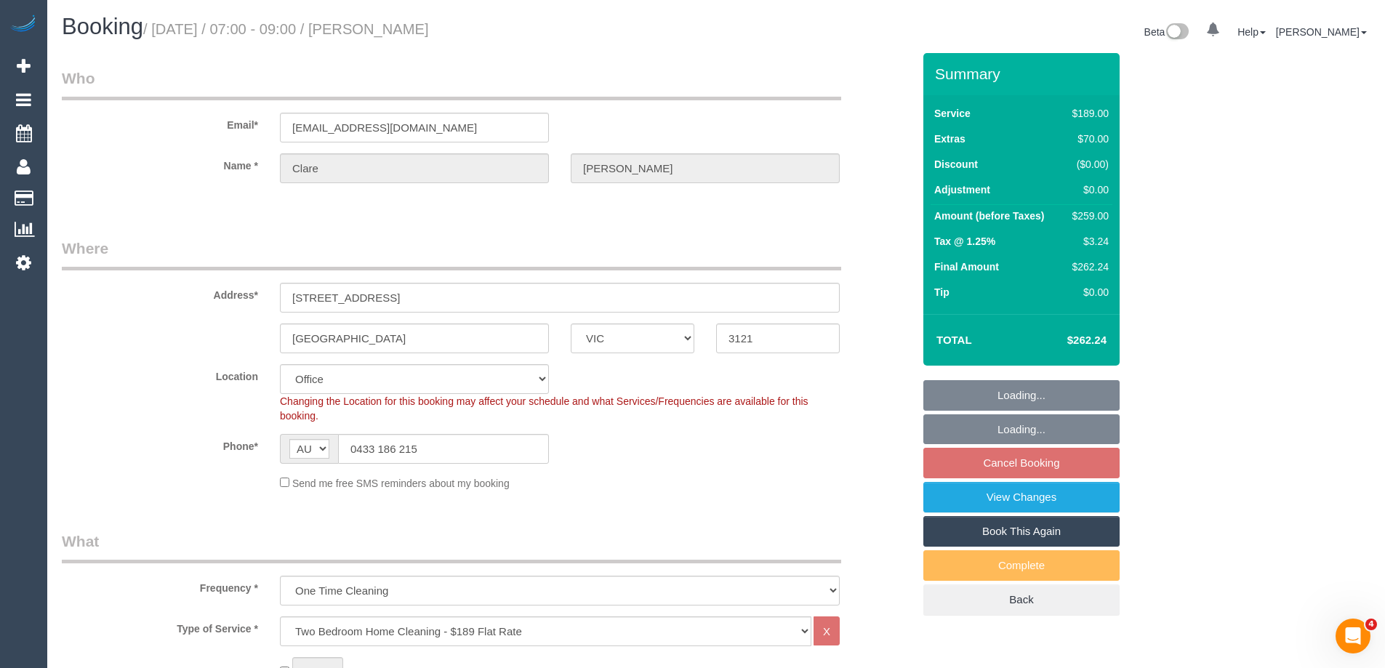
select select "number:29"
select select "number:14"
select select "number:19"
select select "number:22"
select select "number:13"
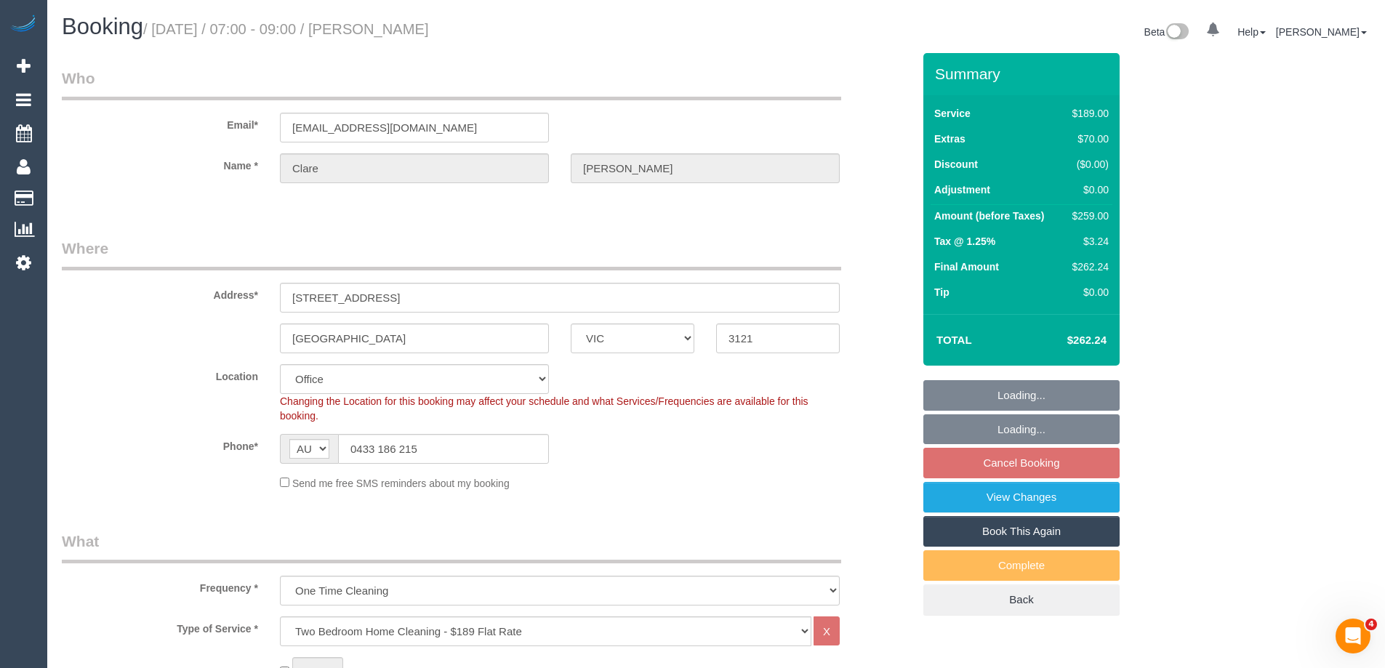
select select "object:15519"
select select "string:stripe-pm_1SCVCK2GScqysDRVn9Pm1mvY"
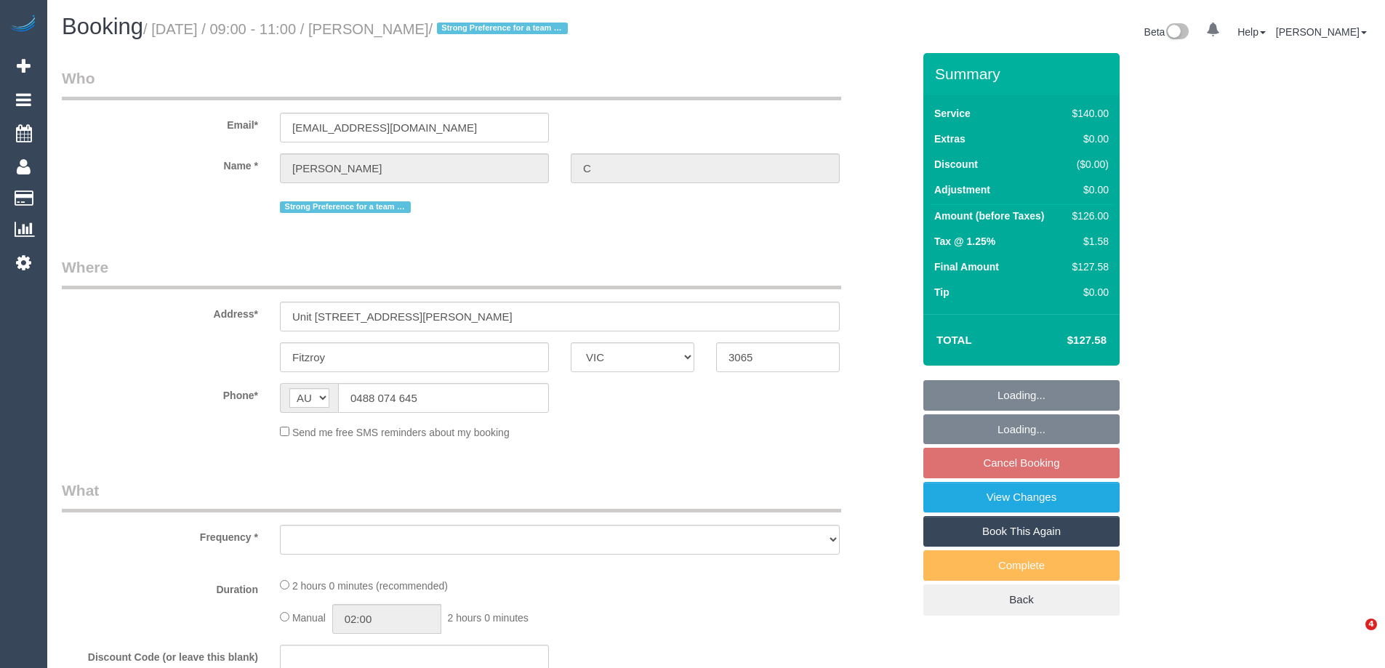
select select "VIC"
select select "object:618"
select select "string:stripe-pm_1QRSer2GScqysDRVdsBRKzC8"
select select "number:28"
select select "number:14"
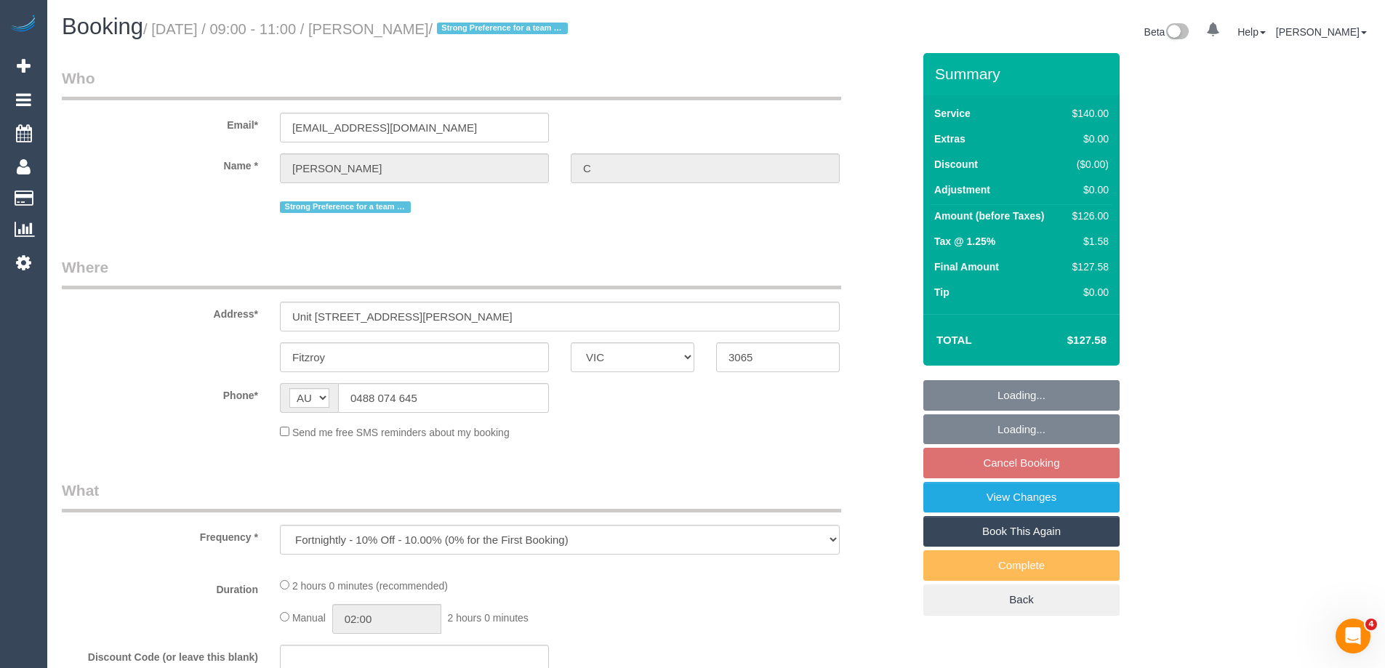
select select "number:19"
select select "number:36"
select select "number:11"
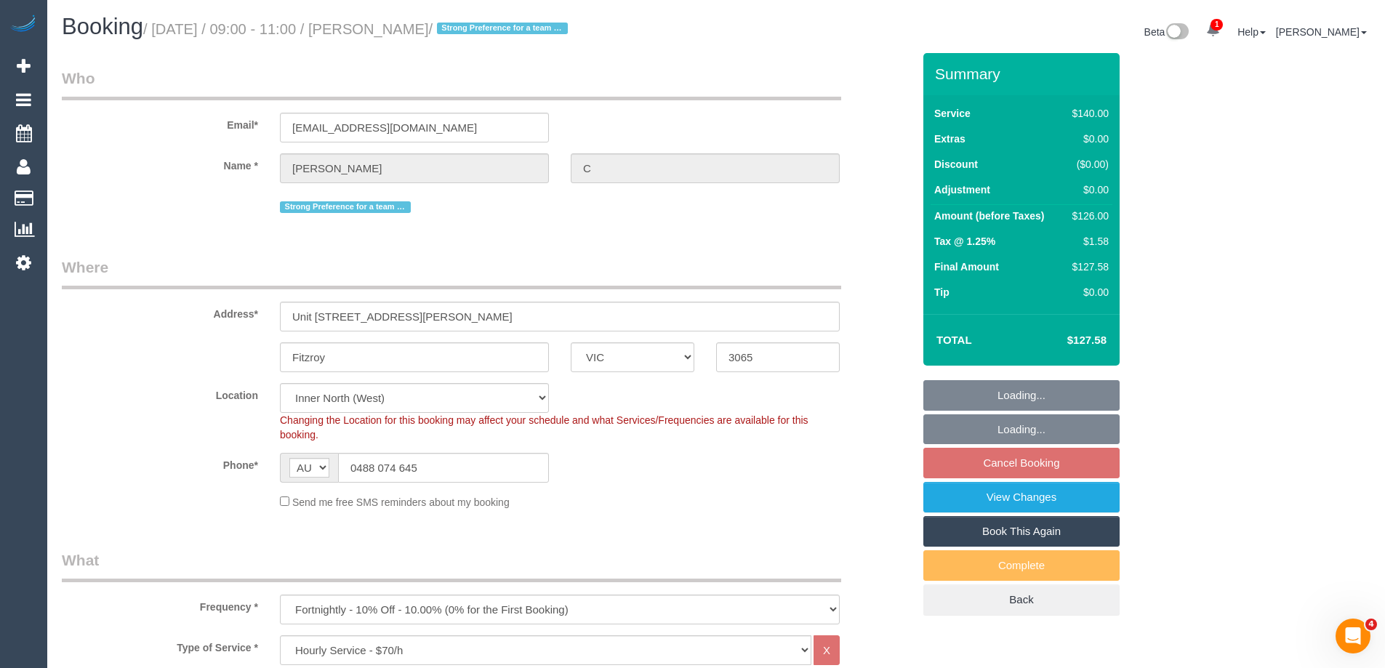
select select "object:1848"
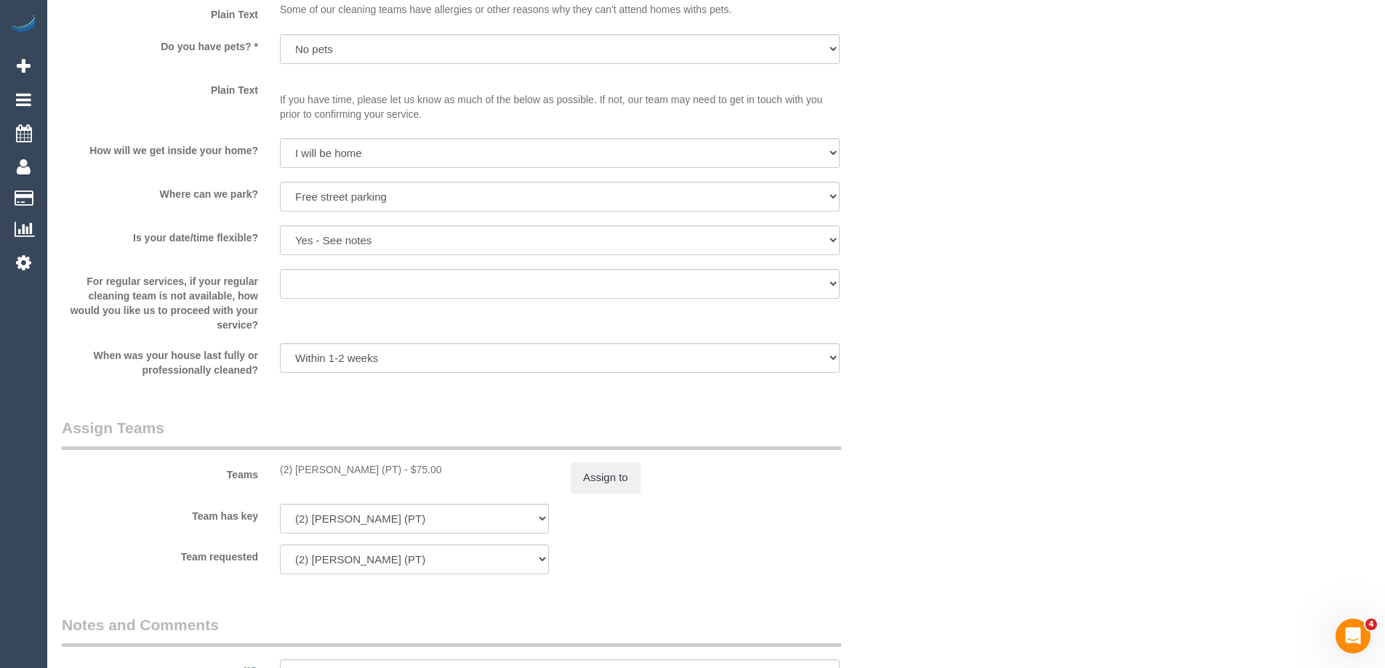
scroll to position [2036, 0]
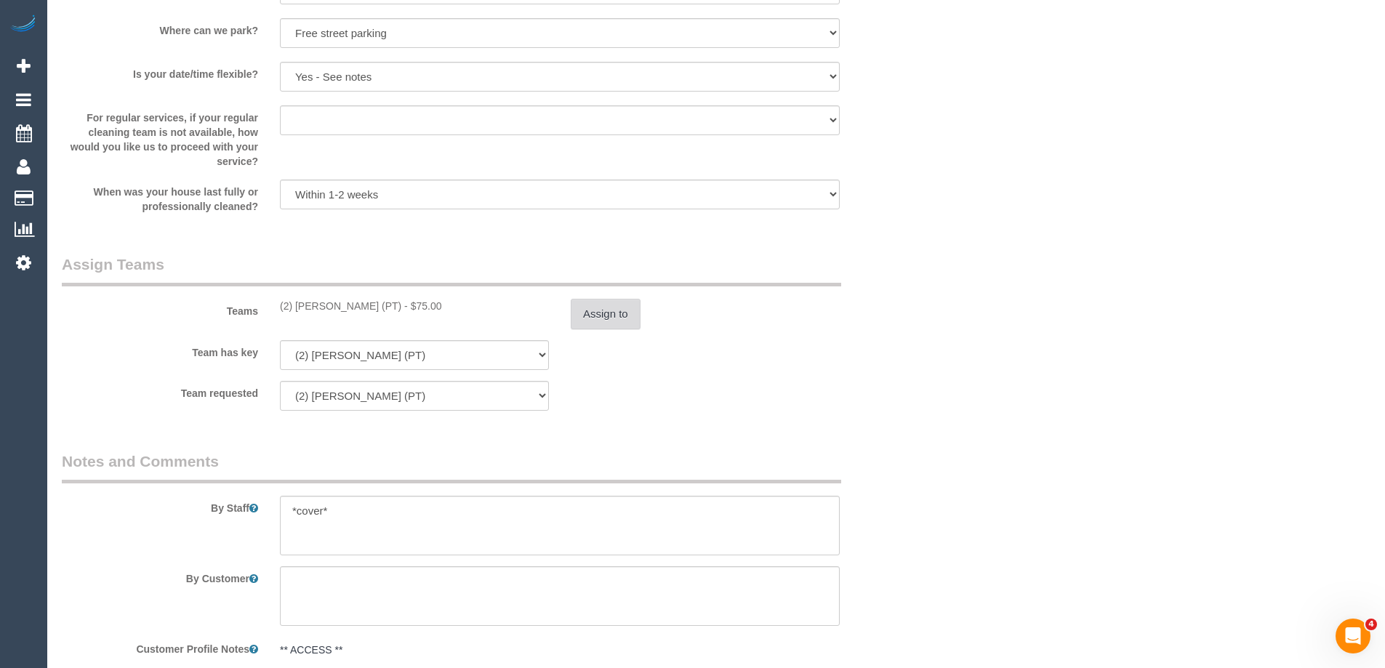
click at [595, 315] on button "Assign to" at bounding box center [606, 314] width 70 height 31
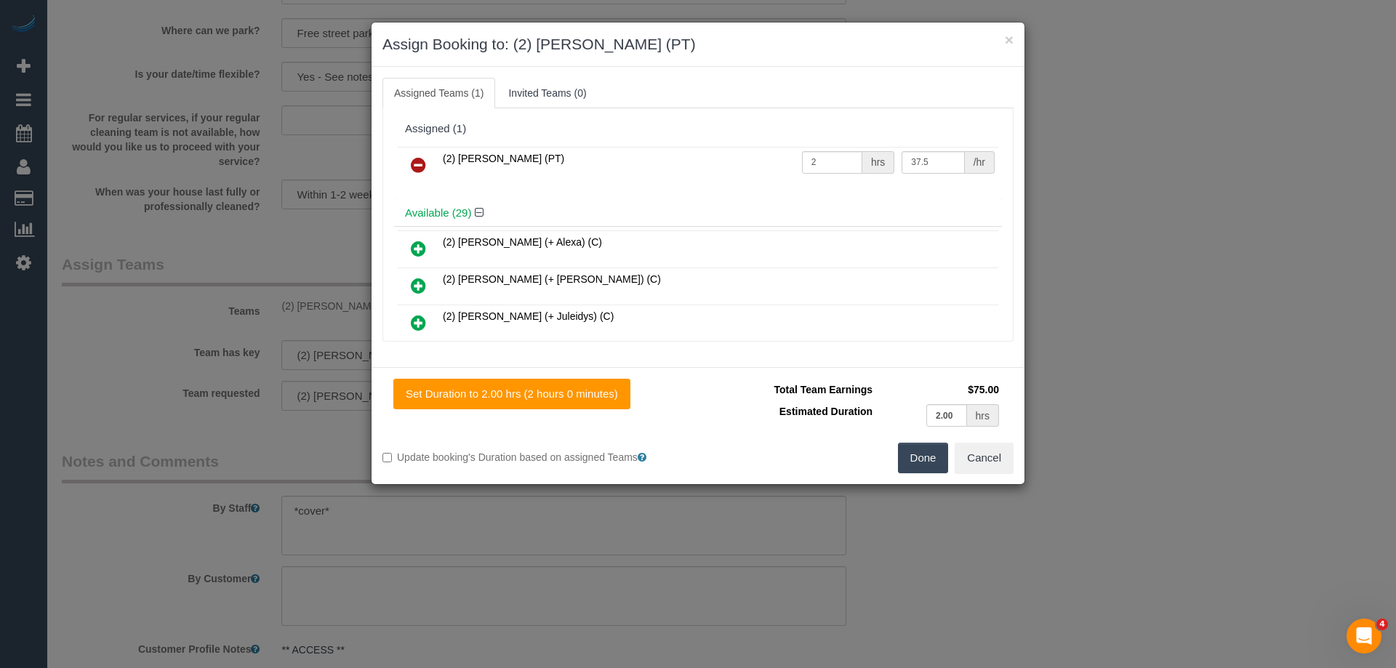
click at [416, 167] on icon at bounding box center [418, 164] width 15 height 17
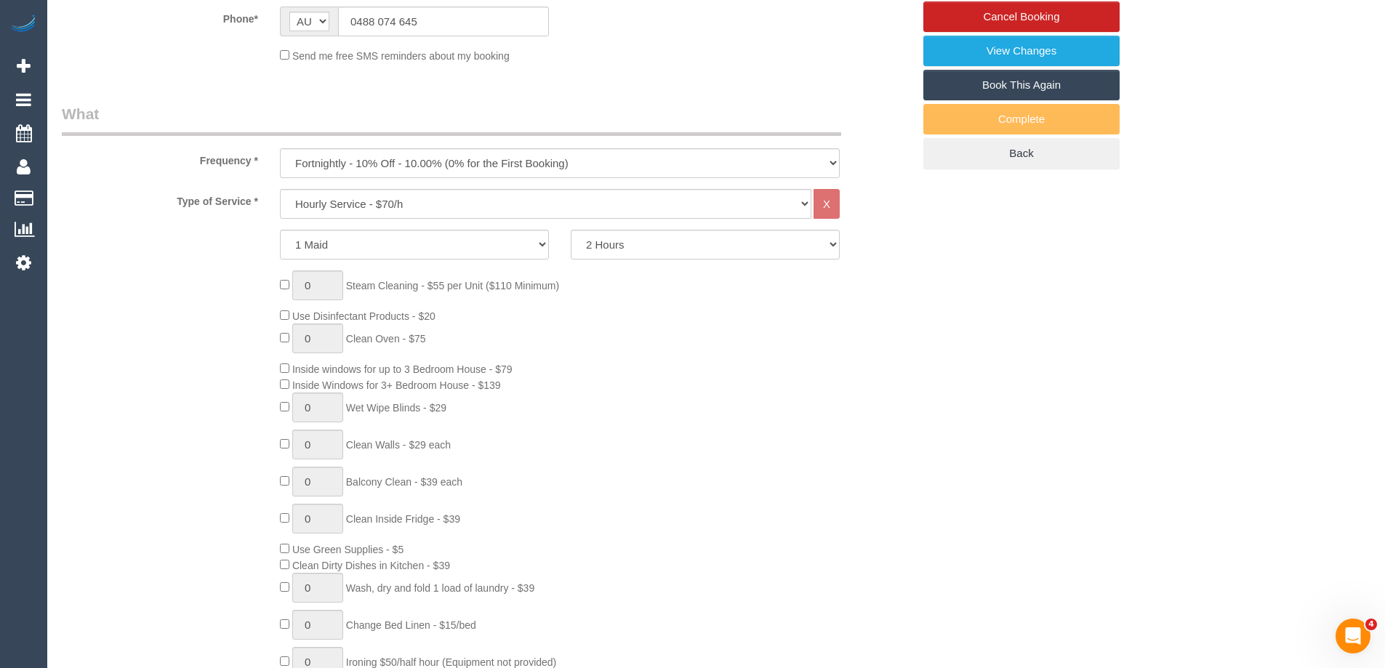
scroll to position [0, 0]
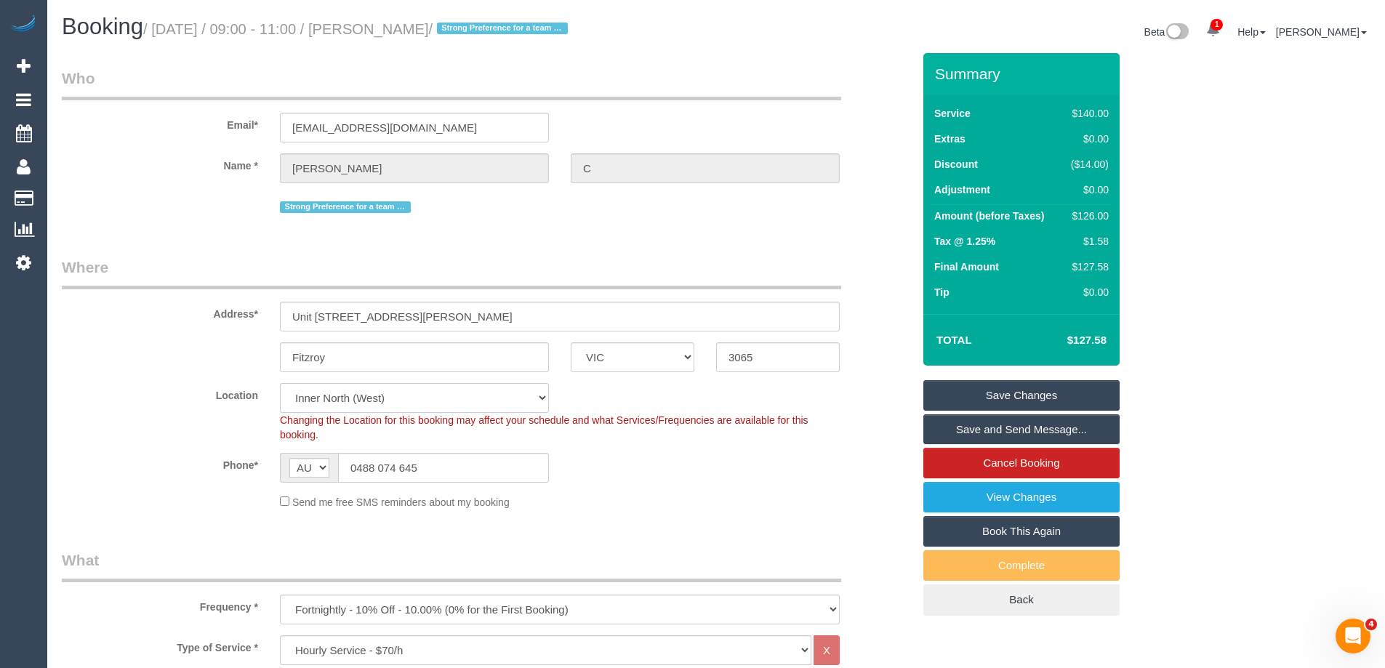
click at [351, 391] on select "Office City East (North) East (South) Inner East Inner North (East) Inner North…" at bounding box center [414, 398] width 269 height 30
select select "50"
click at [280, 383] on select "Office City East (North) East (South) Inner East Inner North (East) Inner North…" at bounding box center [414, 398] width 269 height 30
select select "object:5863"
drag, startPoint x: 1335, startPoint y: 413, endPoint x: 1396, endPoint y: 250, distance: 173.7
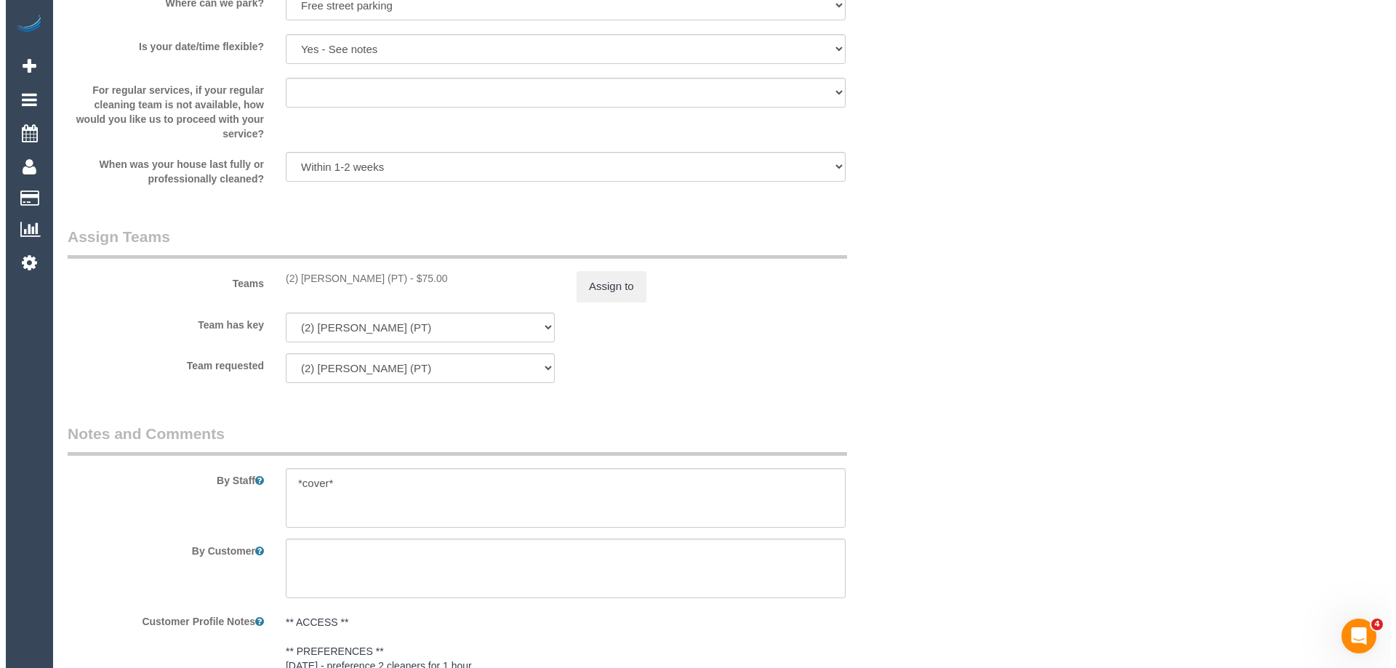
scroll to position [2055, 0]
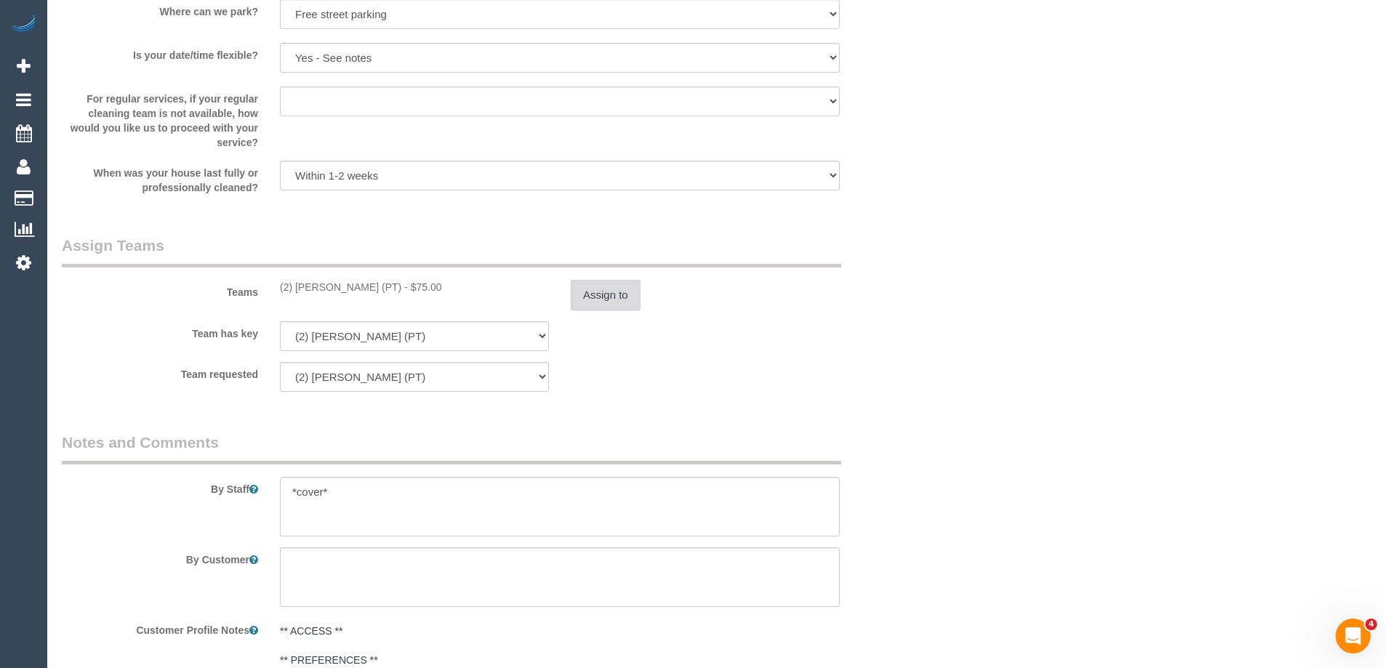
click at [620, 297] on button "Assign to" at bounding box center [606, 295] width 70 height 31
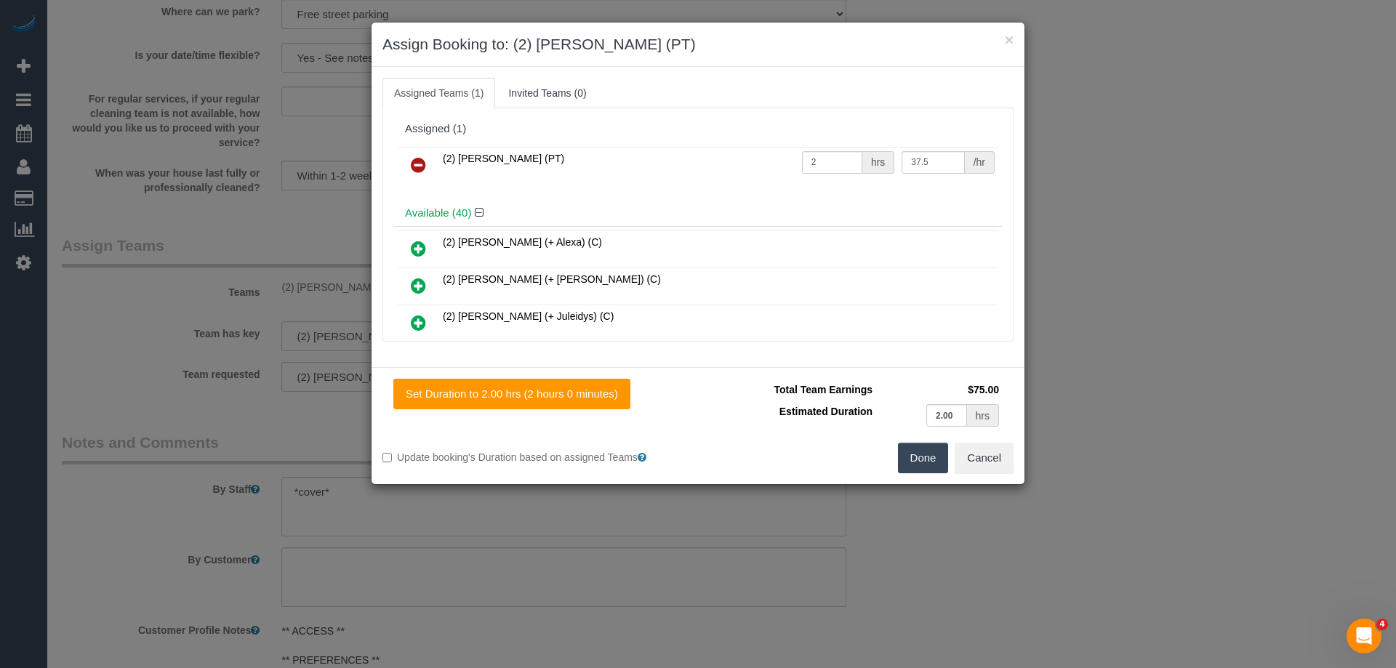
click at [414, 163] on icon at bounding box center [418, 164] width 15 height 17
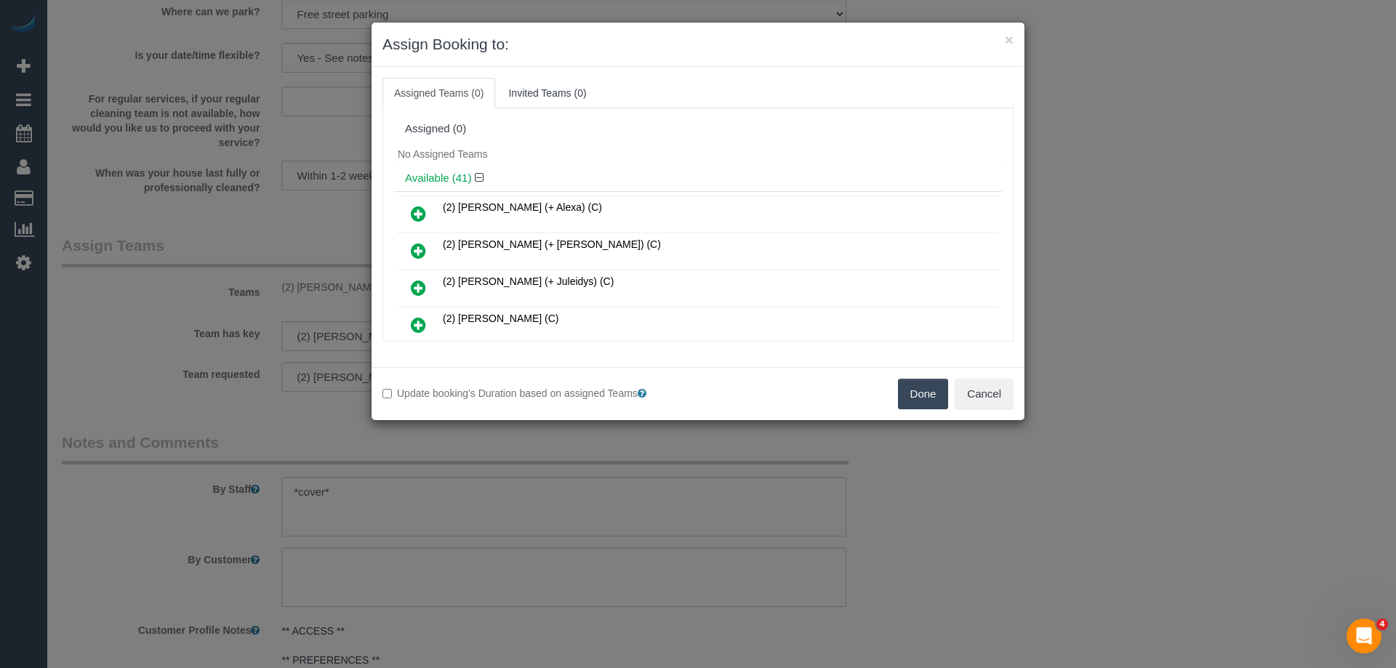
scroll to position [8631, 0]
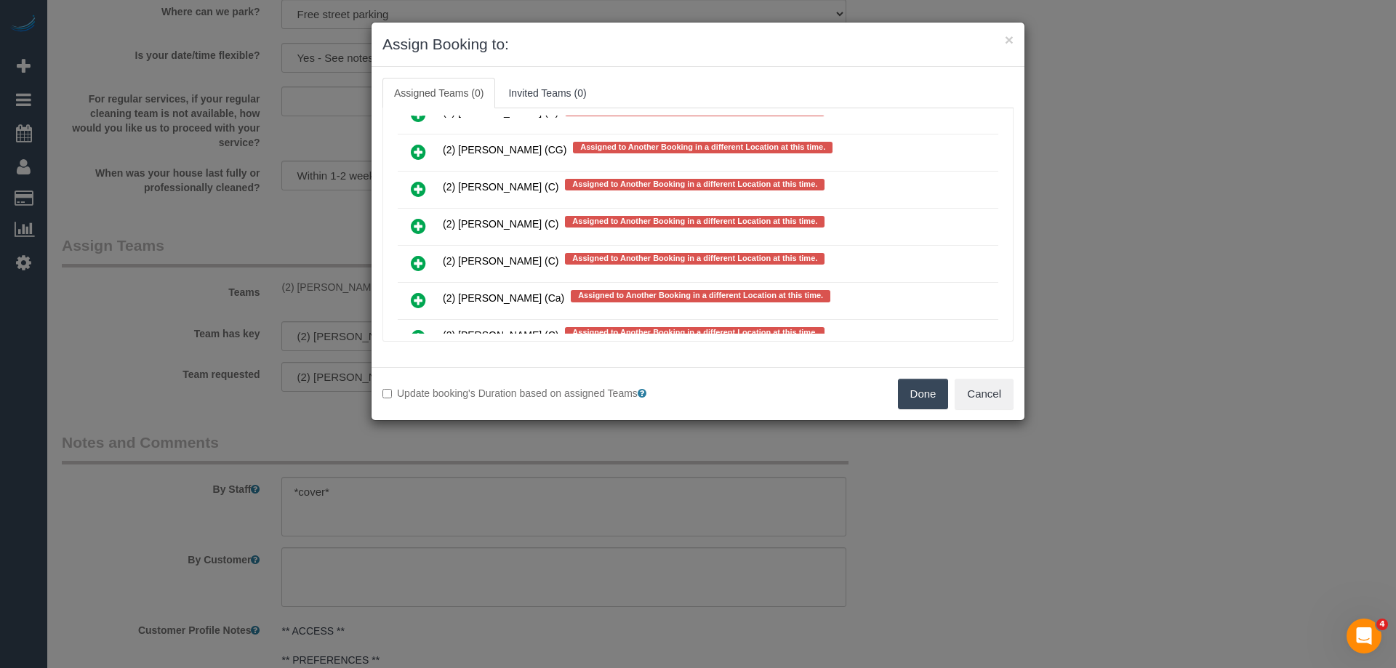
click at [420, 226] on icon at bounding box center [418, 225] width 15 height 17
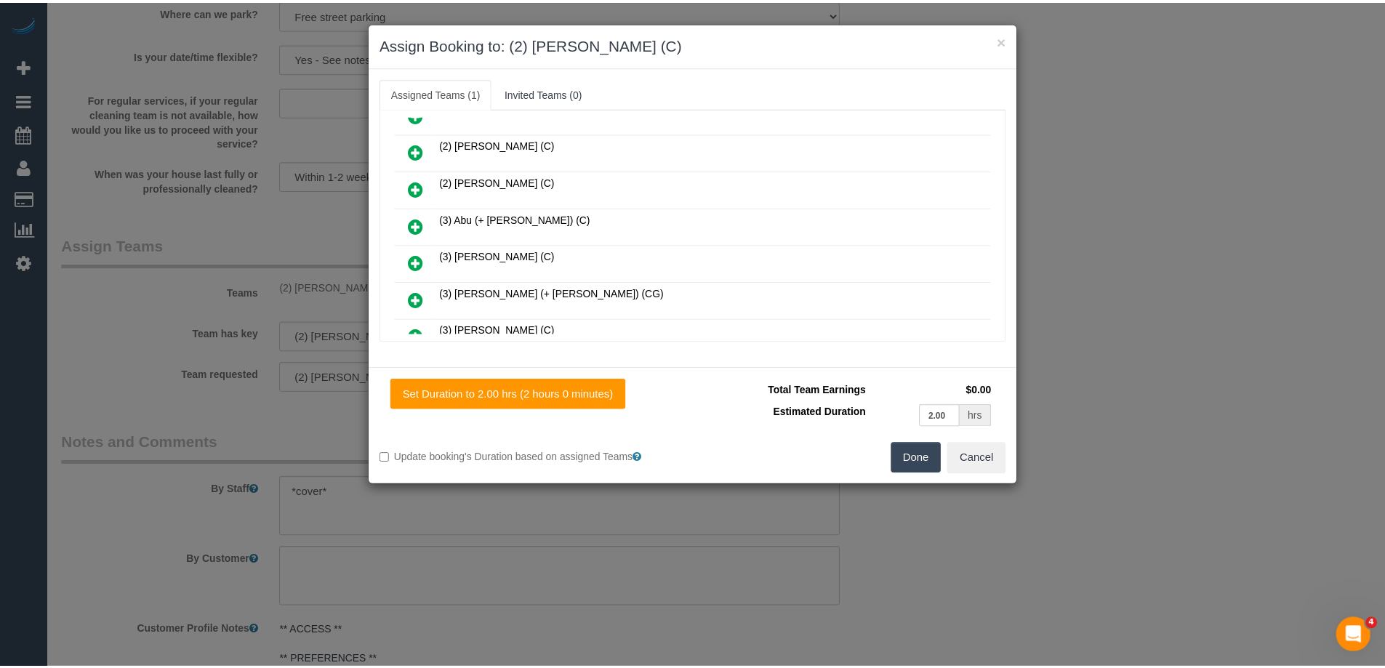
scroll to position [0, 0]
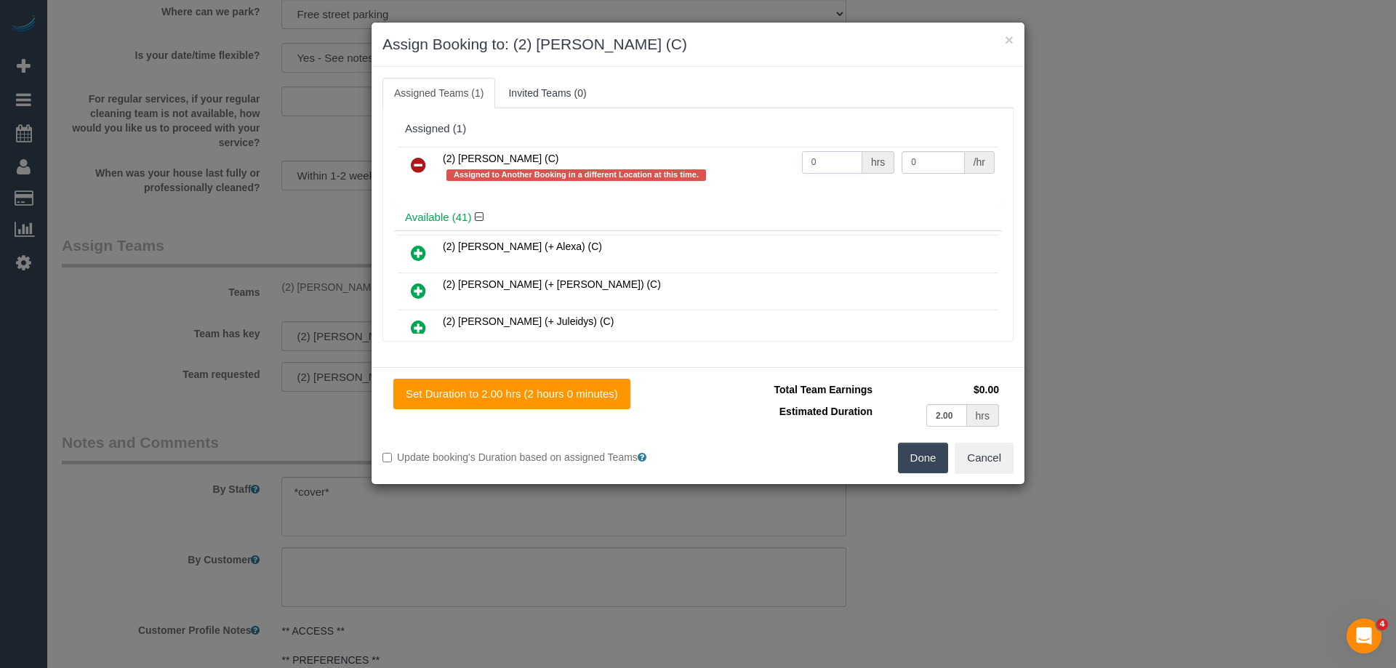
click at [829, 161] on input "0" at bounding box center [832, 162] width 60 height 23
type input "2"
type input "37.5"
click at [919, 460] on button "Done" at bounding box center [923, 458] width 51 height 31
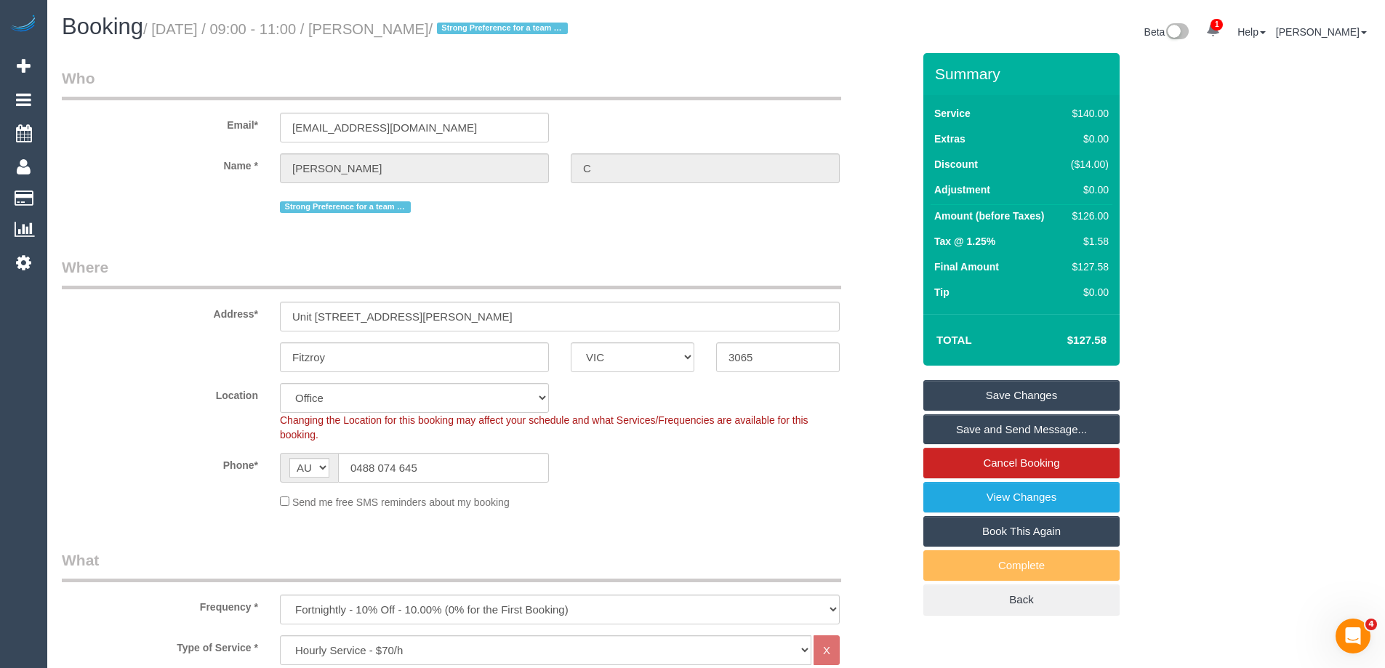
click at [1015, 391] on link "Save Changes" at bounding box center [1022, 395] width 196 height 31
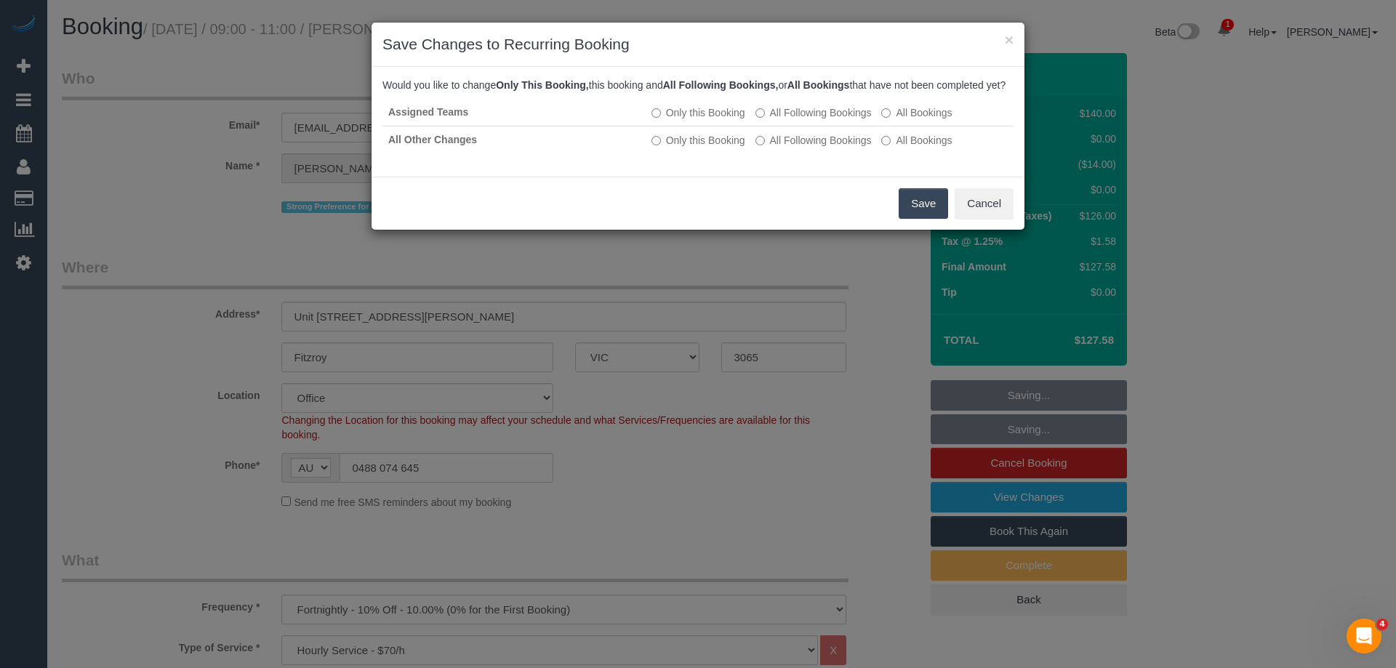
click at [911, 219] on button "Save" at bounding box center [923, 203] width 49 height 31
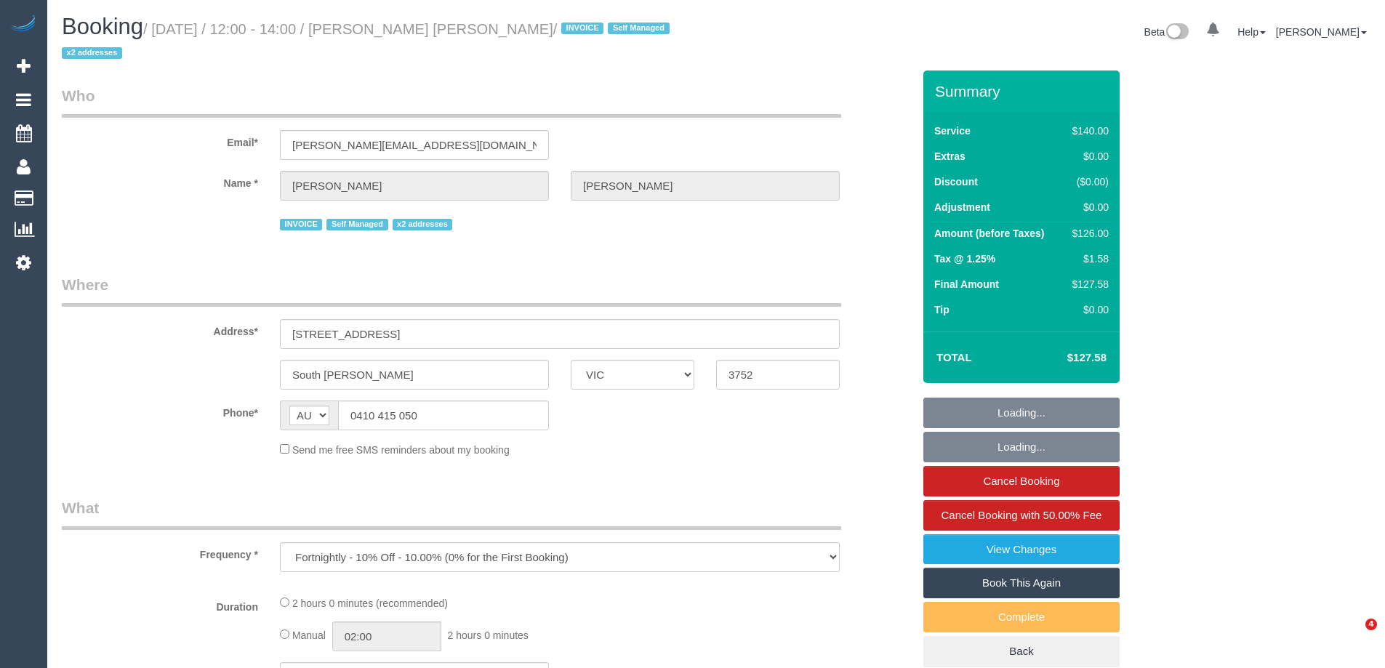
select select "VIC"
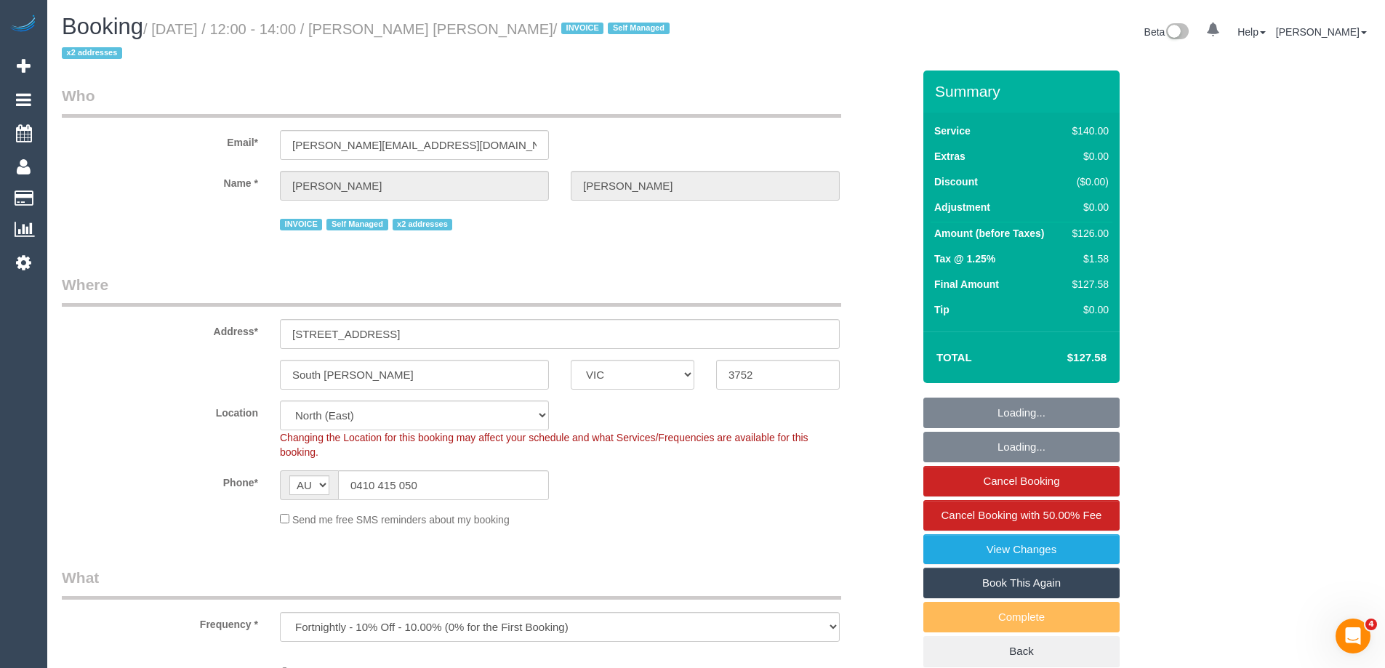
select select "object:555"
select select "number:27"
select select "number:14"
select select "number:19"
select select "number:36"
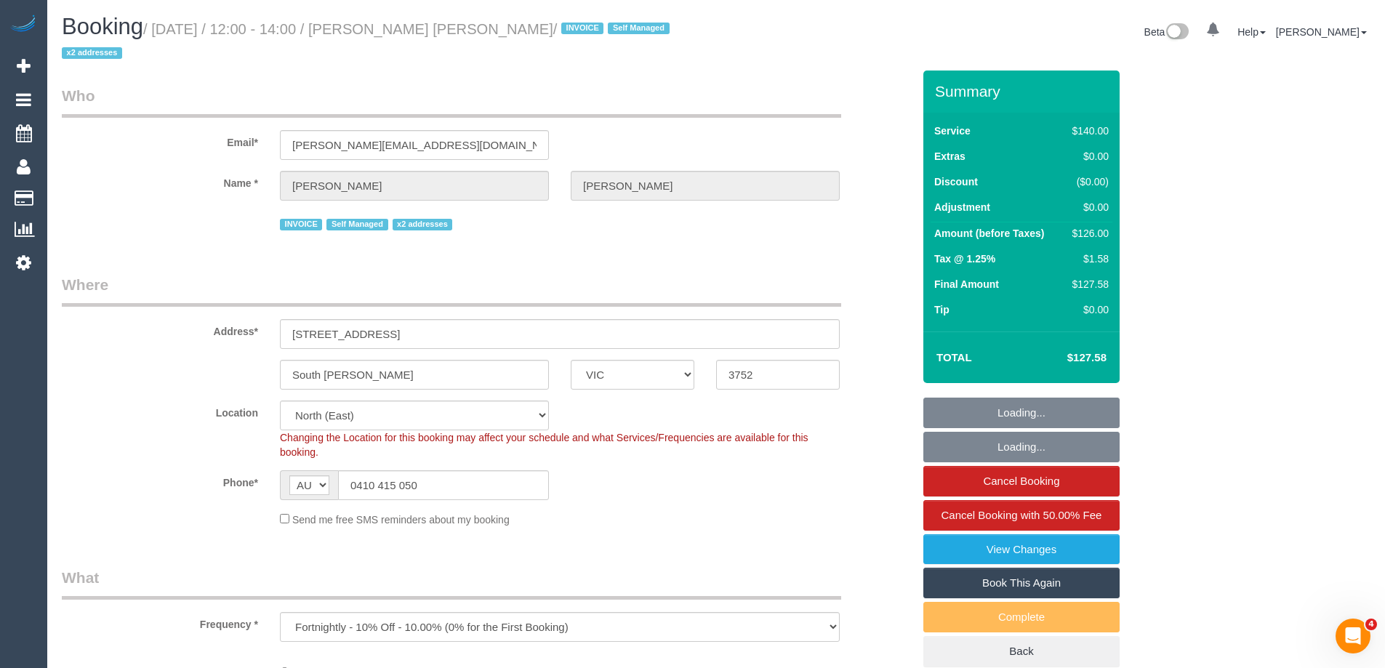
select select "number:33"
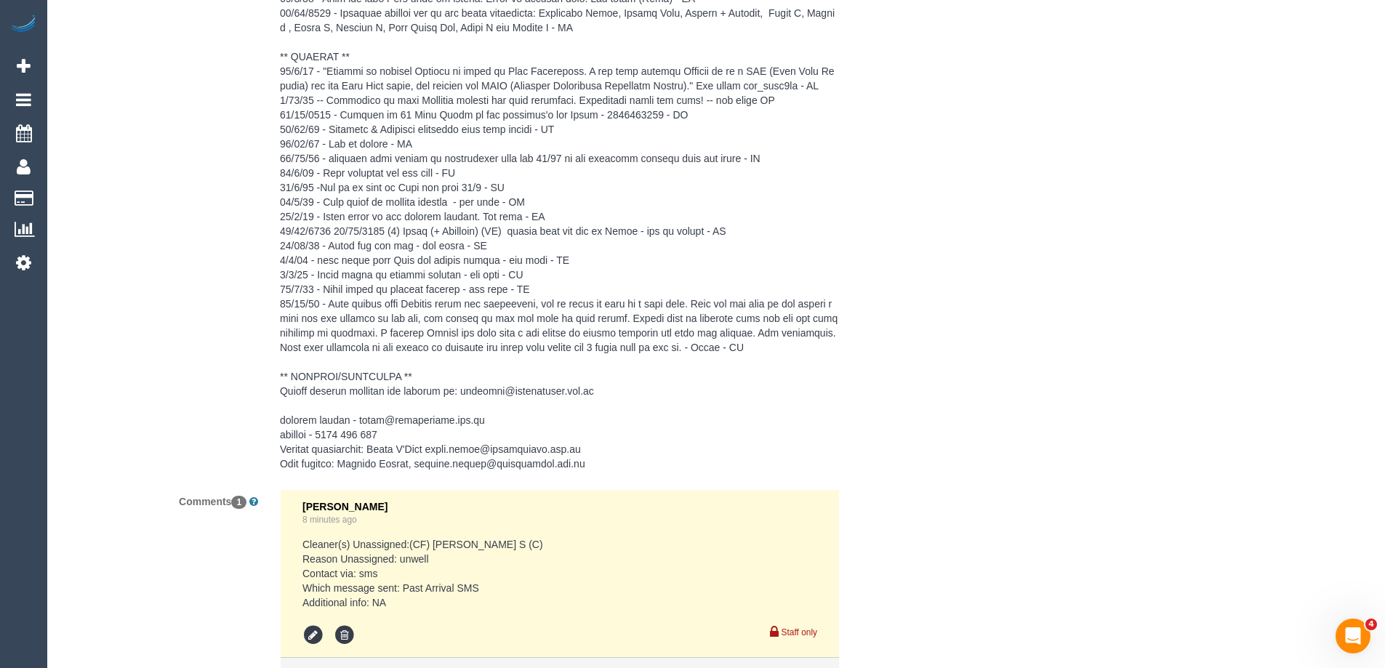
scroll to position [3159, 0]
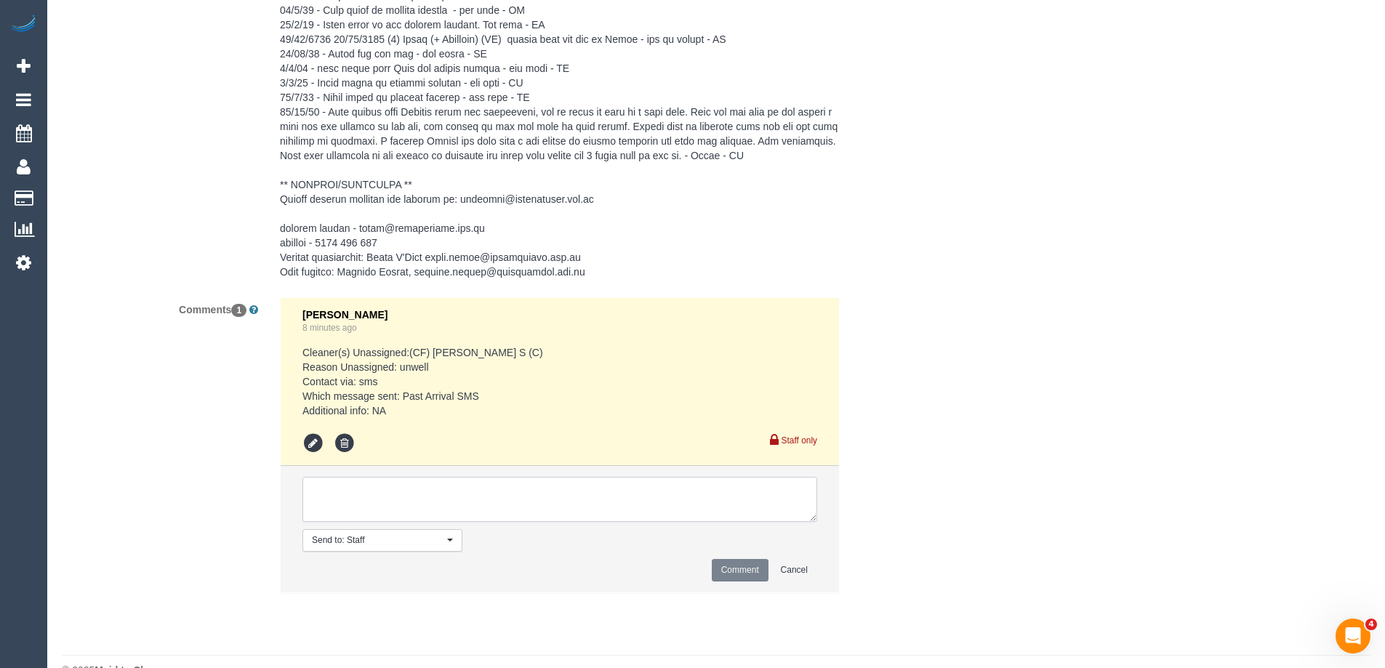
click at [520, 522] on textarea at bounding box center [560, 499] width 515 height 45
click at [511, 514] on textarea at bounding box center [560, 499] width 515 height 45
type textarea "Customer decided to skip their service via text"
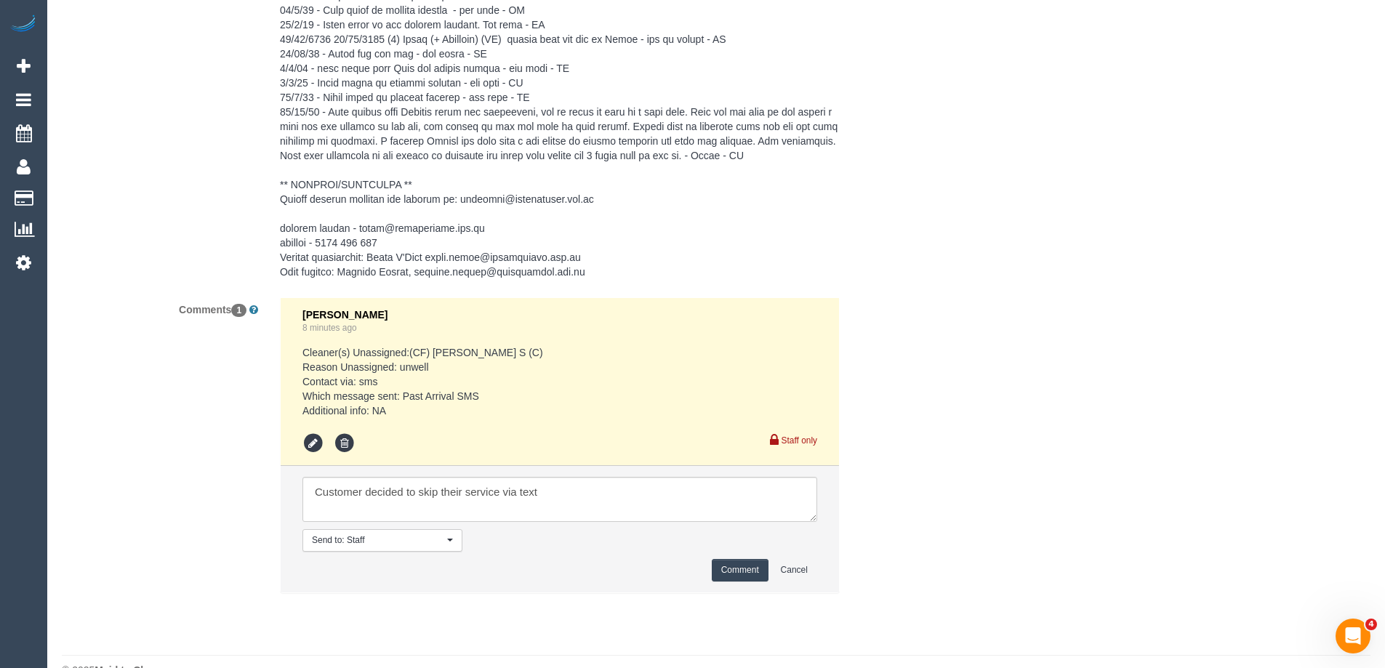
click at [729, 582] on button "Comment" at bounding box center [740, 570] width 57 height 23
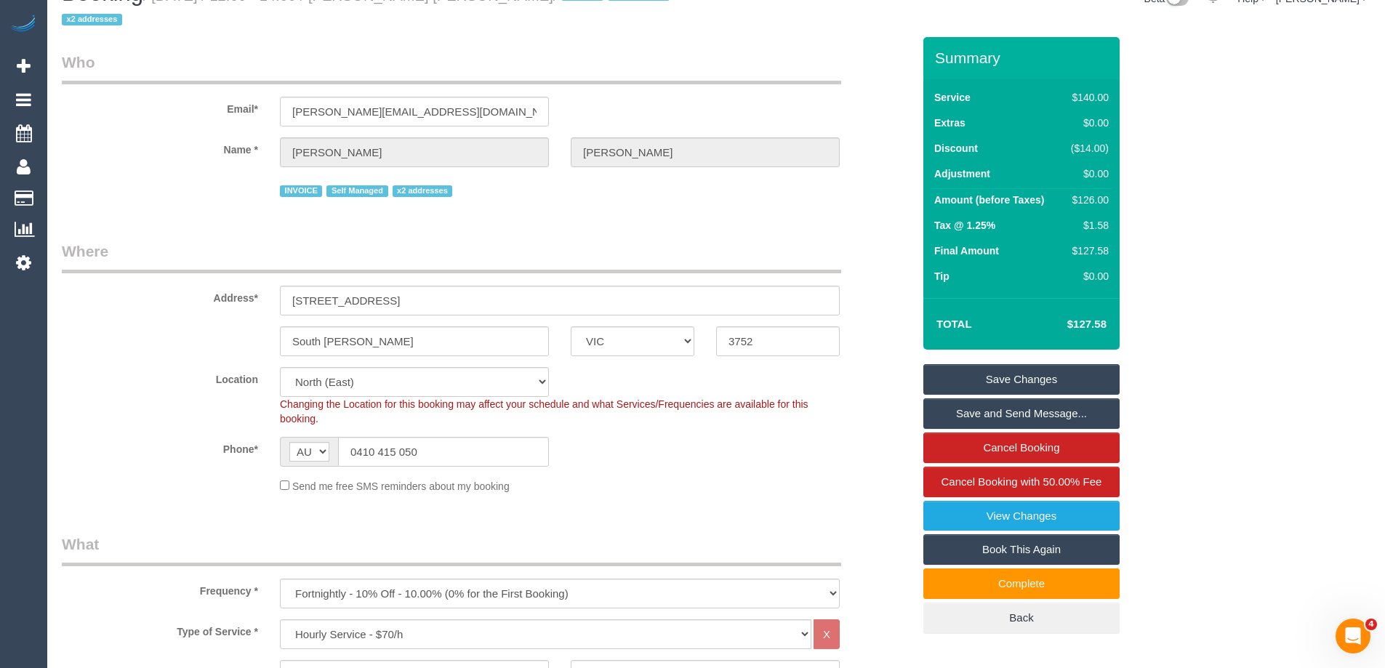
scroll to position [0, 0]
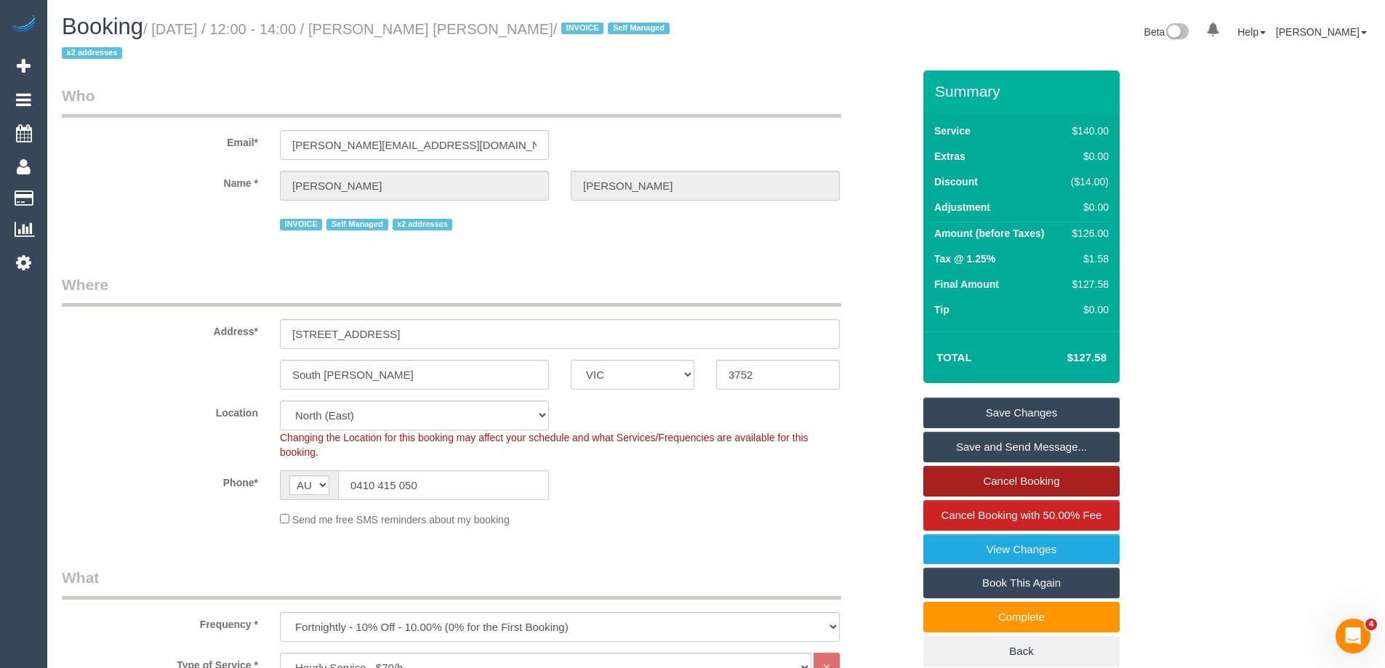
click at [1009, 476] on link "Cancel Booking" at bounding box center [1022, 481] width 196 height 31
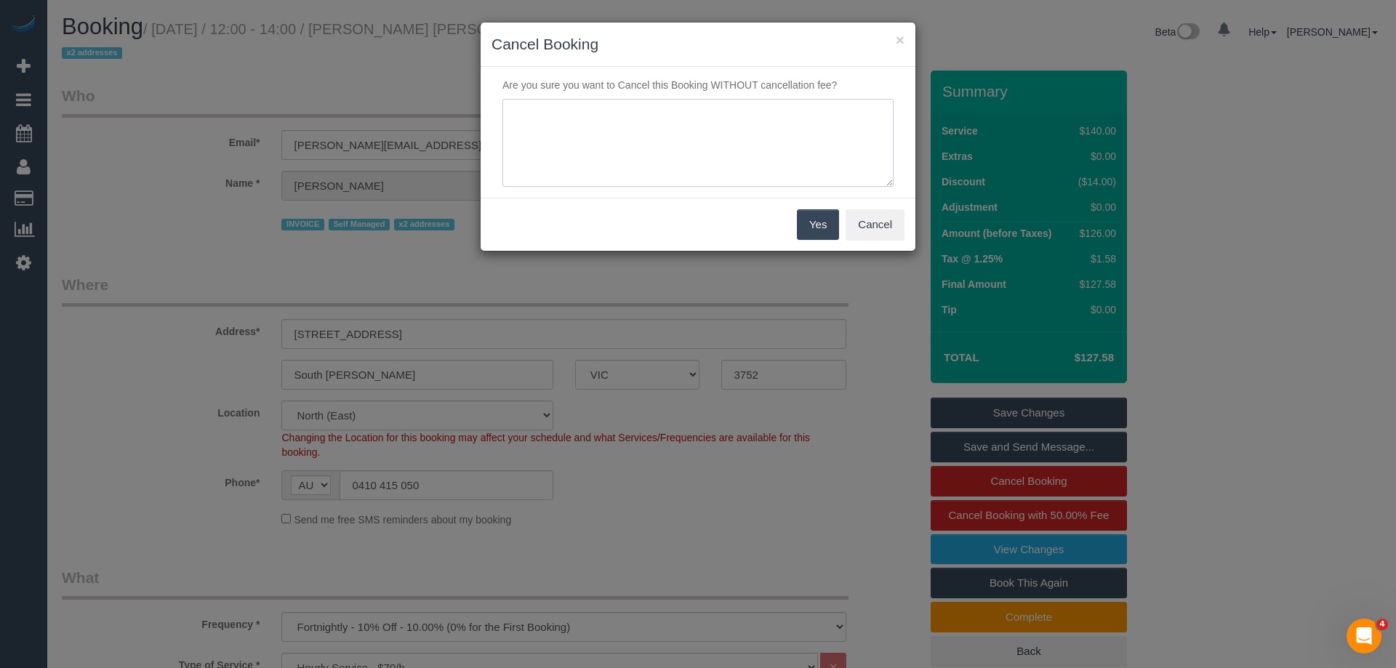
click at [636, 142] on textarea at bounding box center [698, 143] width 391 height 89
paste textarea "Customer decided to skip their service via text"
type textarea "Customer decided to skip their service via text - RM"
click at [809, 220] on button "Yes" at bounding box center [818, 224] width 42 height 31
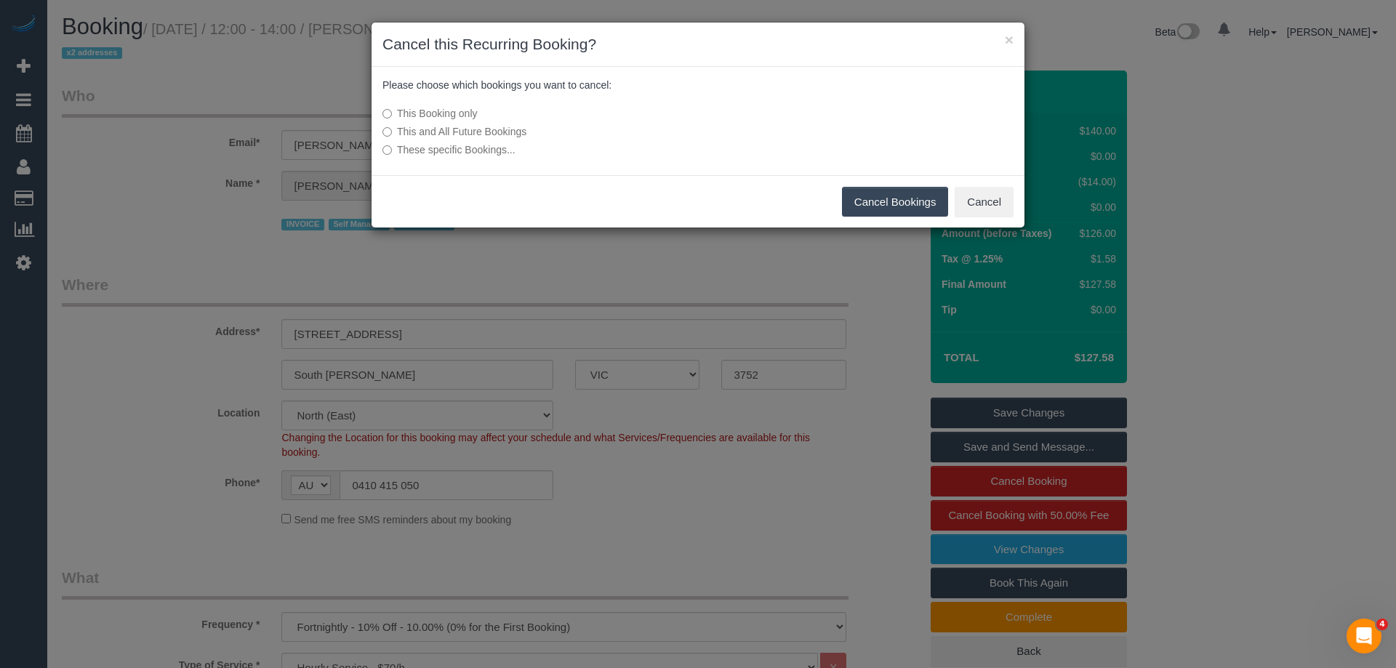
click at [873, 195] on button "Cancel Bookings" at bounding box center [895, 202] width 107 height 31
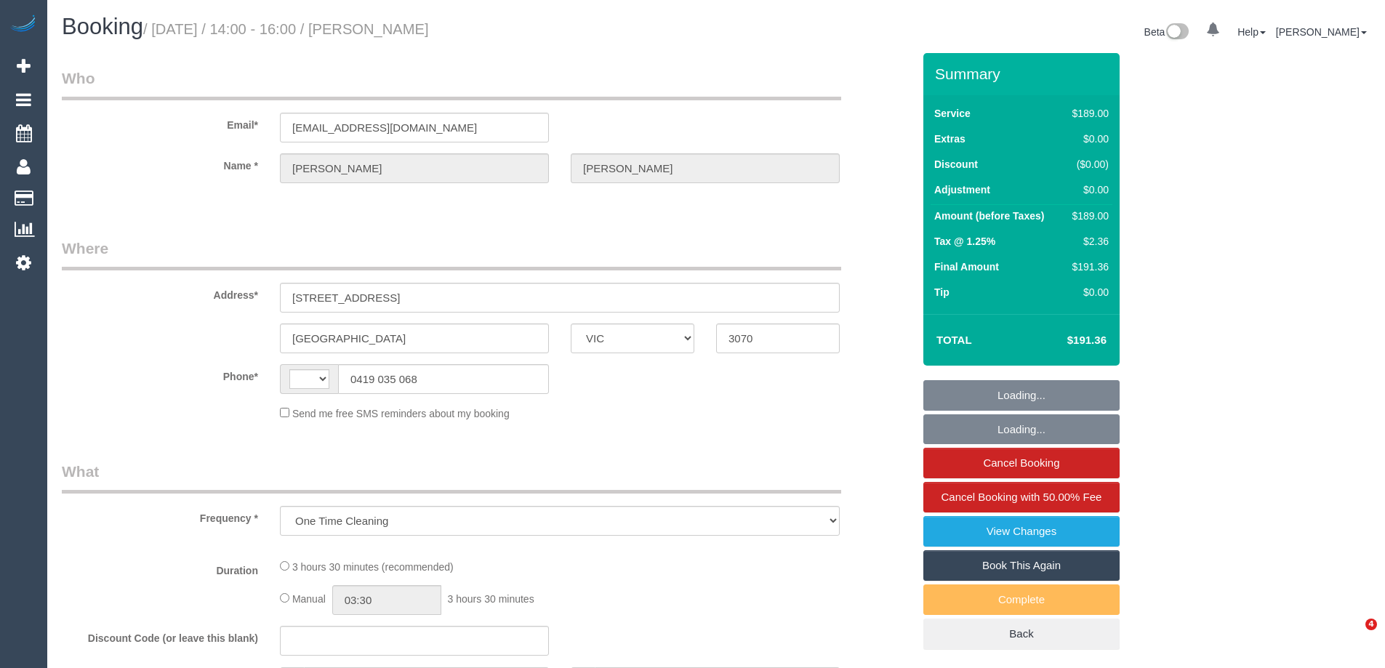
select select "VIC"
select select "string:stripe-pm_1ROu5U2GScqysDRV9AGVrFl8"
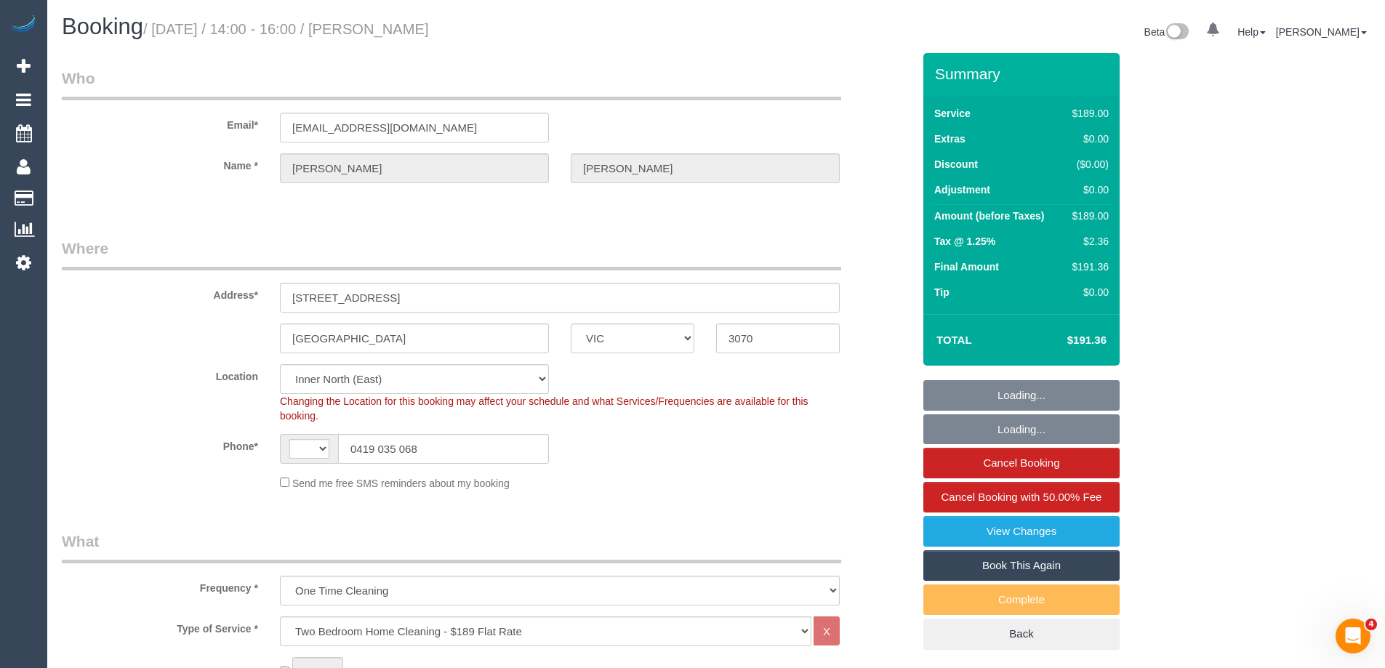
select select "object:635"
select select "string:AU"
select select "number:30"
select select "number:14"
select select "number:18"
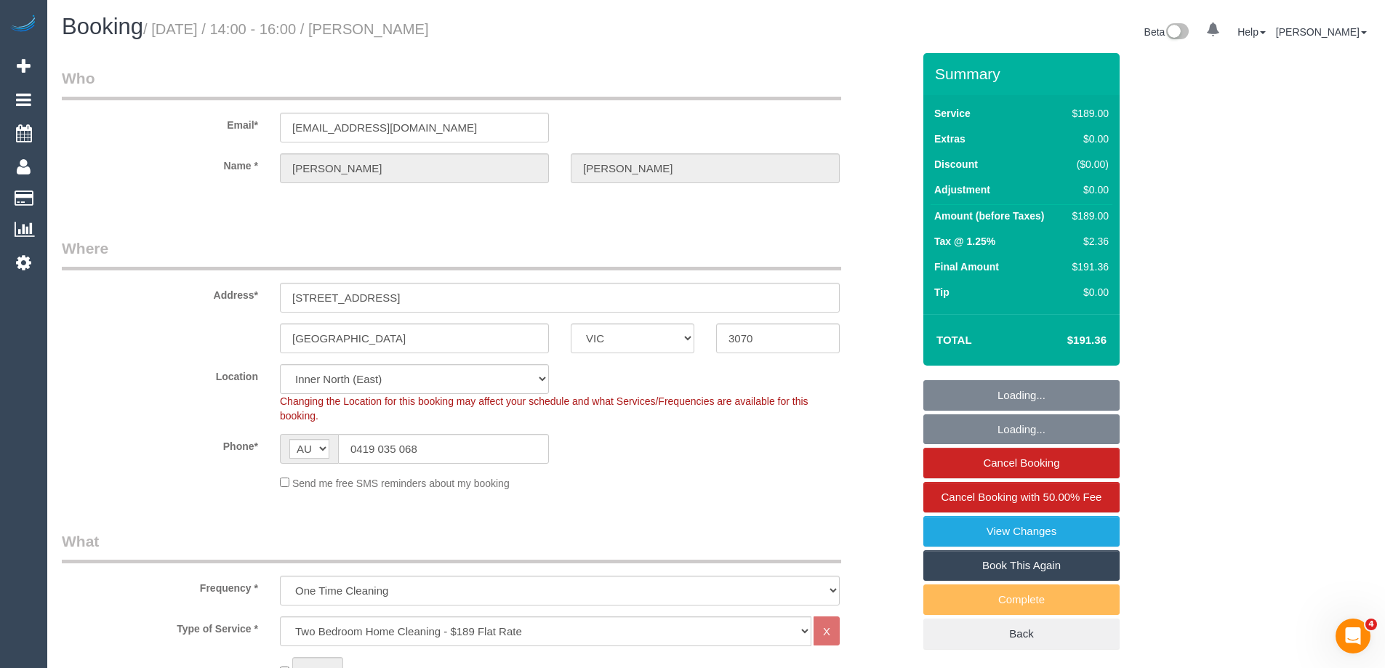
select select "number:24"
select select "number:12"
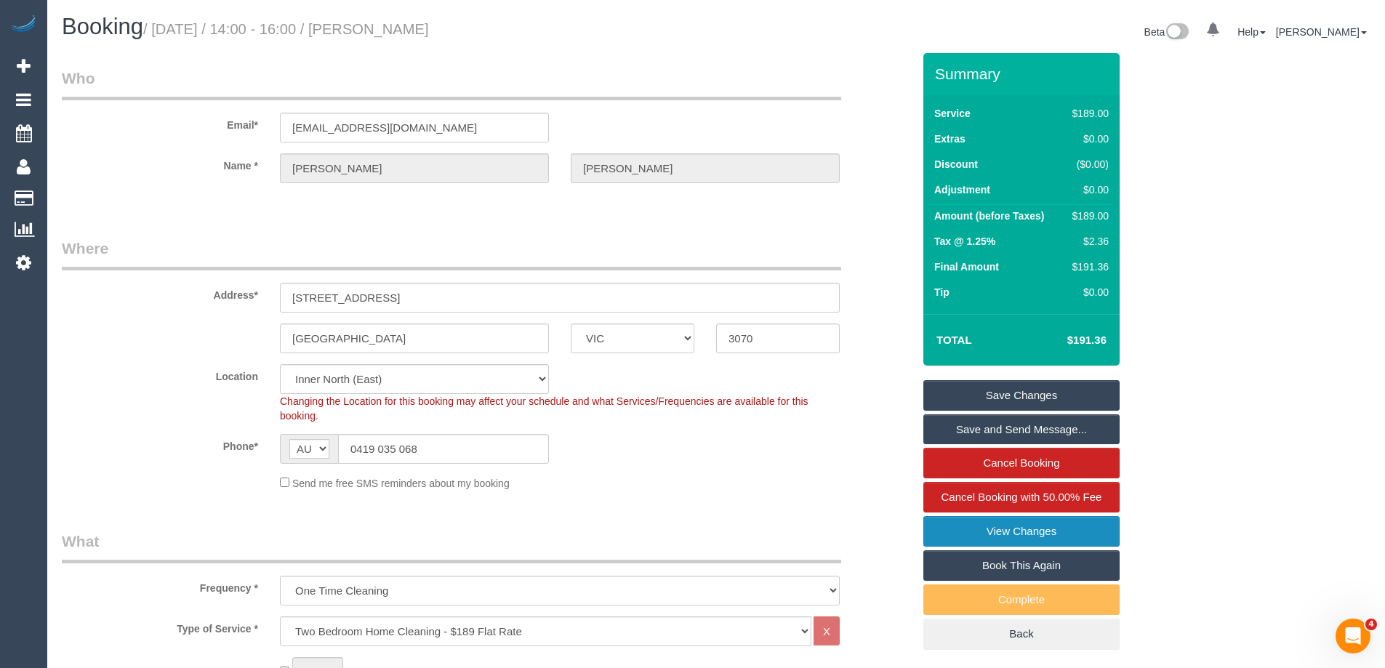
click at [1043, 529] on link "View Changes" at bounding box center [1022, 531] width 196 height 31
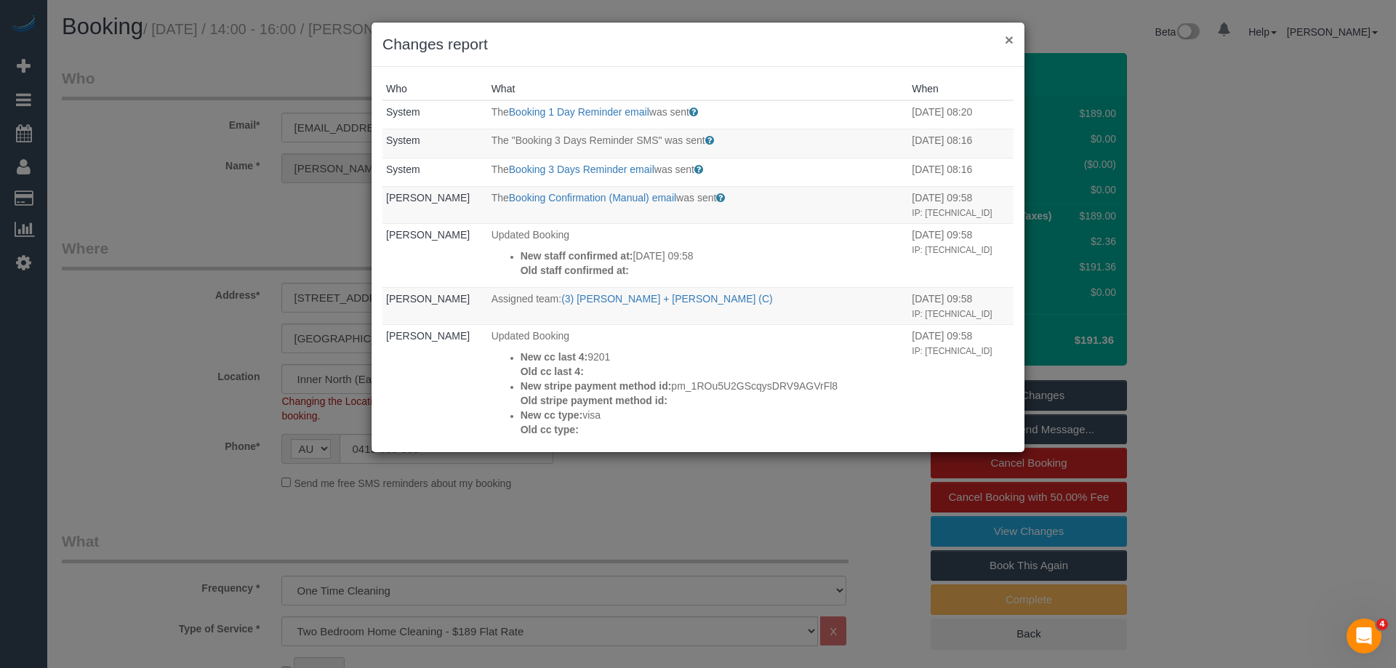
click at [1008, 37] on button "×" at bounding box center [1009, 39] width 9 height 15
